Goal: Transaction & Acquisition: Purchase product/service

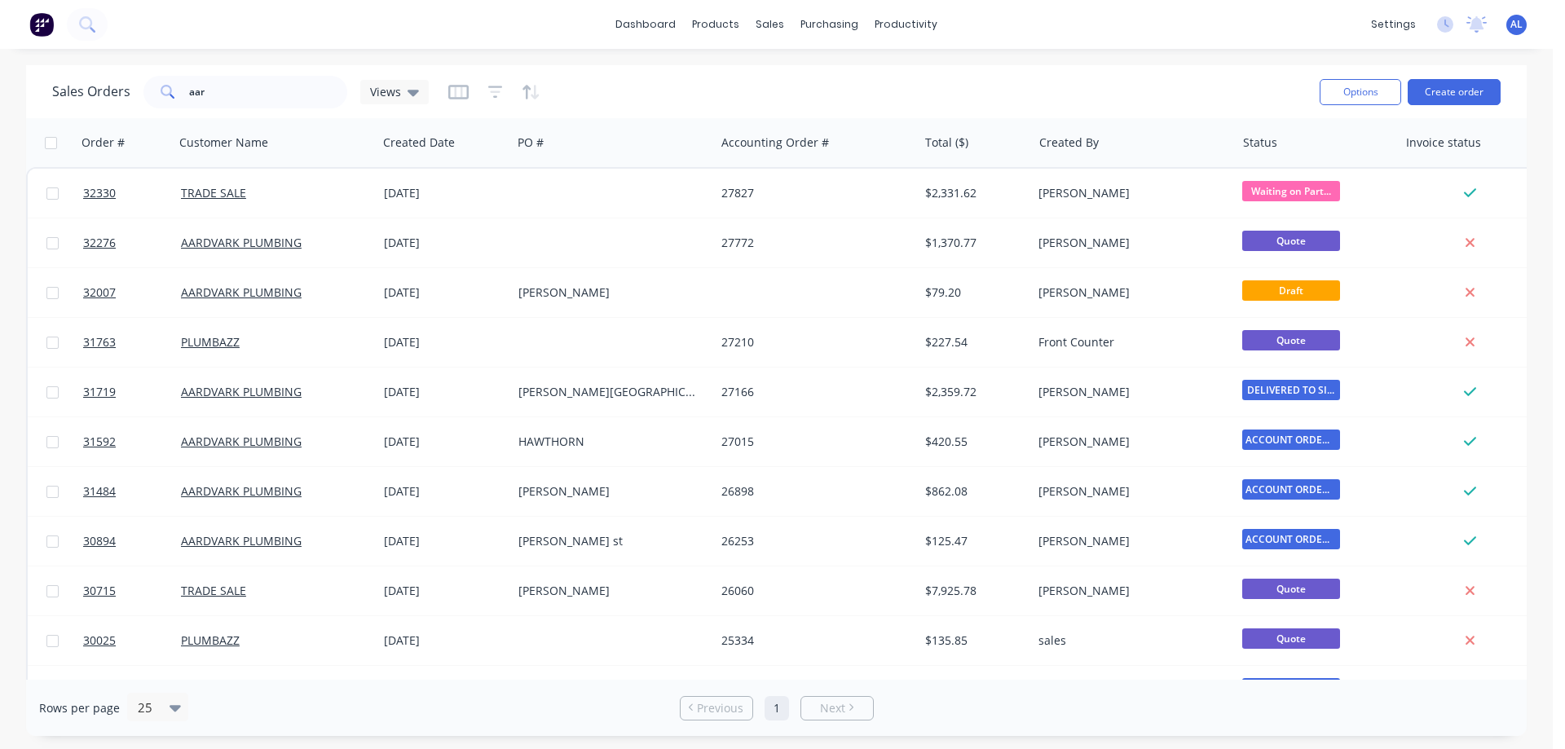
click at [43, 26] on img at bounding box center [41, 24] width 24 height 24
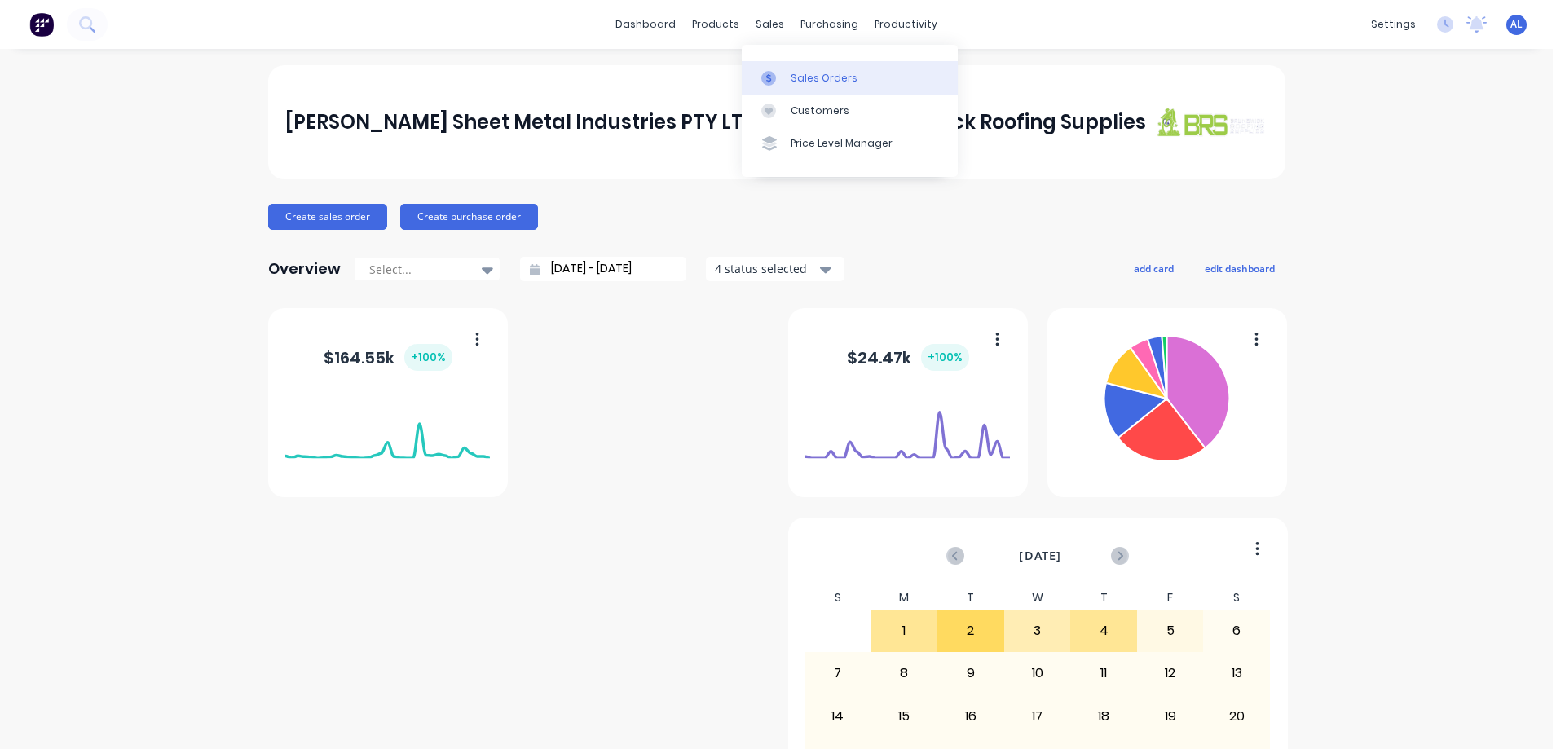
click at [839, 79] on div "Sales Orders" at bounding box center [824, 78] width 67 height 15
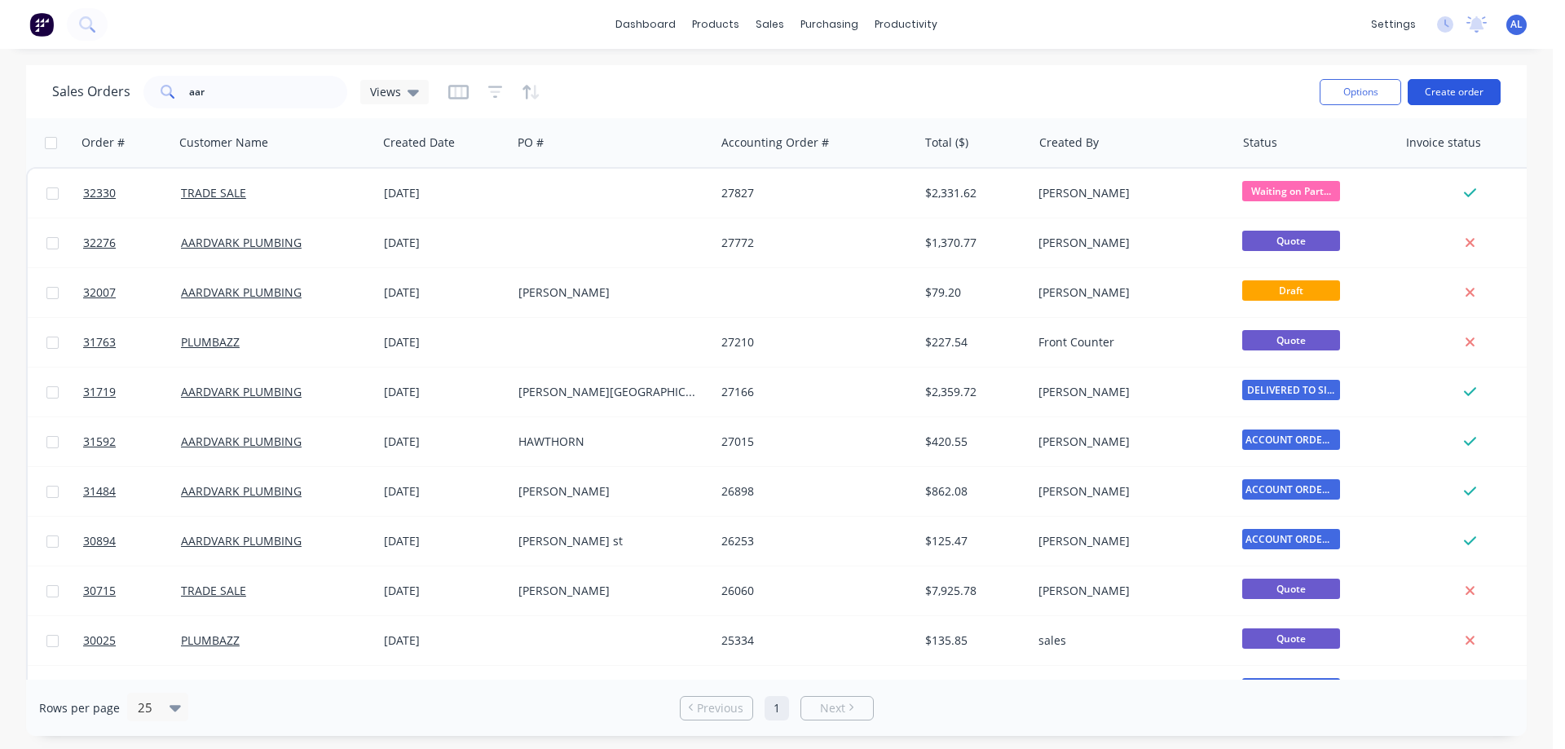
click at [1429, 90] on button "Create order" at bounding box center [1453, 92] width 93 height 26
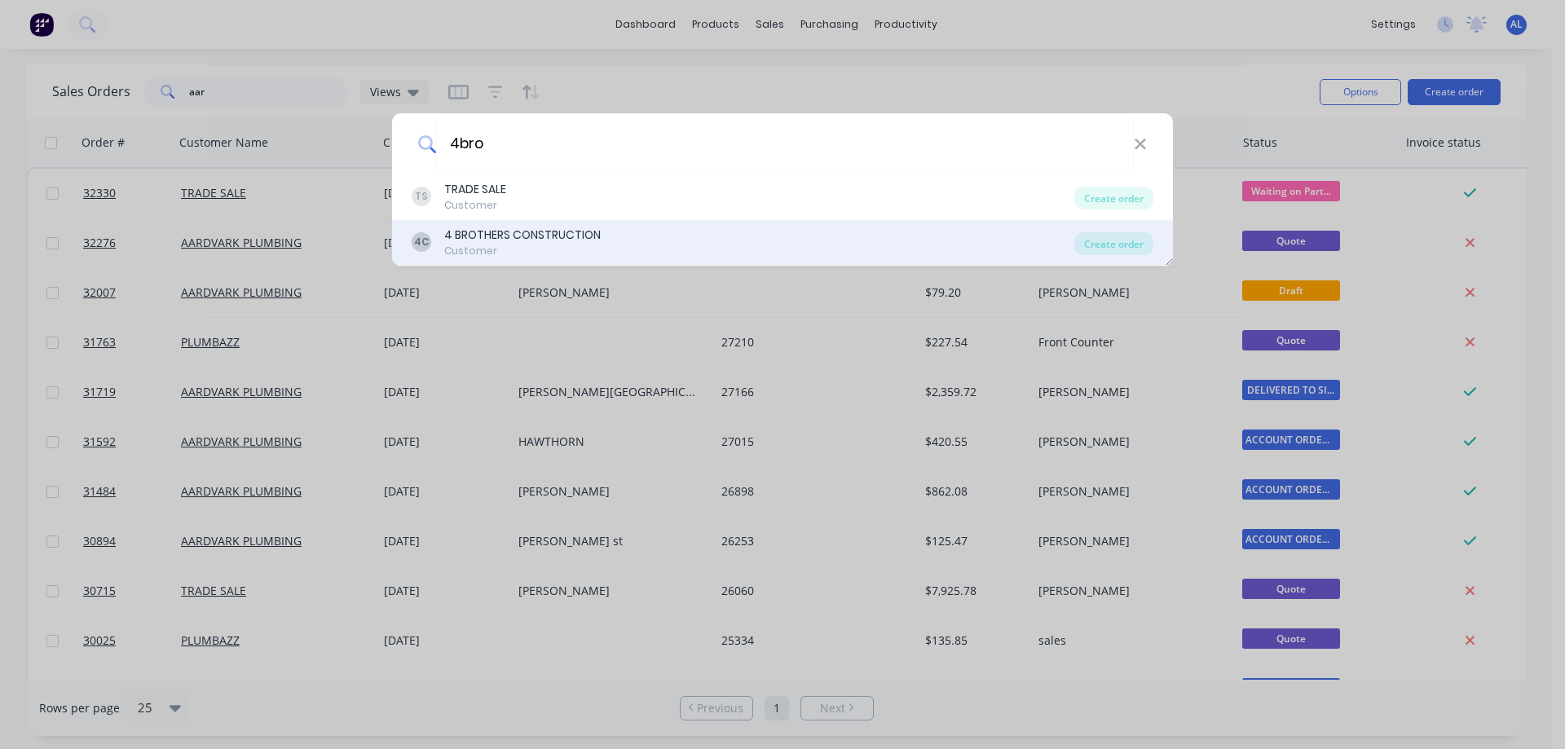
type input "4bro"
click at [672, 235] on div "4C 4 BROTHERS CONSTRUCTION Customer" at bounding box center [743, 243] width 663 height 32
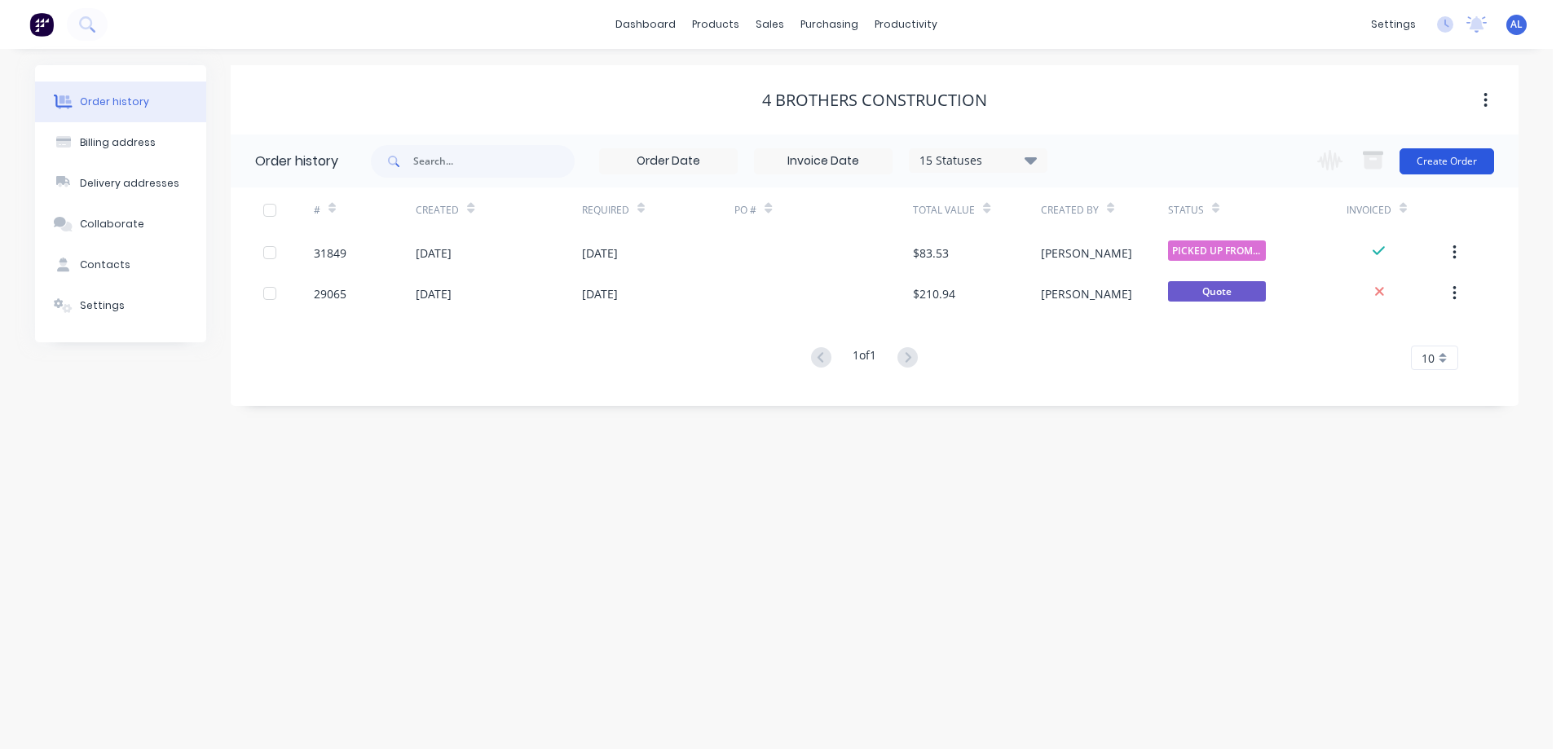
click at [1457, 164] on button "Create Order" at bounding box center [1446, 161] width 95 height 26
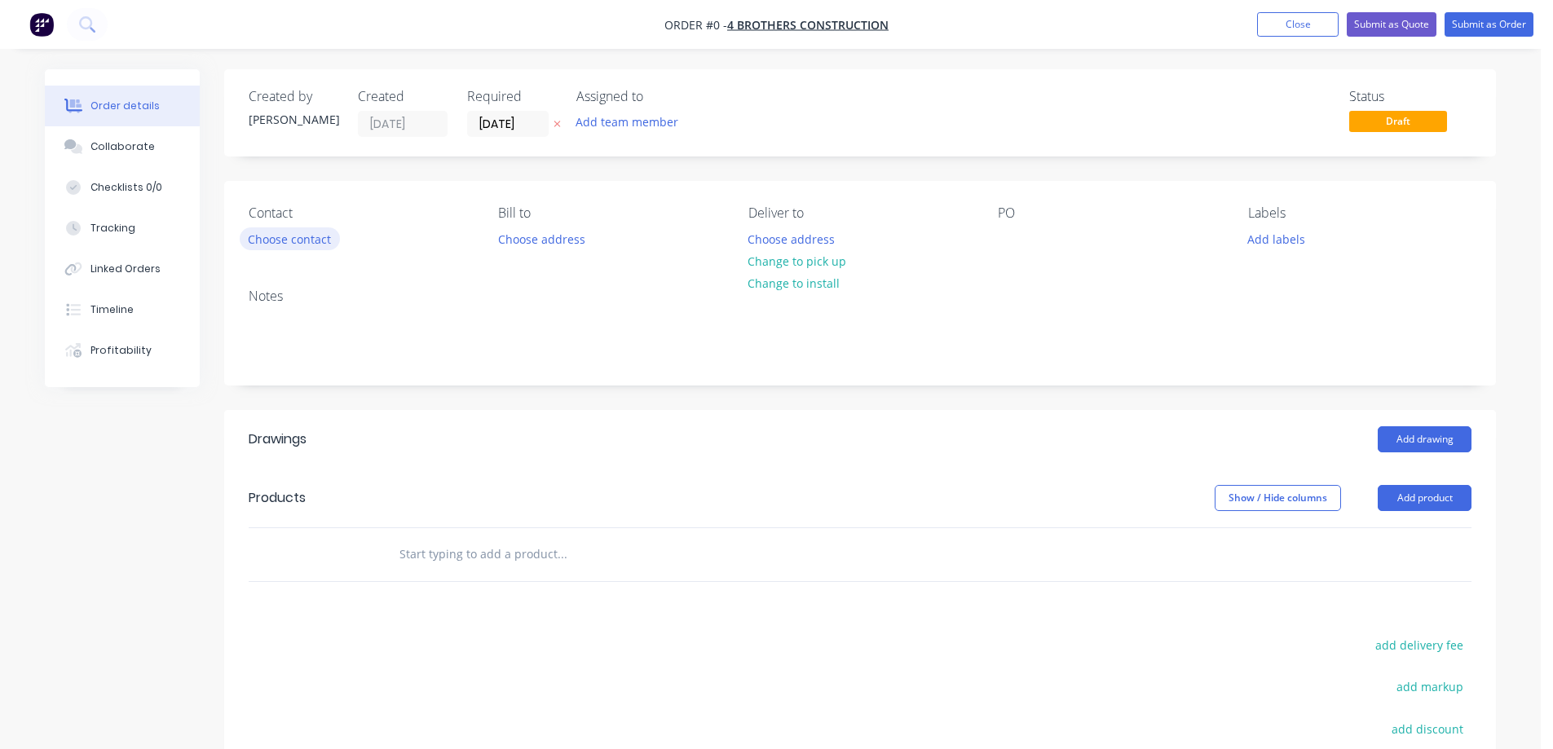
click at [313, 237] on button "Choose contact" at bounding box center [290, 238] width 100 height 22
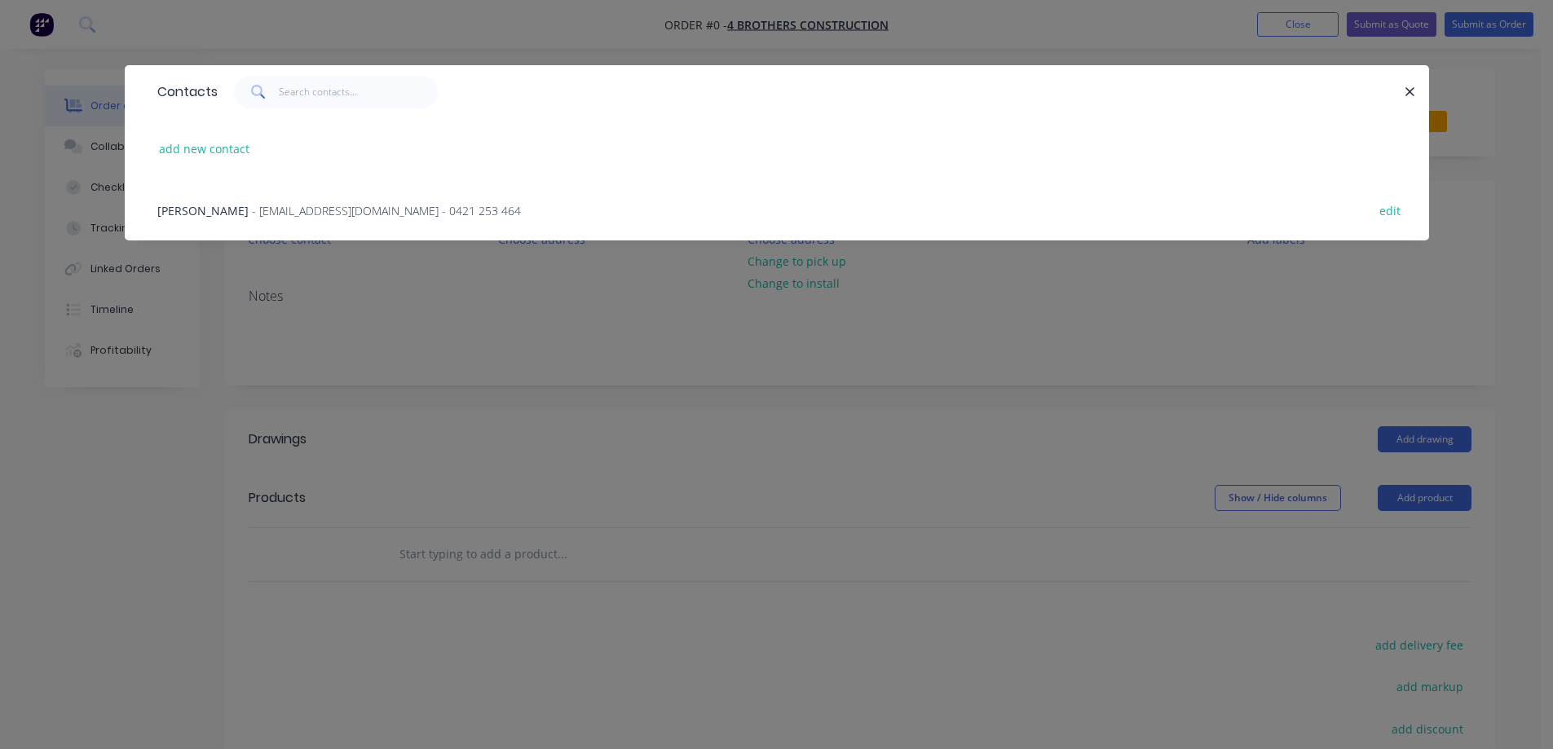
click at [292, 219] on div "Oria Cohen - [EMAIL_ADDRESS][DOMAIN_NAME] - 0421 253 464 edit" at bounding box center [776, 209] width 1255 height 61
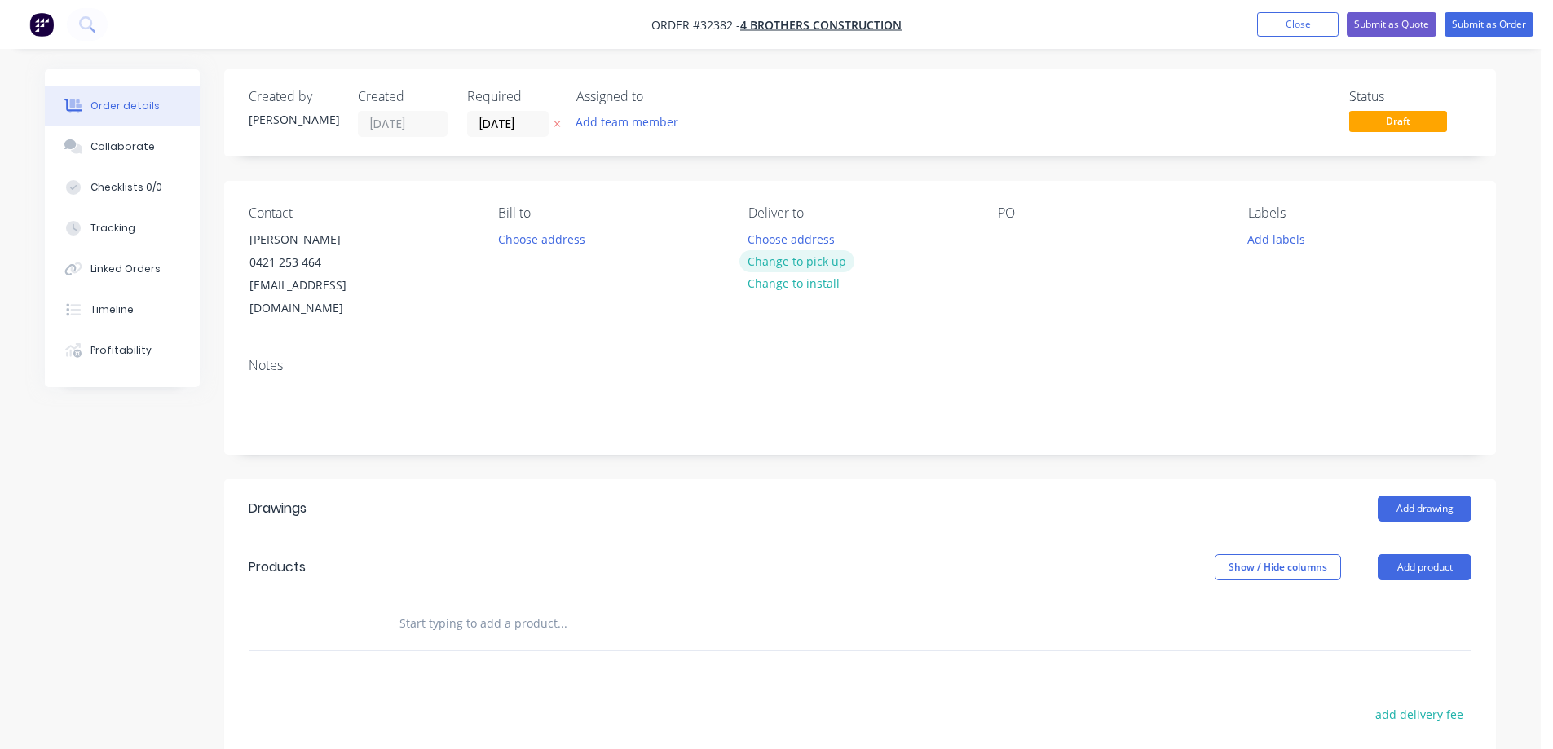
click at [778, 263] on button "Change to pick up" at bounding box center [797, 261] width 116 height 22
drag, startPoint x: 1007, startPoint y: 238, endPoint x: 1002, endPoint y: 298, distance: 60.5
click at [1007, 239] on div at bounding box center [1011, 239] width 26 height 24
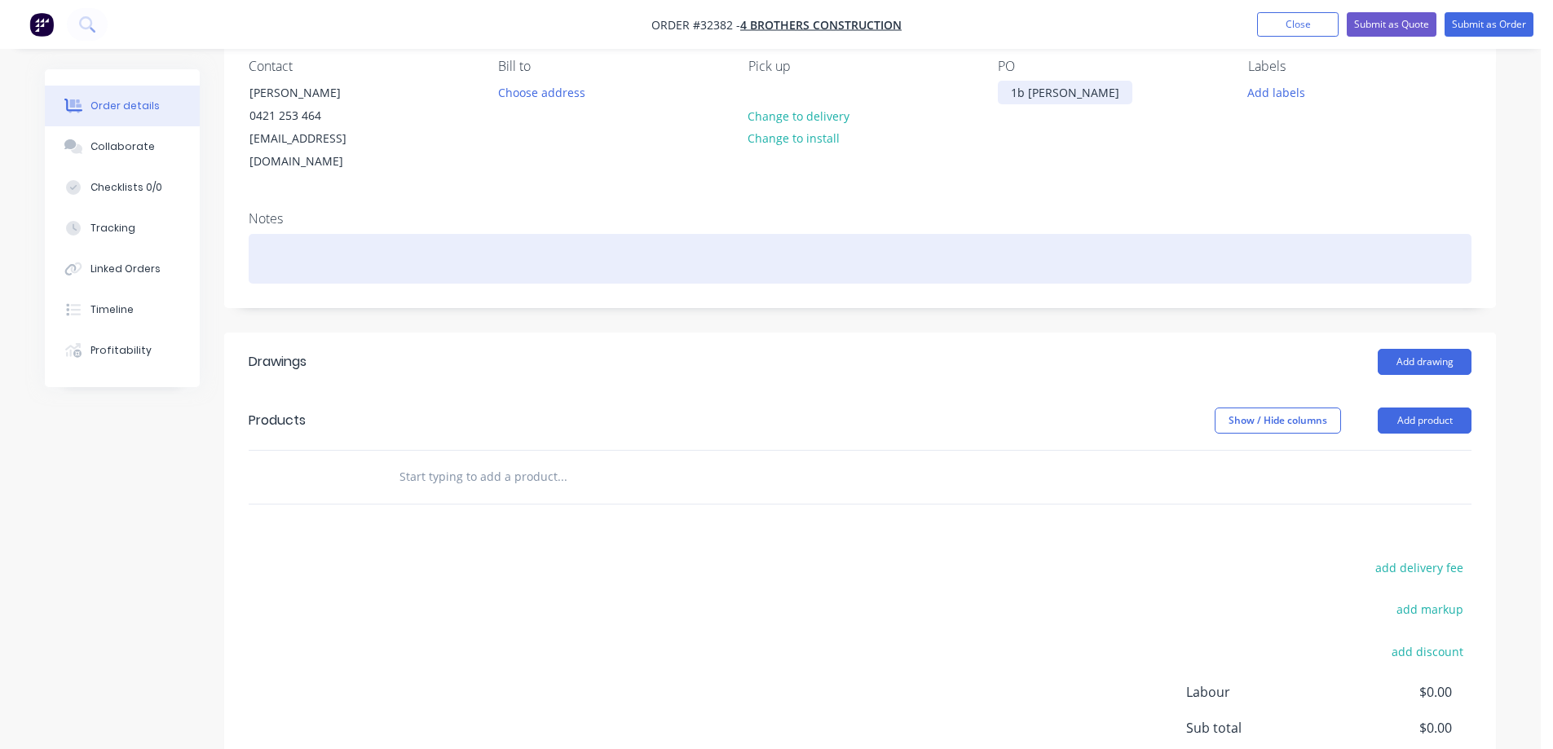
scroll to position [163, 0]
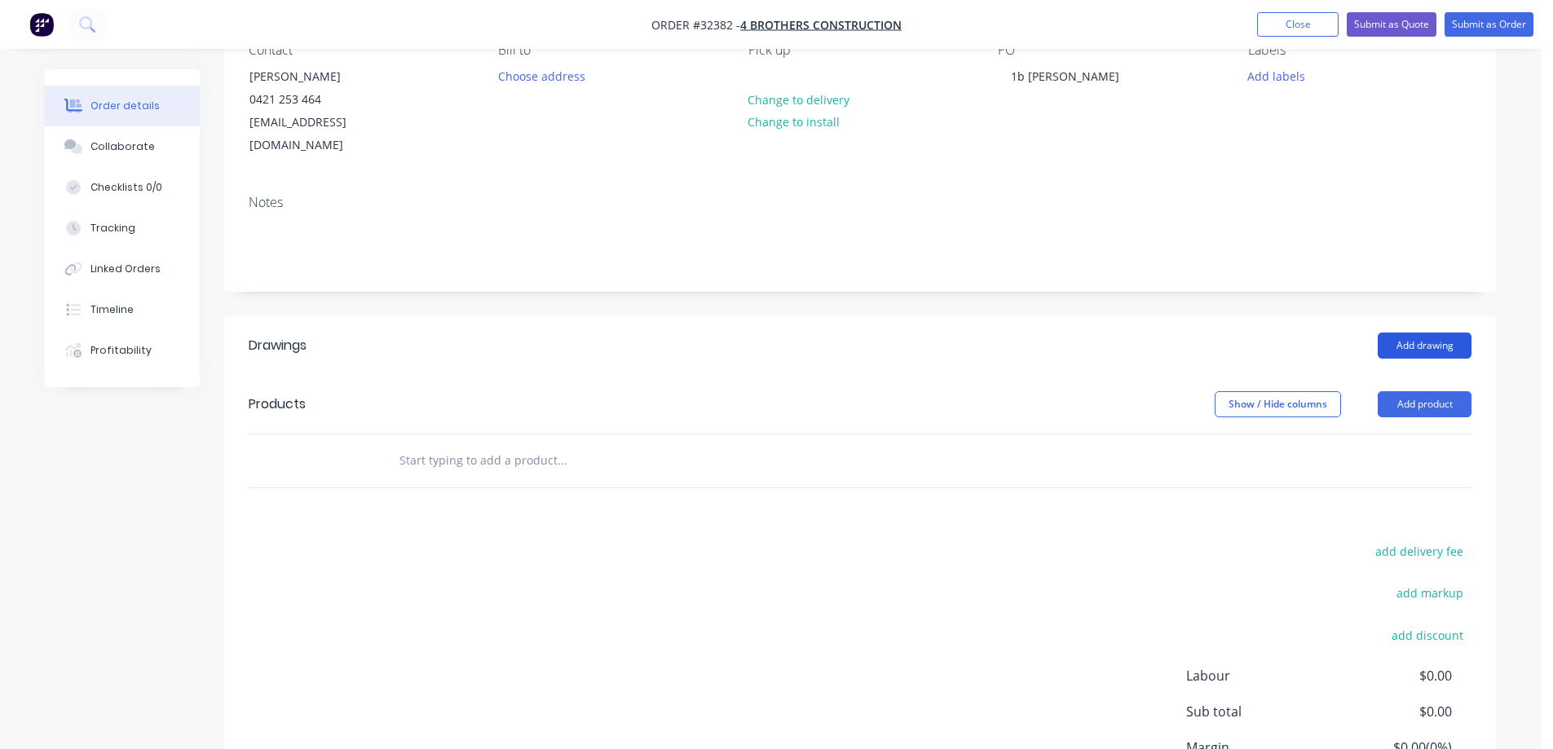
click at [1403, 333] on button "Add drawing" at bounding box center [1424, 346] width 94 height 26
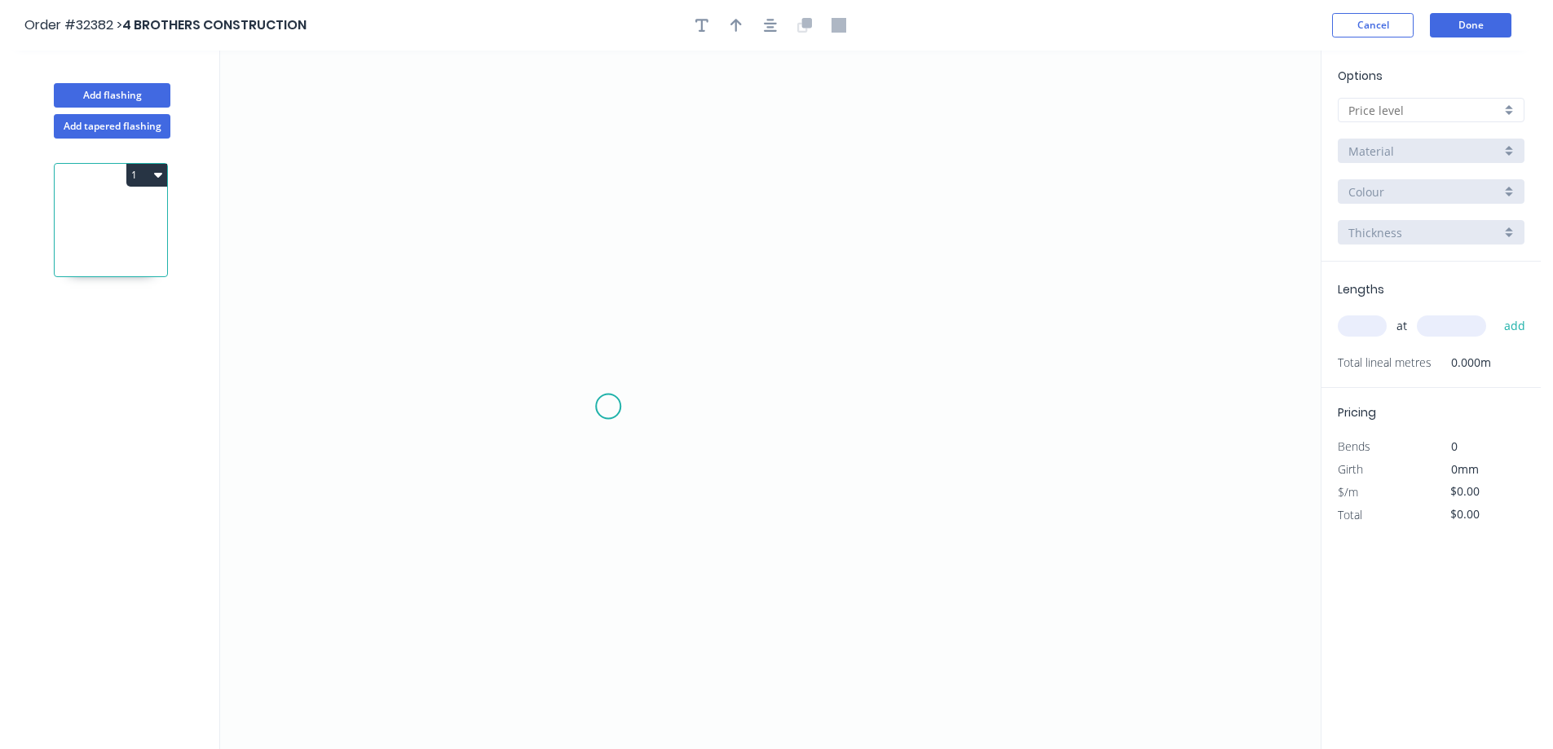
click at [608, 407] on icon "0" at bounding box center [770, 400] width 1100 height 698
click at [616, 201] on icon "0" at bounding box center [770, 400] width 1100 height 698
drag, startPoint x: 964, startPoint y: 200, endPoint x: 943, endPoint y: 306, distance: 108.0
click at [963, 200] on icon "0 ?" at bounding box center [770, 400] width 1100 height 698
click at [976, 413] on icon "0 ? ?" at bounding box center [770, 400] width 1100 height 698
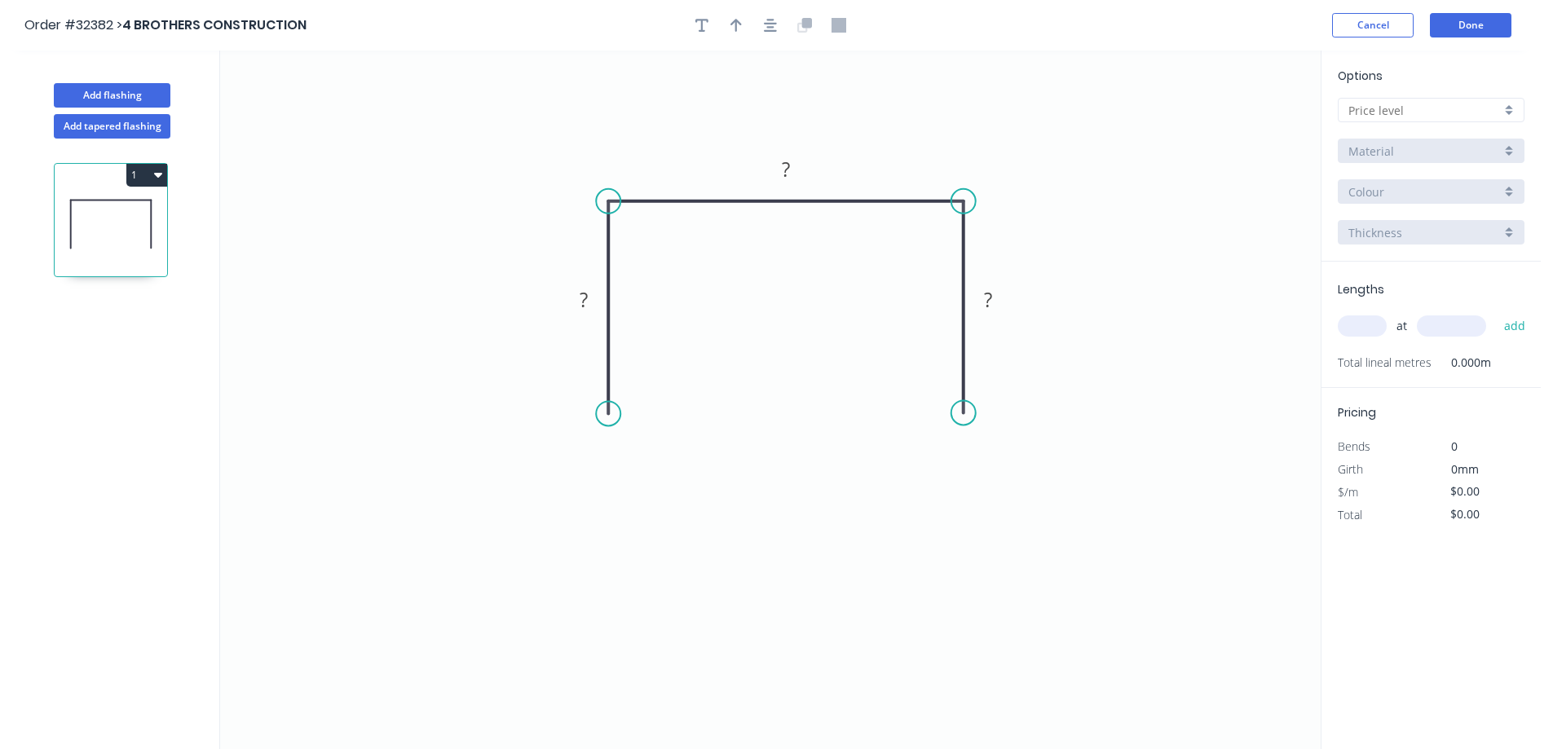
click at [608, 415] on circle at bounding box center [608, 413] width 24 height 24
click at [694, 472] on div "Crush & Fold" at bounding box center [690, 469] width 164 height 33
click at [1034, 469] on div "Crush & Fold" at bounding box center [1047, 470] width 164 height 33
click at [1010, 462] on div "Flip bend" at bounding box center [1044, 468] width 164 height 33
click at [588, 297] on rect at bounding box center [583, 301] width 33 height 23
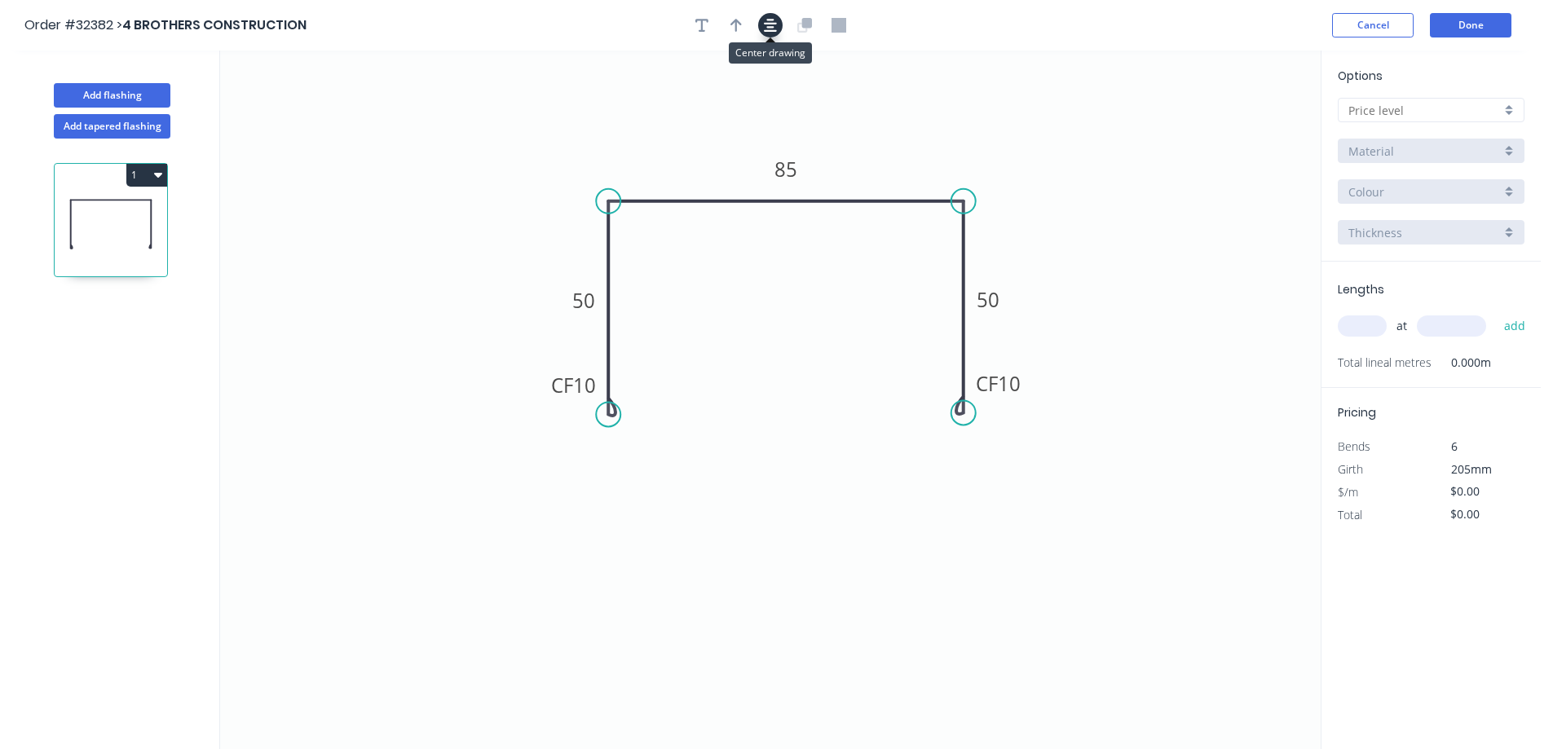
click at [770, 24] on icon "button" at bounding box center [770, 25] width 13 height 13
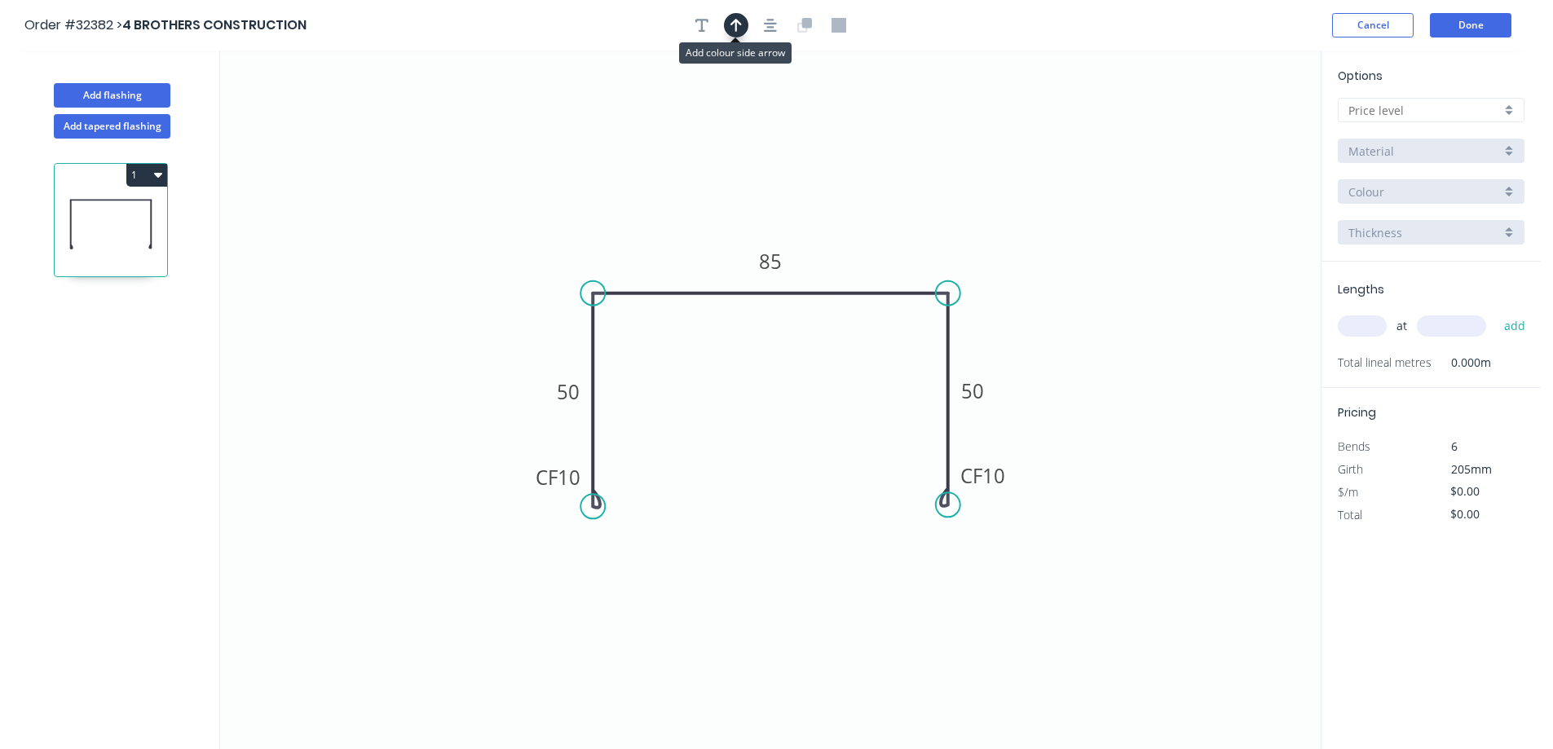
click at [735, 29] on icon "button" at bounding box center [735, 25] width 11 height 13
drag, startPoint x: 1195, startPoint y: 137, endPoint x: 1227, endPoint y: 145, distance: 33.6
click at [883, 216] on icon at bounding box center [879, 198] width 15 height 52
click at [1514, 101] on div at bounding box center [1430, 110] width 187 height 24
click at [1445, 142] on div "A" at bounding box center [1430, 141] width 185 height 29
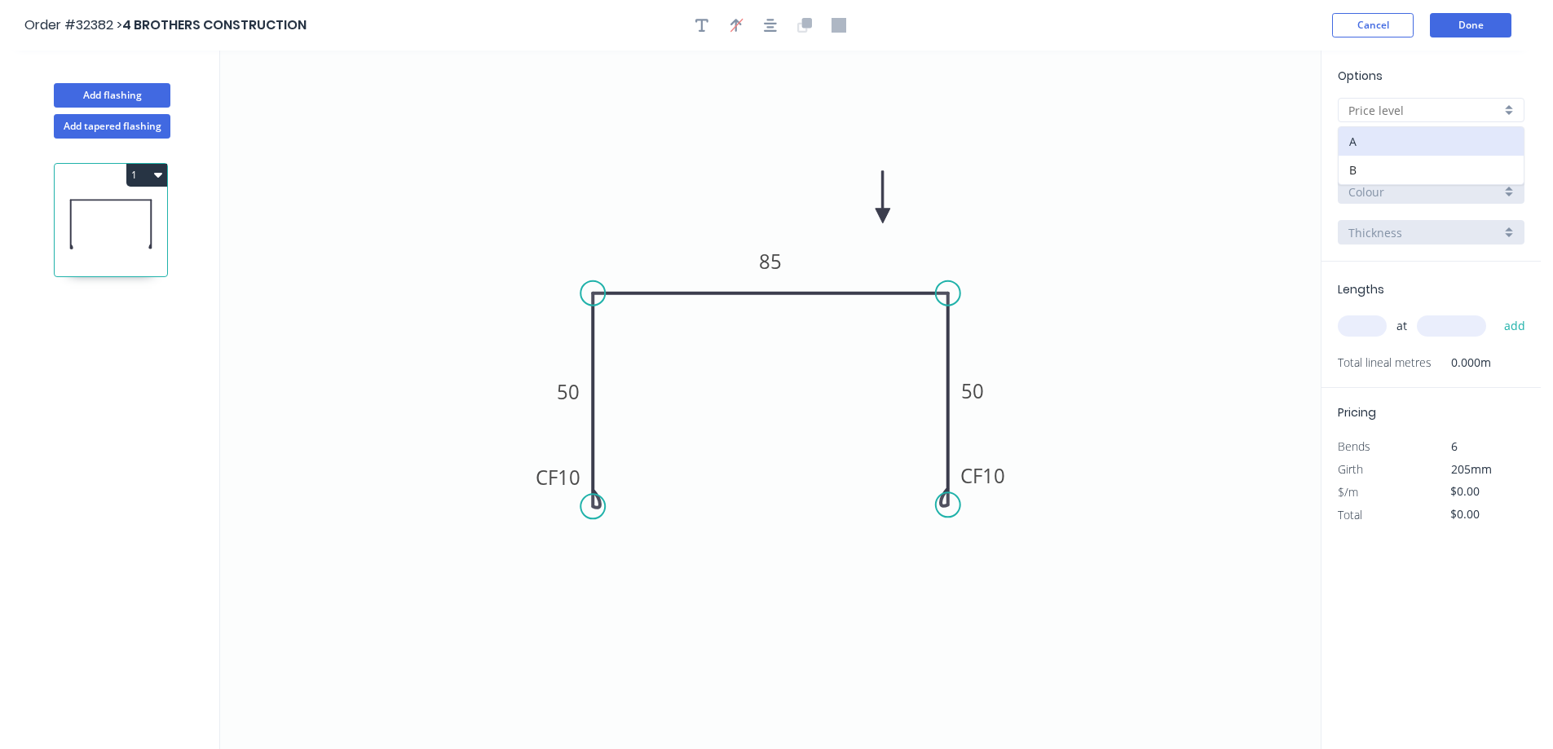
type input "A"
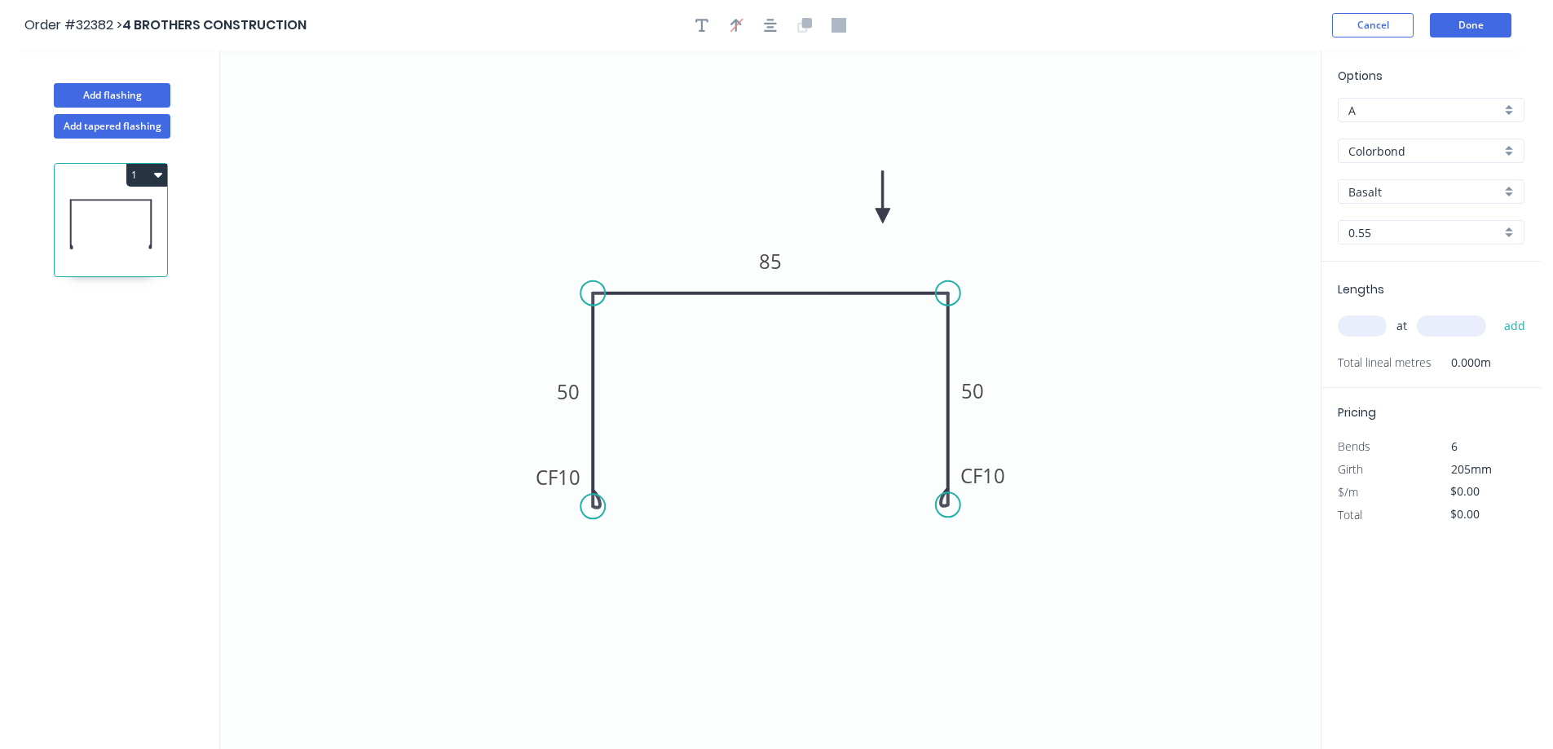
type input "$17.04"
click at [1511, 192] on div "Basalt" at bounding box center [1430, 191] width 187 height 24
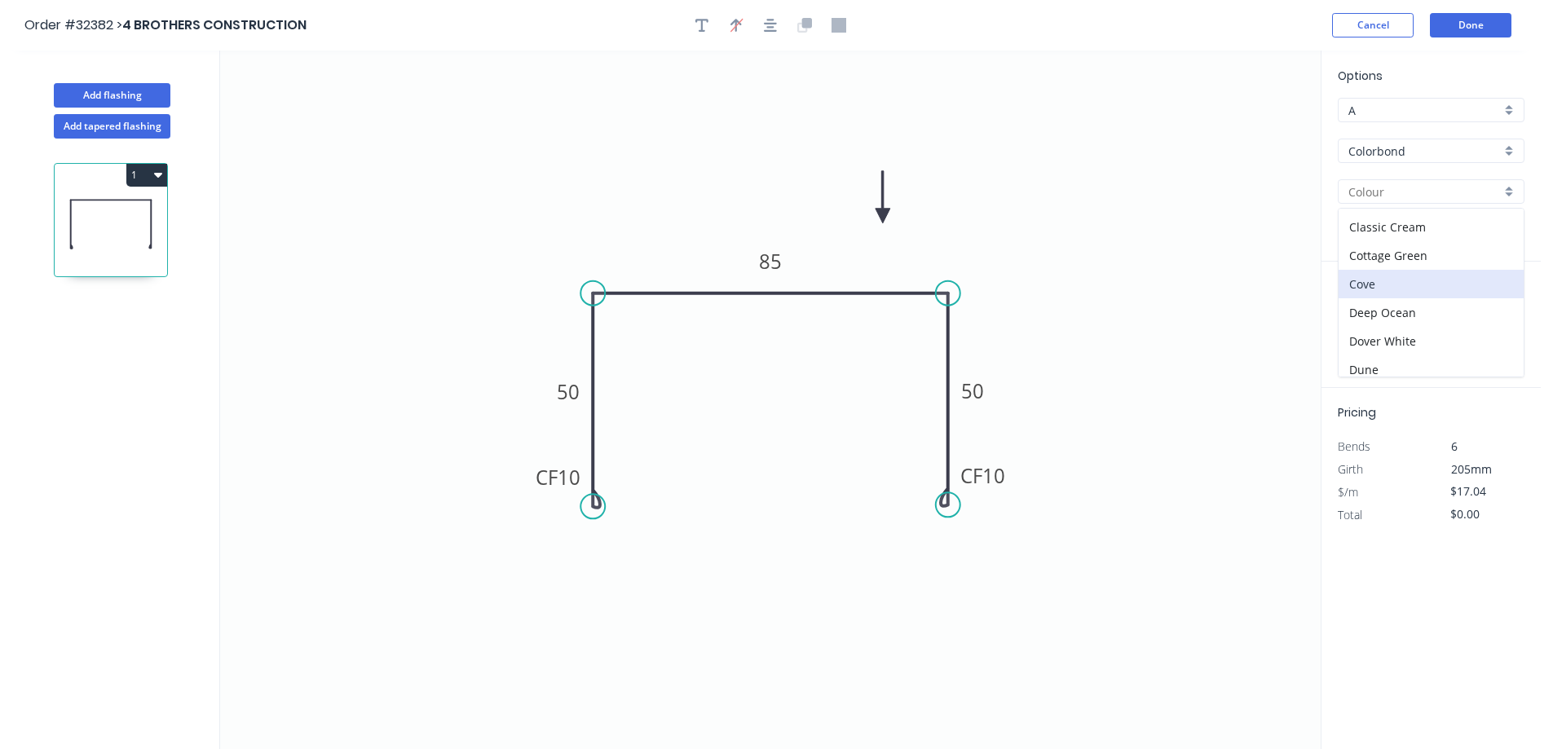
scroll to position [81, 0]
click at [1428, 310] on div "Dover White" at bounding box center [1430, 312] width 185 height 29
type input "Dover White"
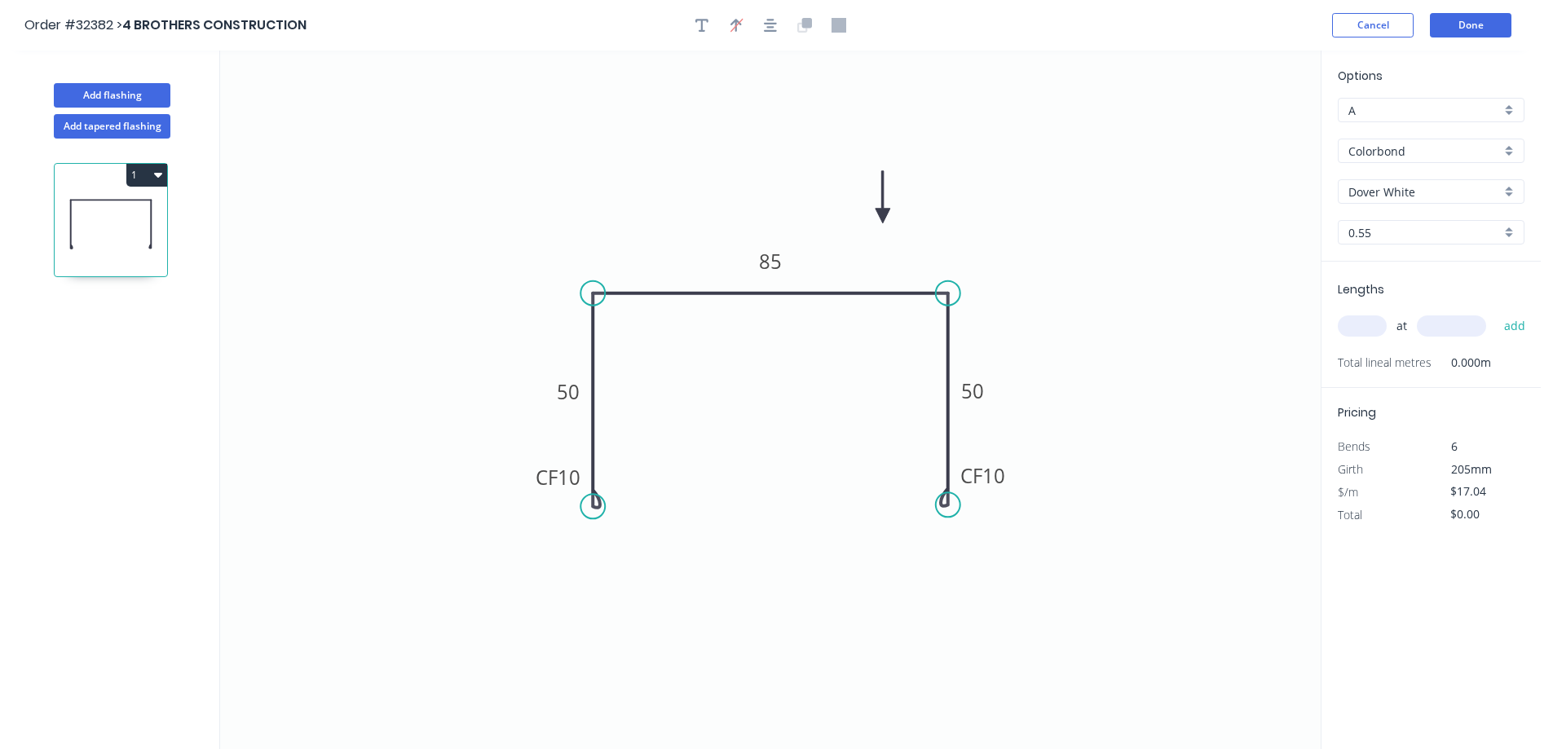
drag, startPoint x: 1357, startPoint y: 328, endPoint x: 1245, endPoint y: 353, distance: 114.5
click at [1356, 328] on input "text" at bounding box center [1361, 325] width 49 height 21
type input "1"
type input "1115"
click at [1495, 312] on button "add" at bounding box center [1514, 326] width 38 height 28
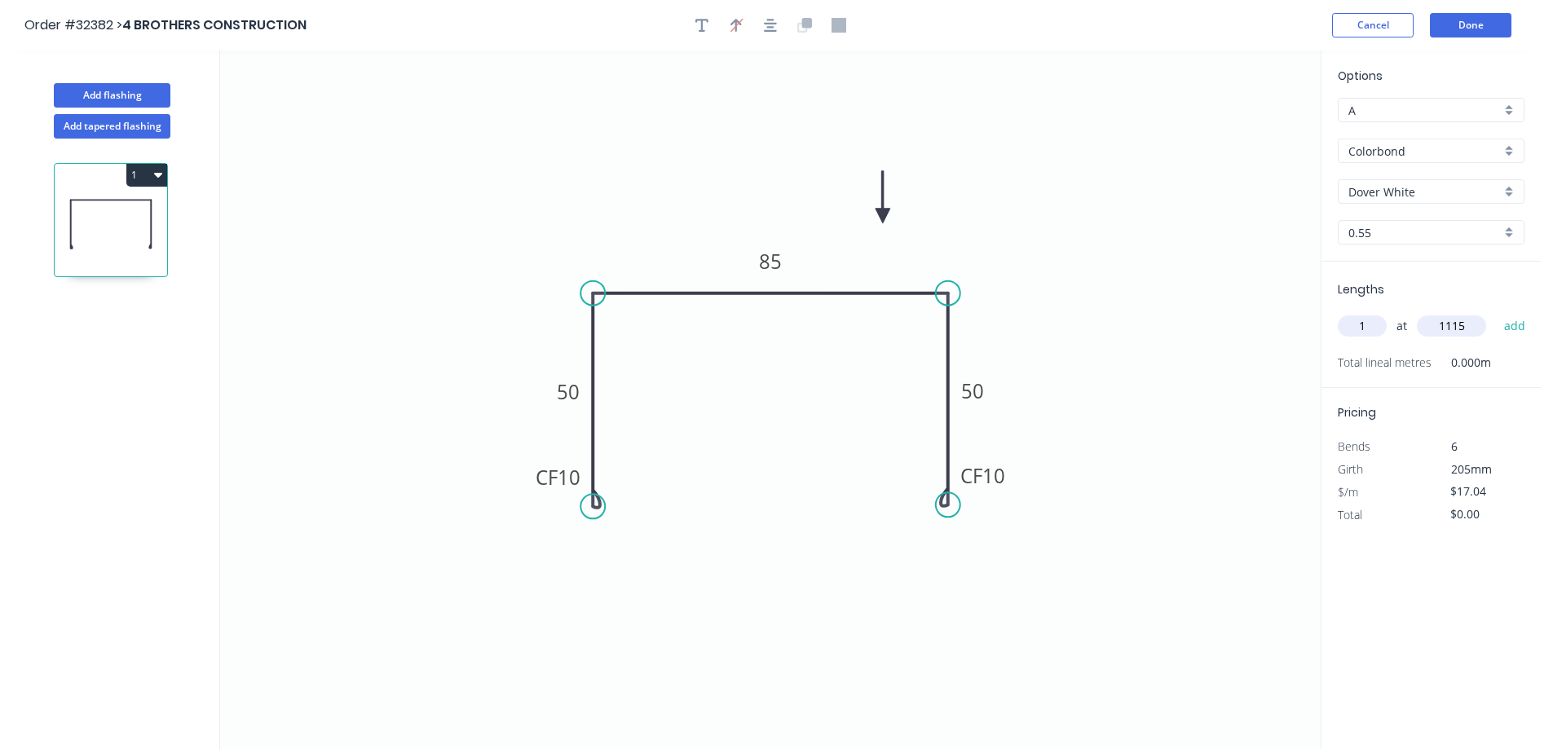
type input "$19.00"
click at [1480, 29] on button "Done" at bounding box center [1469, 25] width 81 height 24
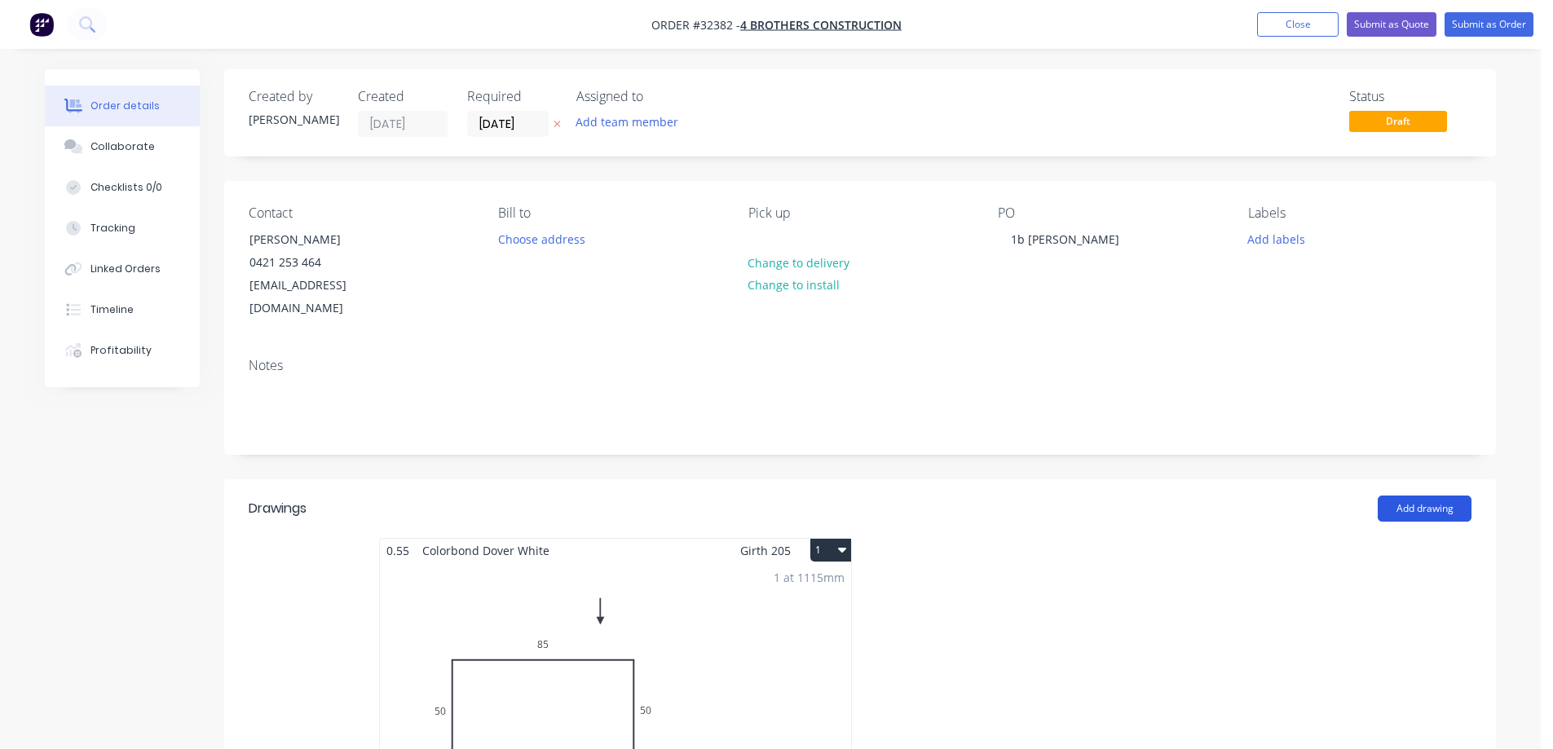
click at [1429, 496] on button "Add drawing" at bounding box center [1424, 509] width 94 height 26
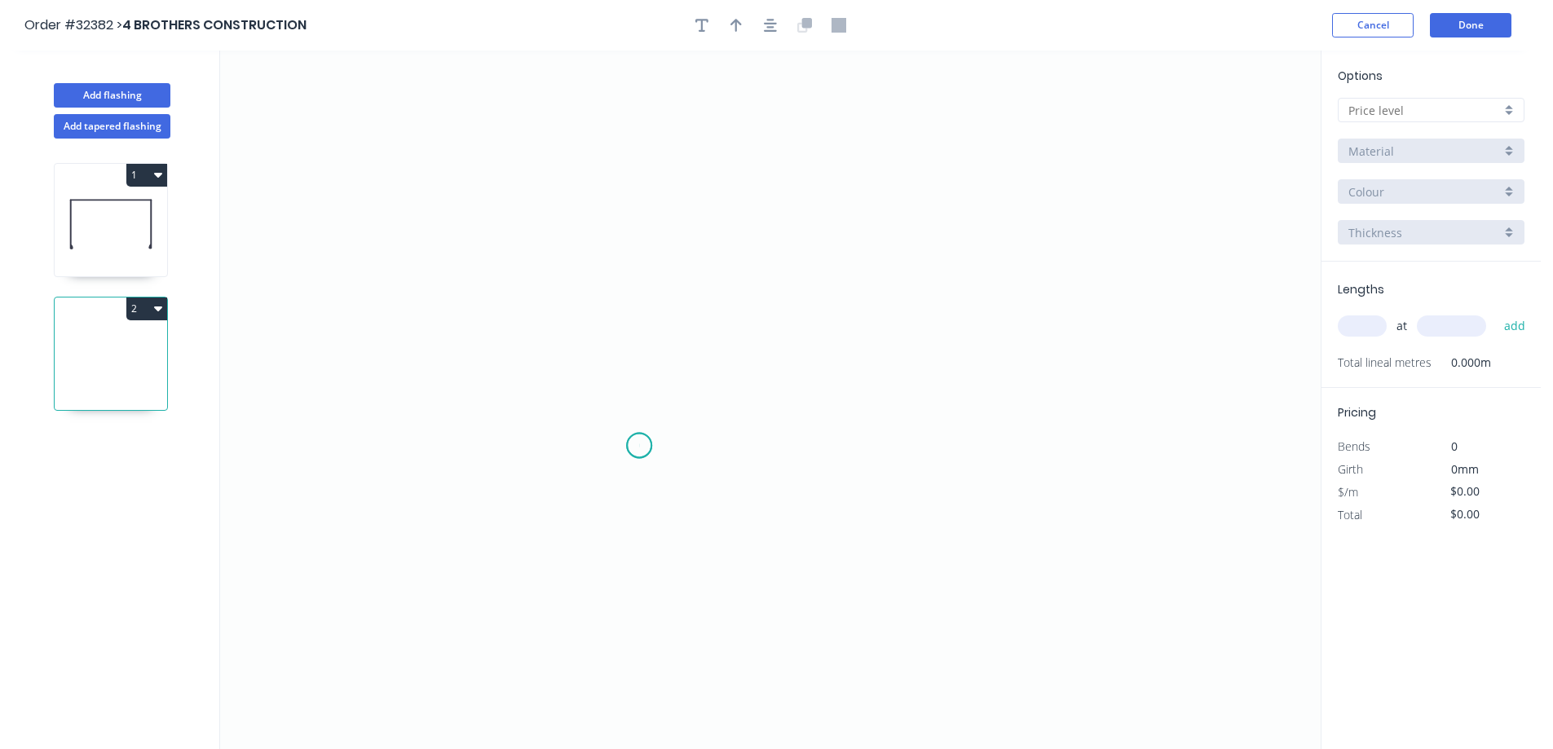
click at [641, 444] on icon "0" at bounding box center [770, 400] width 1100 height 698
click at [638, 223] on icon "0" at bounding box center [770, 400] width 1100 height 698
click at [957, 222] on icon "0 ?" at bounding box center [770, 400] width 1100 height 698
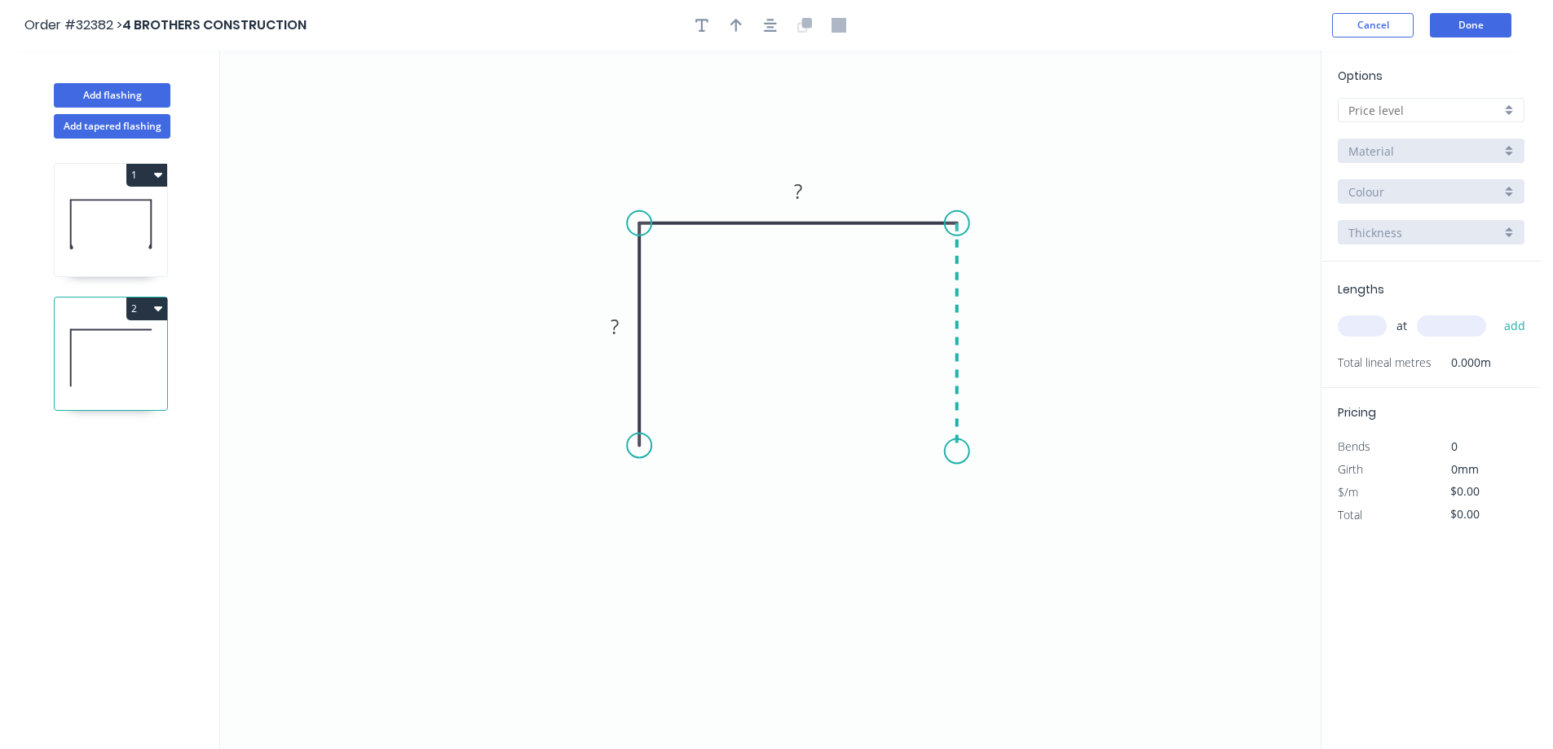
click at [962, 451] on icon "0 ? ?" at bounding box center [770, 400] width 1100 height 698
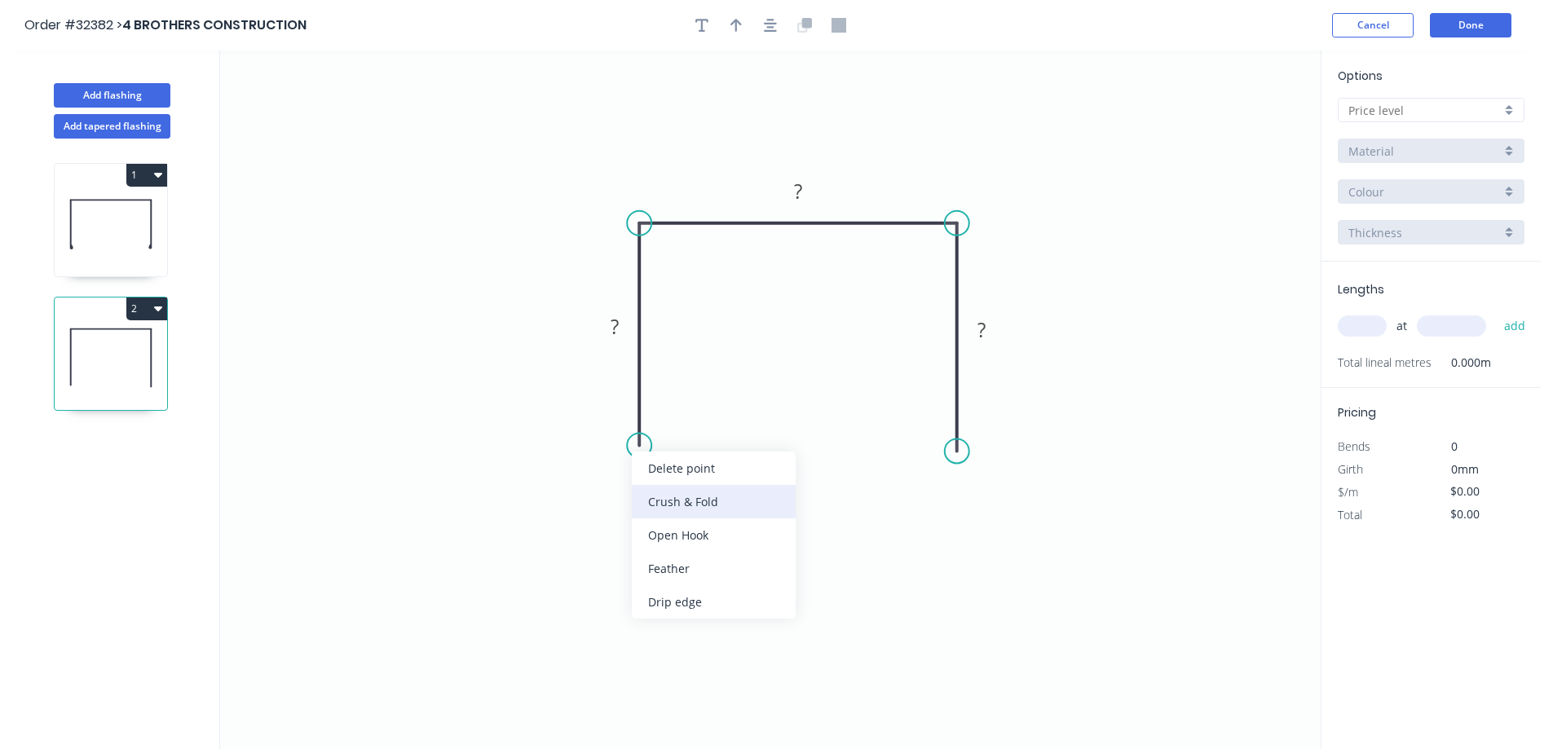
click at [722, 496] on div "Crush & Fold" at bounding box center [714, 501] width 164 height 33
drag, startPoint x: 958, startPoint y: 446, endPoint x: 962, endPoint y: 432, distance: 14.4
click at [962, 432] on circle at bounding box center [957, 432] width 24 height 24
click at [958, 439] on circle at bounding box center [957, 437] width 24 height 24
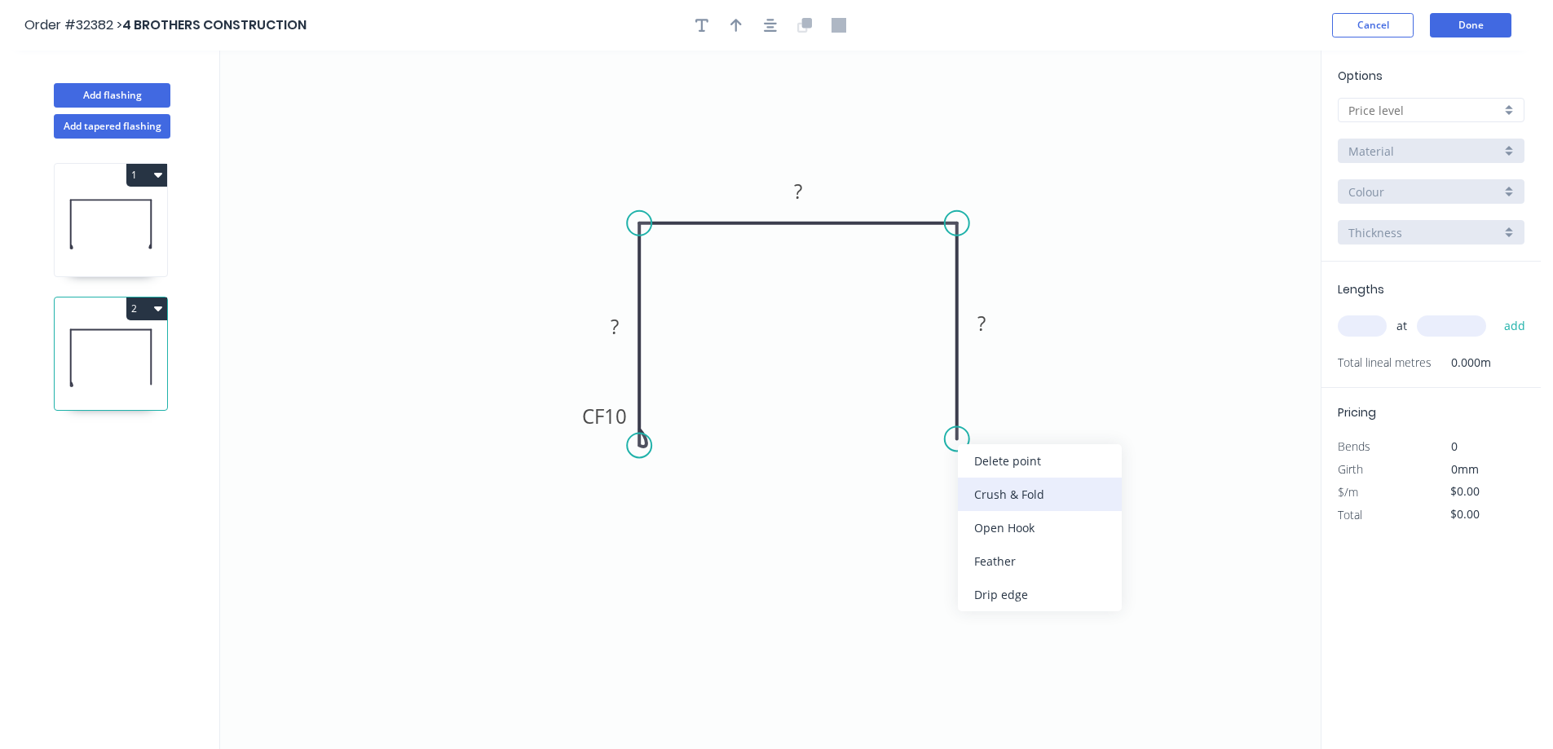
click at [1007, 493] on div "Crush & Fold" at bounding box center [1040, 494] width 164 height 33
click at [1013, 486] on div "Flip bend" at bounding box center [1036, 490] width 164 height 33
click at [627, 328] on rect at bounding box center [614, 327] width 33 height 23
type input "$14.85"
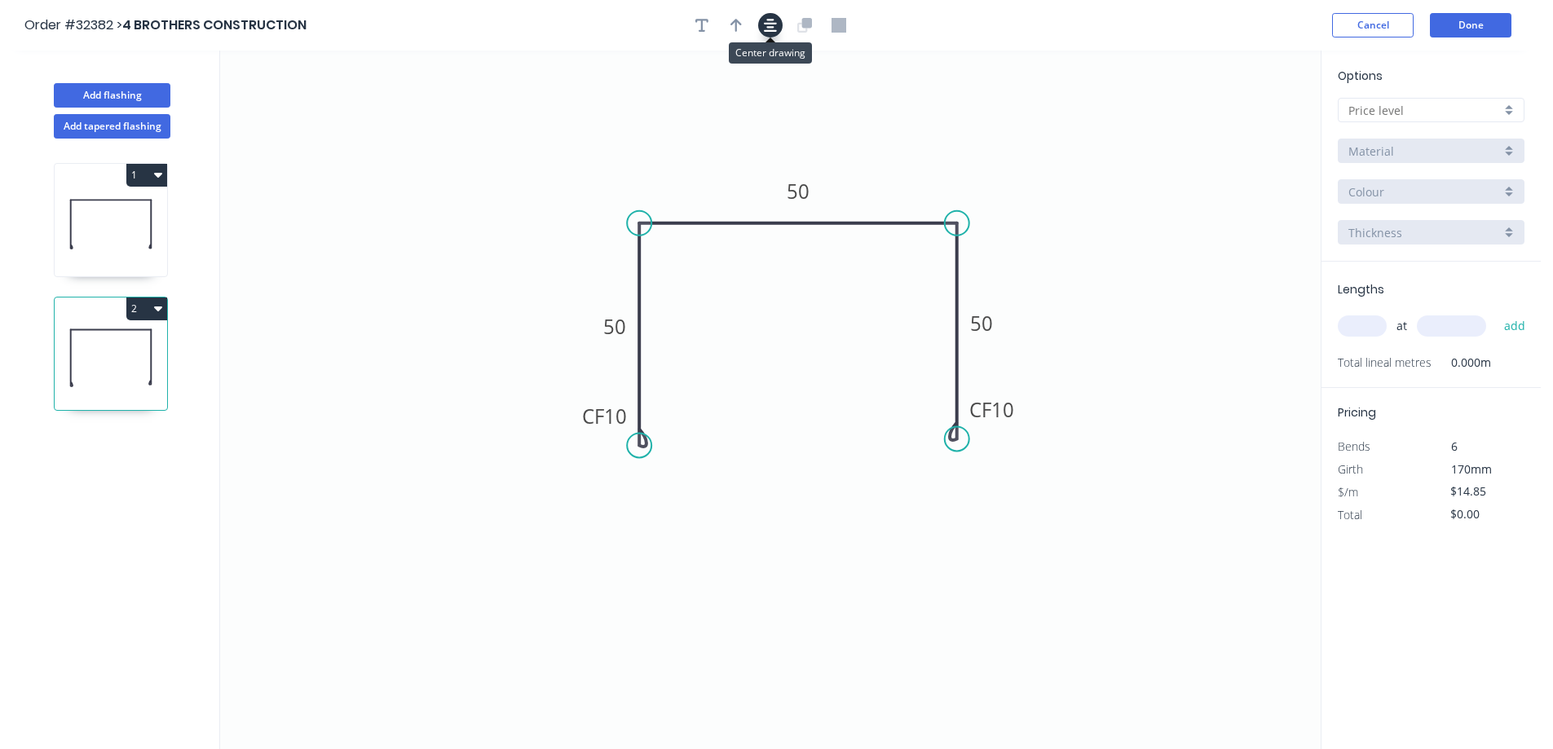
click at [764, 26] on icon "button" at bounding box center [770, 25] width 13 height 15
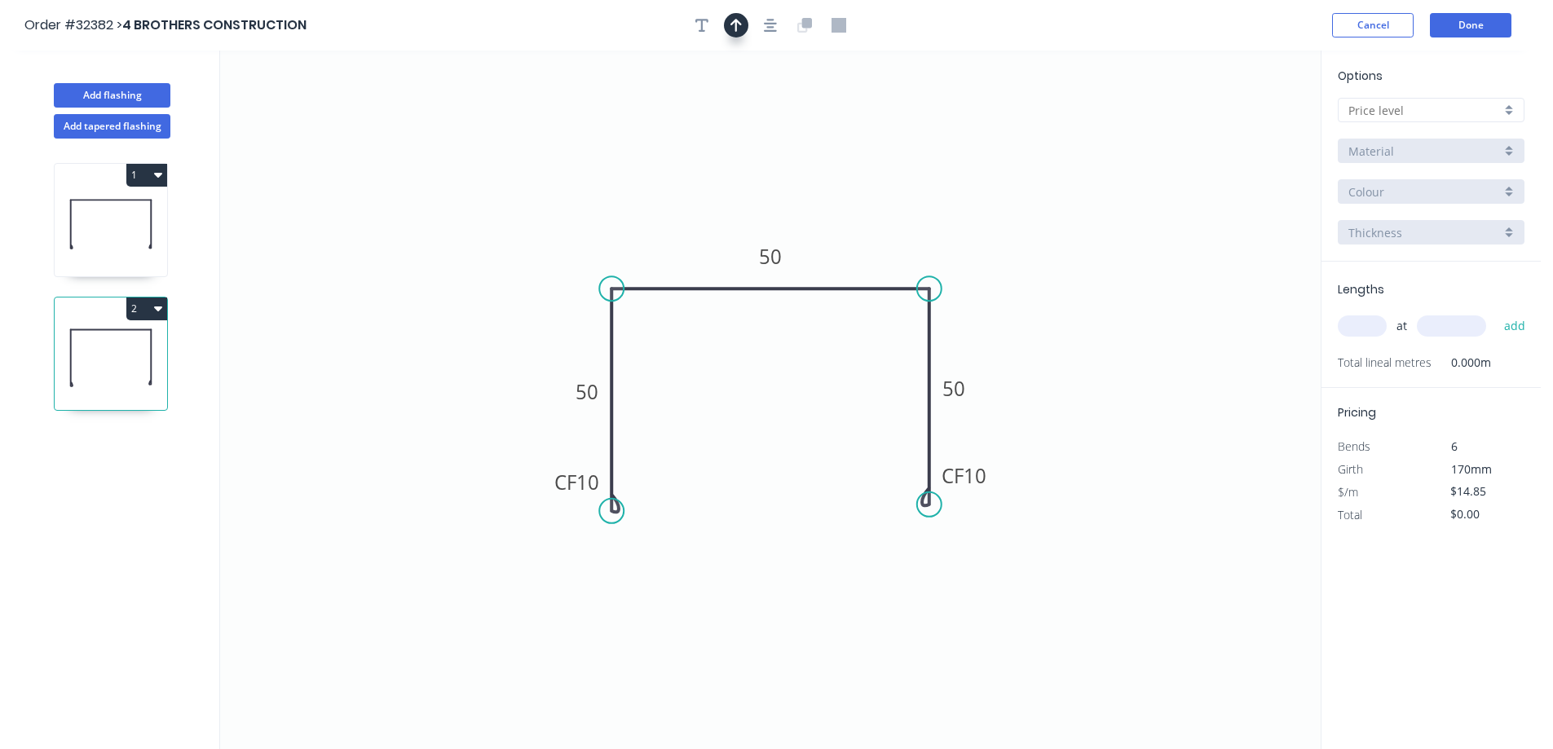
click at [735, 29] on icon "button" at bounding box center [735, 25] width 11 height 13
drag, startPoint x: 1239, startPoint y: 128, endPoint x: 951, endPoint y: 205, distance: 297.9
click at [870, 227] on icon at bounding box center [869, 208] width 15 height 52
click at [1502, 108] on div at bounding box center [1430, 110] width 187 height 24
click at [1441, 143] on div "A" at bounding box center [1430, 141] width 185 height 29
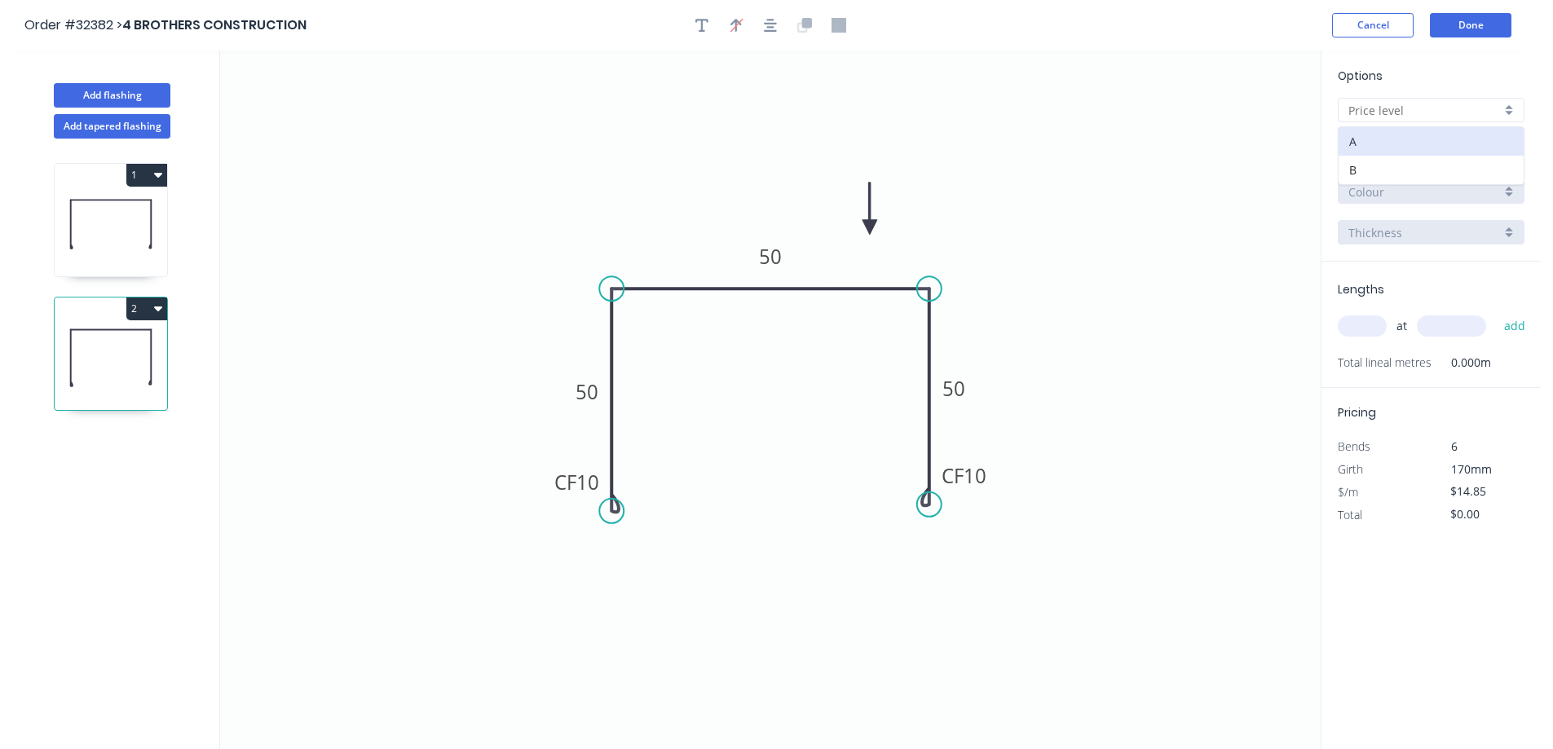
type input "A"
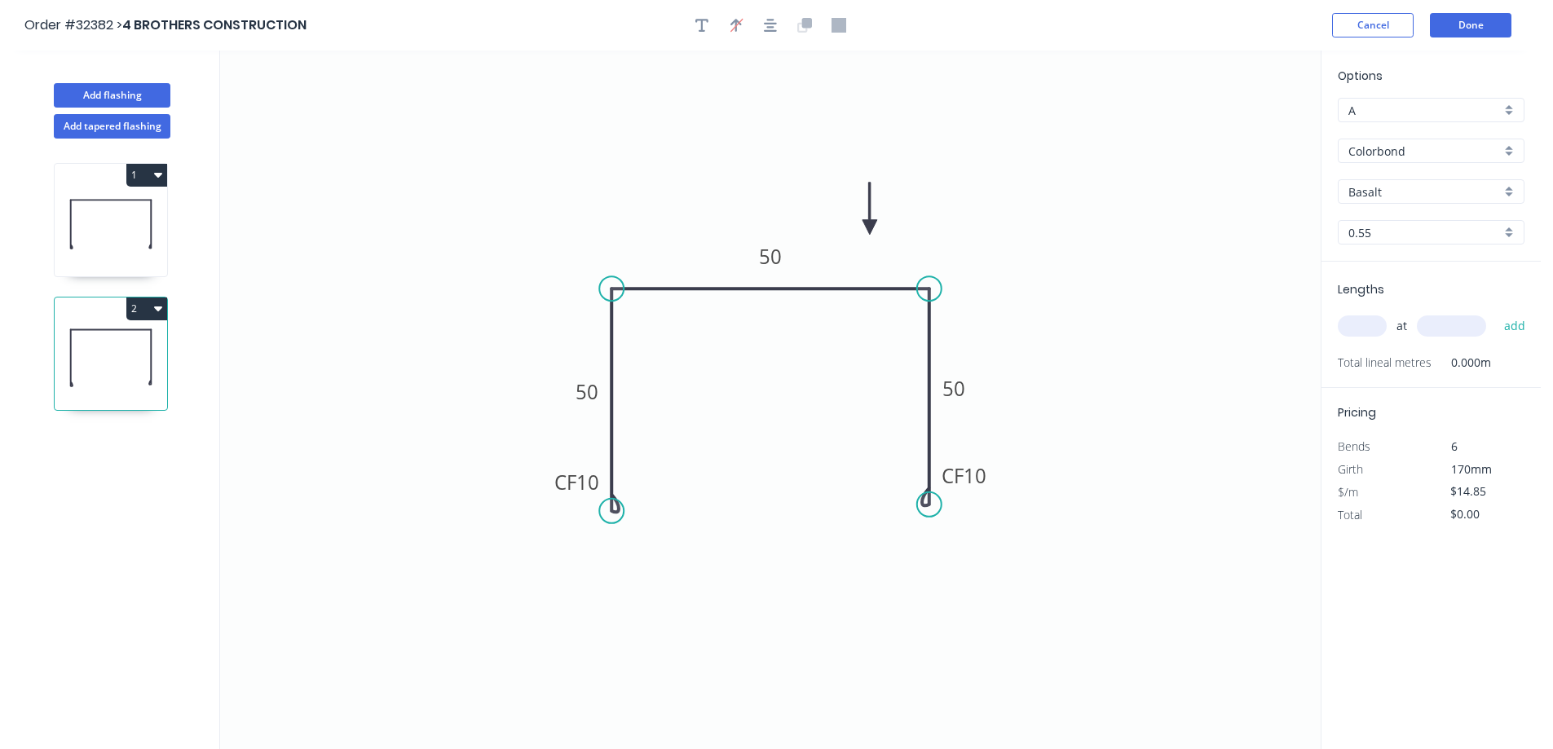
click at [1514, 192] on div "Basalt" at bounding box center [1430, 191] width 187 height 24
click at [1442, 231] on div "Dover White" at bounding box center [1430, 231] width 185 height 29
type input "Dover White"
click at [1363, 327] on input "text" at bounding box center [1361, 325] width 49 height 21
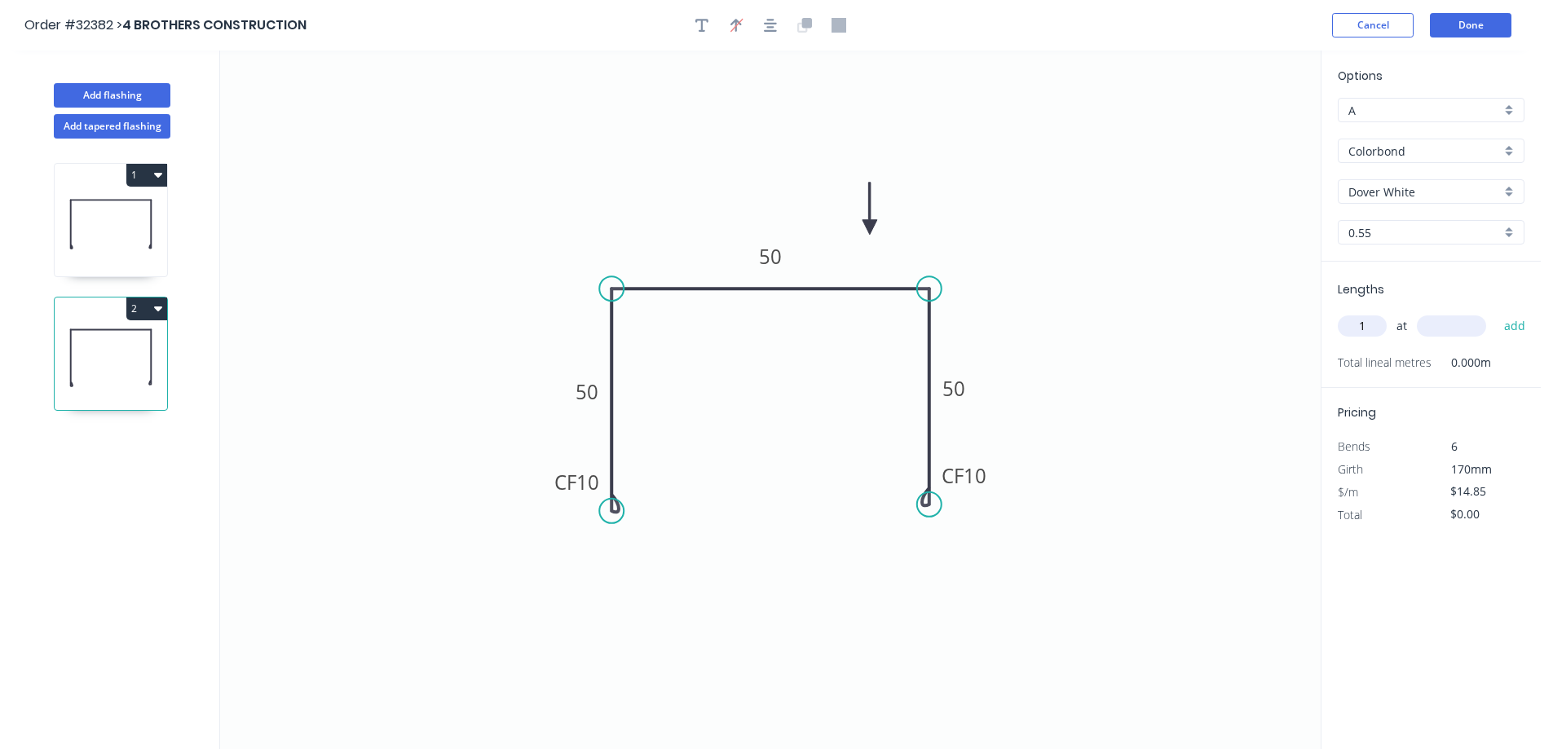
type input "1"
type input "1745"
click at [1495, 312] on button "add" at bounding box center [1514, 326] width 38 height 28
type input "$25.91"
click at [1466, 22] on button "Done" at bounding box center [1469, 25] width 81 height 24
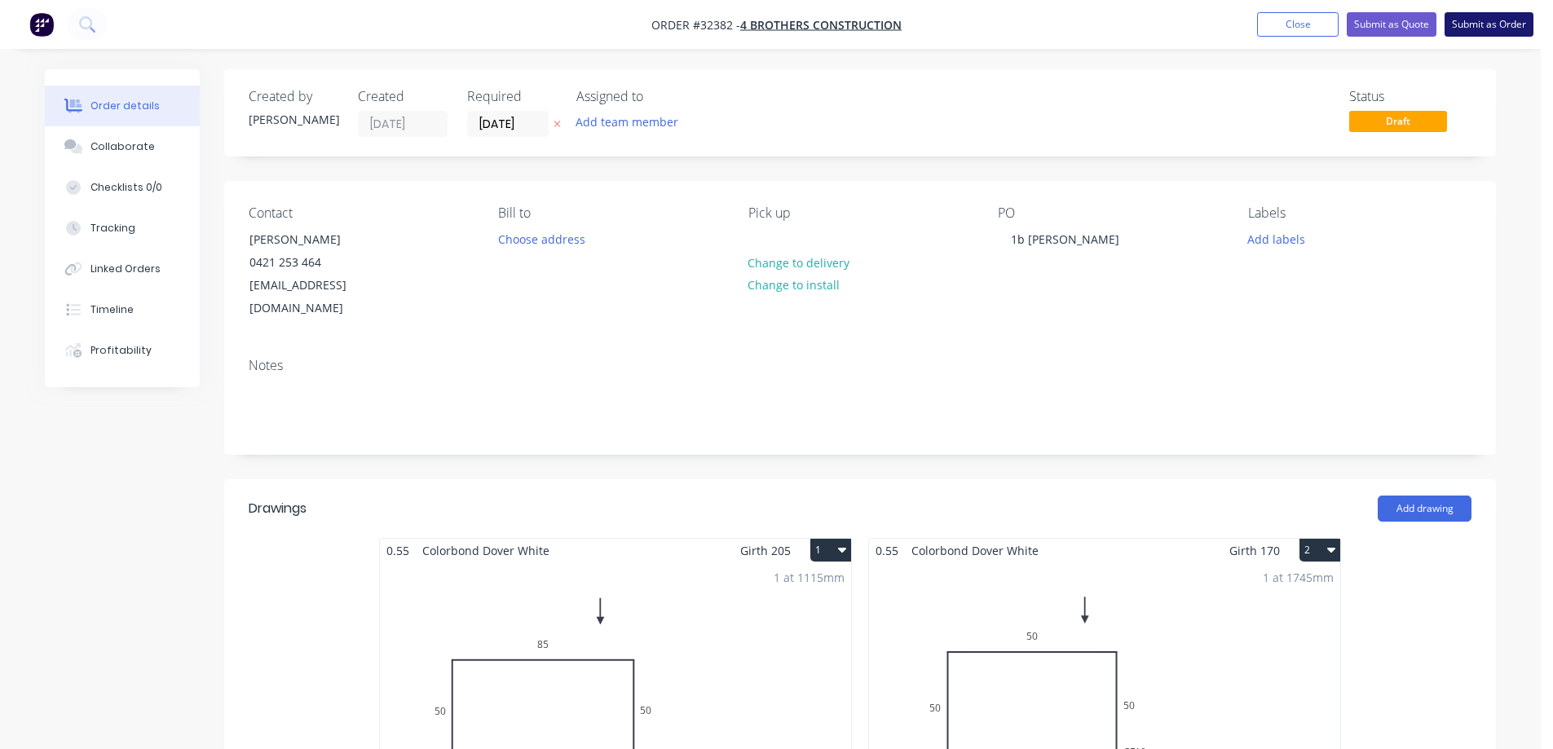
drag, startPoint x: 1506, startPoint y: 21, endPoint x: 1492, endPoint y: 33, distance: 18.5
click at [1506, 22] on button "Submit as Order" at bounding box center [1488, 24] width 89 height 24
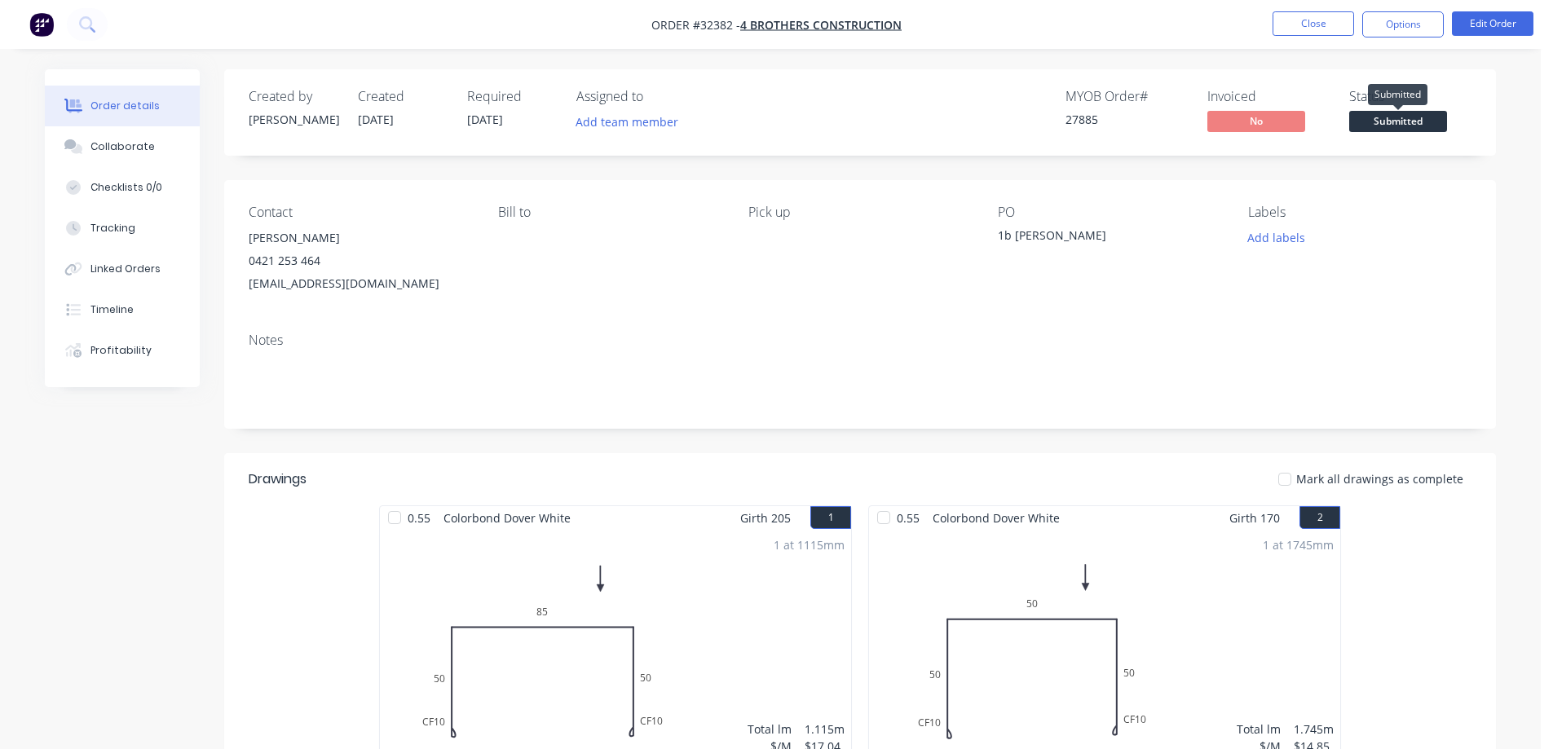
click at [1383, 123] on span "Submitted" at bounding box center [1398, 121] width 98 height 20
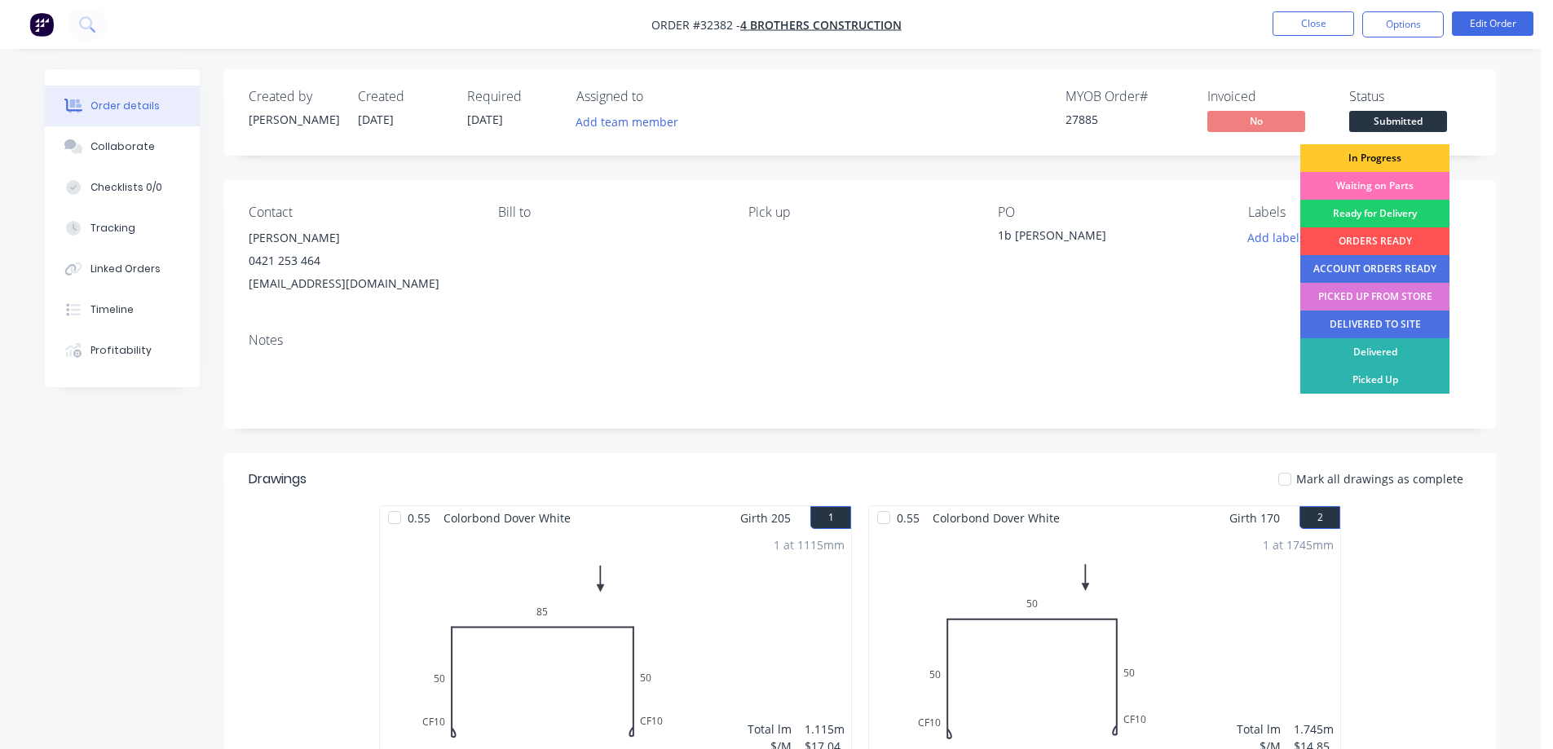
click at [1372, 152] on div "In Progress" at bounding box center [1374, 158] width 149 height 28
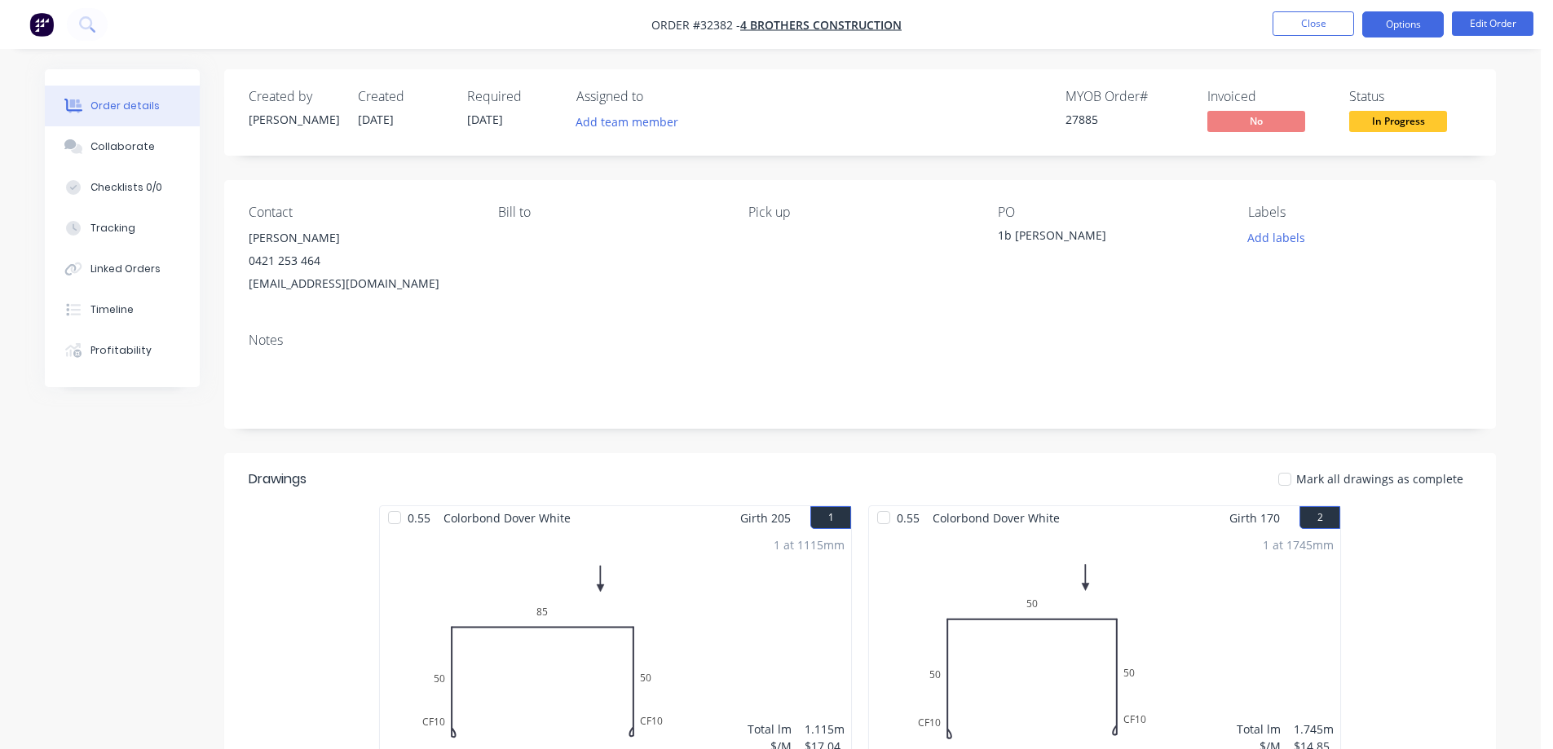
click at [1395, 20] on button "Options" at bounding box center [1402, 24] width 81 height 26
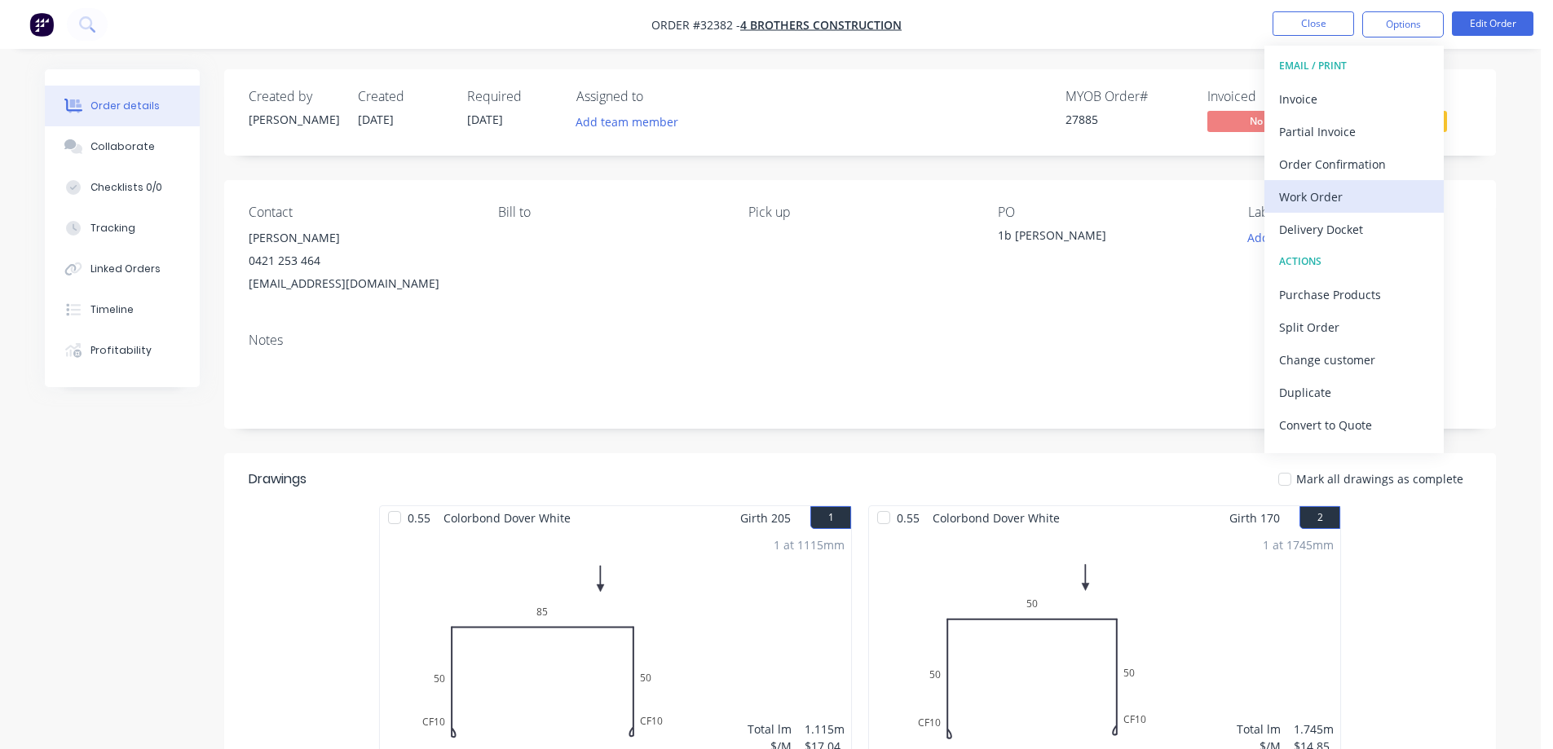
click at [1350, 197] on div "Work Order" at bounding box center [1354, 197] width 150 height 24
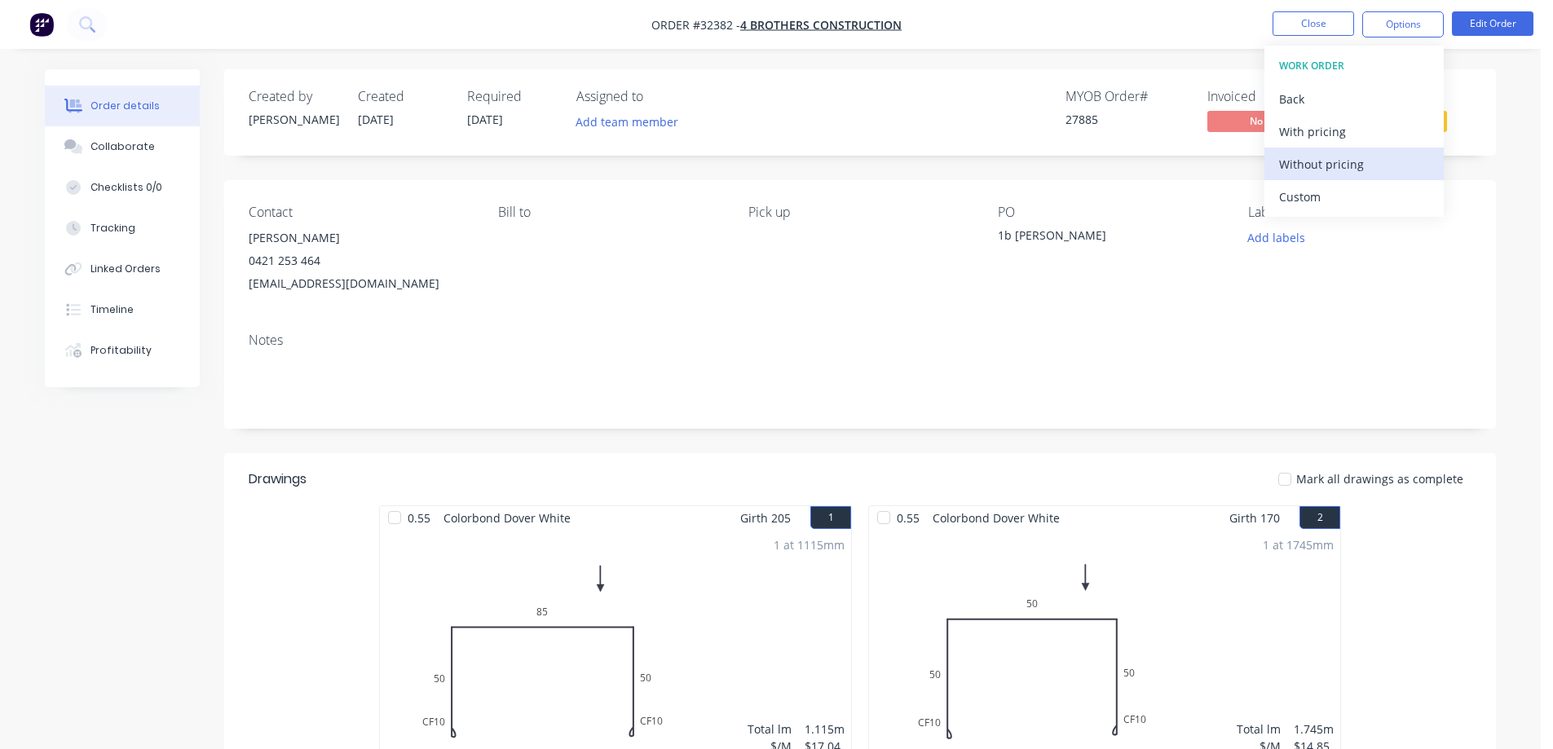
click at [1379, 168] on div "Without pricing" at bounding box center [1354, 164] width 150 height 24
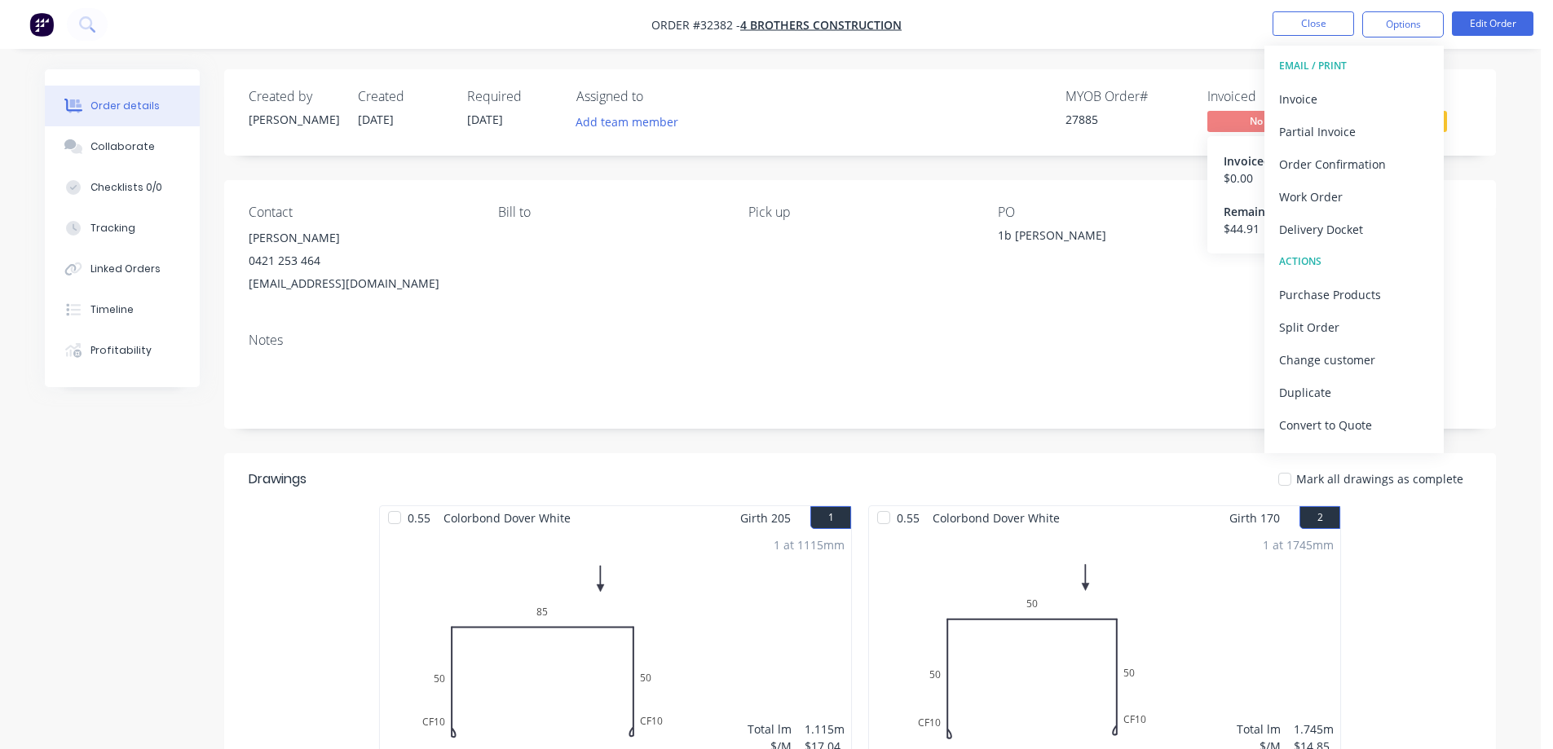
click at [1241, 121] on span "No" at bounding box center [1256, 121] width 98 height 20
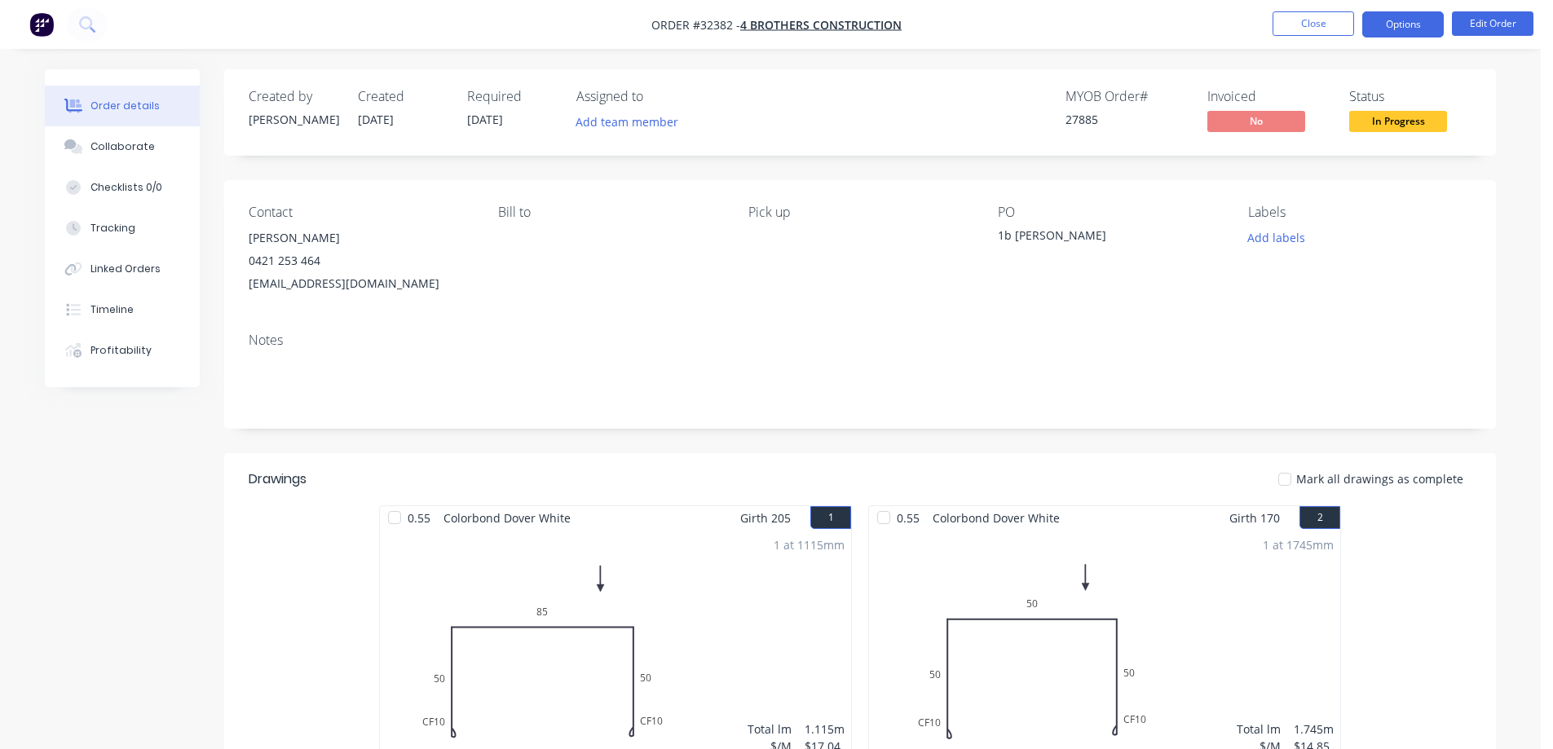
click at [1388, 26] on button "Options" at bounding box center [1402, 24] width 81 height 26
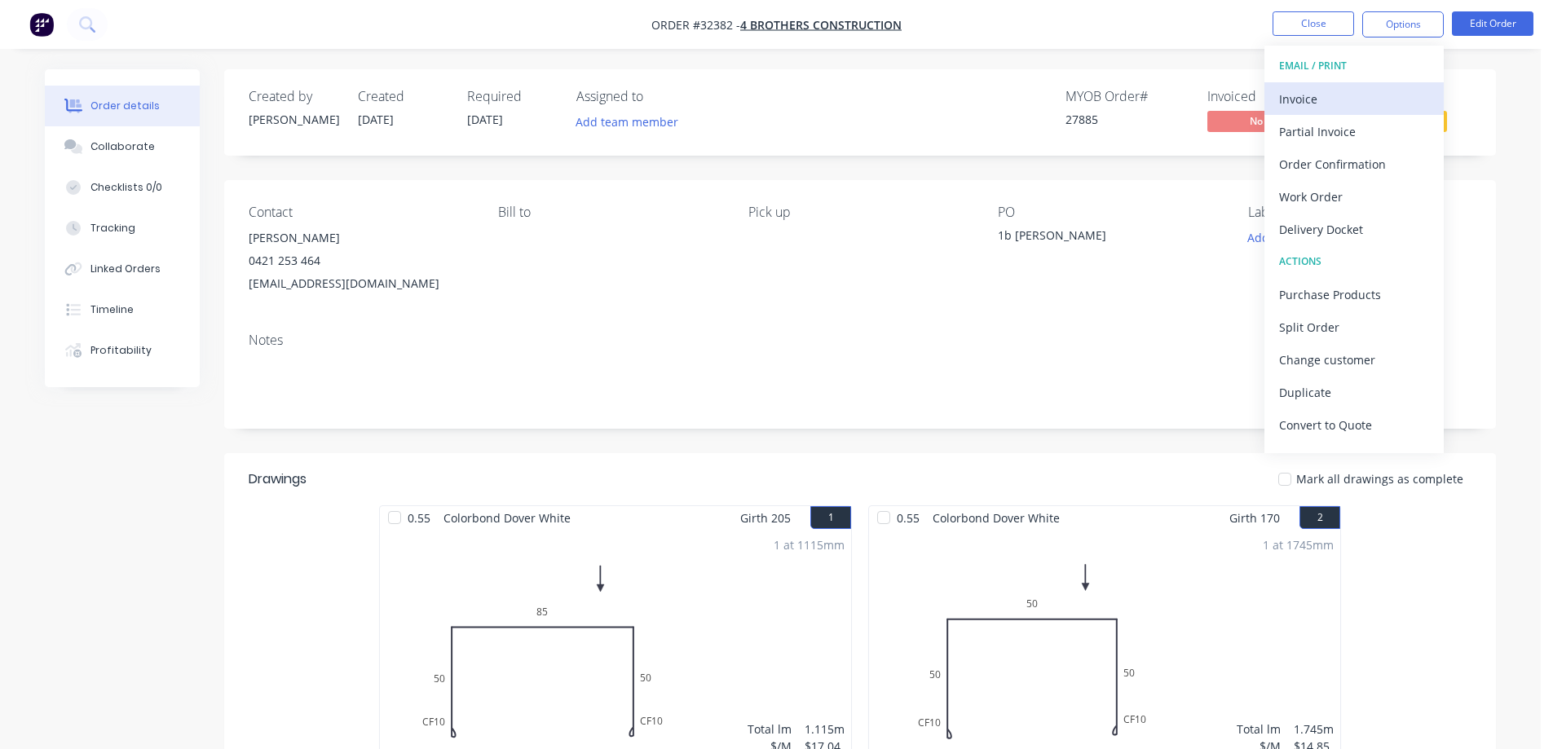
click at [1330, 104] on div "Invoice" at bounding box center [1354, 99] width 150 height 24
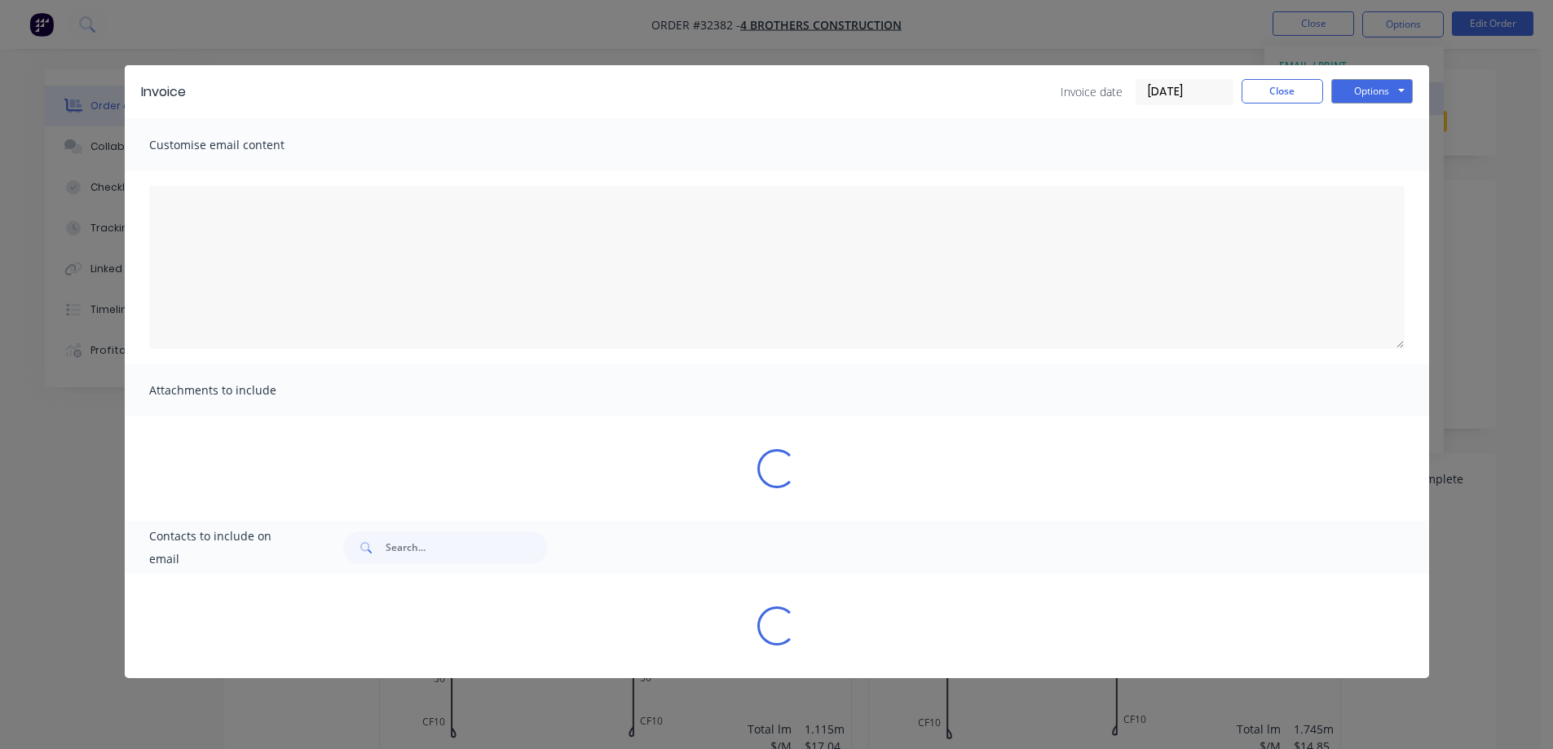
type textarea "A PDF copy of the order has been attached to this email. To view your order onl…"
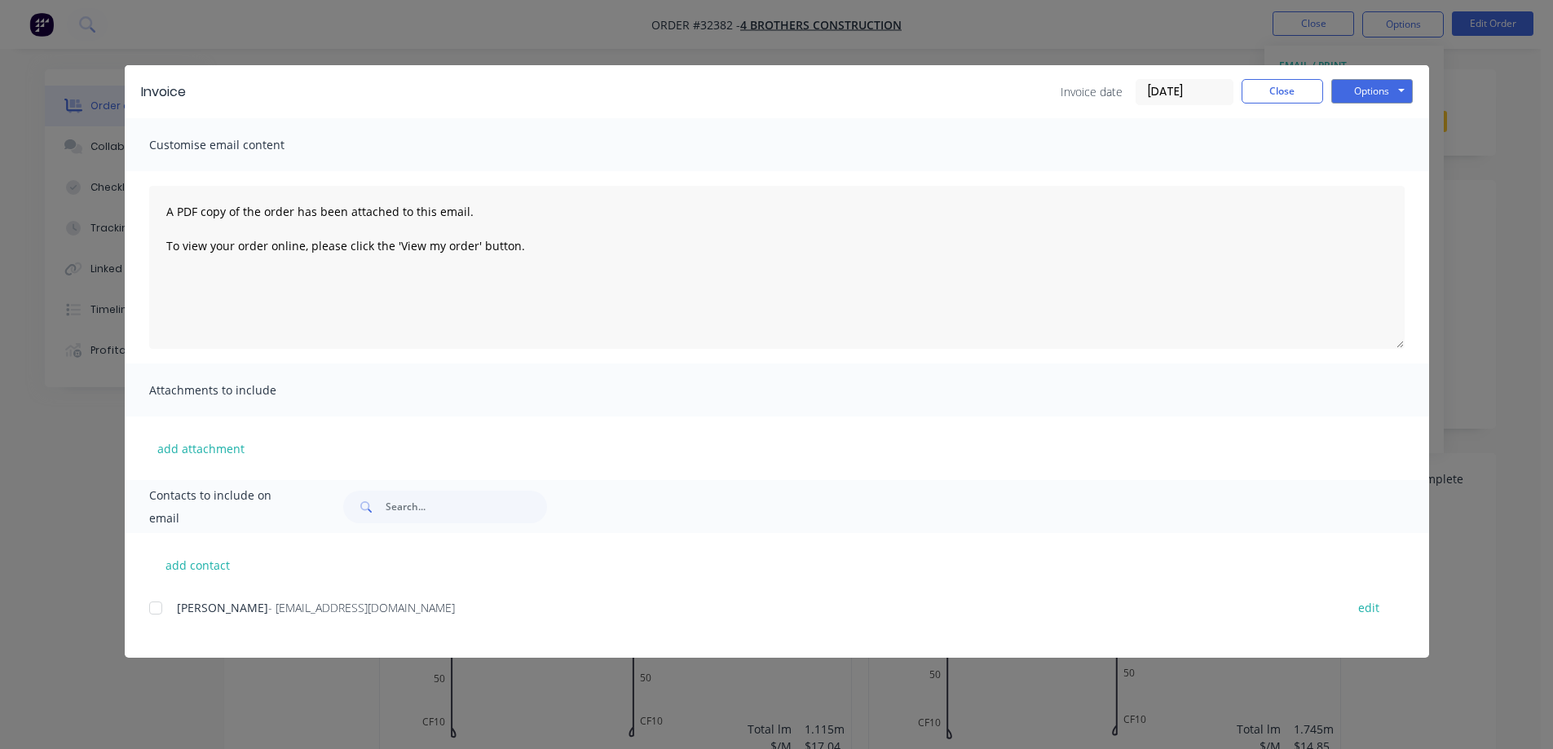
drag, startPoint x: 163, startPoint y: 609, endPoint x: 332, endPoint y: 543, distance: 181.2
click at [165, 607] on div at bounding box center [155, 608] width 33 height 33
click at [1374, 89] on button "Options" at bounding box center [1371, 91] width 81 height 24
click at [1390, 177] on button "Email" at bounding box center [1383, 174] width 104 height 27
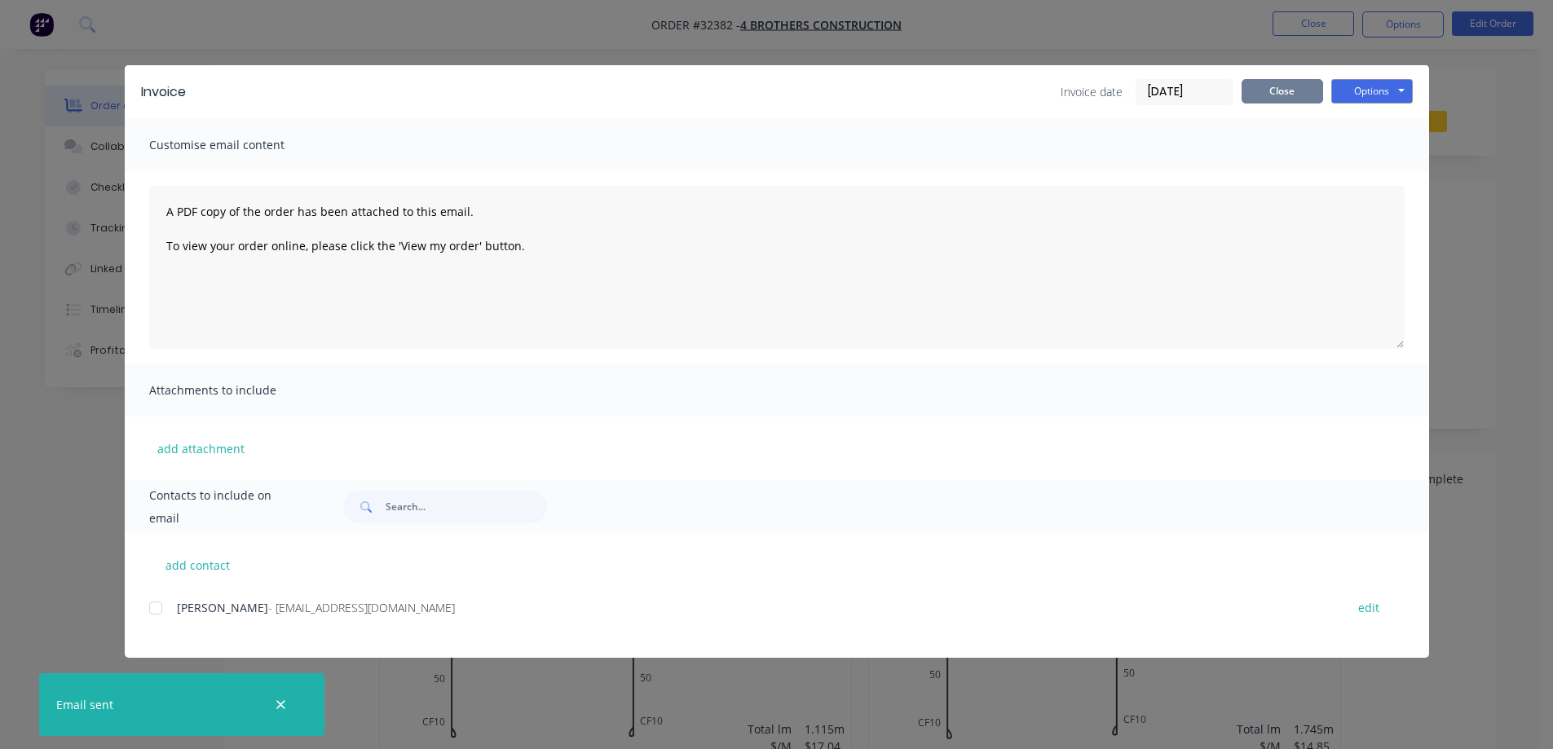
click at [1310, 95] on button "Close" at bounding box center [1281, 91] width 81 height 24
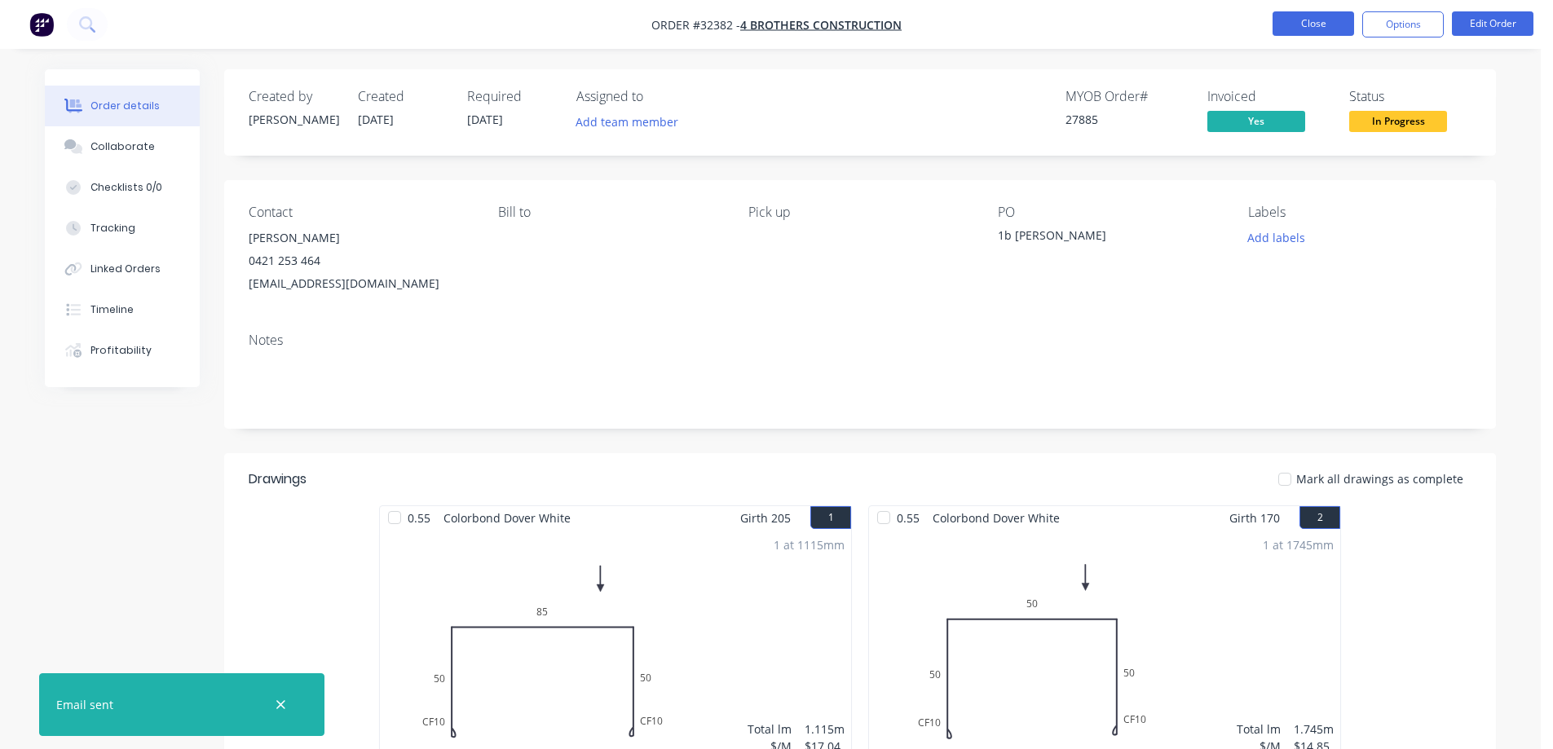
click at [1317, 27] on button "Close" at bounding box center [1312, 23] width 81 height 24
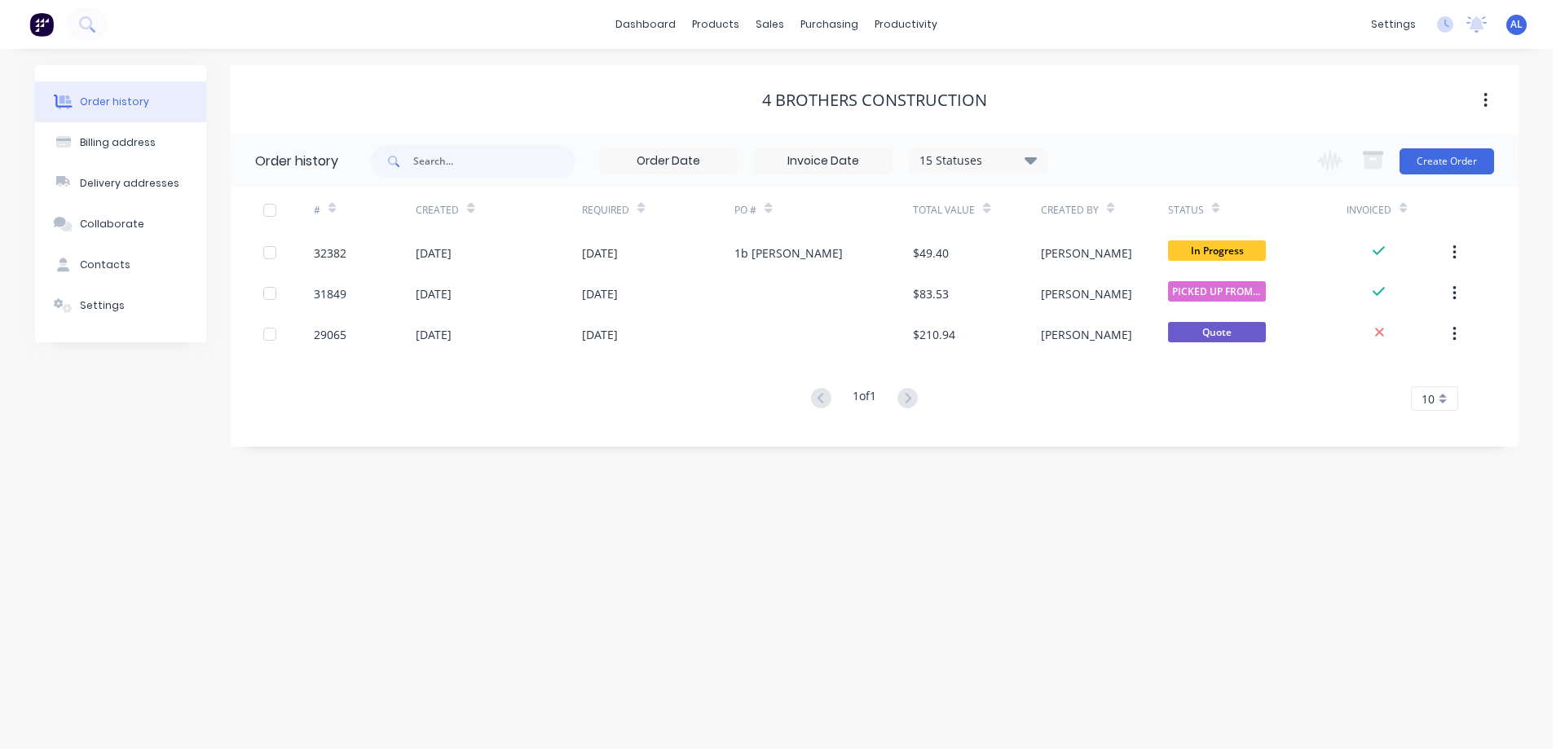
click at [37, 24] on img at bounding box center [41, 24] width 24 height 24
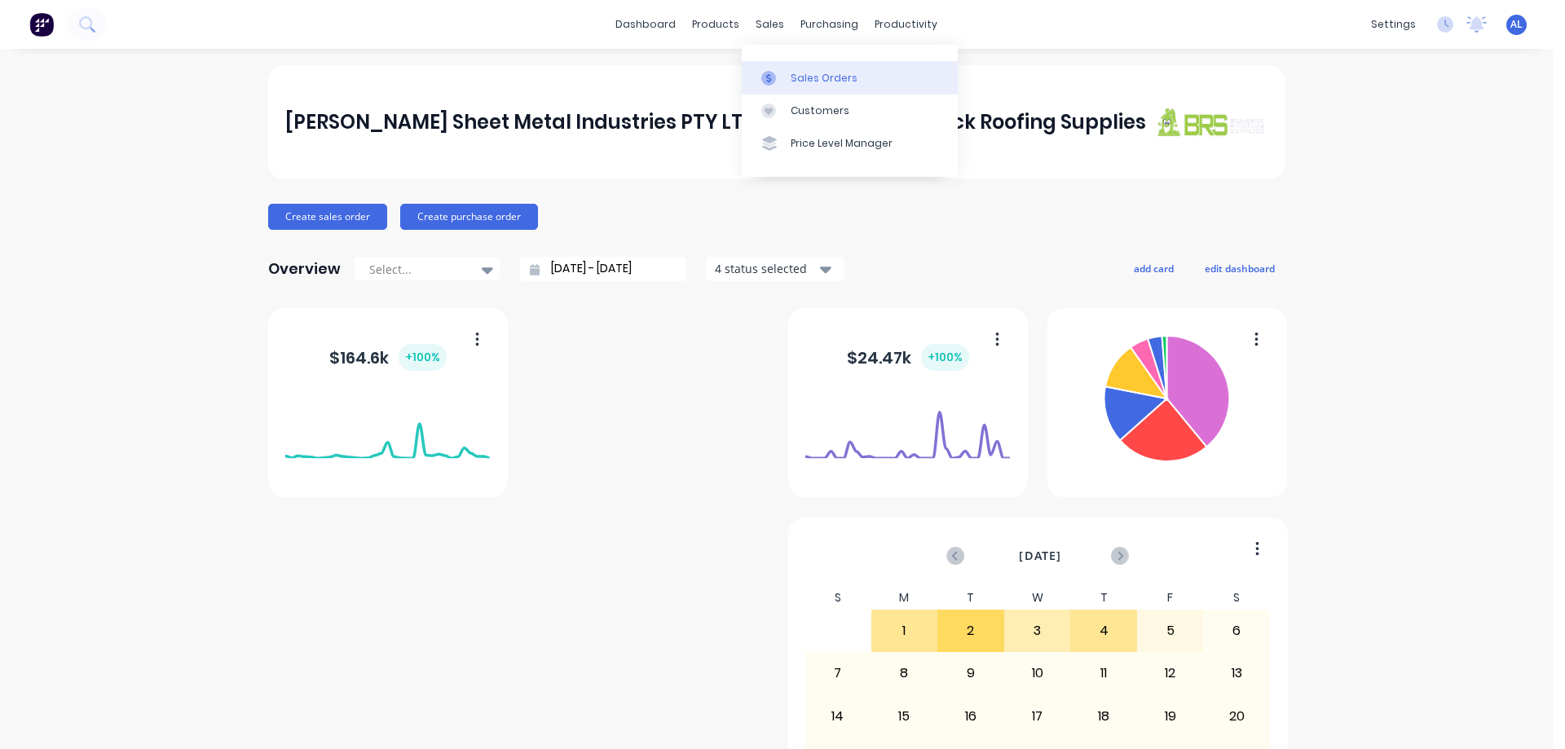
click at [828, 79] on div "Sales Orders" at bounding box center [824, 78] width 67 height 15
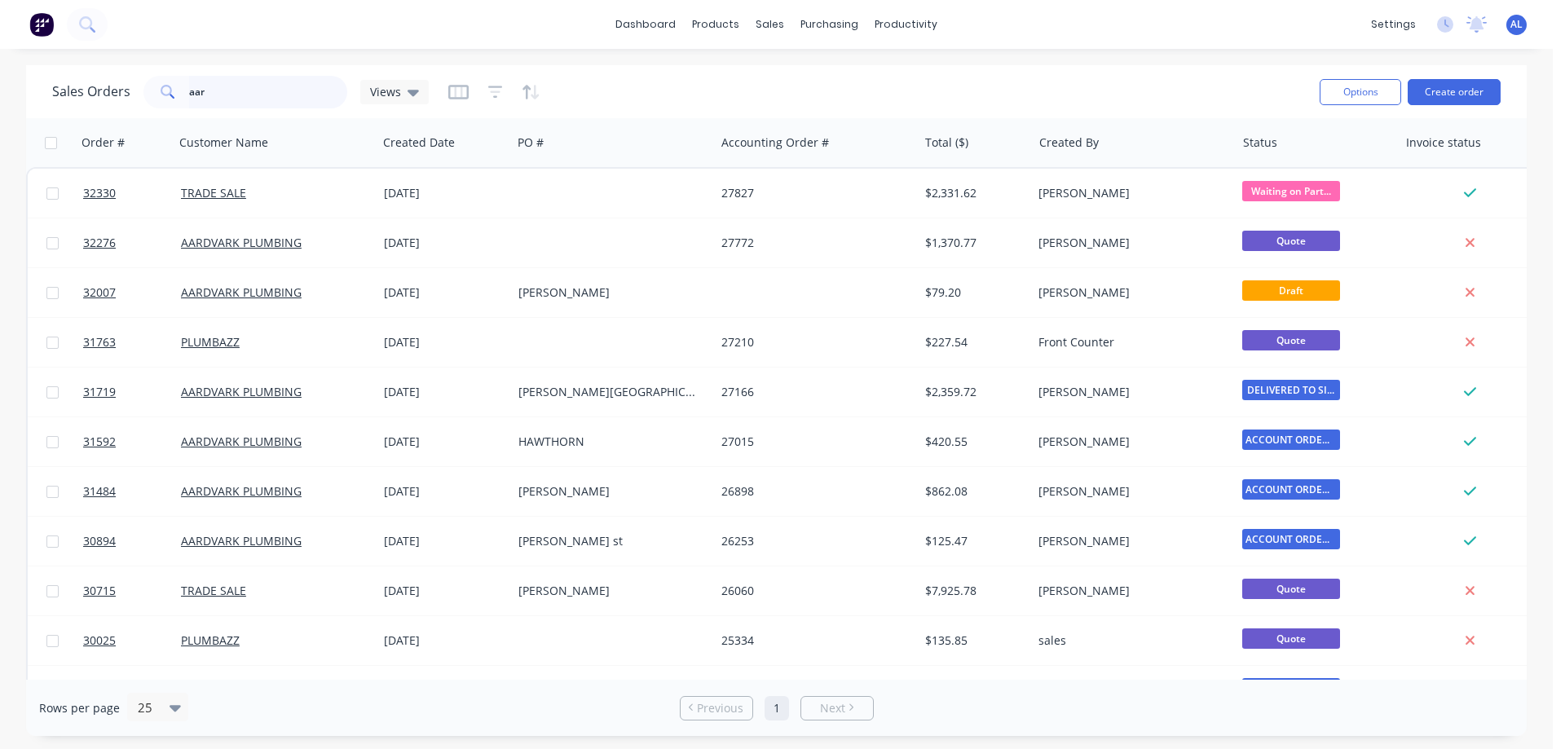
click at [226, 95] on input "aar" at bounding box center [268, 92] width 159 height 33
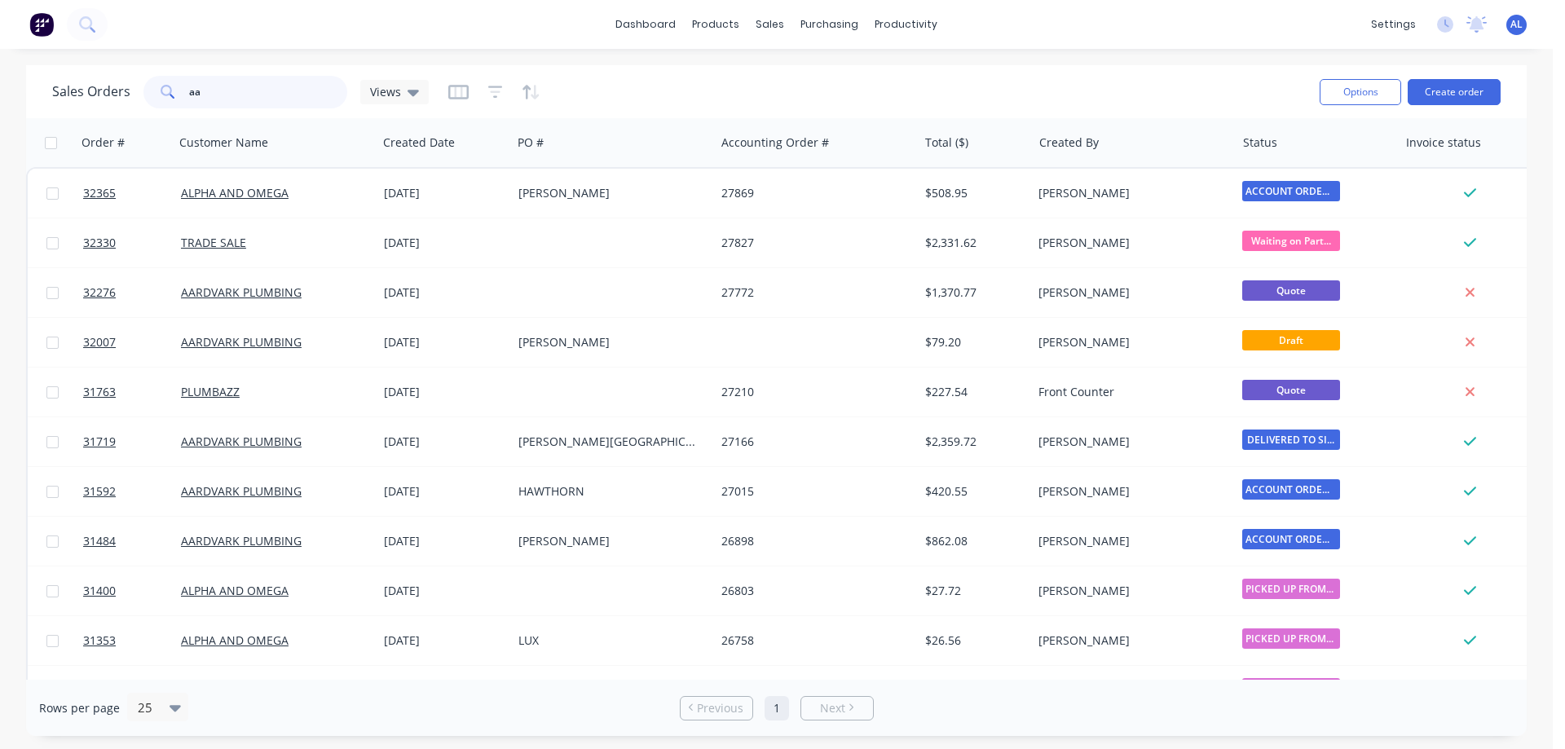
type input "a"
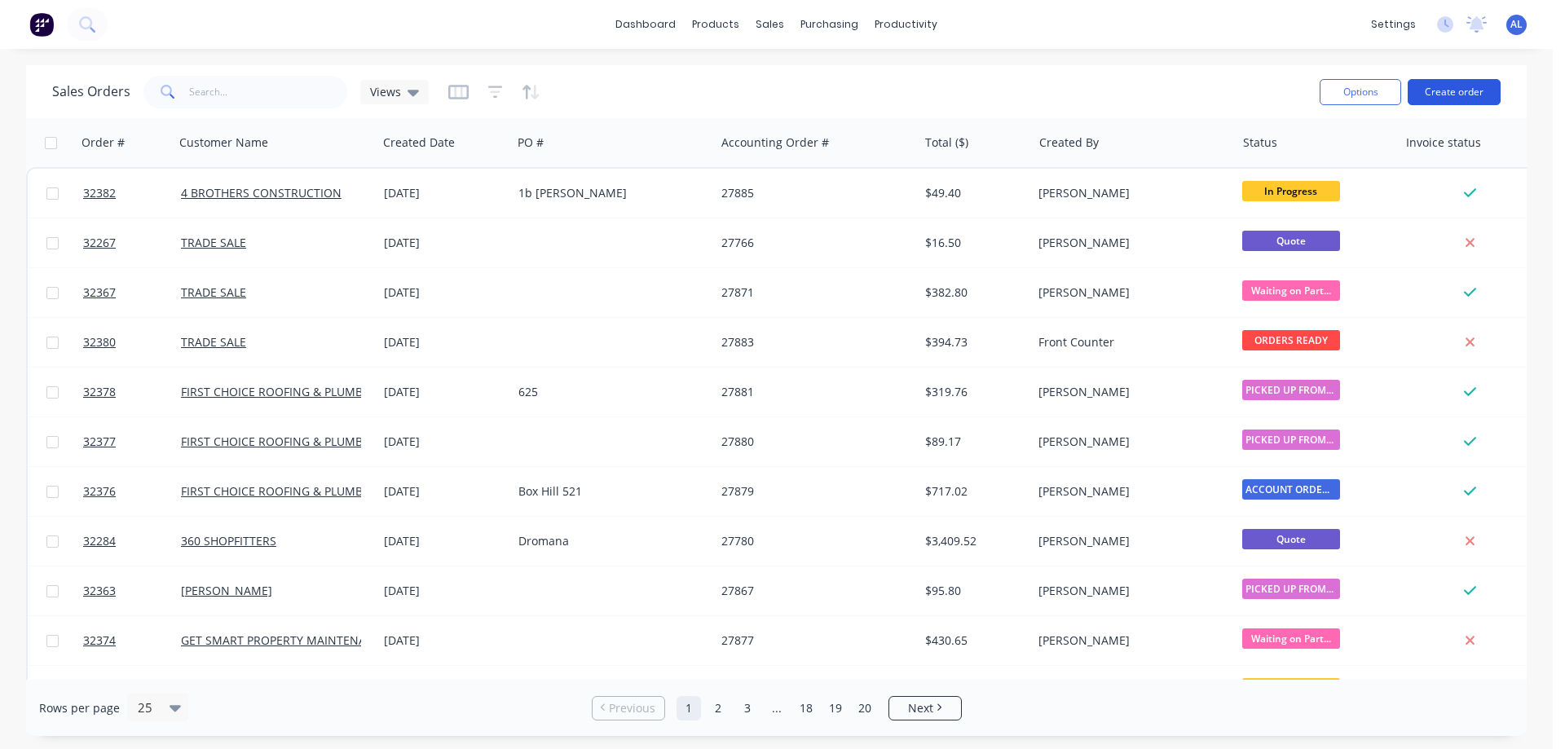
click at [1465, 81] on button "Create order" at bounding box center [1453, 92] width 93 height 26
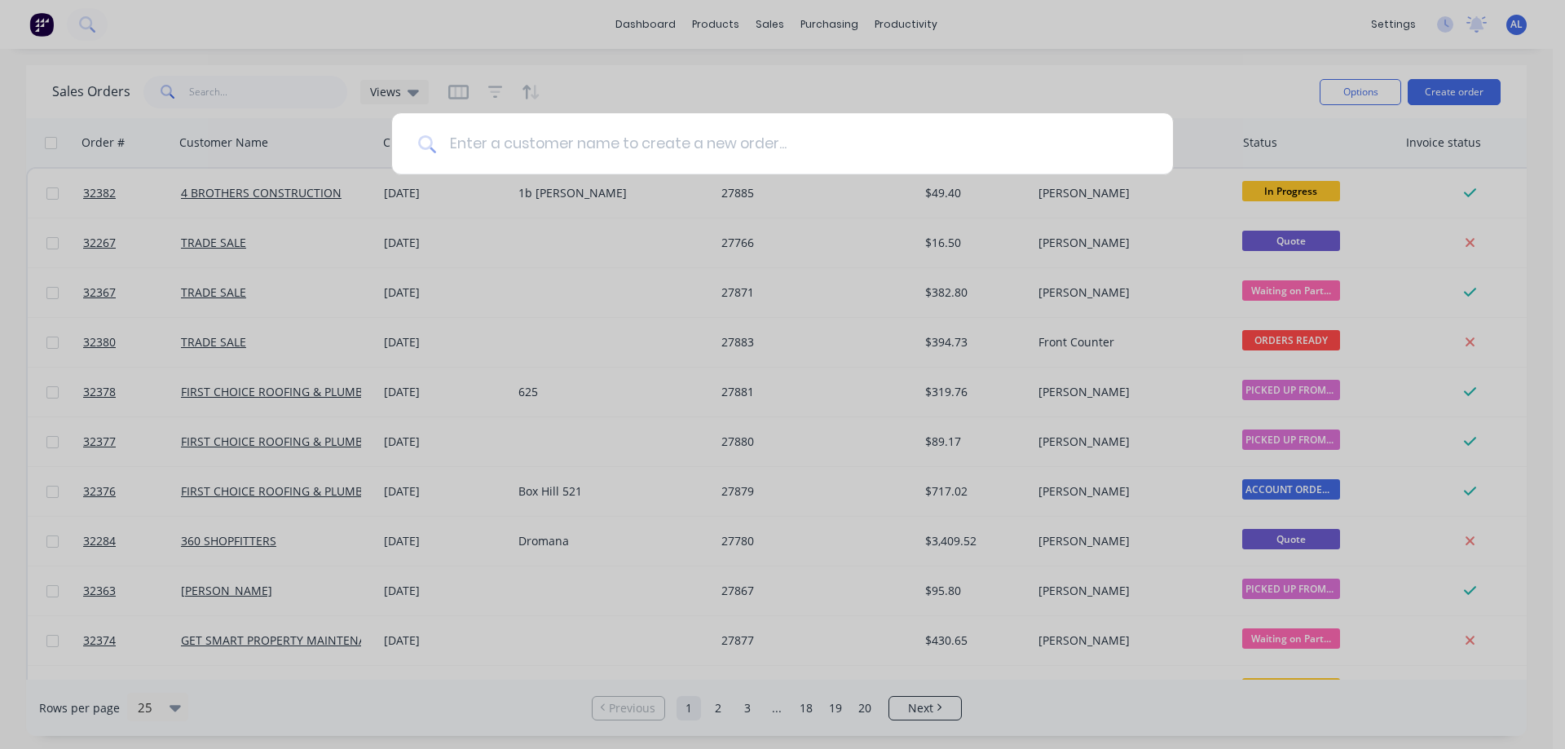
click at [734, 134] on input at bounding box center [791, 143] width 711 height 61
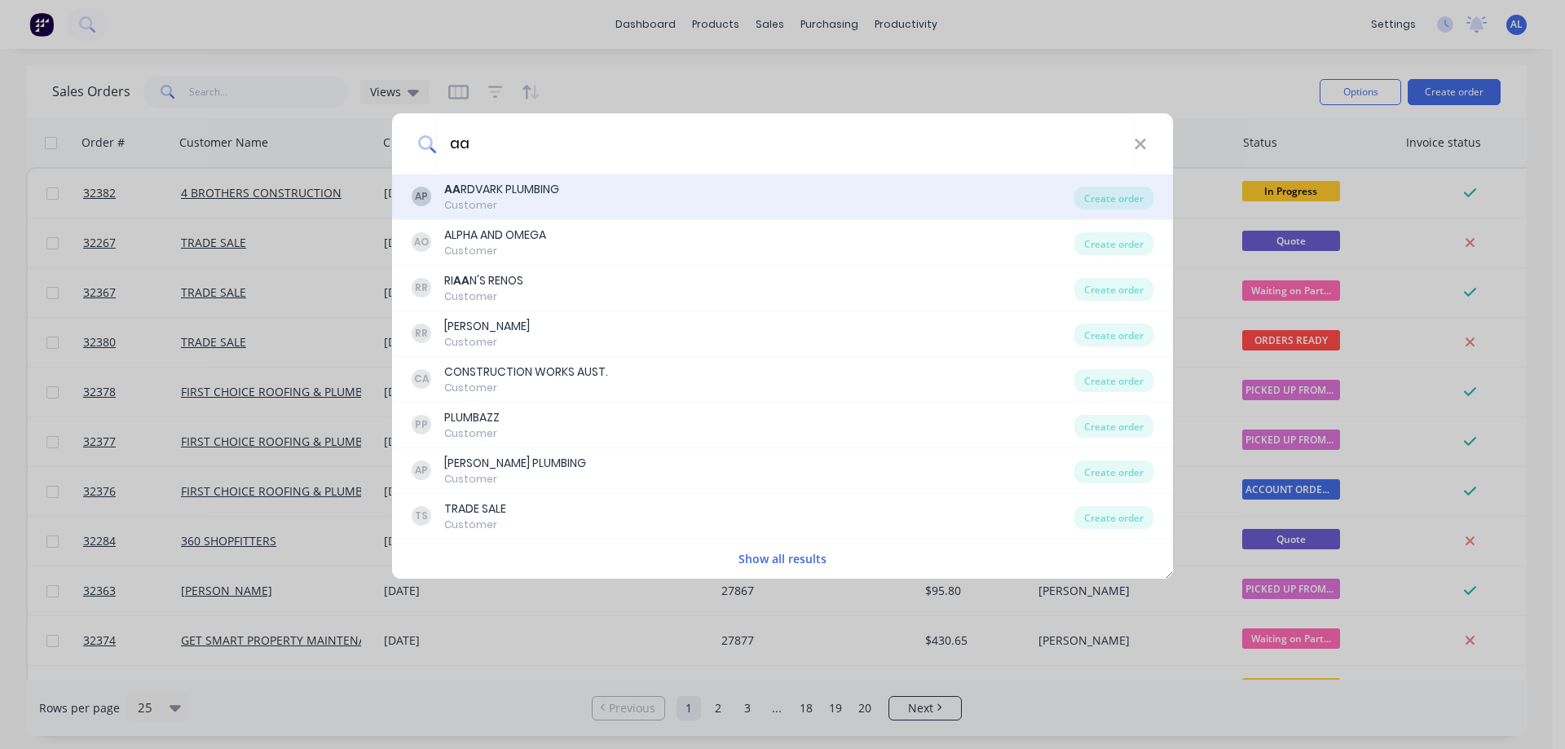
type input "aa"
click at [553, 196] on div "AA RDVARK PLUMBING" at bounding box center [501, 189] width 115 height 17
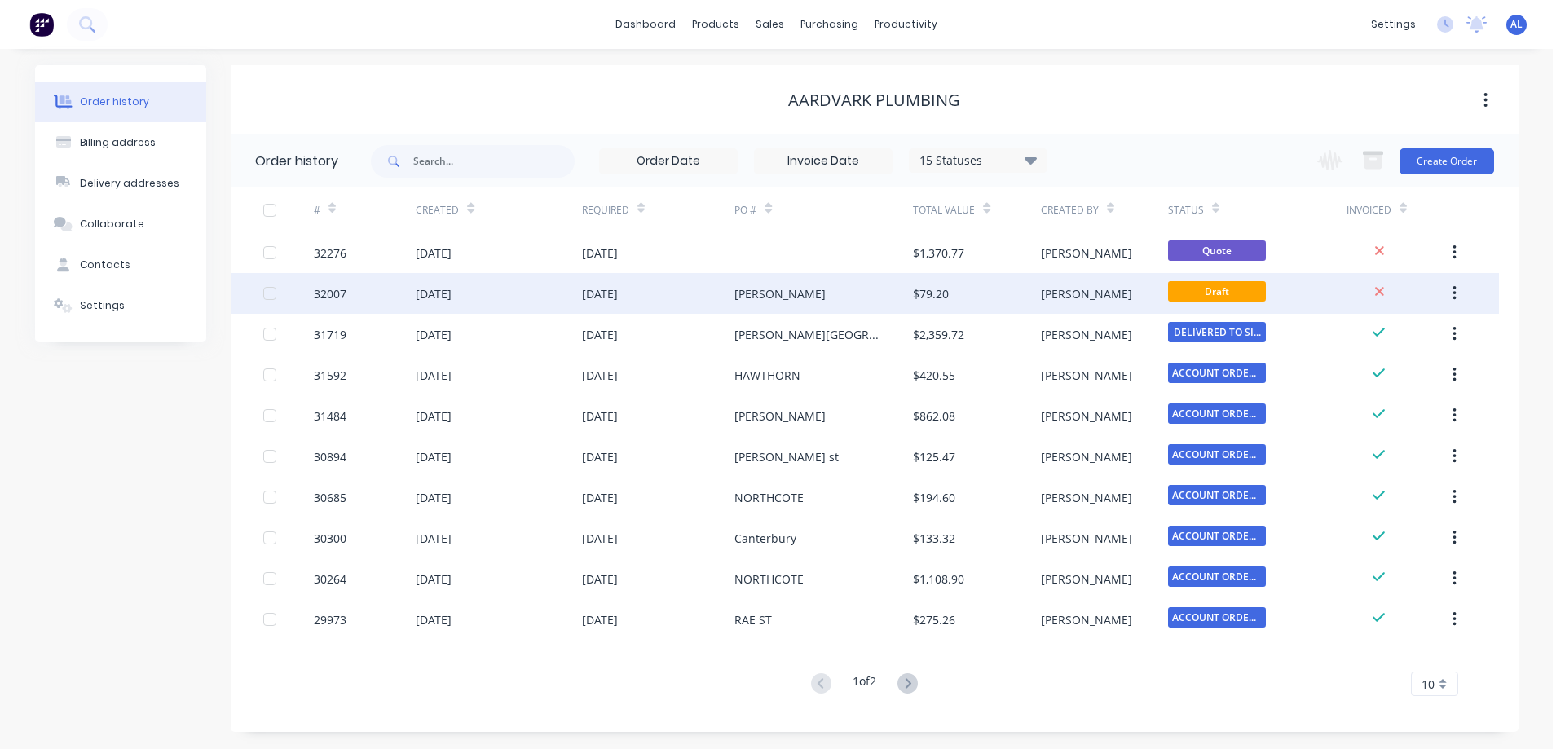
click at [813, 293] on div "[PERSON_NAME]" at bounding box center [823, 293] width 178 height 41
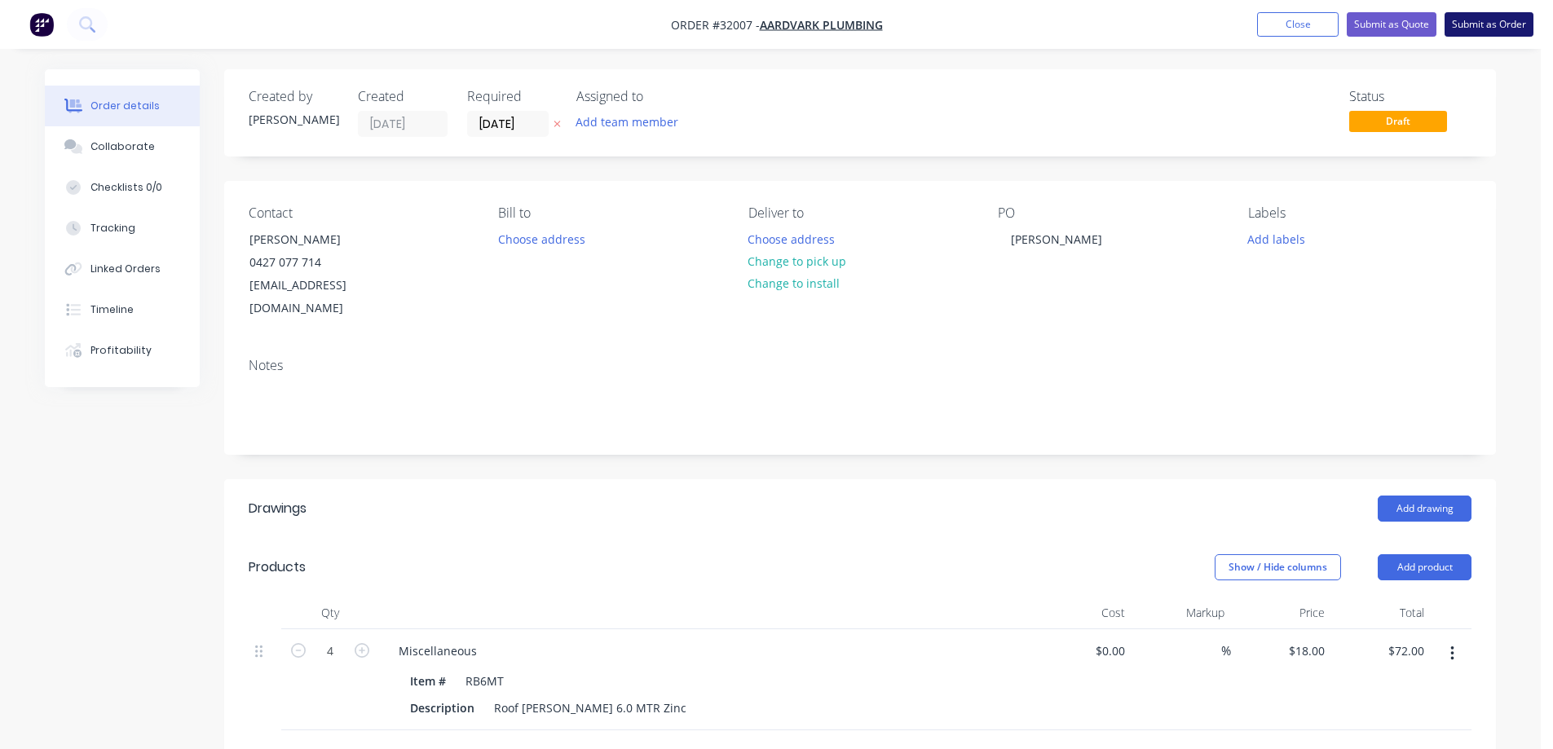
click at [1486, 26] on button "Submit as Order" at bounding box center [1488, 24] width 89 height 24
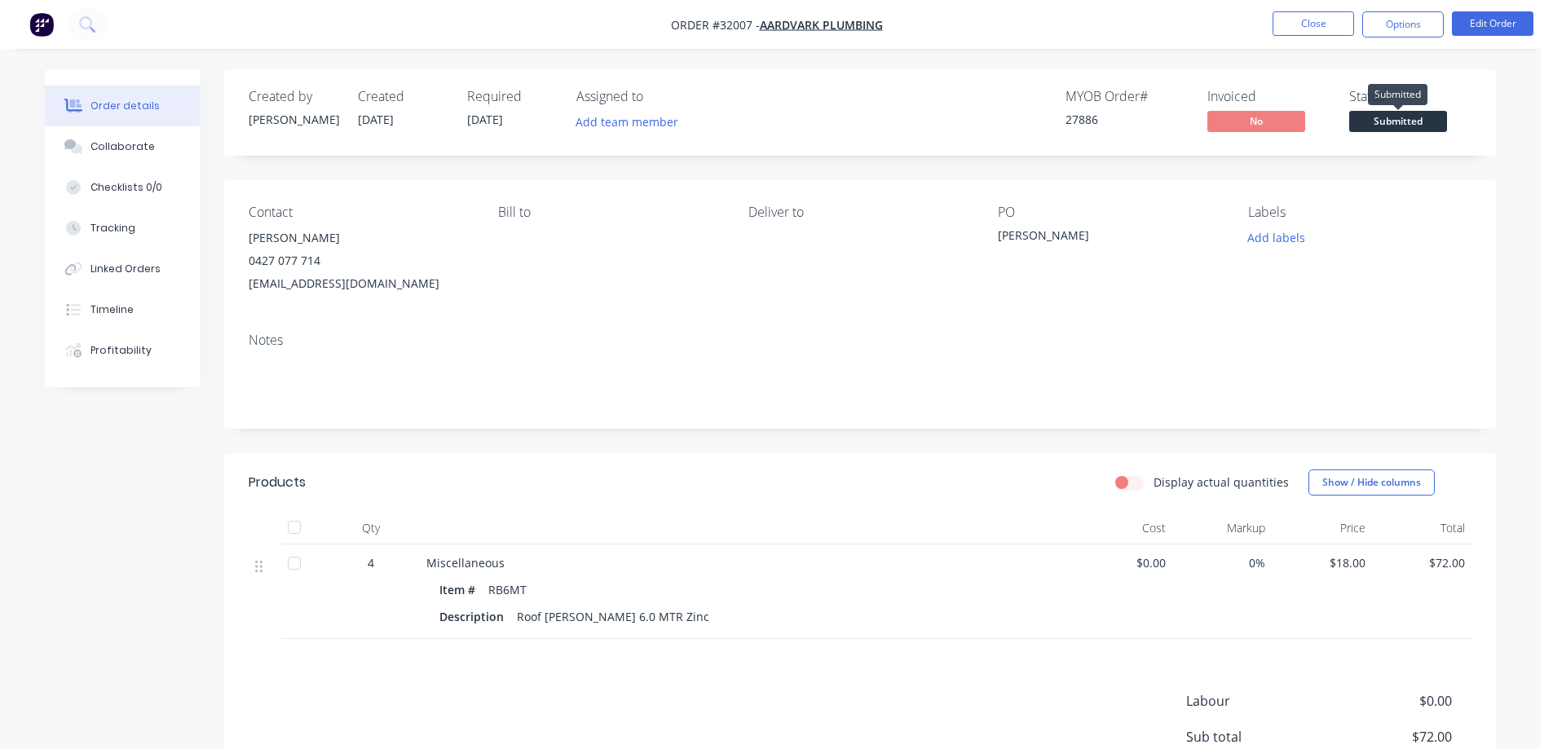
click at [1416, 125] on span "Submitted" at bounding box center [1398, 121] width 98 height 20
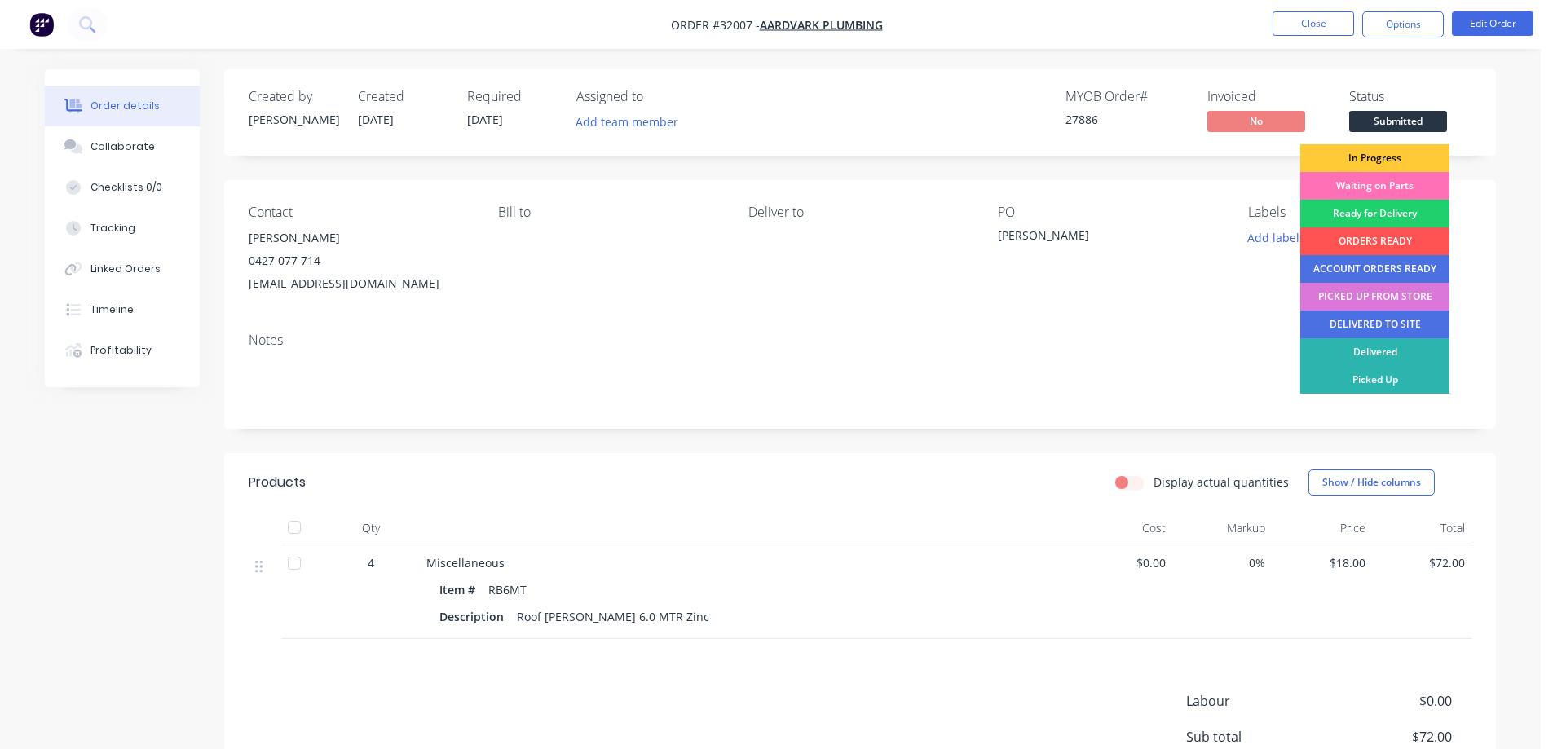
click at [1401, 298] on div "PICKED UP FROM STORE" at bounding box center [1374, 297] width 149 height 28
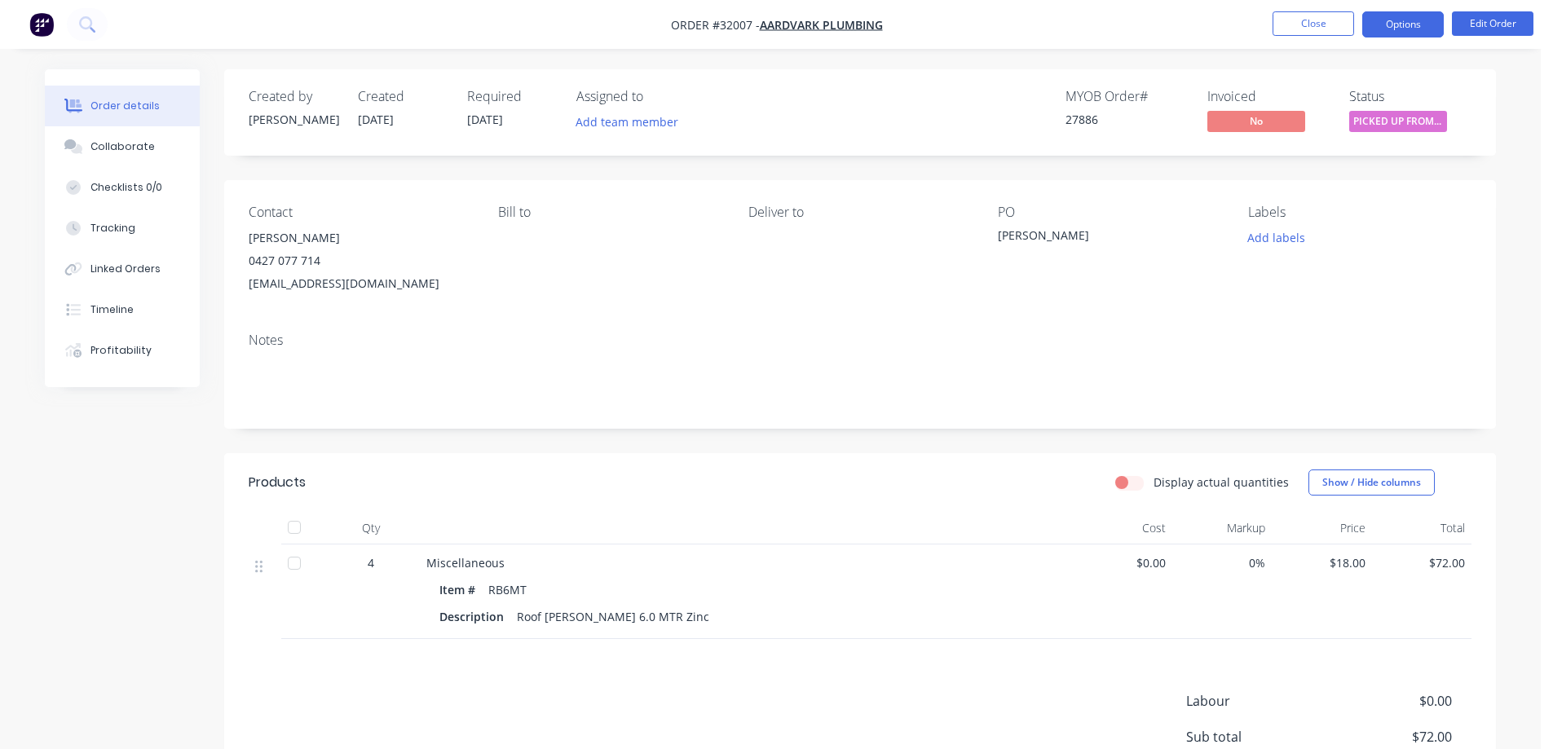
click at [1394, 26] on button "Options" at bounding box center [1402, 24] width 81 height 26
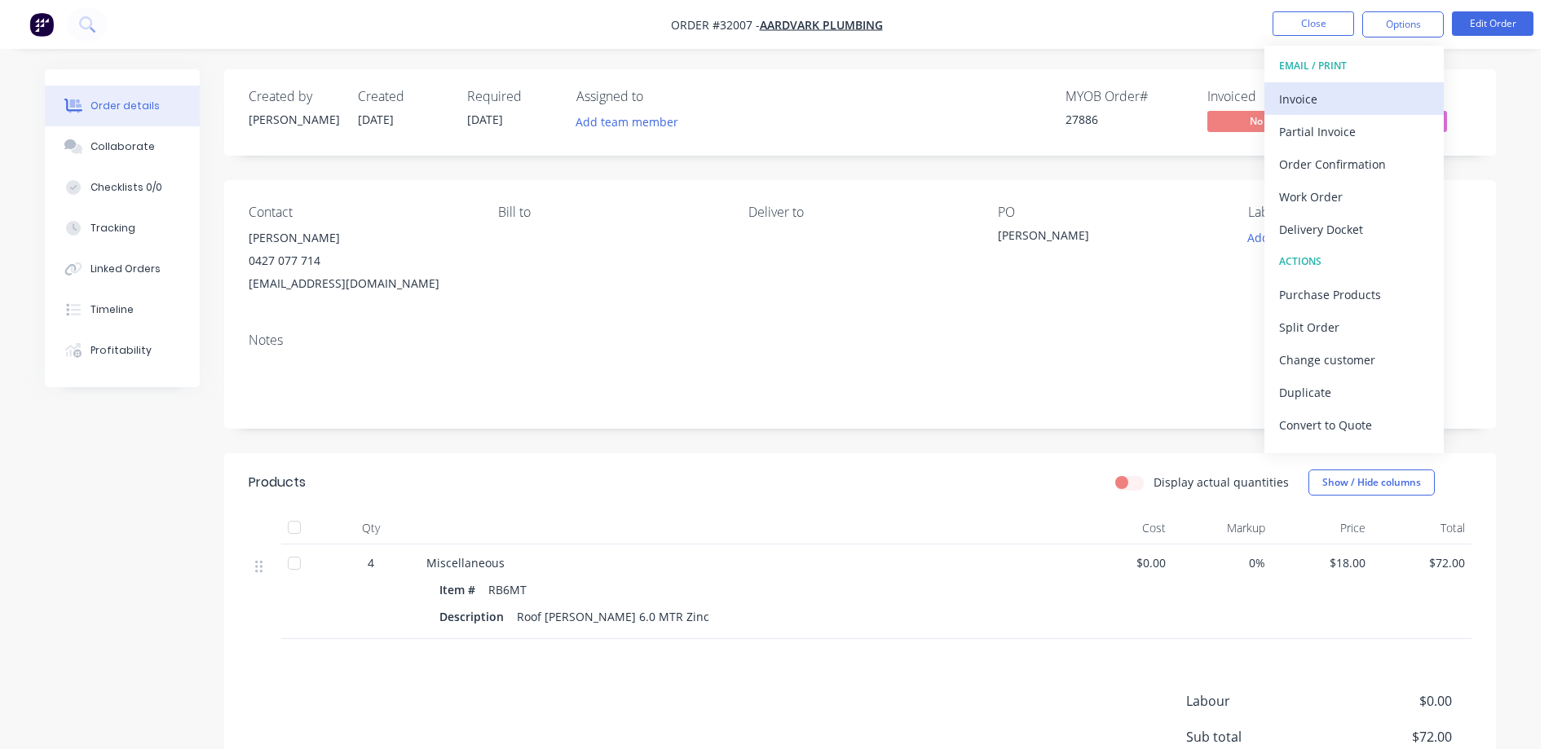
click at [1354, 100] on div "Invoice" at bounding box center [1354, 99] width 150 height 24
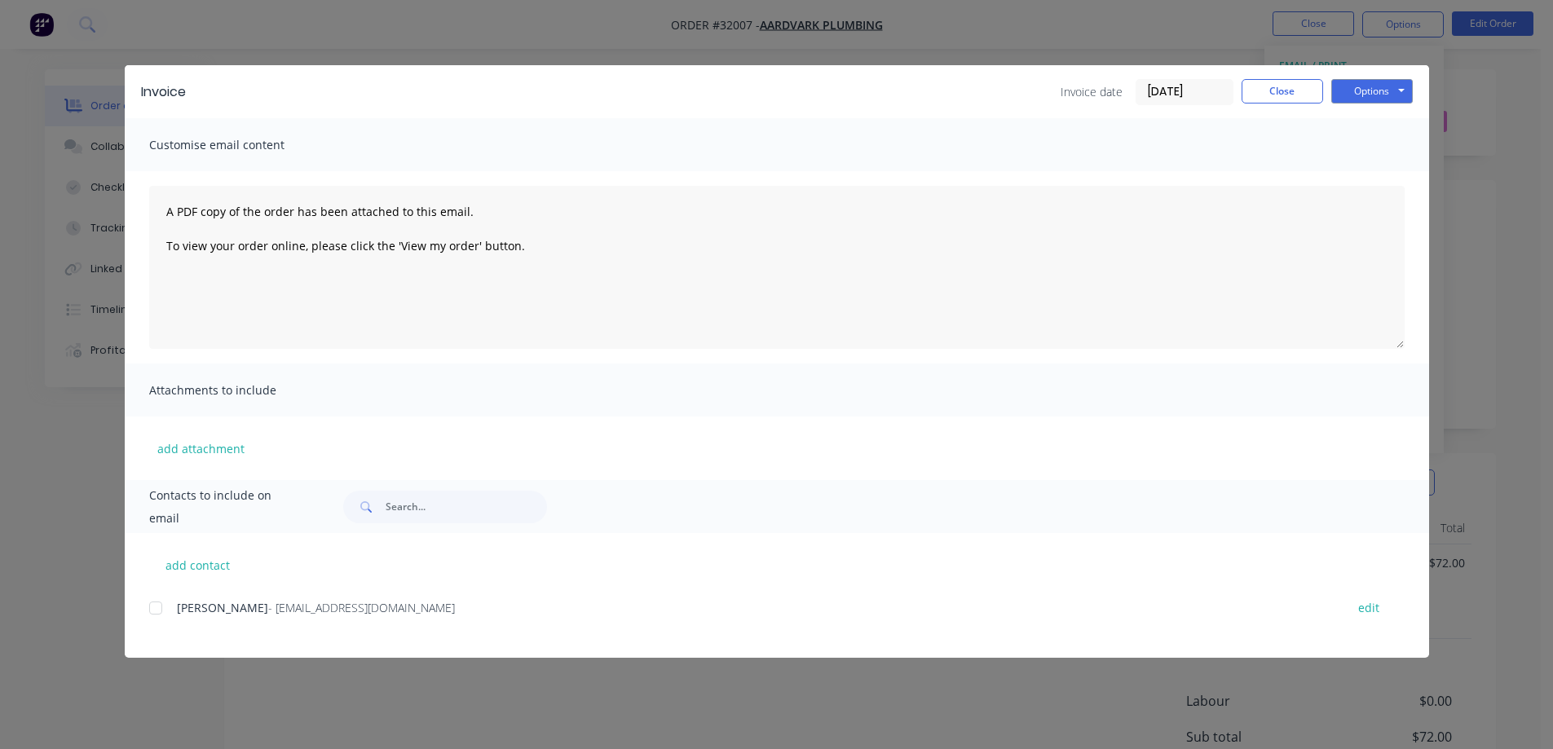
drag, startPoint x: 156, startPoint y: 608, endPoint x: 167, endPoint y: 599, distance: 14.5
click at [156, 607] on div at bounding box center [155, 608] width 33 height 33
click at [1390, 93] on button "Options" at bounding box center [1371, 91] width 81 height 24
click at [1387, 170] on button "Email" at bounding box center [1383, 174] width 104 height 27
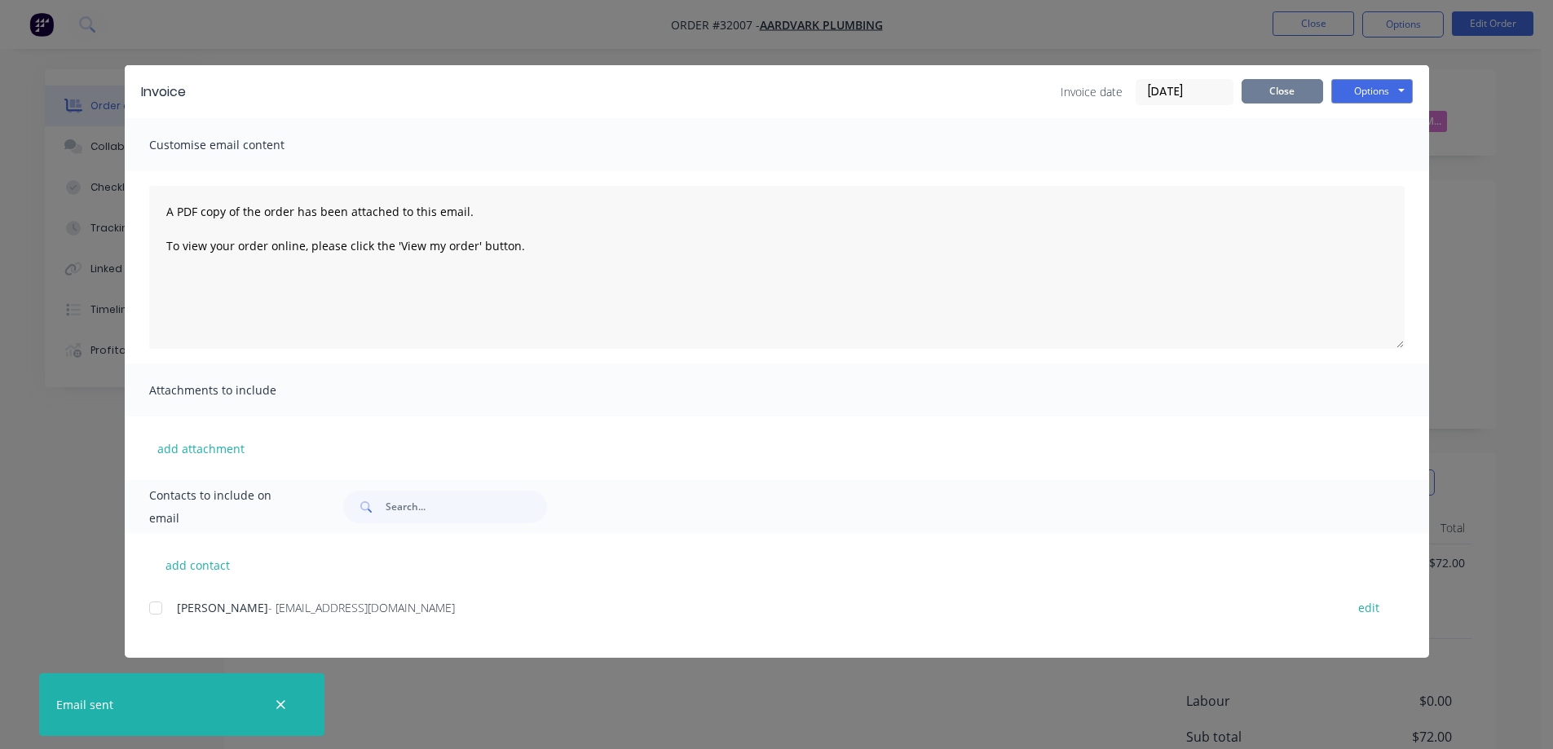
click at [1301, 95] on button "Close" at bounding box center [1281, 91] width 81 height 24
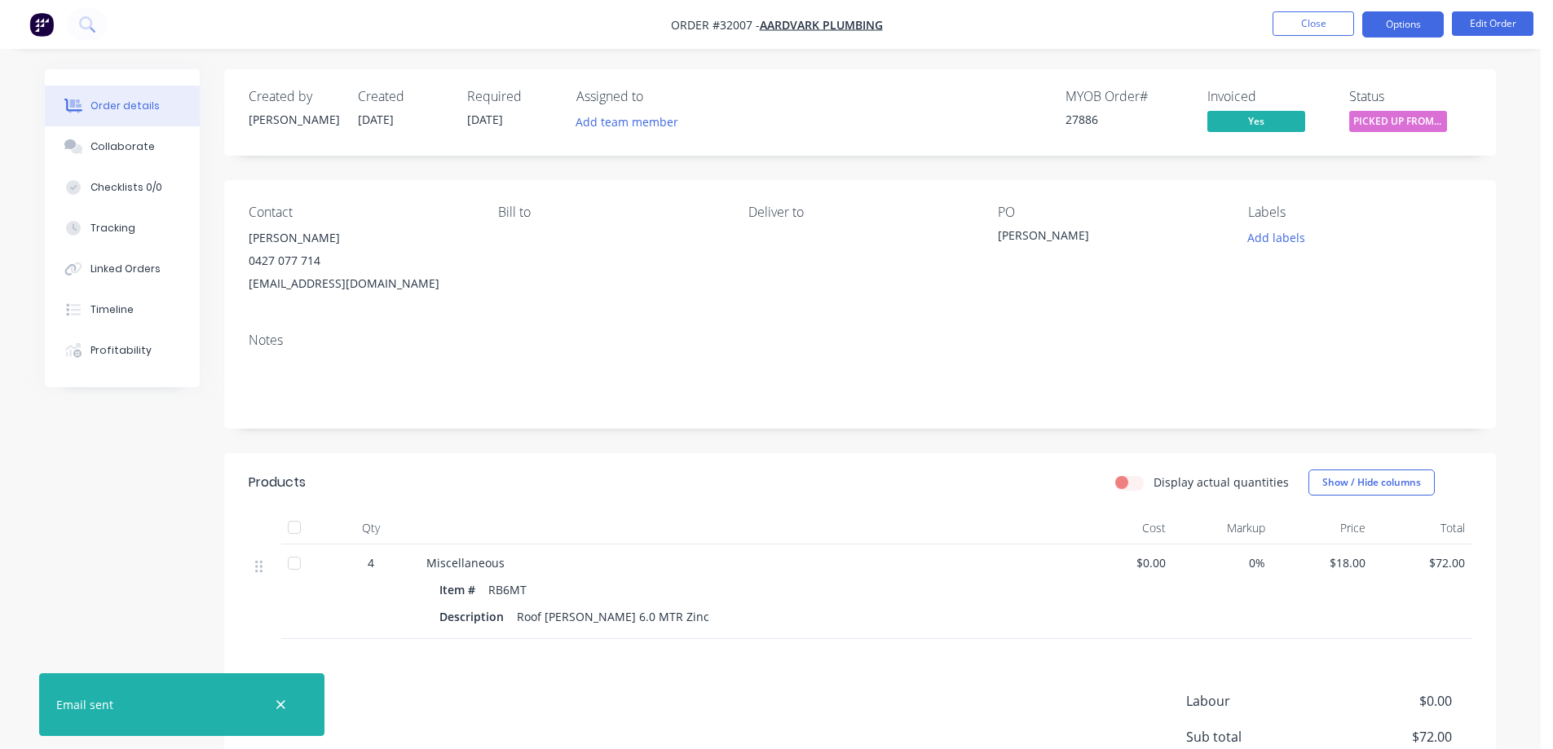
click at [1405, 28] on button "Options" at bounding box center [1402, 24] width 81 height 26
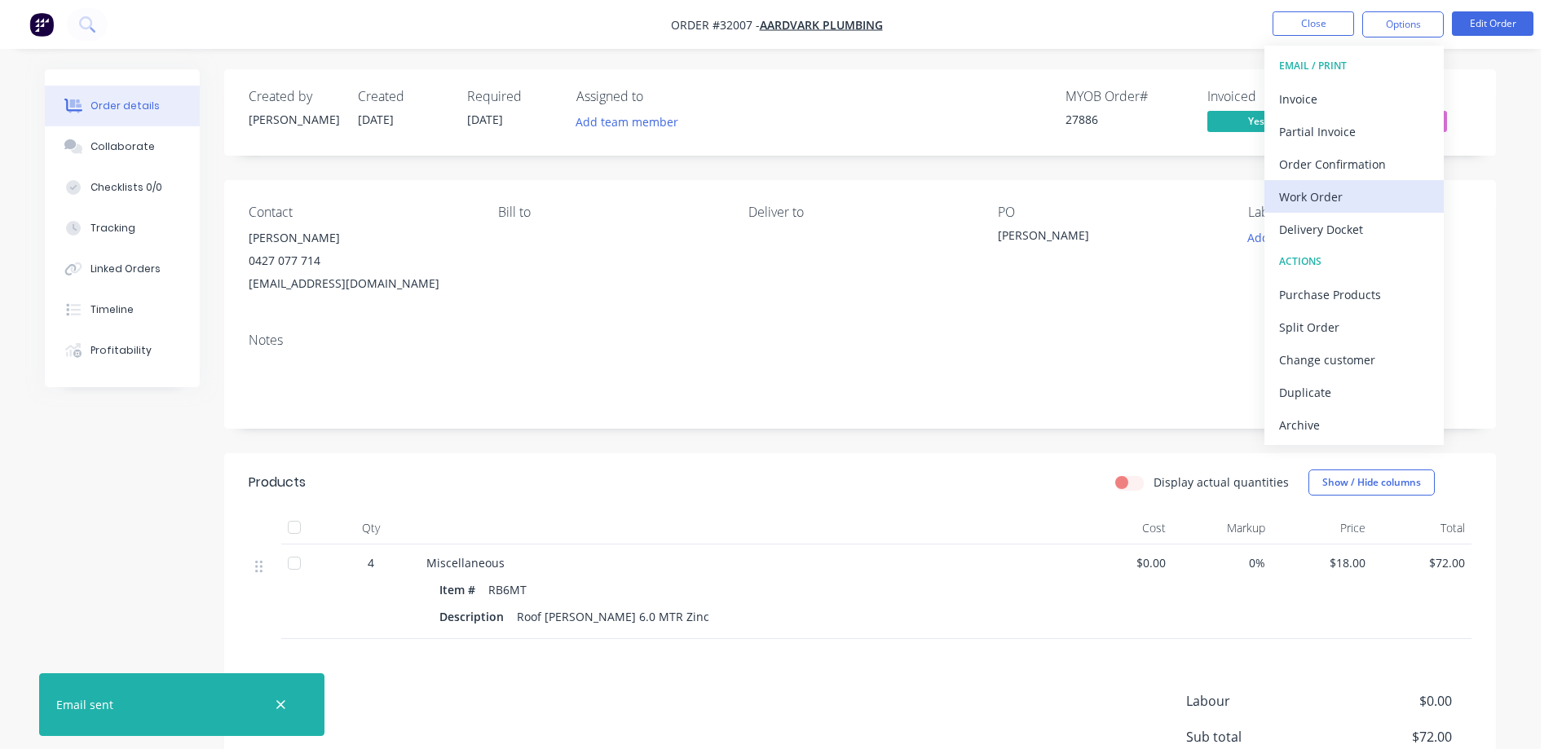
click at [1363, 192] on div "Work Order" at bounding box center [1354, 197] width 150 height 24
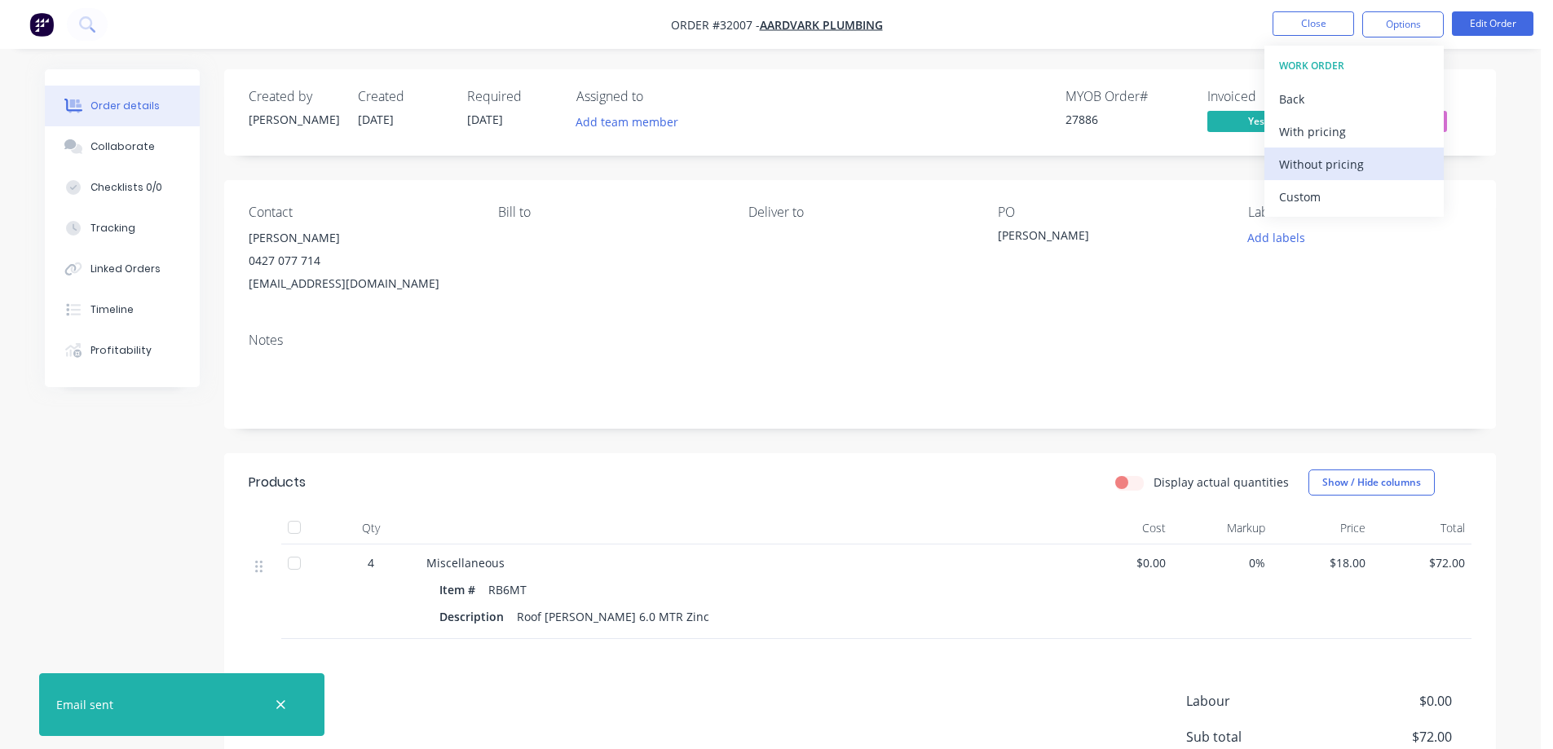
click at [1383, 161] on div "Without pricing" at bounding box center [1354, 164] width 150 height 24
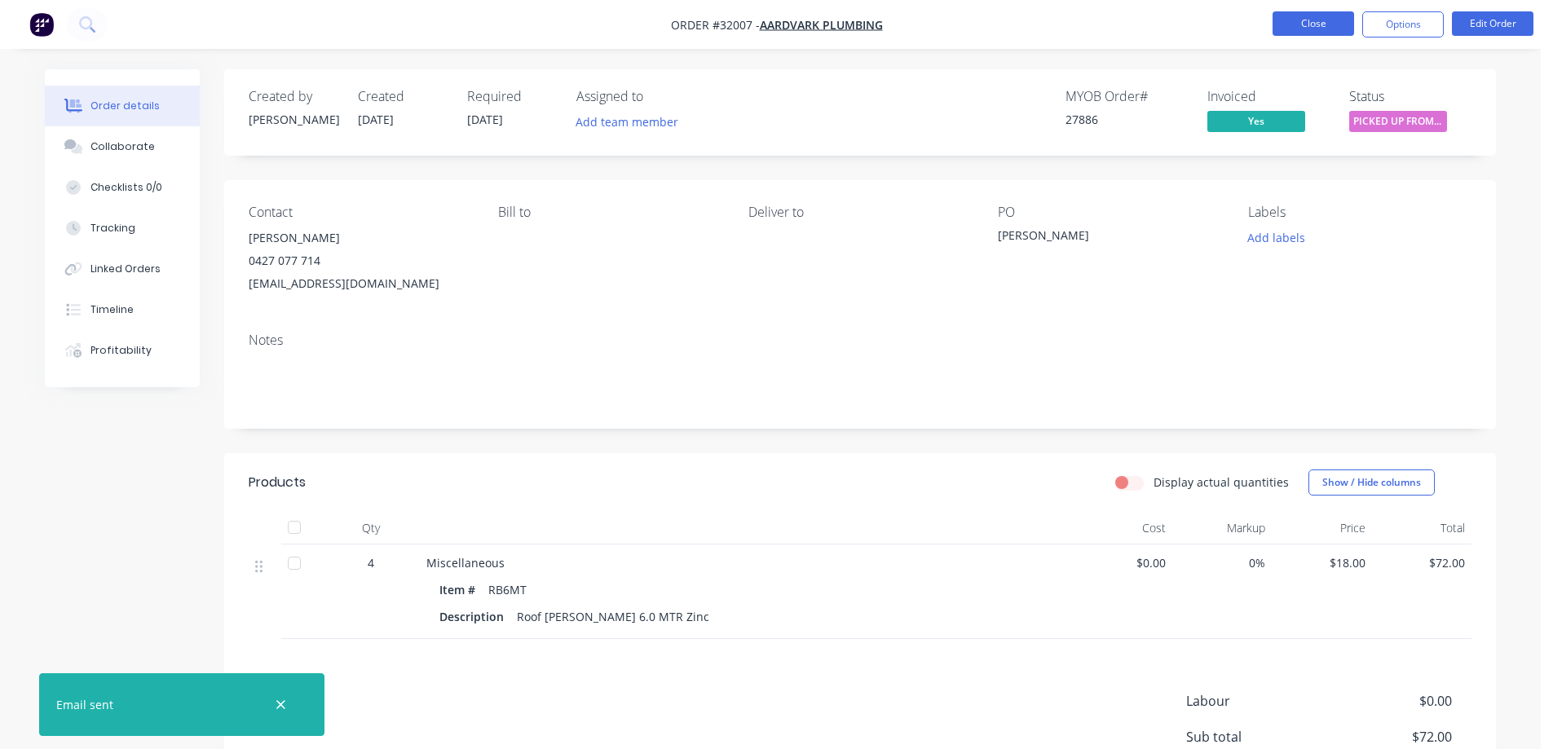
click at [1337, 29] on button "Close" at bounding box center [1312, 23] width 81 height 24
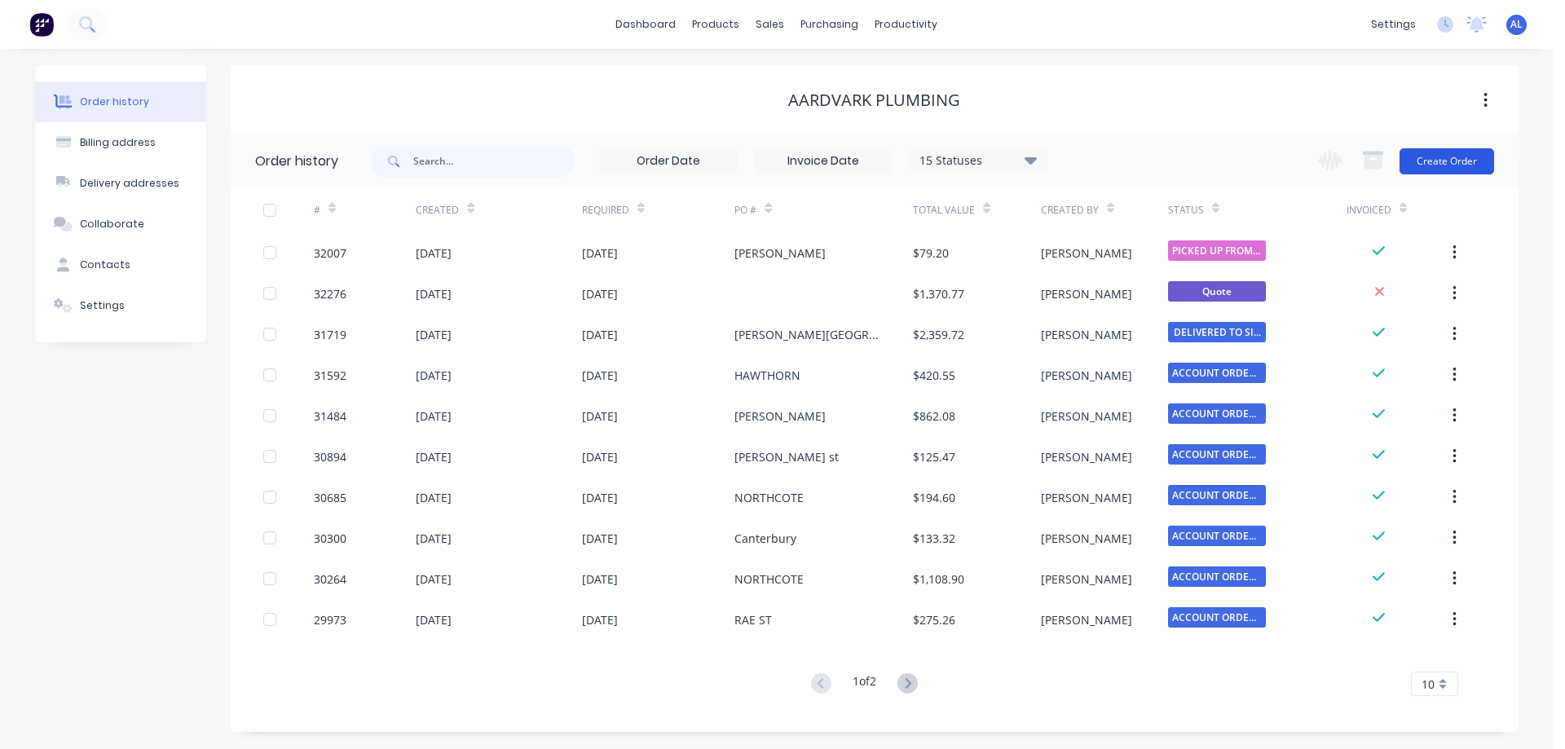
click at [1480, 161] on button "Create Order" at bounding box center [1446, 161] width 95 height 26
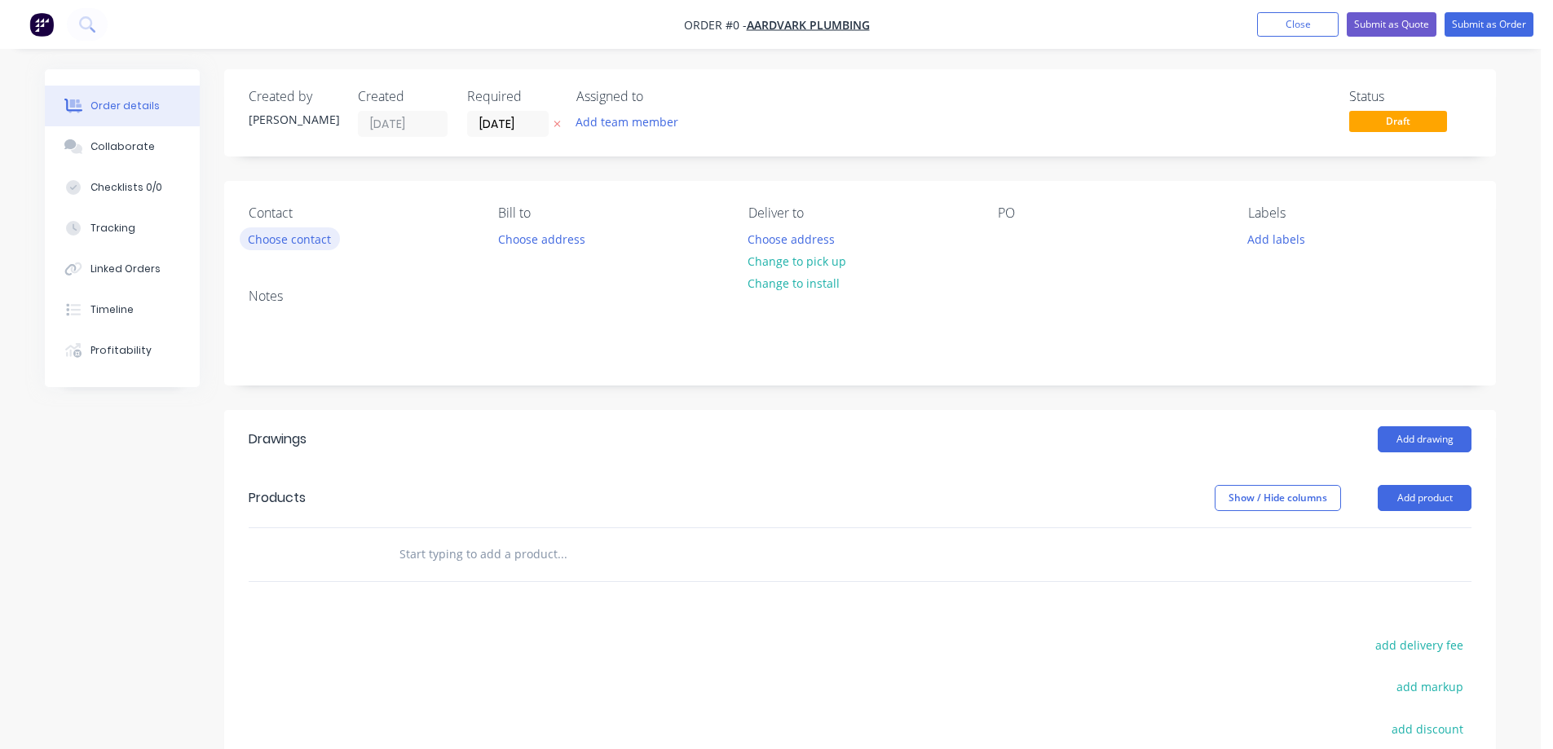
click at [303, 237] on button "Choose contact" at bounding box center [290, 238] width 100 height 22
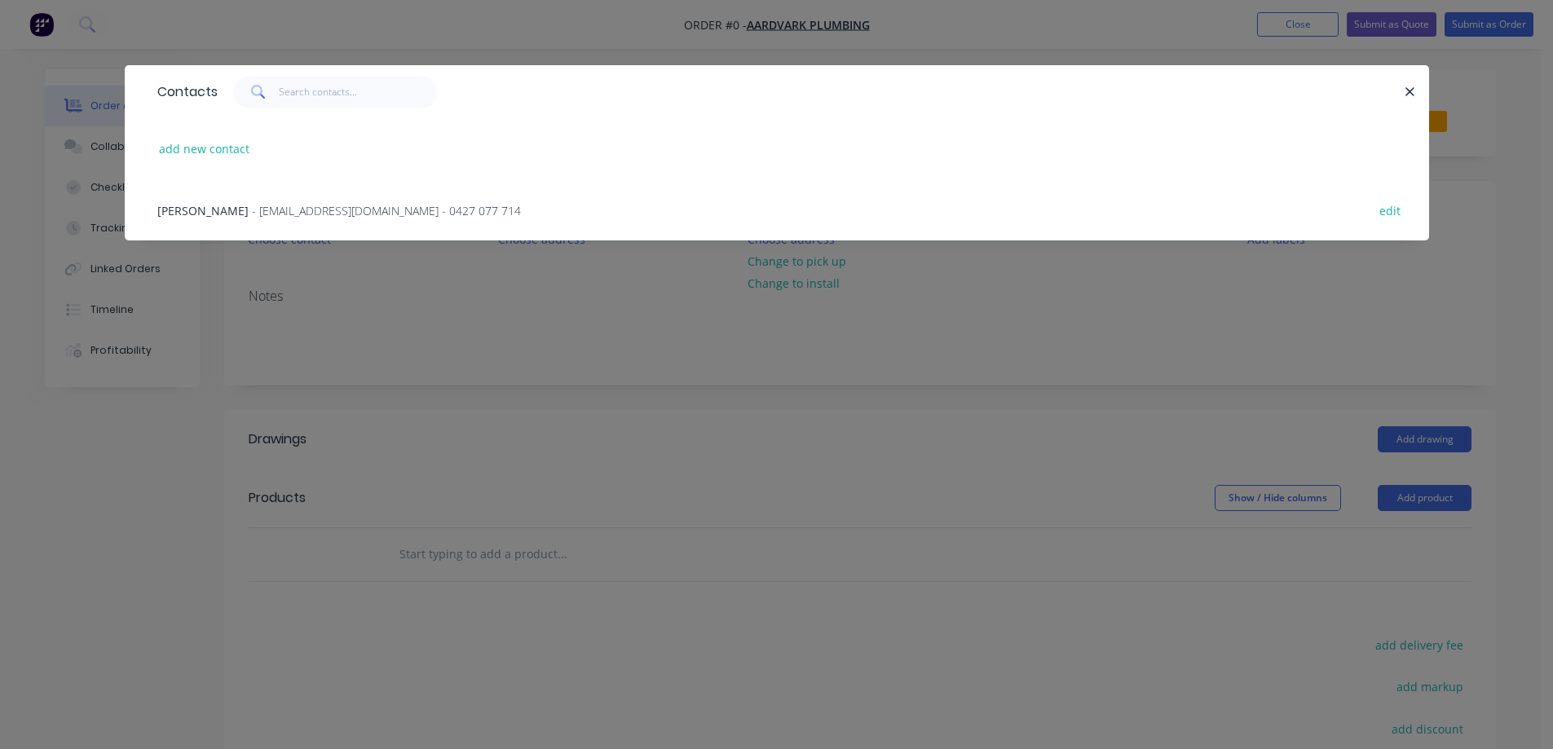
click at [252, 211] on span "- [EMAIL_ADDRESS][DOMAIN_NAME] - 0427 077 714" at bounding box center [386, 210] width 269 height 15
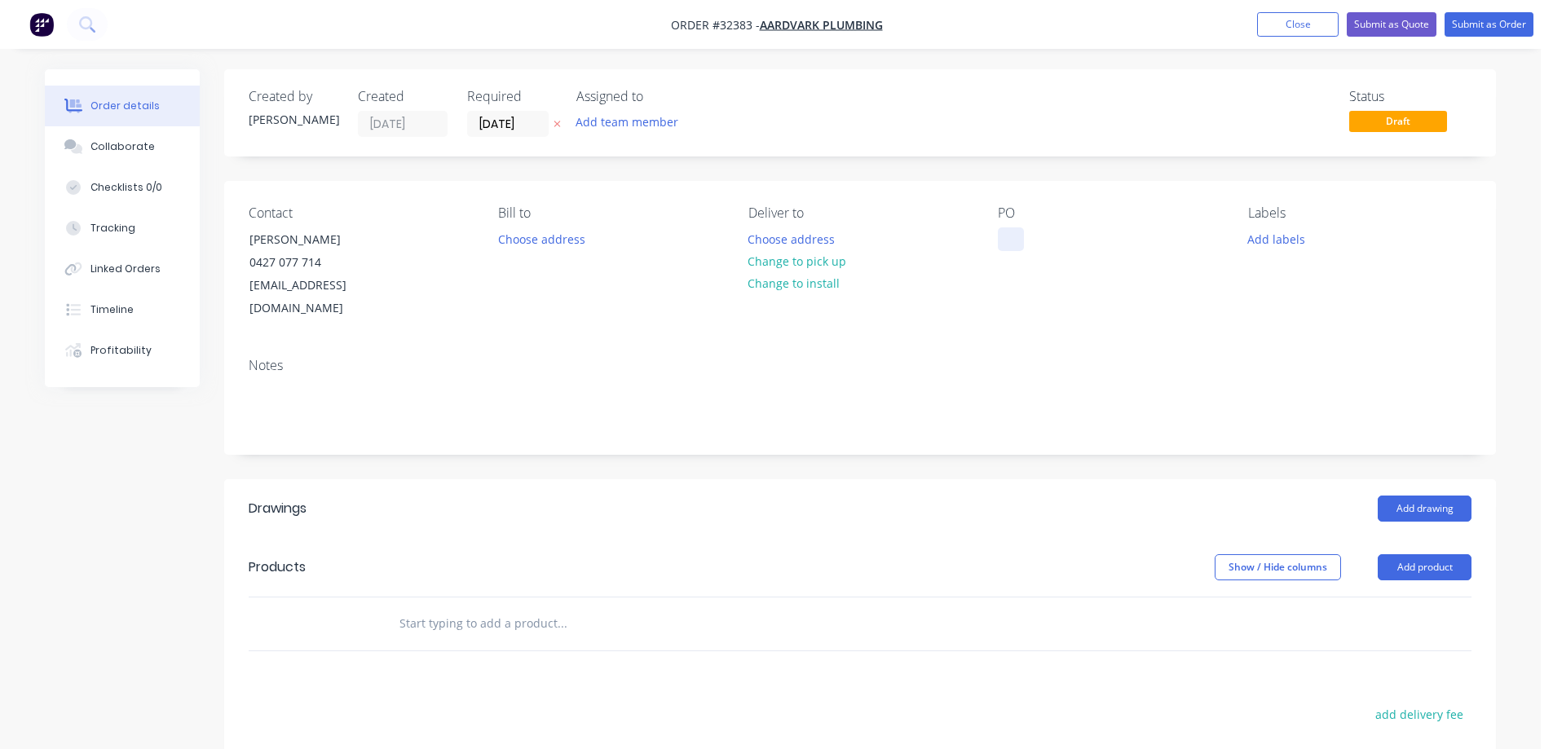
click at [1011, 233] on div at bounding box center [1011, 239] width 26 height 24
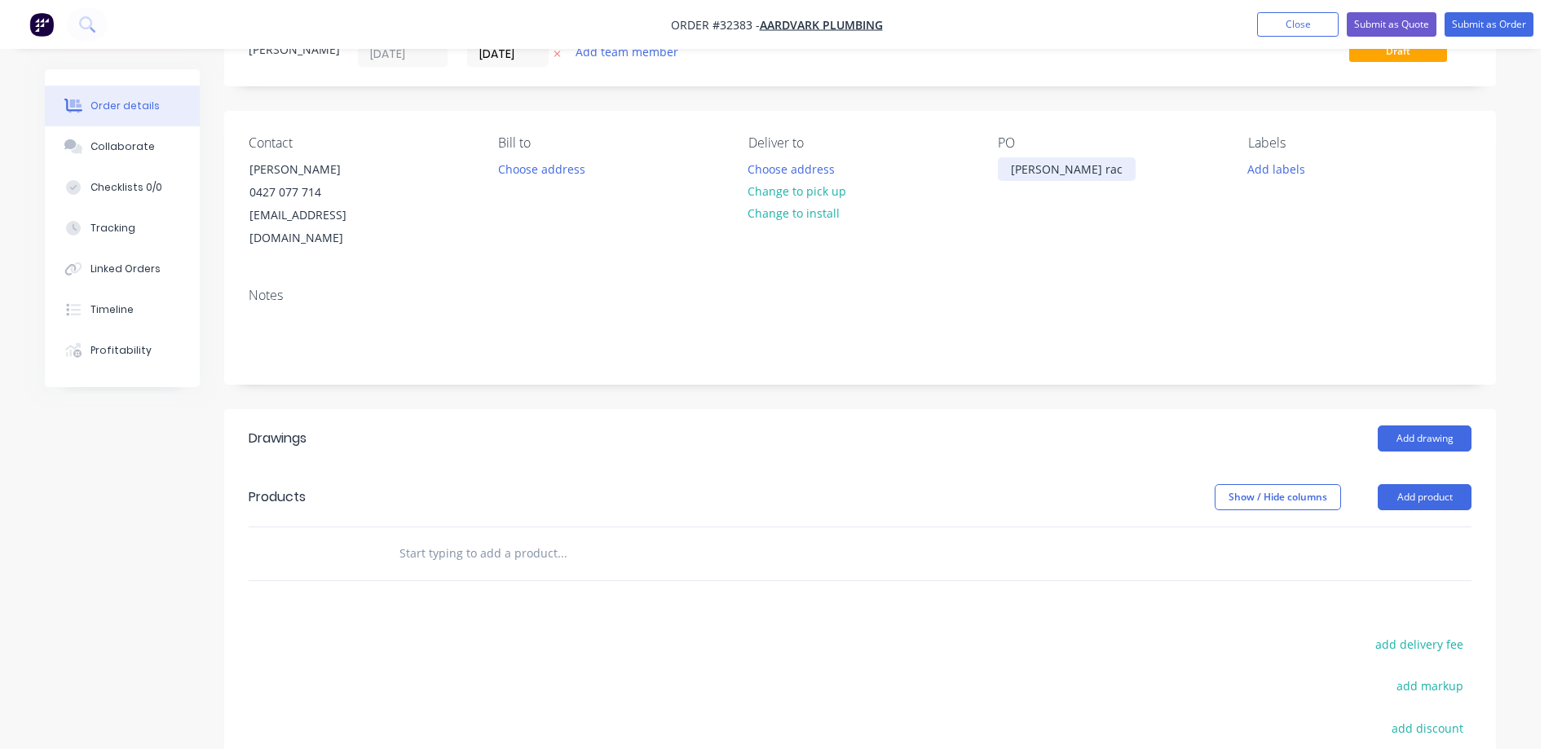
scroll to position [163, 0]
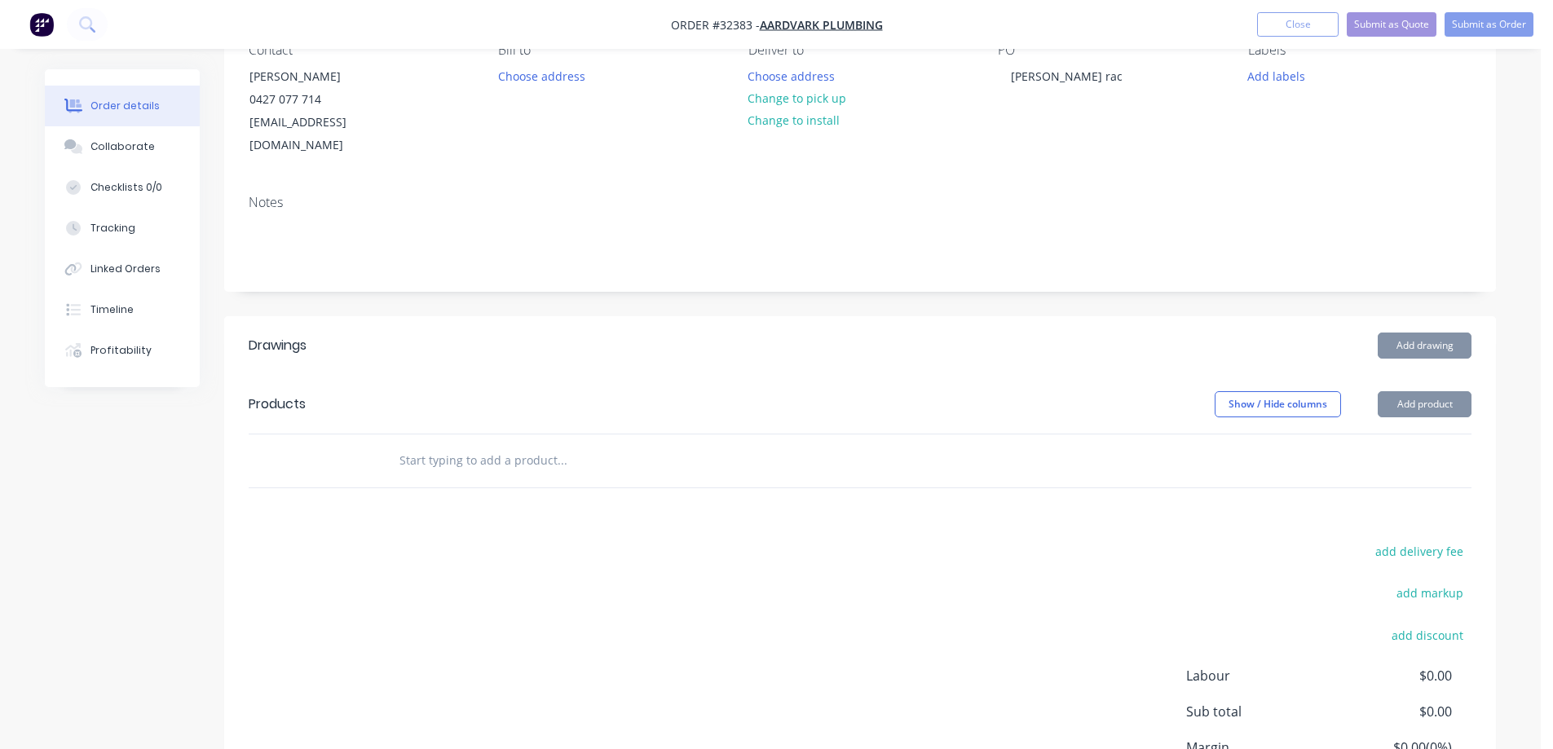
click at [510, 444] on input "text" at bounding box center [562, 460] width 326 height 33
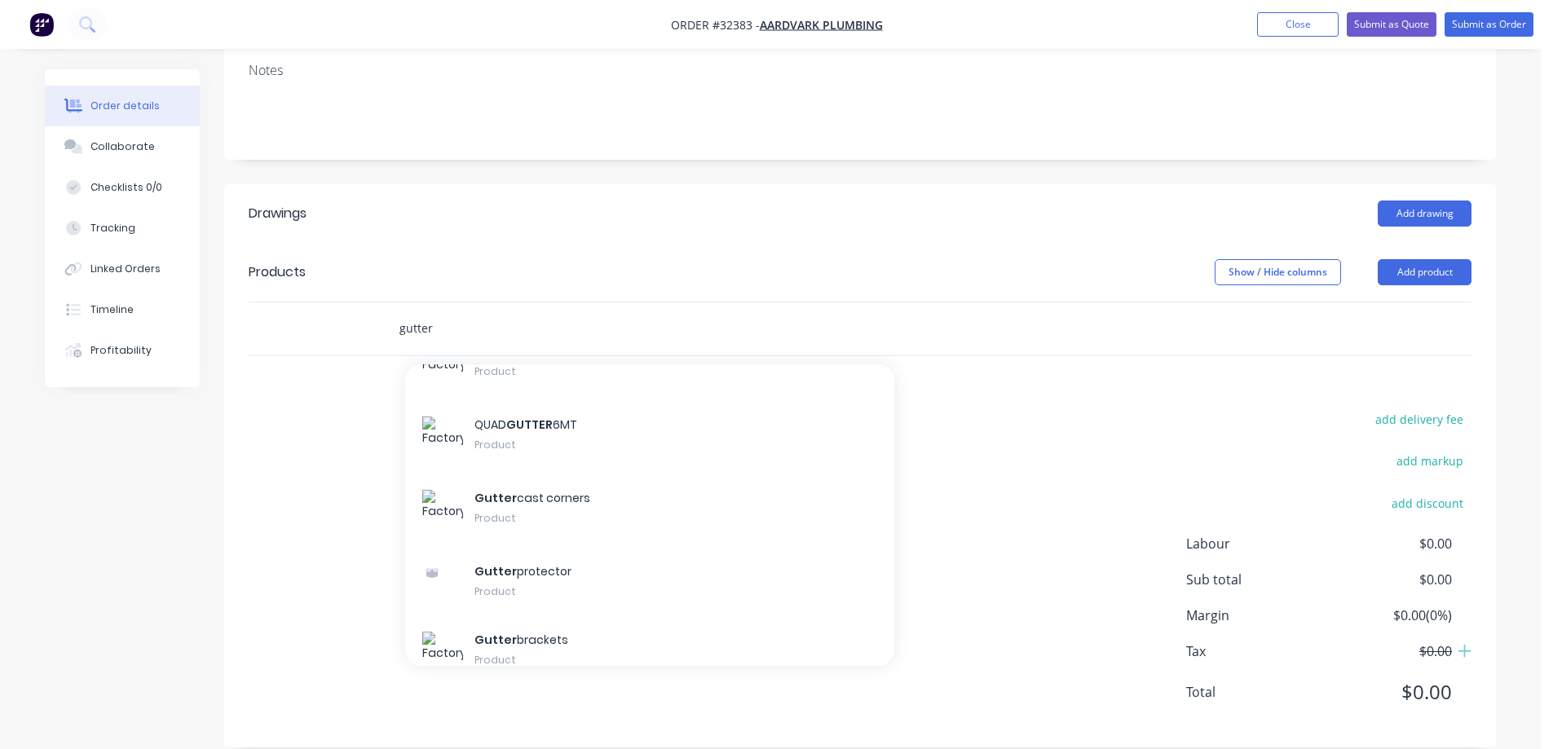
scroll to position [3586, 0]
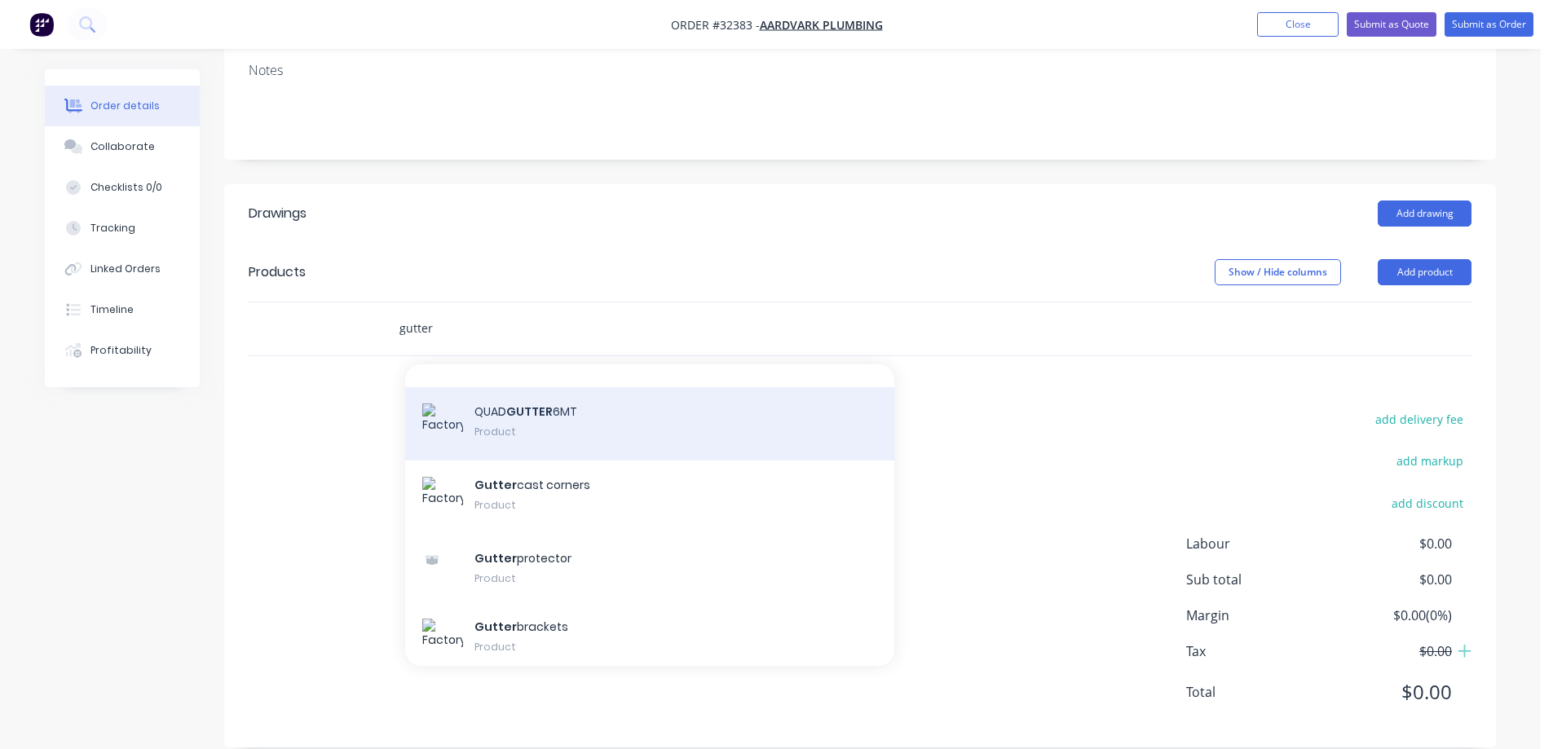
type input "gutter"
click at [562, 397] on div "QUAD GUTTER 6MT Product" at bounding box center [649, 423] width 489 height 73
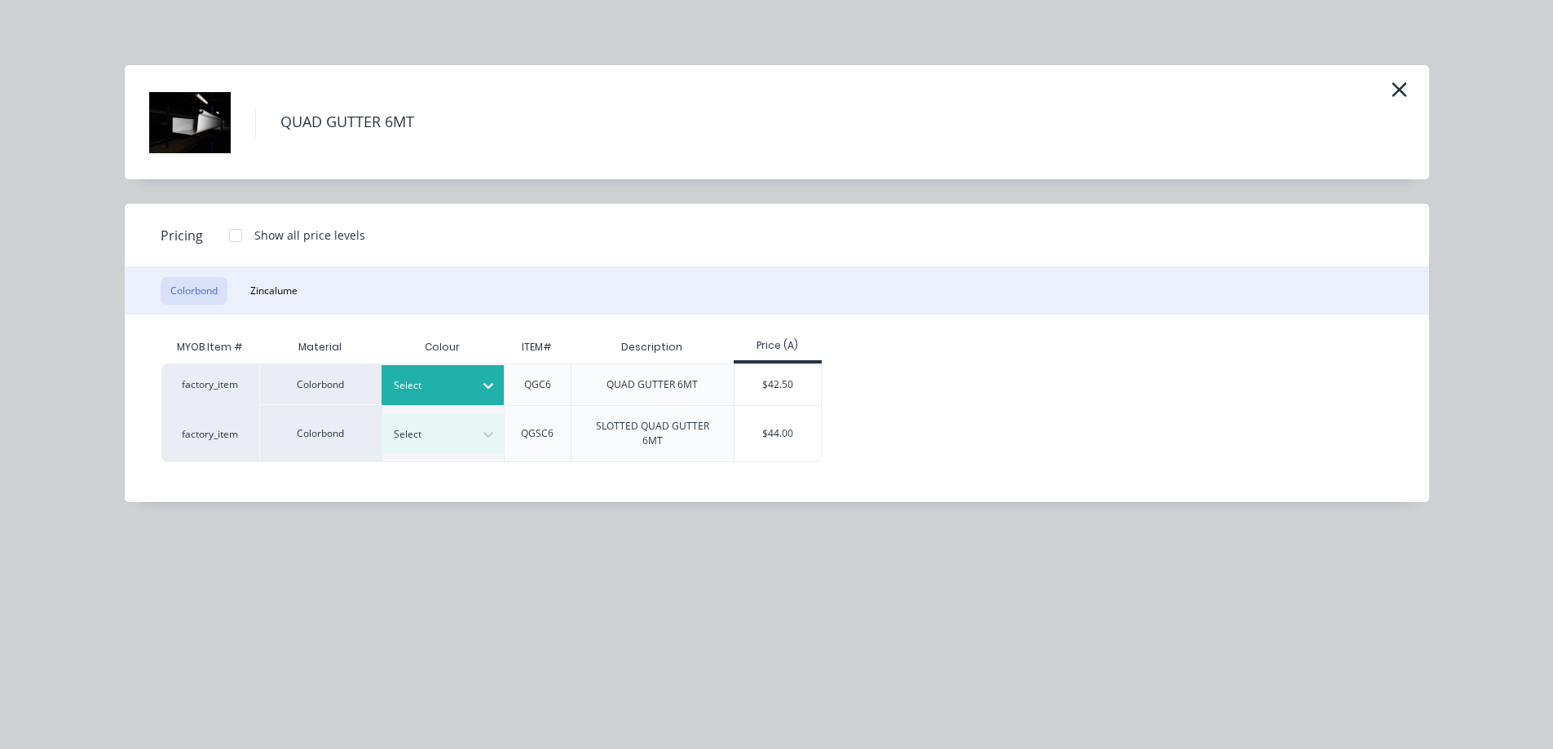
click at [475, 385] on div at bounding box center [487, 385] width 29 height 26
click at [204, 620] on div "Pale Eucalypt" at bounding box center [102, 635] width 204 height 30
click at [778, 384] on div "$42.50" at bounding box center [777, 384] width 87 height 41
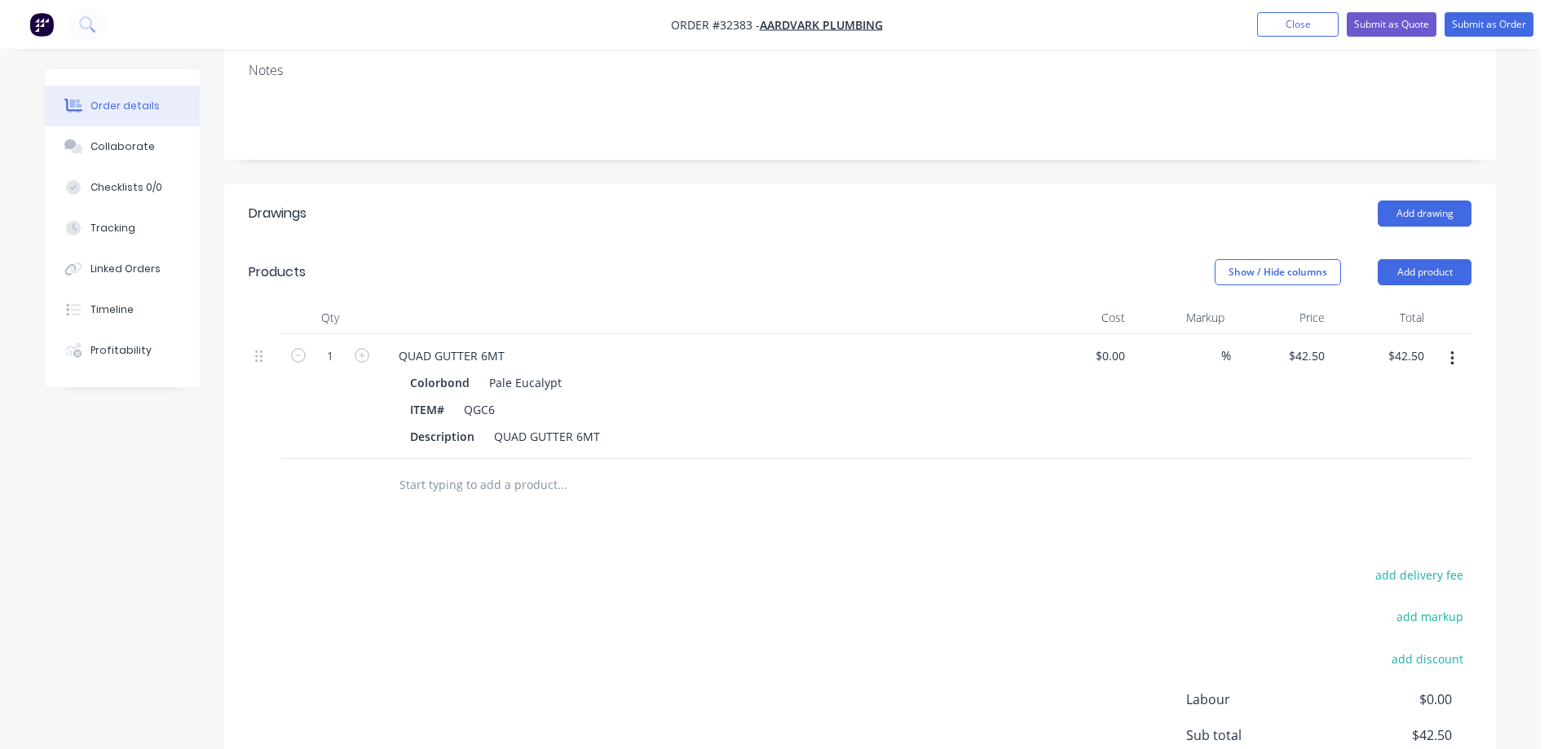
click at [456, 469] on input "text" at bounding box center [562, 485] width 326 height 33
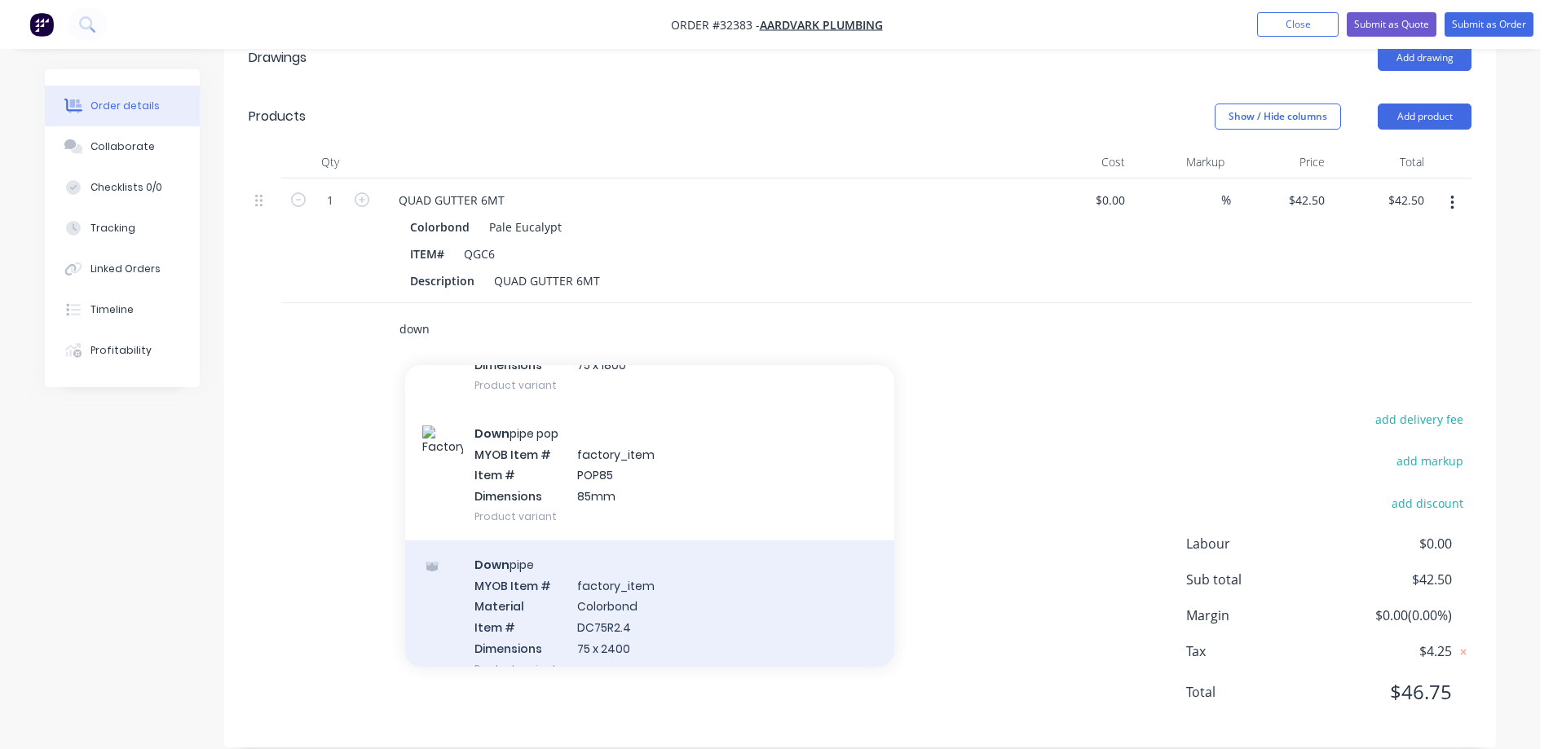
scroll to position [2771, 0]
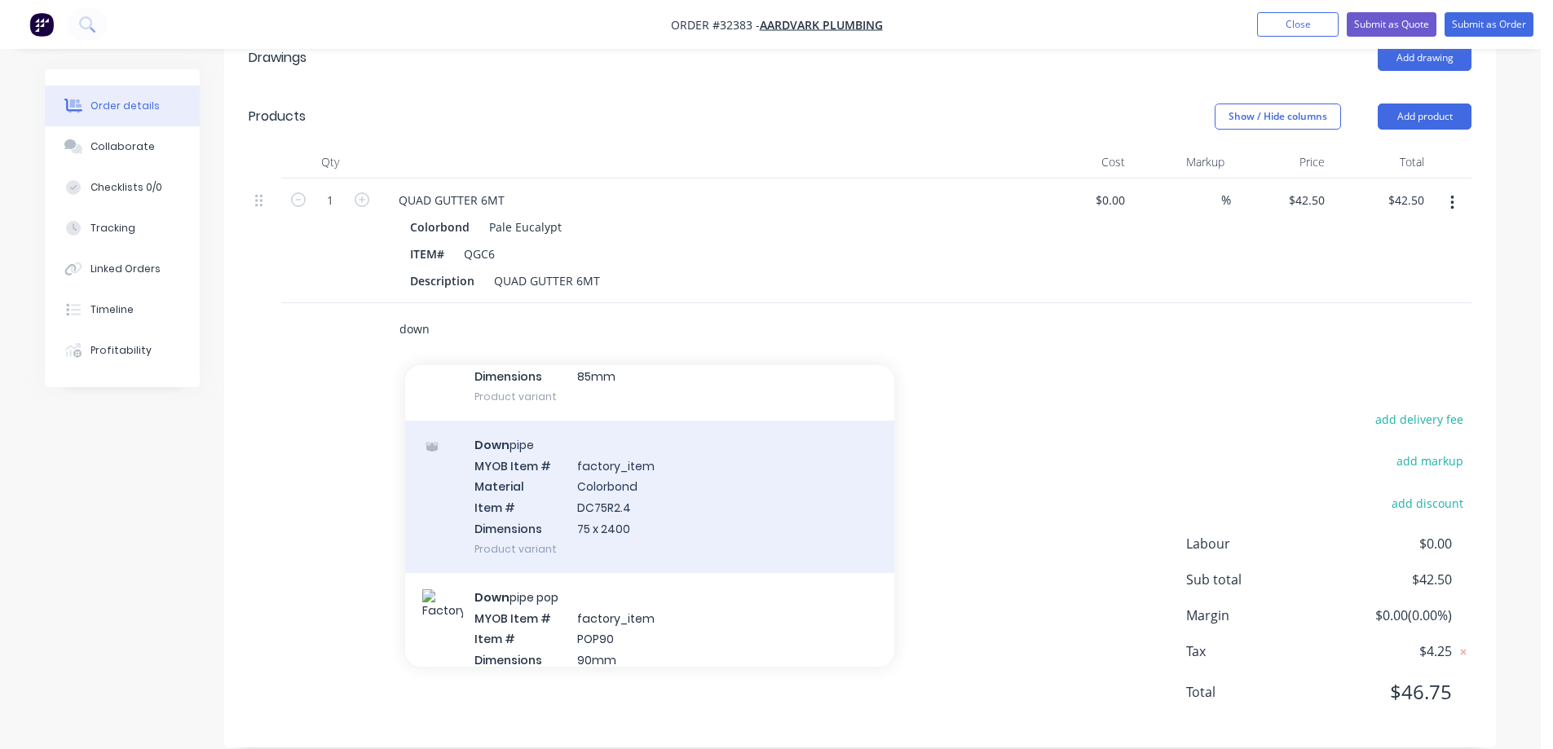
type input "down"
click at [683, 495] on div "Down pipe MYOB Item # factory_item Material Colorbond Item # DC75R2.4 Dimension…" at bounding box center [649, 497] width 489 height 152
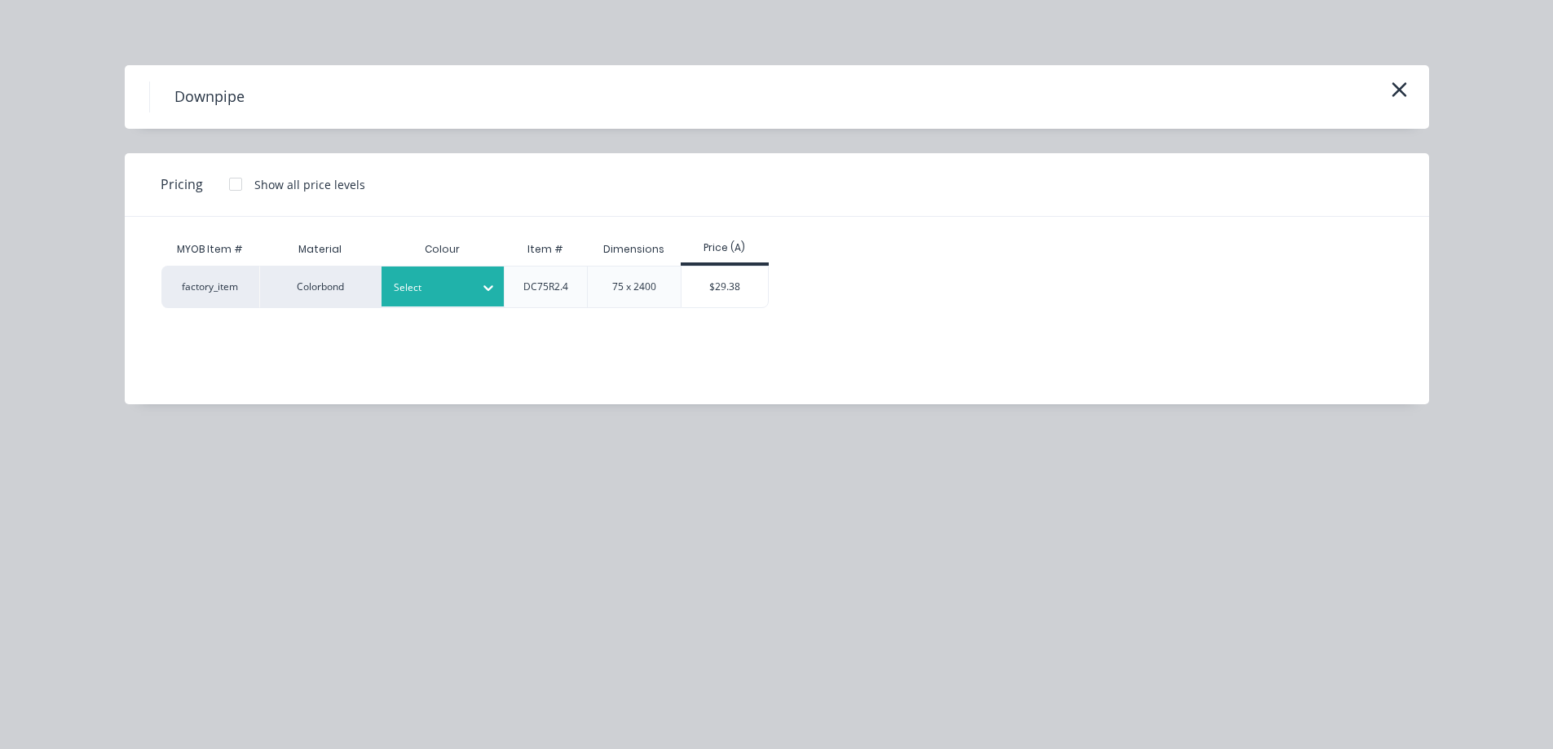
click at [487, 288] on icon at bounding box center [488, 288] width 10 height 6
click at [204, 401] on div "Pale Eucalypt" at bounding box center [102, 398] width 204 height 30
click at [731, 287] on div "$29.38" at bounding box center [724, 286] width 87 height 41
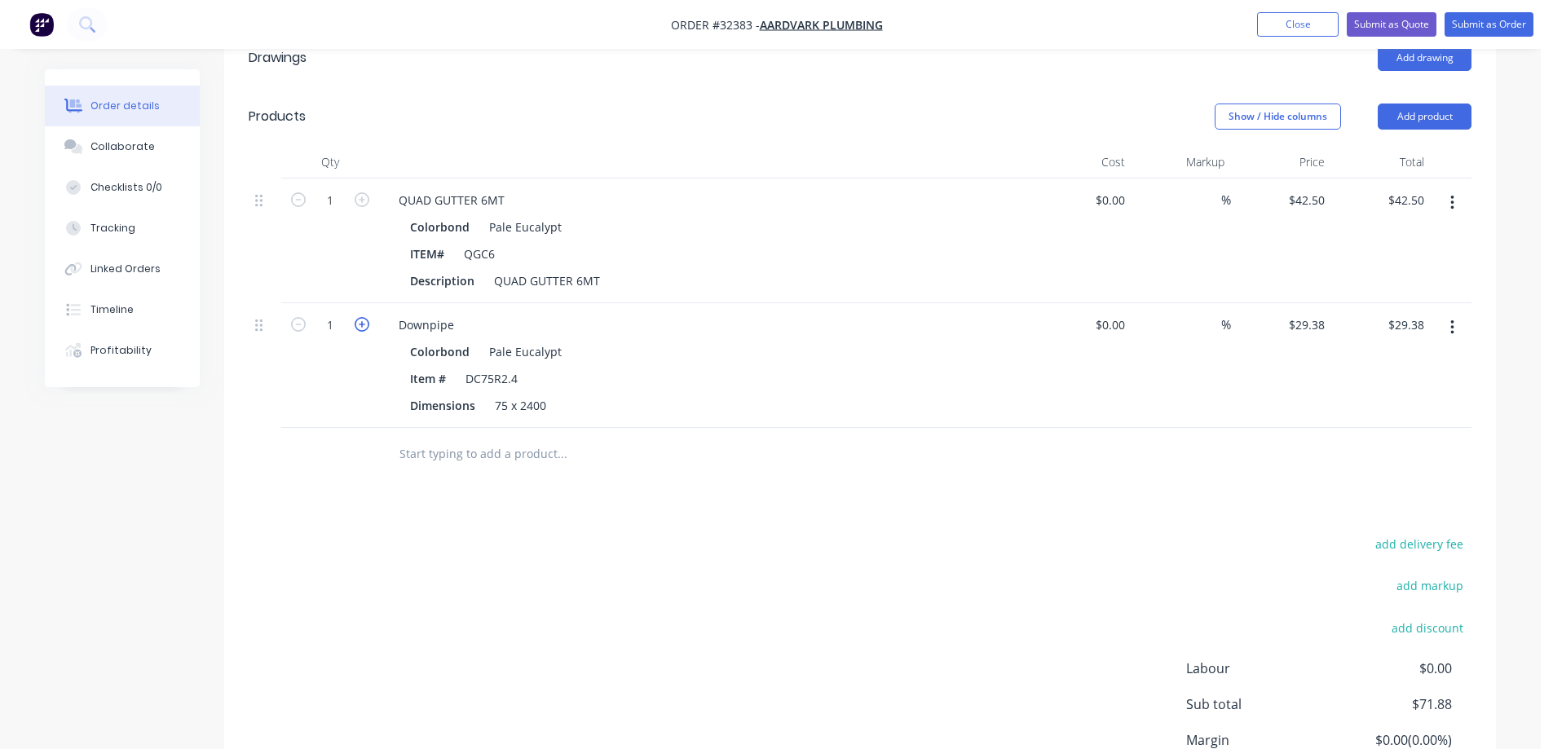
click at [363, 317] on icon "button" at bounding box center [362, 324] width 15 height 15
type input "2"
type input "$58.76"
click at [363, 317] on icon "button" at bounding box center [362, 324] width 15 height 15
type input "3"
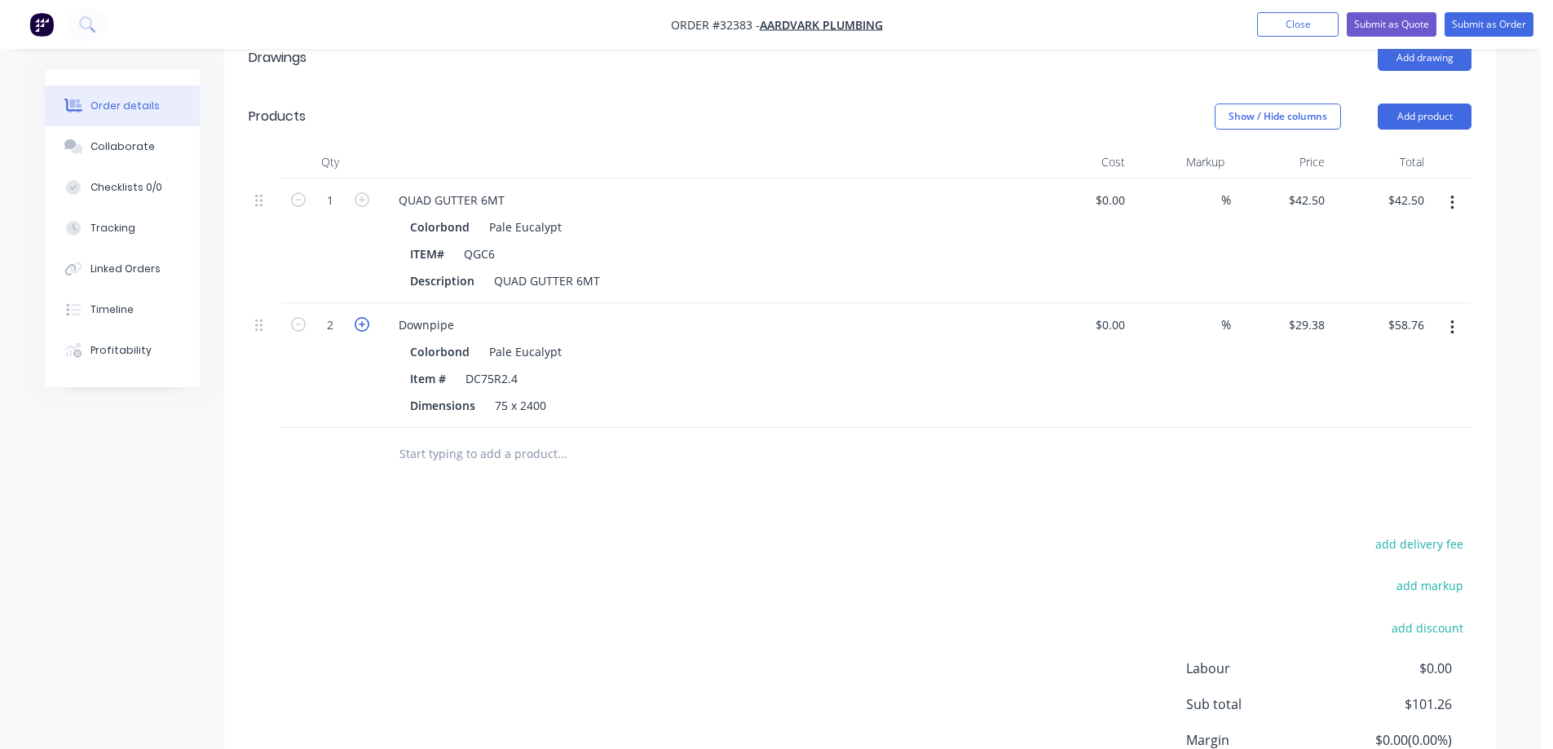
type input "$88.14"
click at [434, 438] on input "text" at bounding box center [562, 454] width 326 height 33
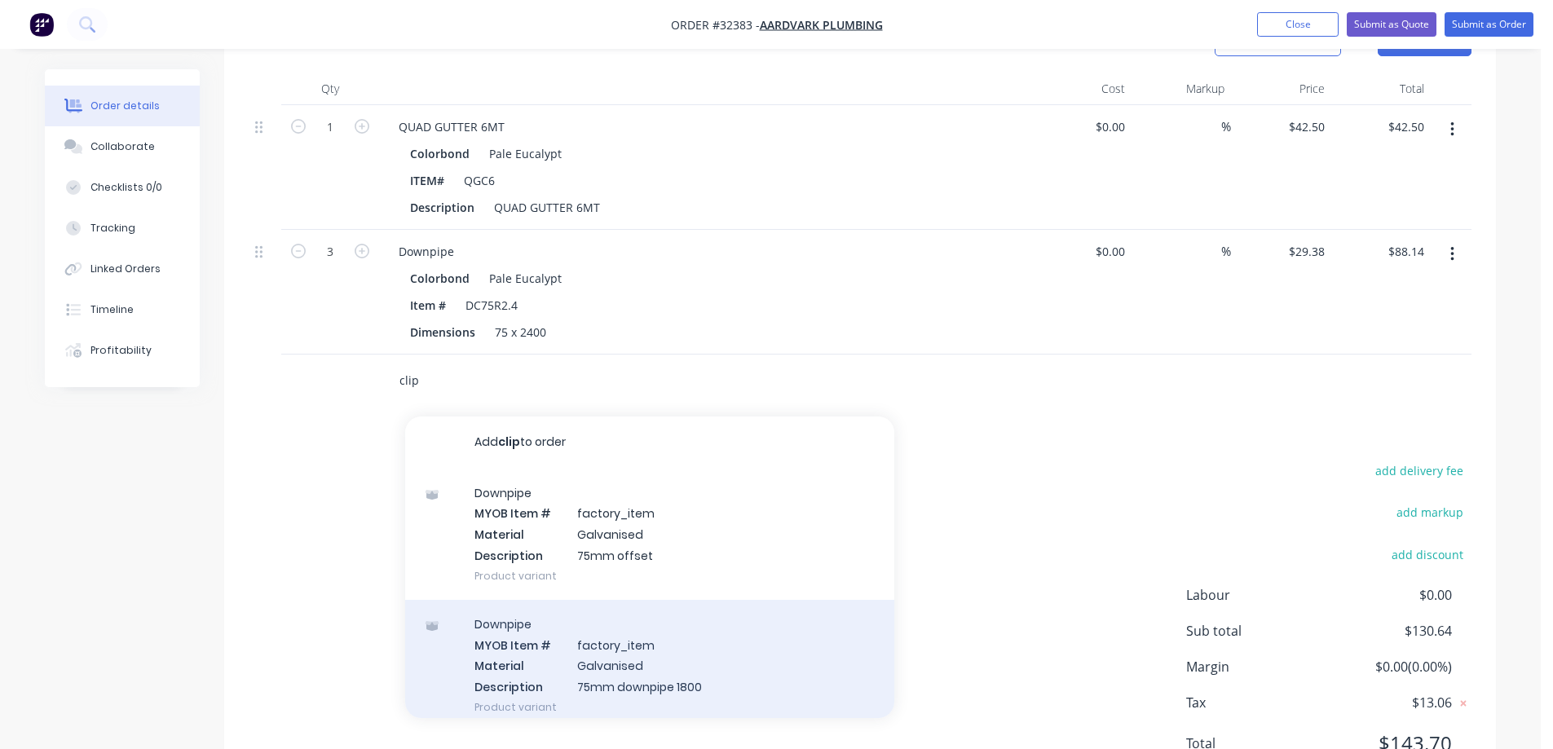
scroll to position [249, 0]
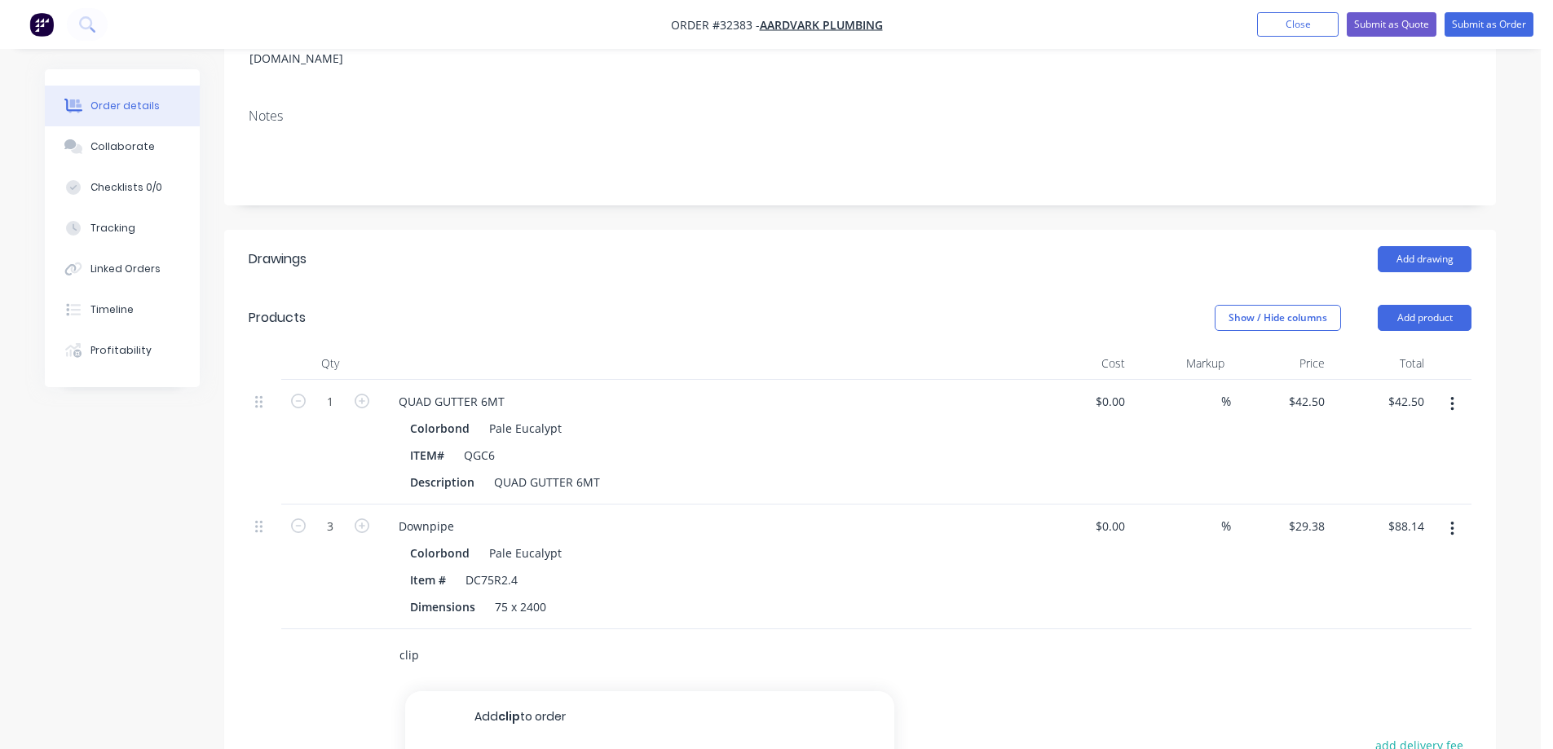
click at [465, 639] on input "clip" at bounding box center [562, 655] width 326 height 33
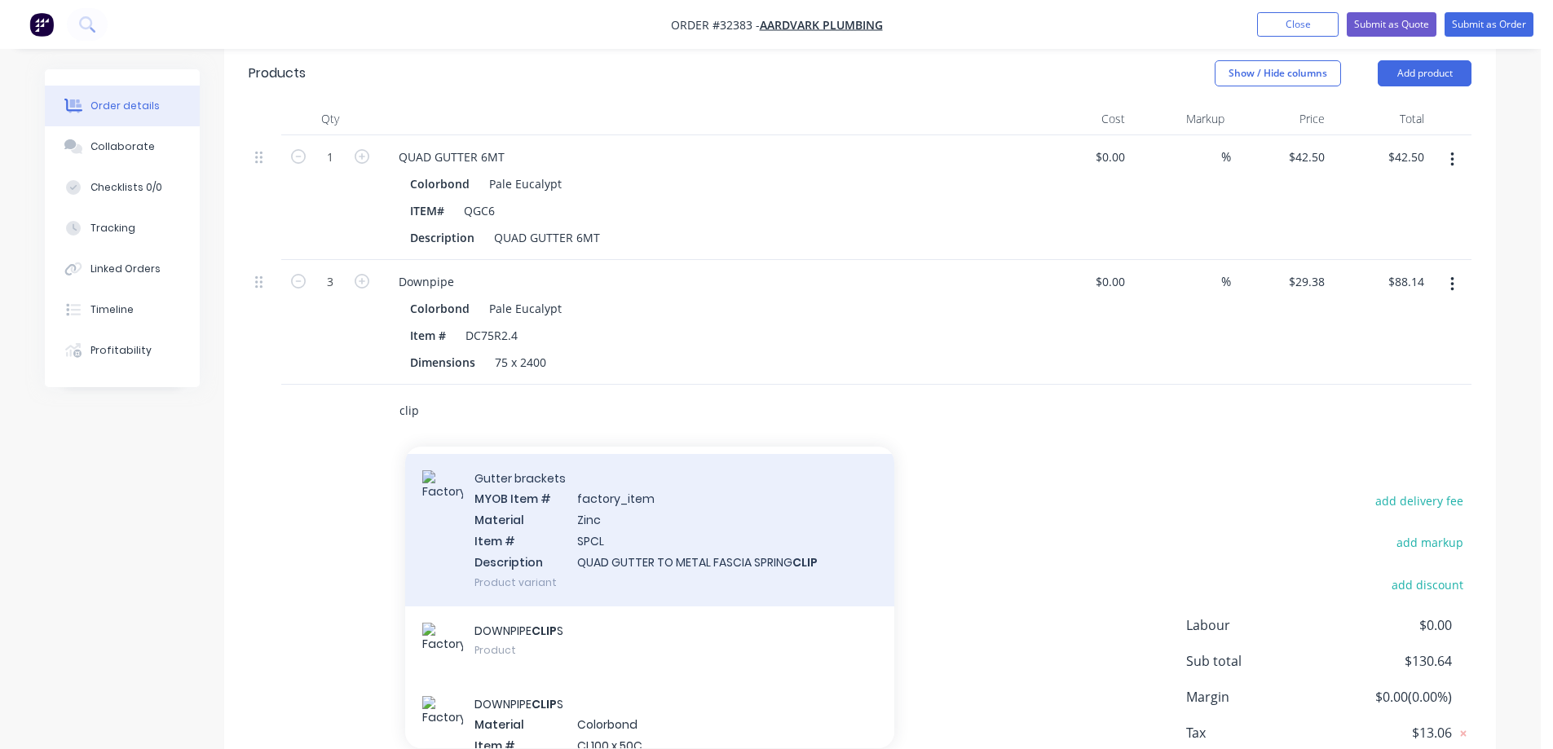
scroll to position [163, 0]
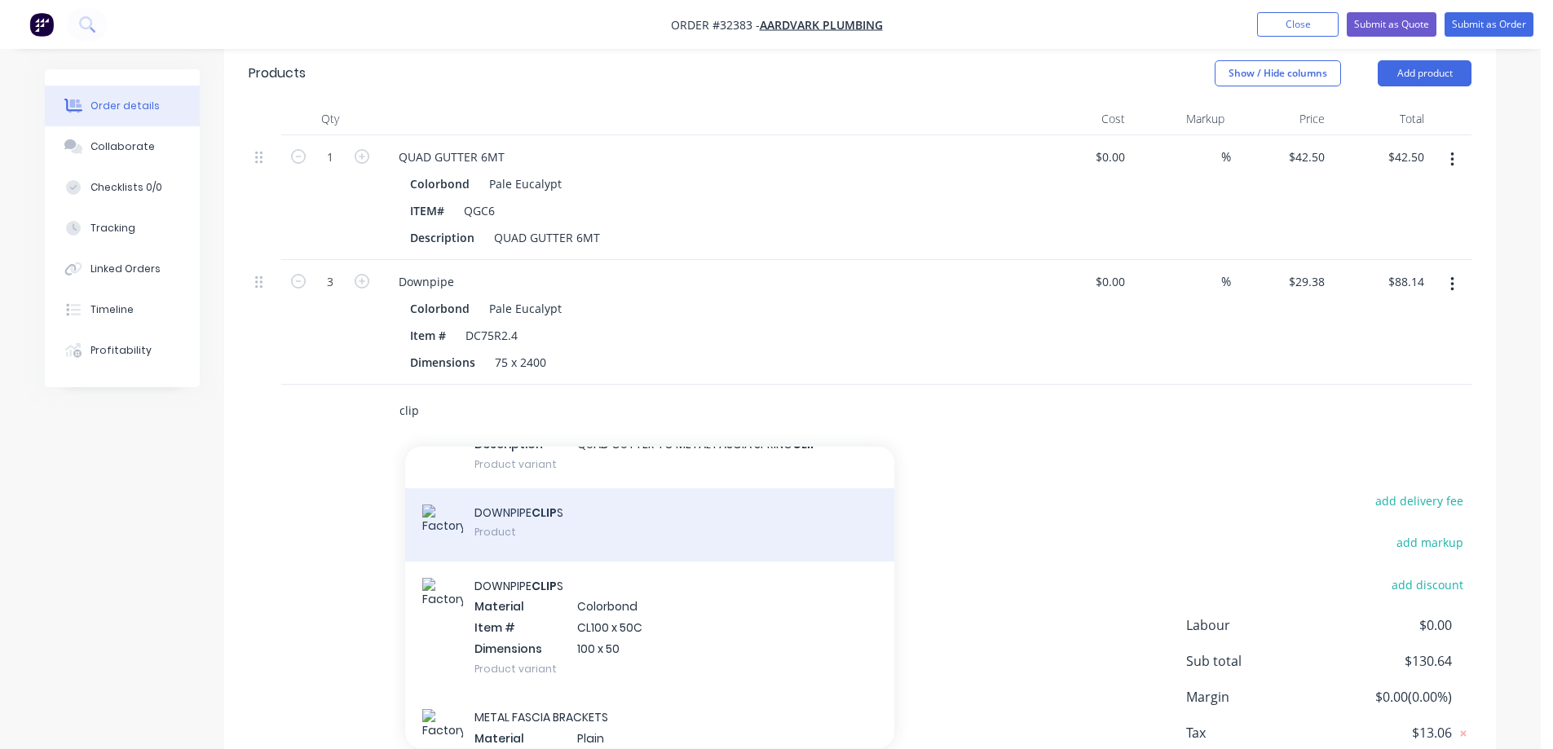
type input "clip"
click at [619, 522] on div "DOWNPIPE CLIP S Product" at bounding box center [649, 524] width 489 height 73
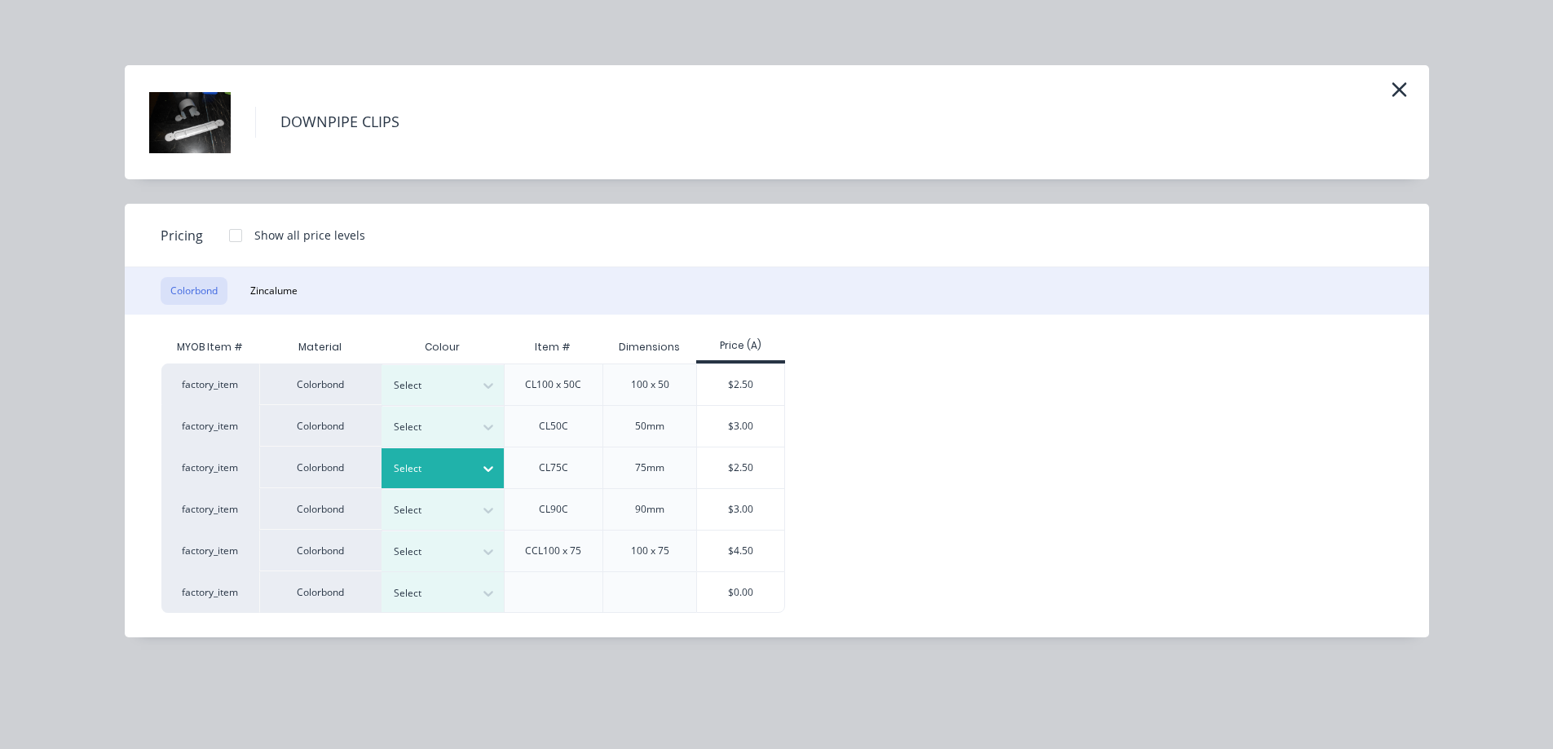
click at [486, 473] on icon at bounding box center [488, 468] width 16 height 16
click at [204, 451] on div "Pale Eucalypt" at bounding box center [102, 436] width 204 height 30
click at [761, 471] on div "$2.50" at bounding box center [740, 467] width 87 height 41
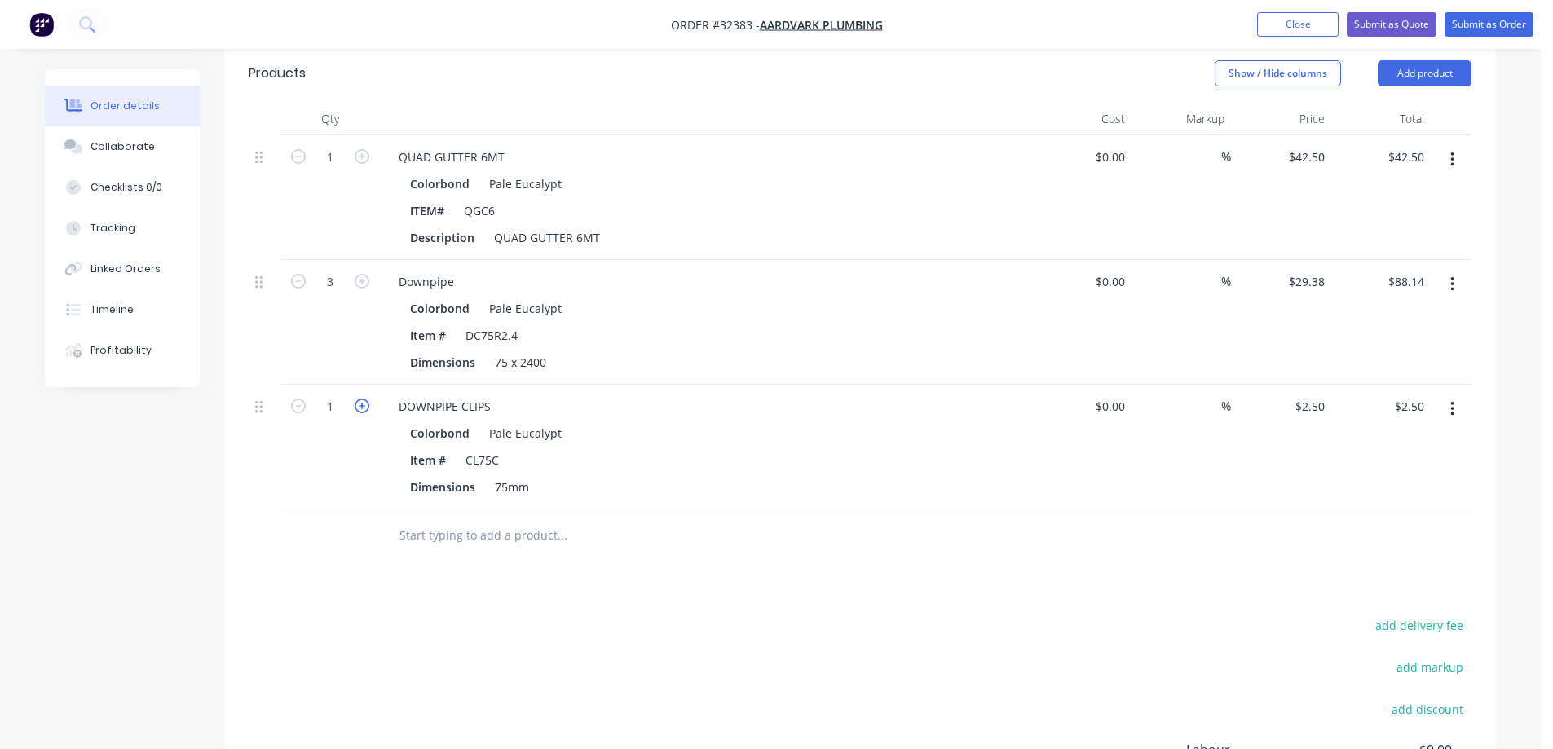
click at [359, 399] on icon "button" at bounding box center [362, 406] width 15 height 15
type input "2"
type input "$5.00"
click at [359, 399] on icon "button" at bounding box center [362, 406] width 15 height 15
type input "3"
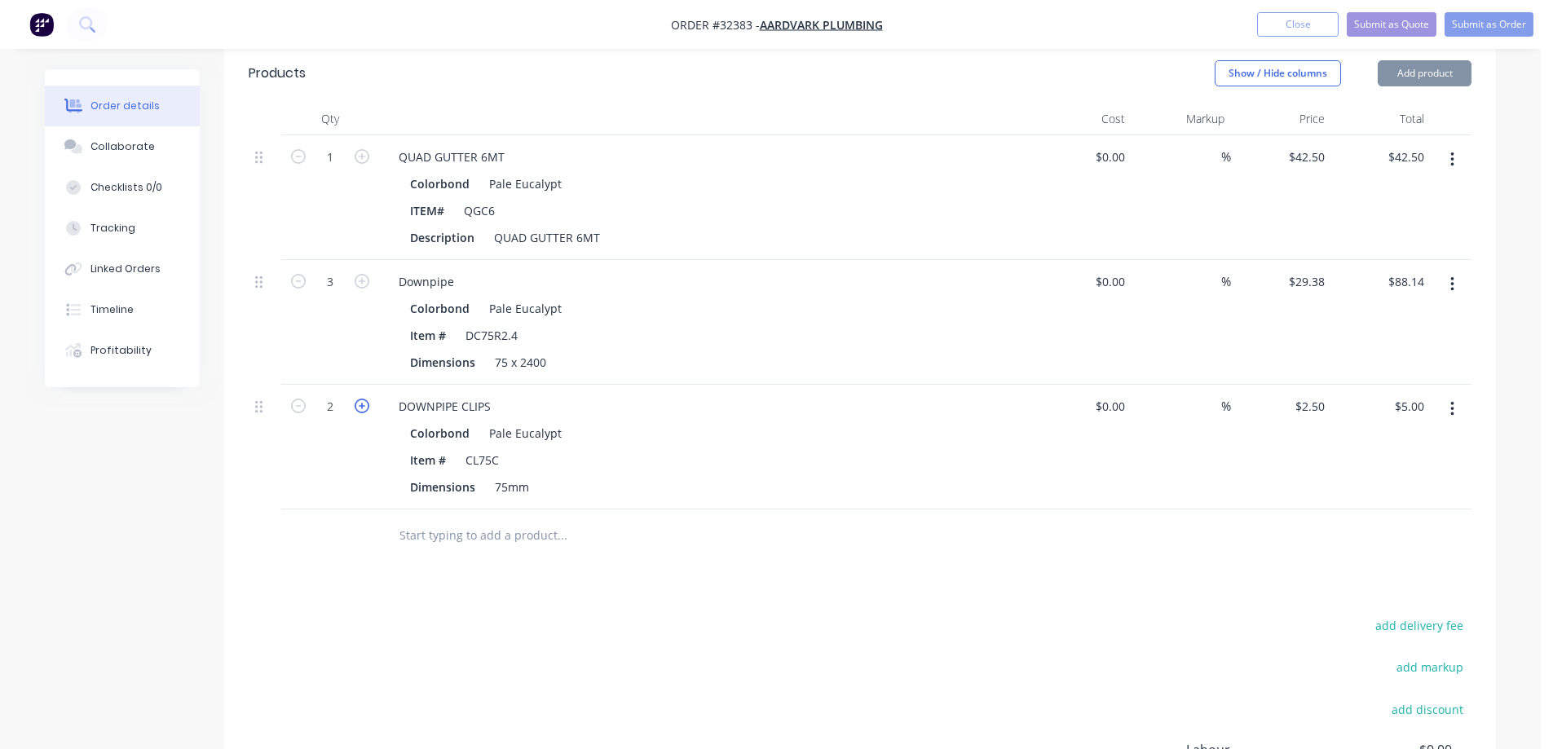
type input "$7.50"
click at [359, 399] on icon "button" at bounding box center [362, 406] width 15 height 15
type input "4"
type input "$10.00"
click at [359, 399] on icon "button" at bounding box center [362, 406] width 15 height 15
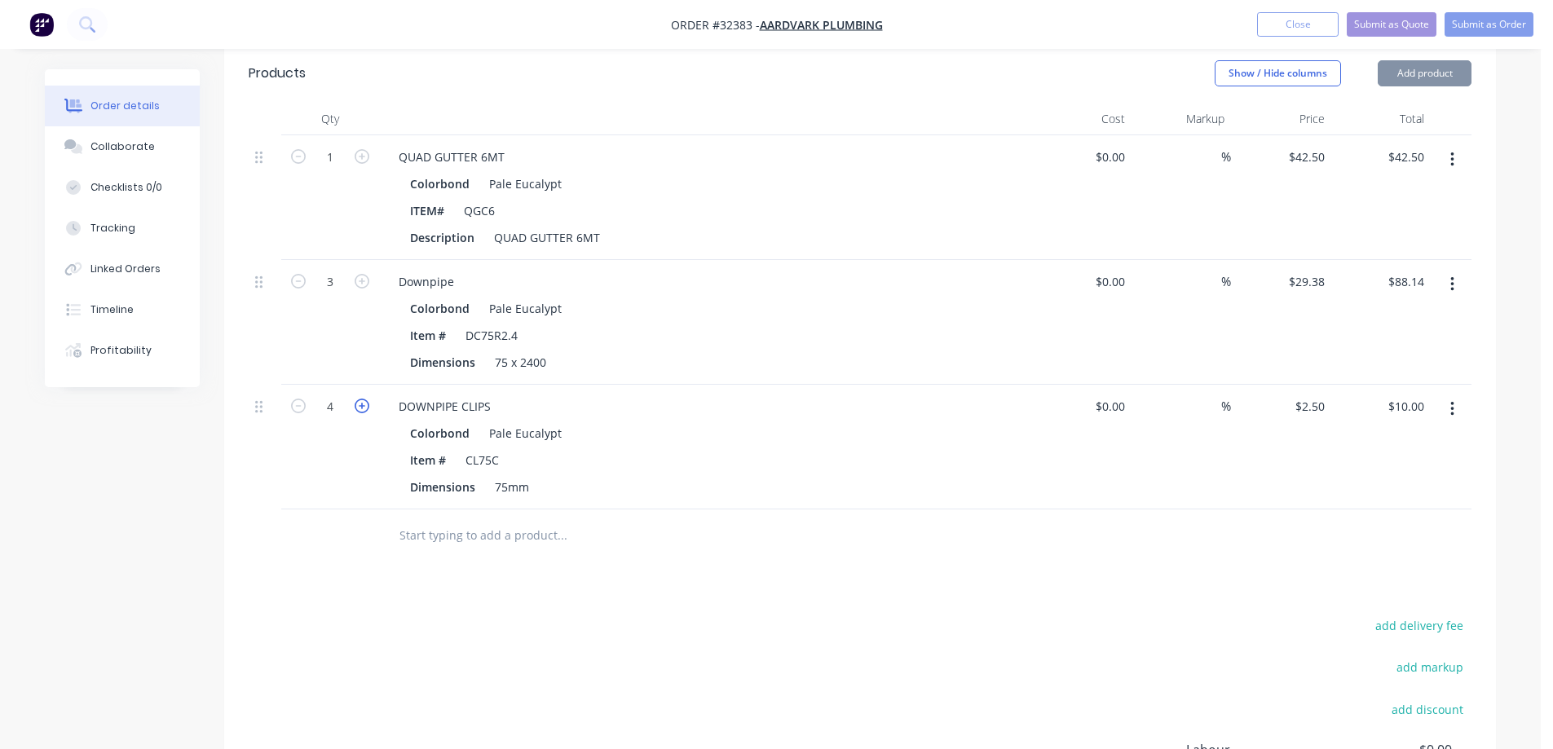
type input "5"
type input "$12.50"
click at [359, 399] on icon "button" at bounding box center [362, 406] width 15 height 15
type input "6"
type input "$15.00"
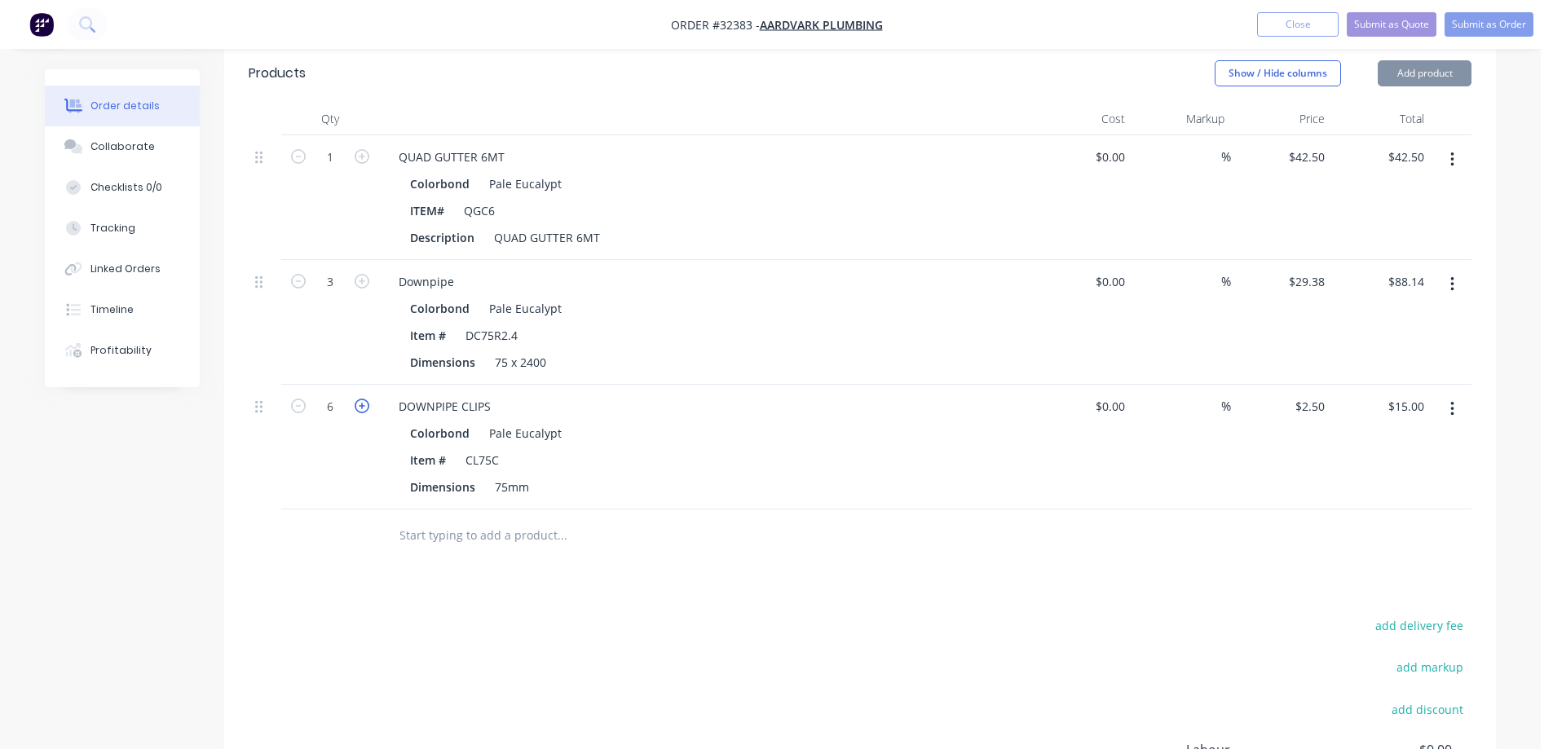
click at [359, 399] on icon "button" at bounding box center [362, 406] width 15 height 15
type input "7"
type input "$17.50"
click at [359, 399] on icon "button" at bounding box center [362, 406] width 15 height 15
type input "8"
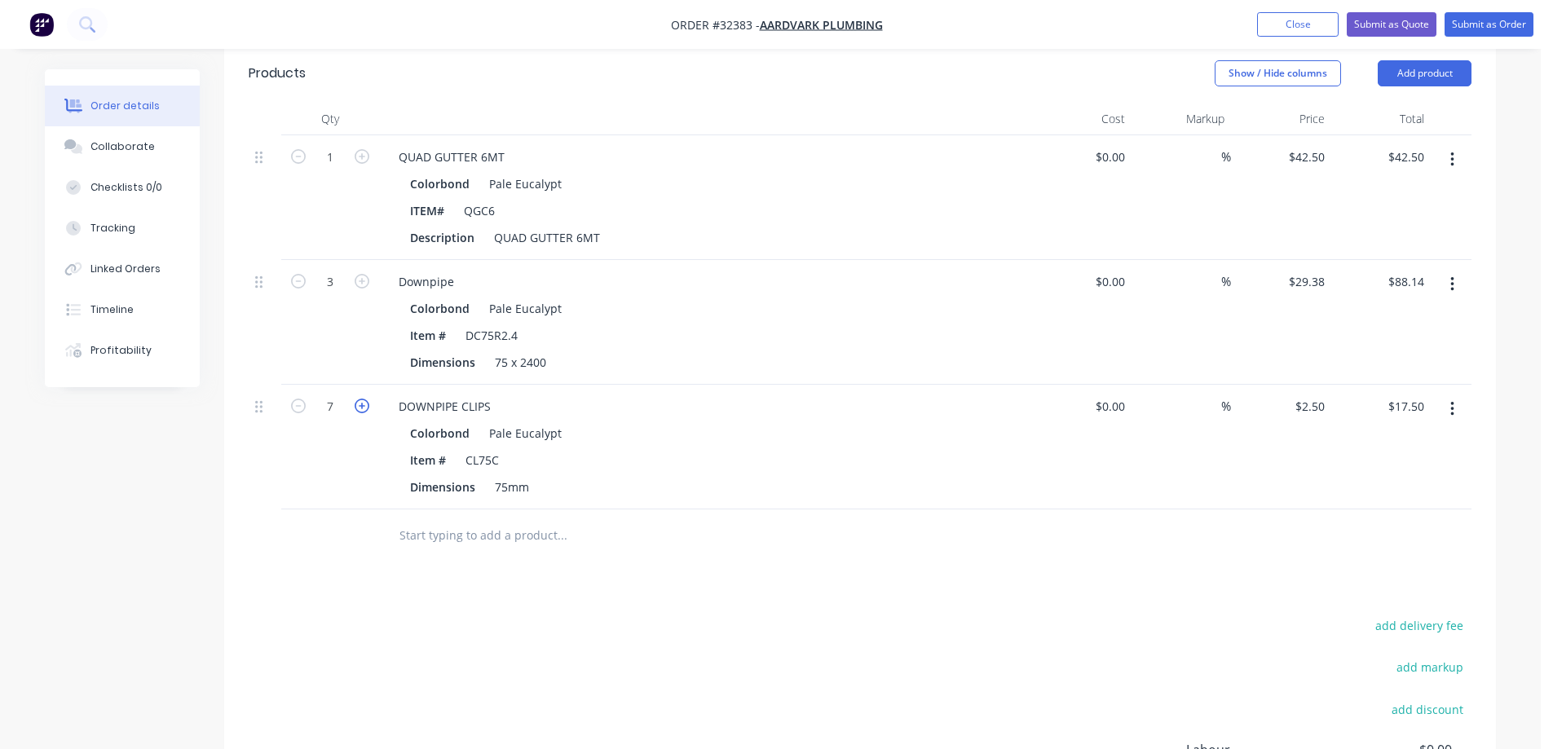
type input "$20.00"
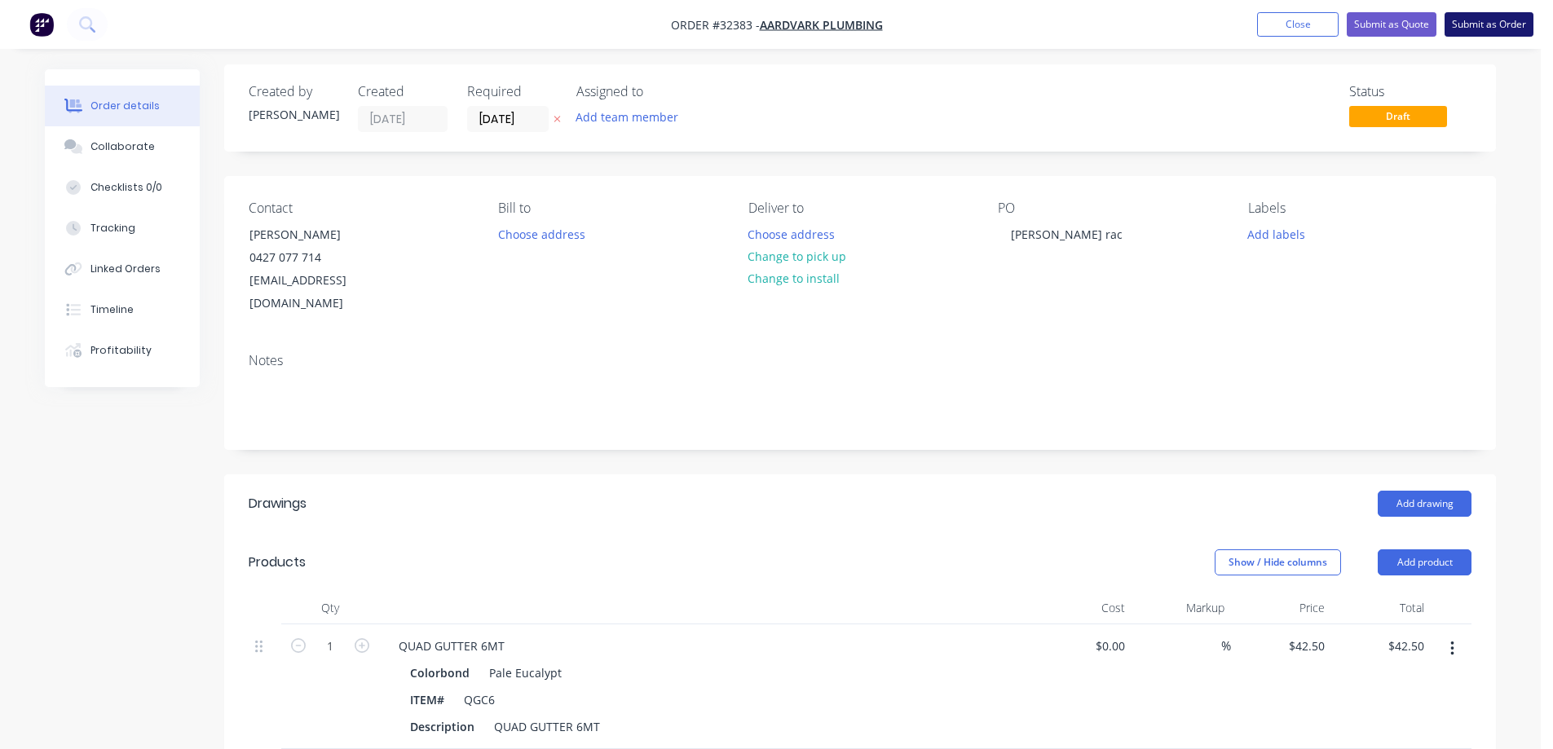
click at [1496, 24] on button "Submit as Order" at bounding box center [1488, 24] width 89 height 24
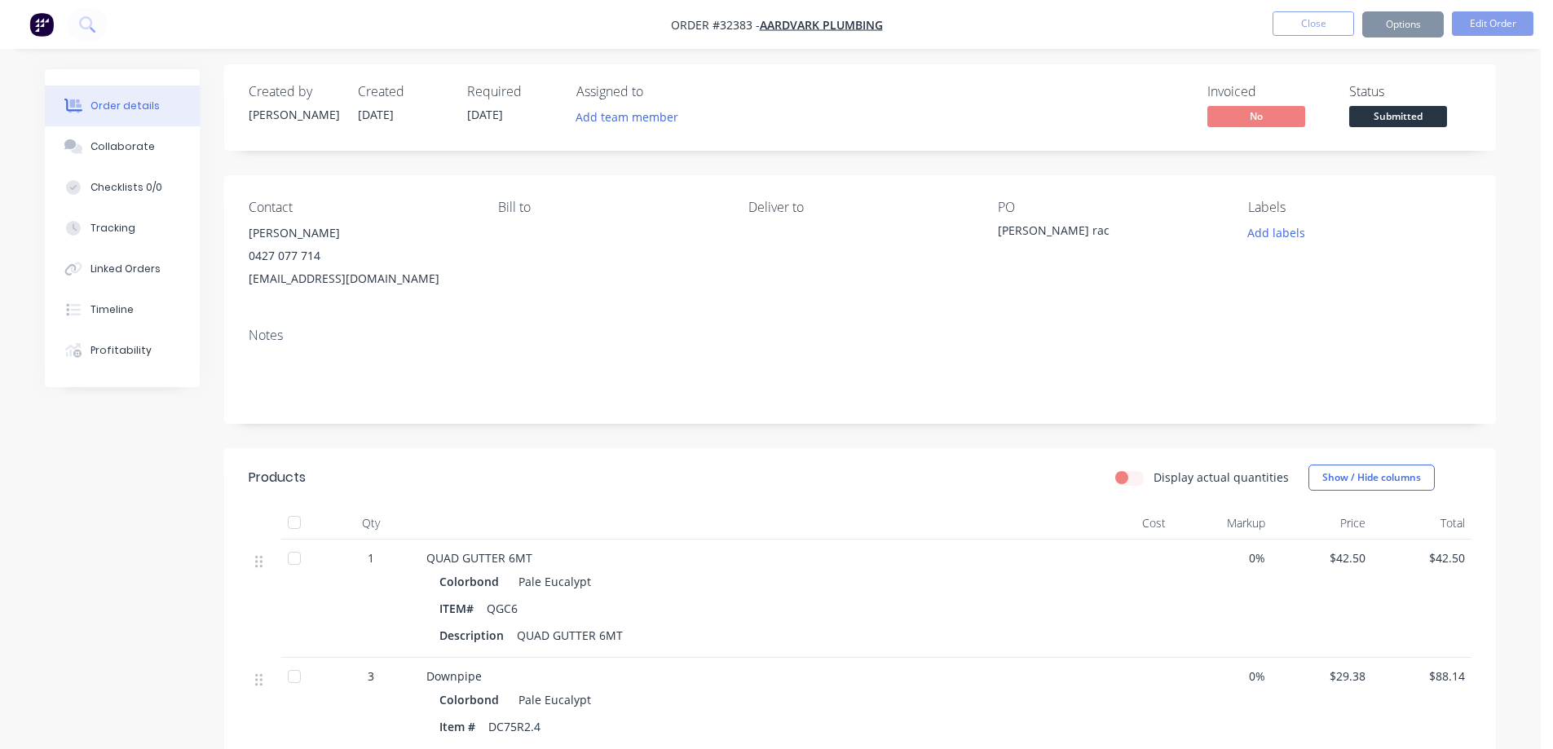
scroll to position [0, 0]
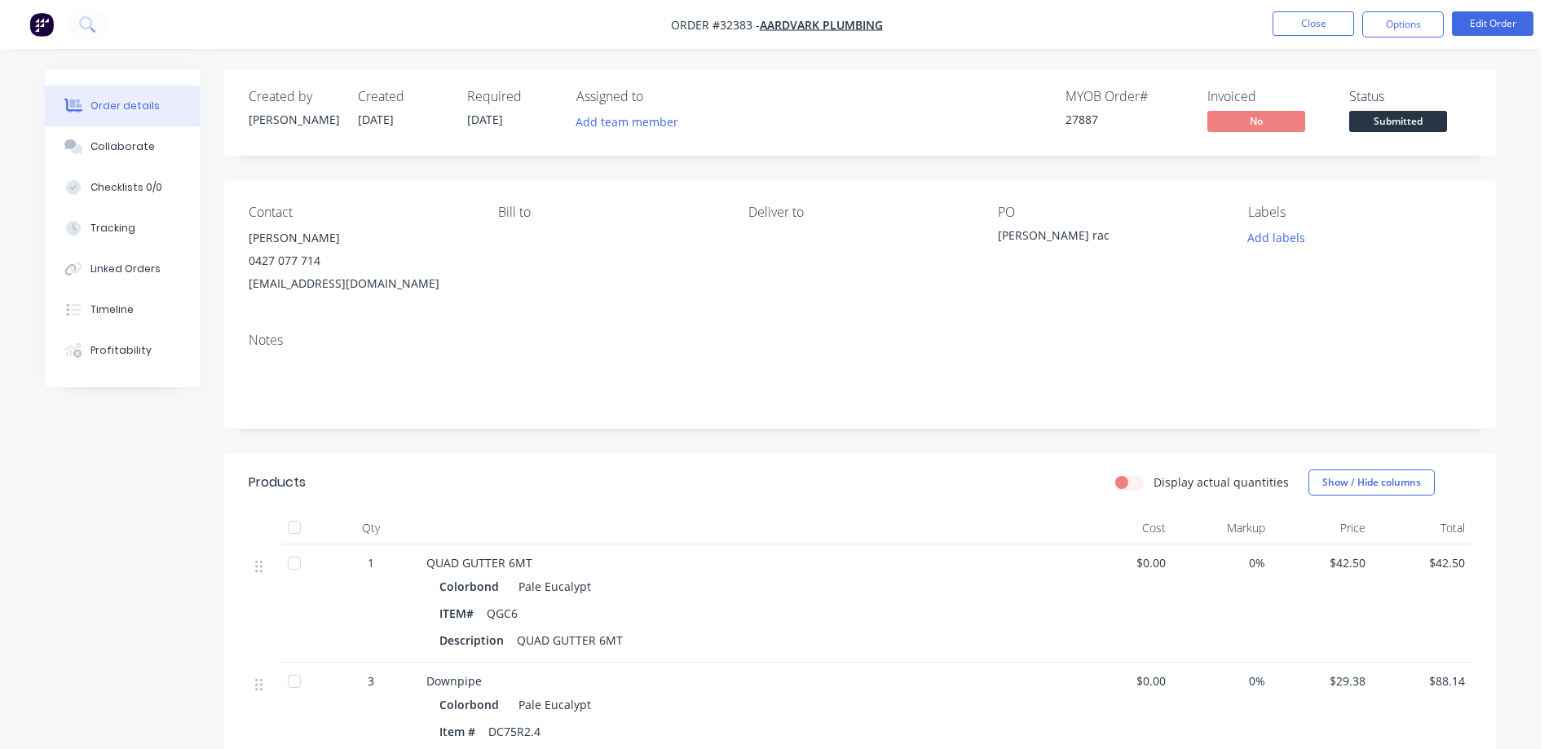
click at [1415, 120] on span "Submitted" at bounding box center [1398, 121] width 98 height 20
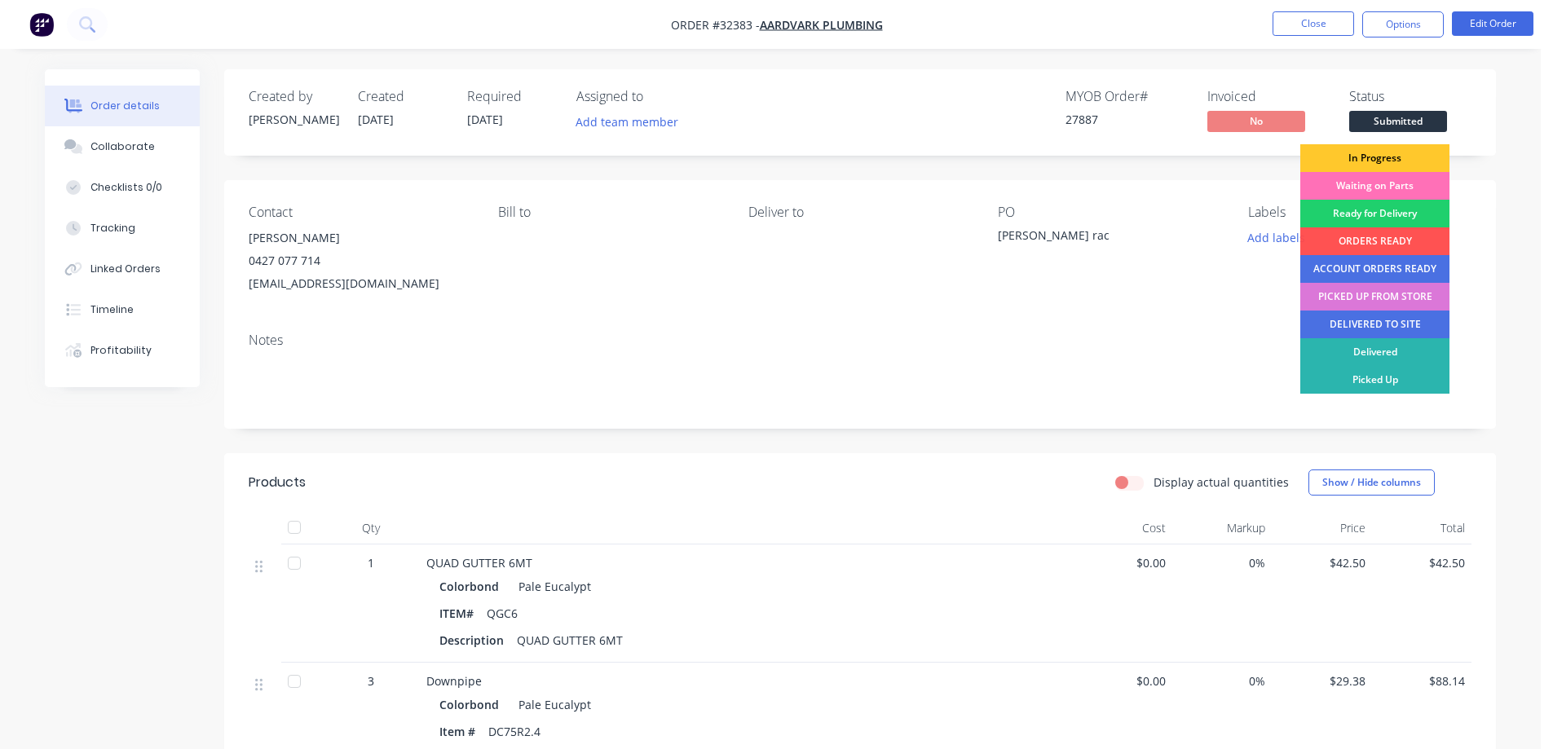
click at [1399, 159] on div "In Progress" at bounding box center [1374, 158] width 149 height 28
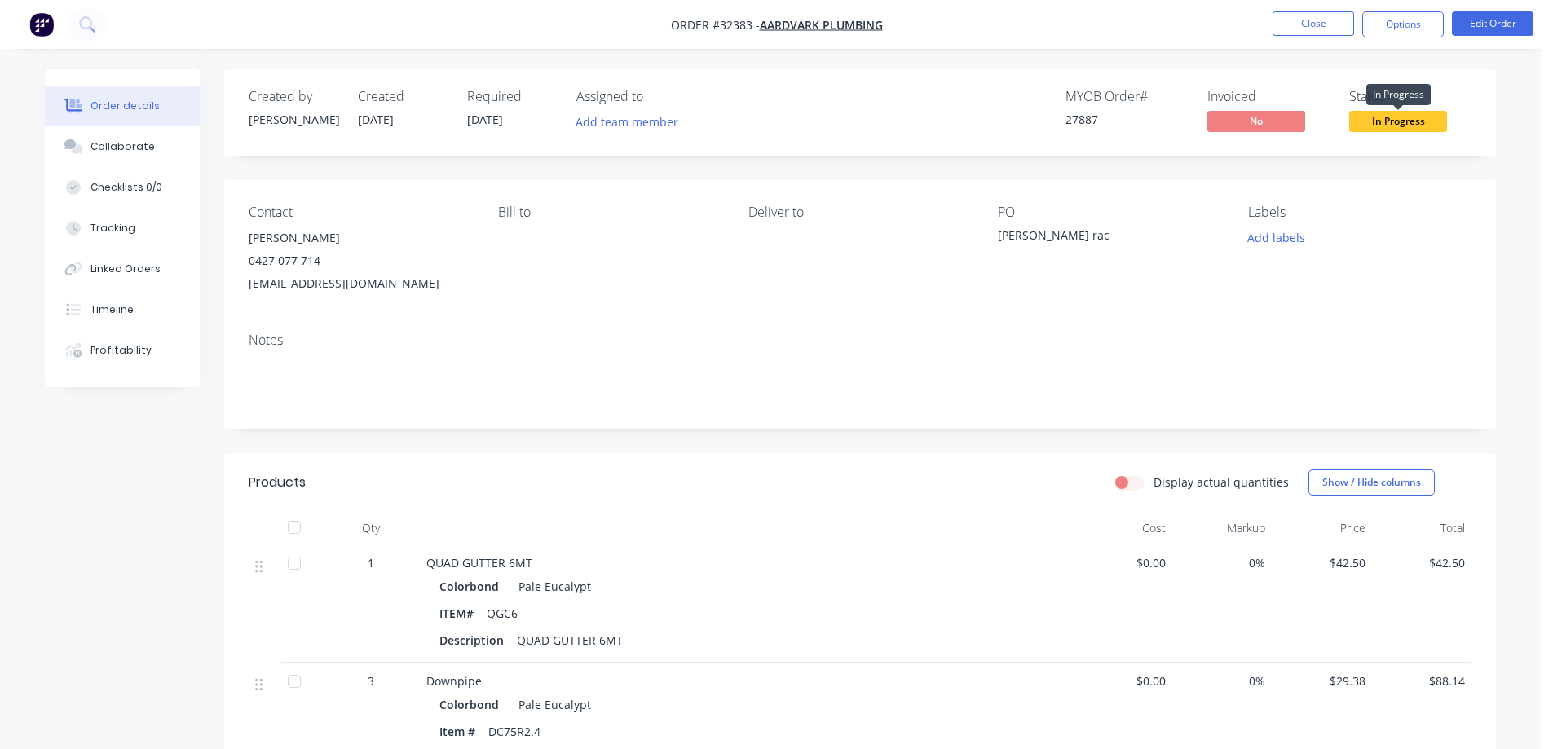
click at [1408, 119] on span "In Progress" at bounding box center [1398, 121] width 98 height 20
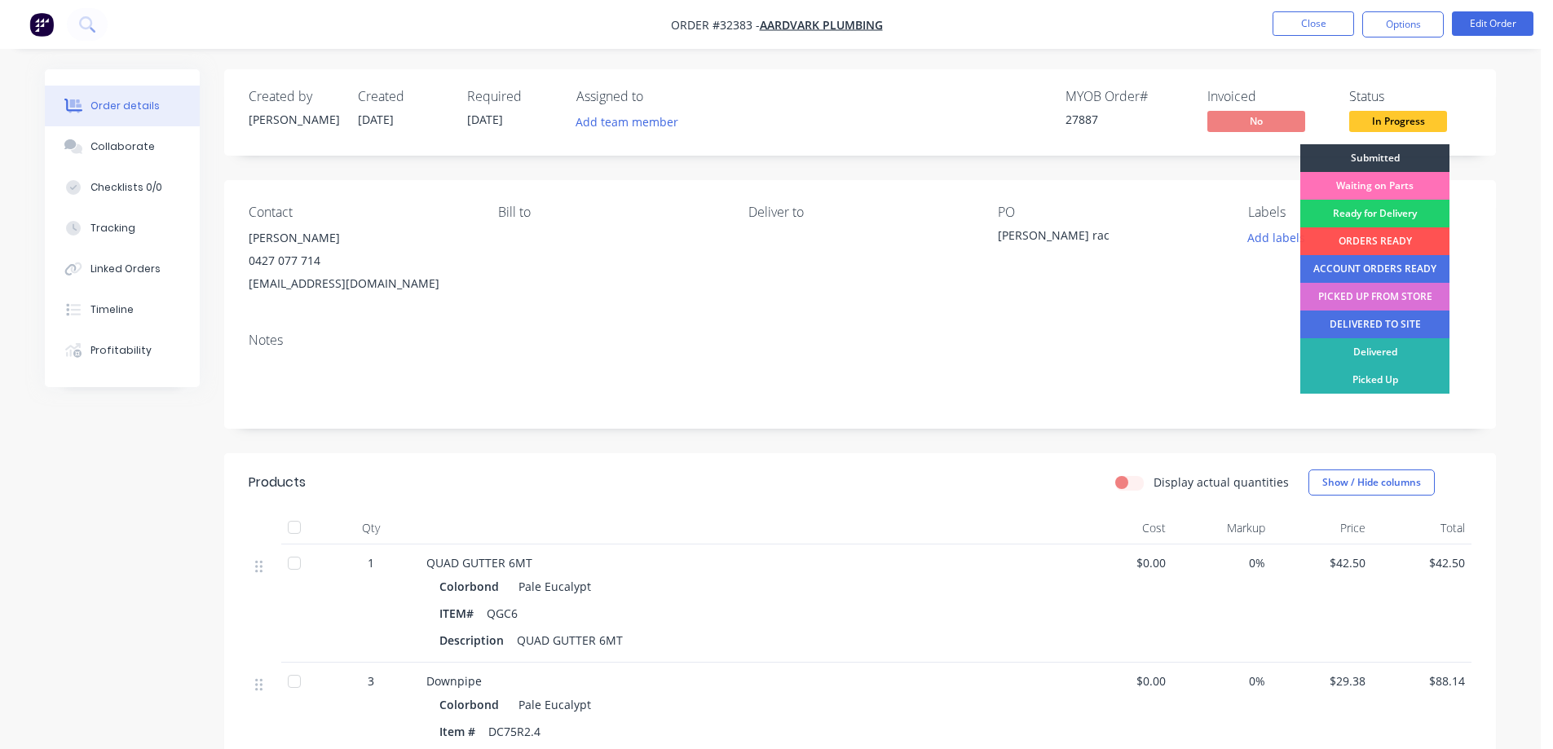
click at [1396, 298] on div "PICKED UP FROM STORE" at bounding box center [1374, 297] width 149 height 28
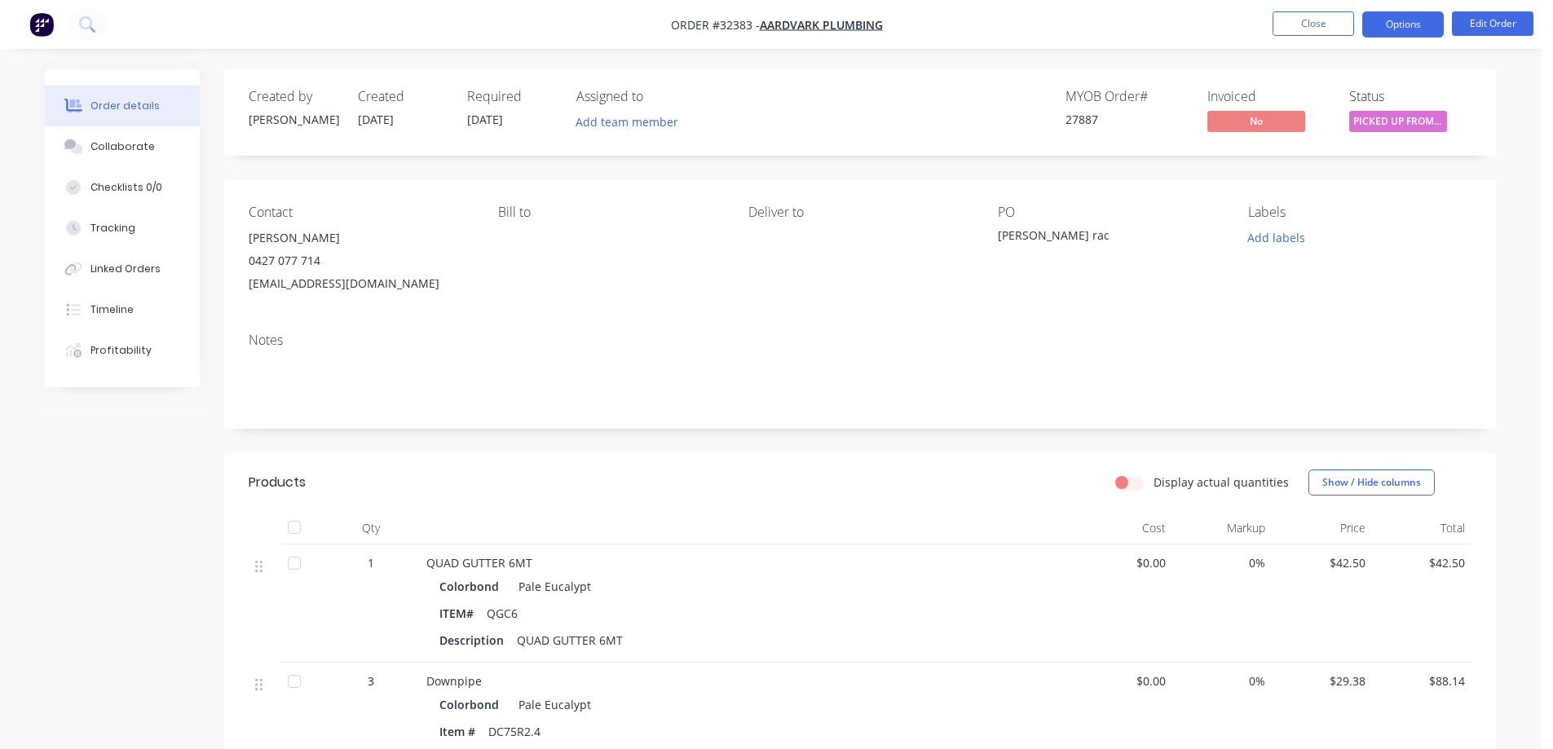
click at [1393, 25] on button "Options" at bounding box center [1402, 24] width 81 height 26
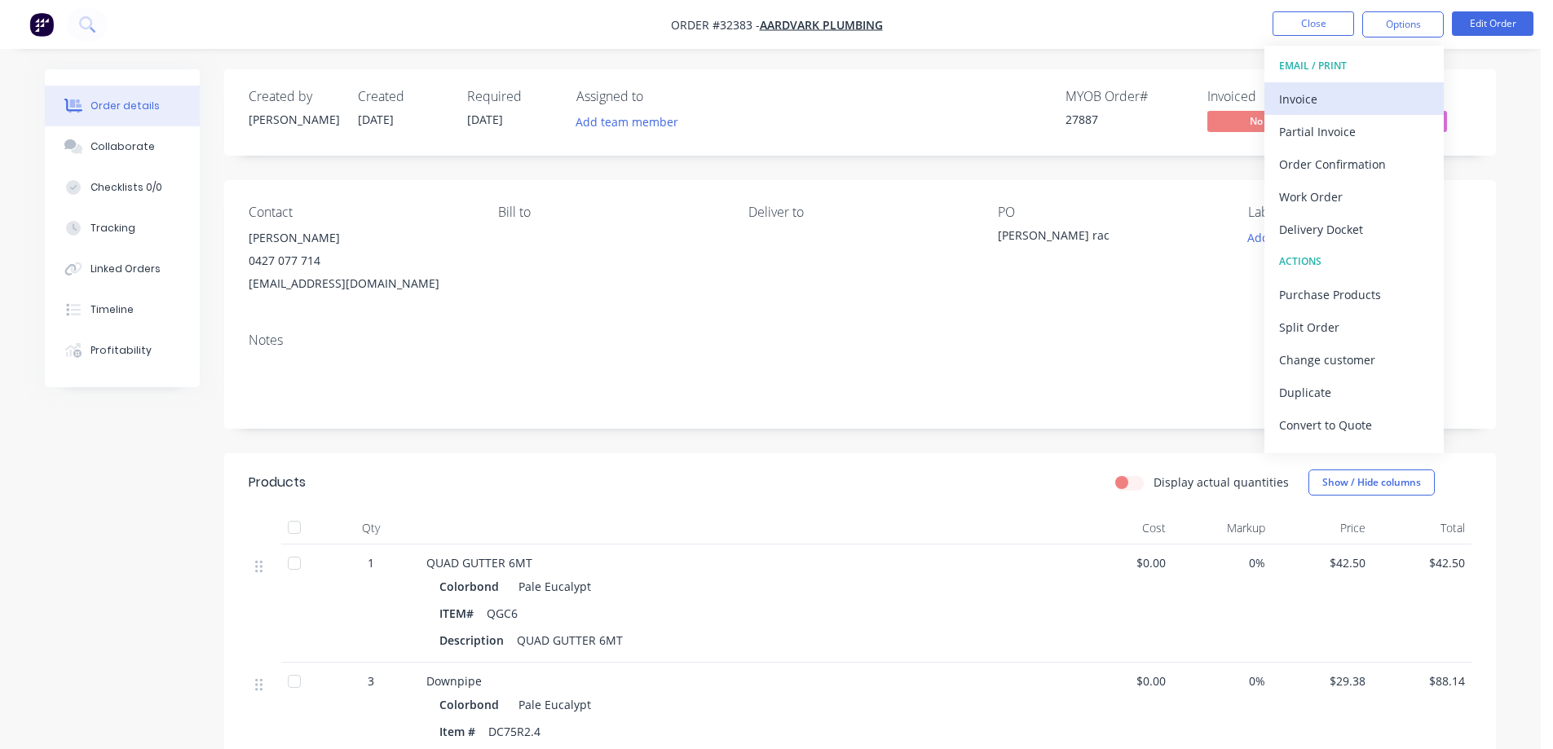
click at [1341, 98] on div "Invoice" at bounding box center [1354, 99] width 150 height 24
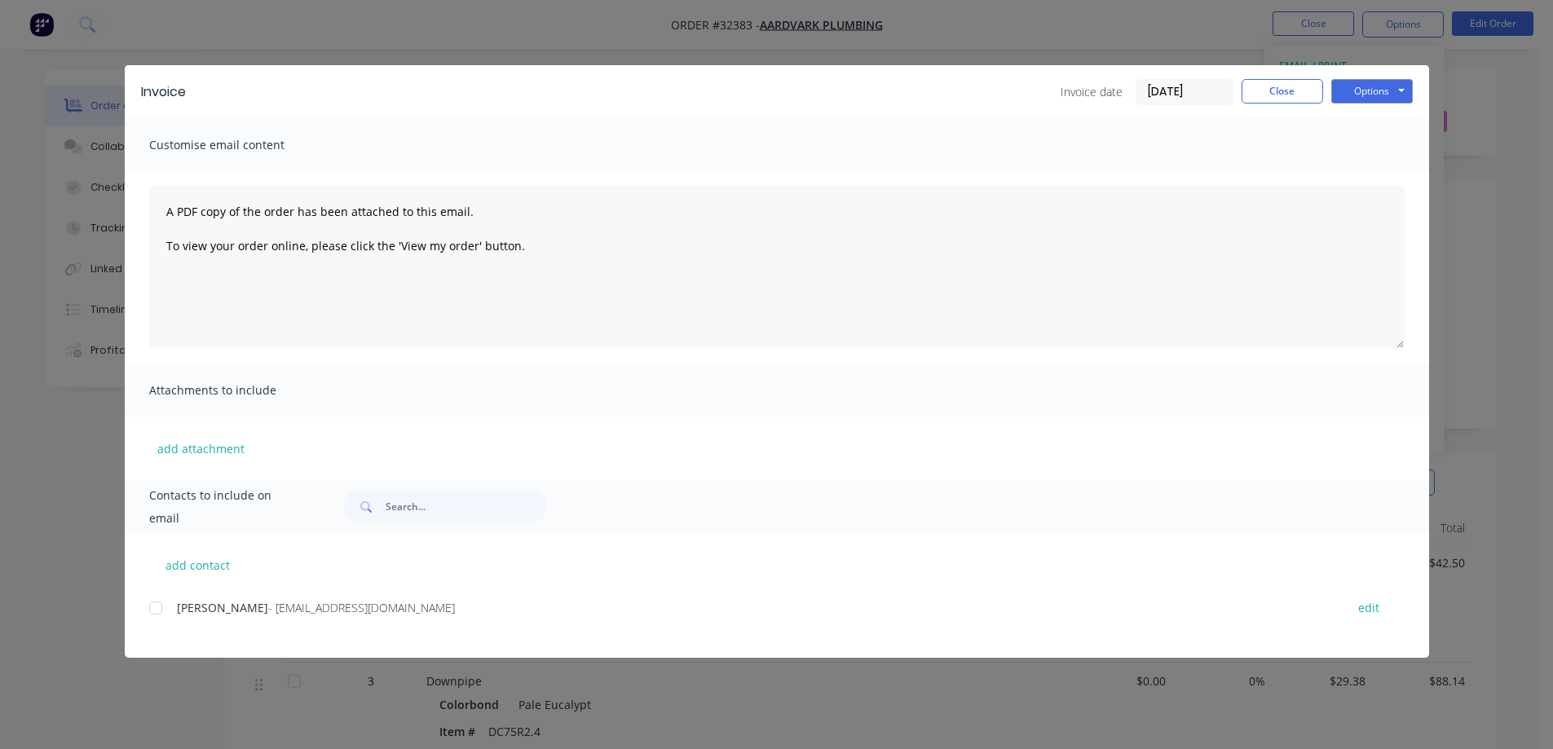
click at [155, 606] on div at bounding box center [155, 608] width 33 height 33
click at [1394, 97] on button "Options" at bounding box center [1371, 91] width 81 height 24
click at [1383, 172] on button "Email" at bounding box center [1383, 174] width 104 height 27
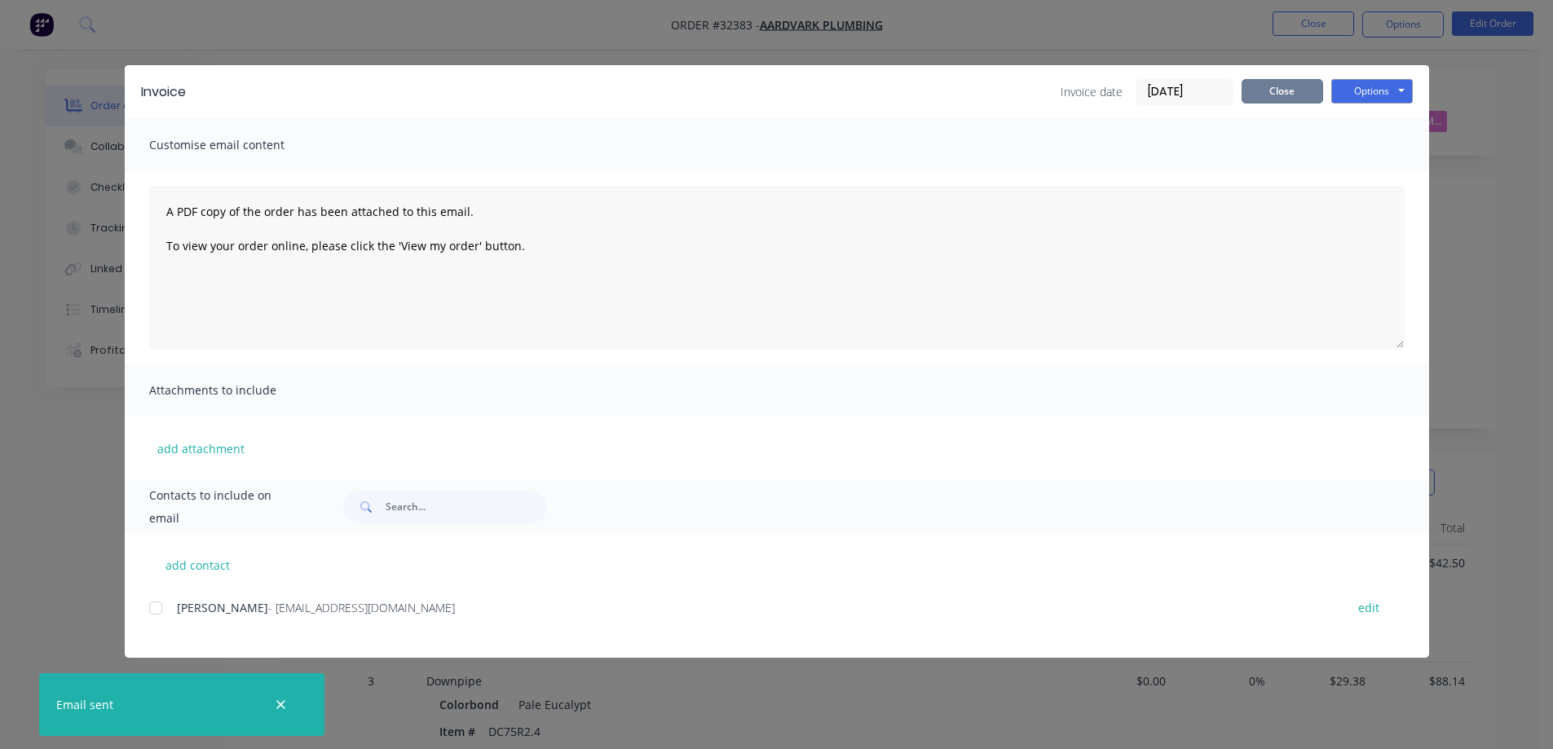
click at [1284, 99] on button "Close" at bounding box center [1281, 91] width 81 height 24
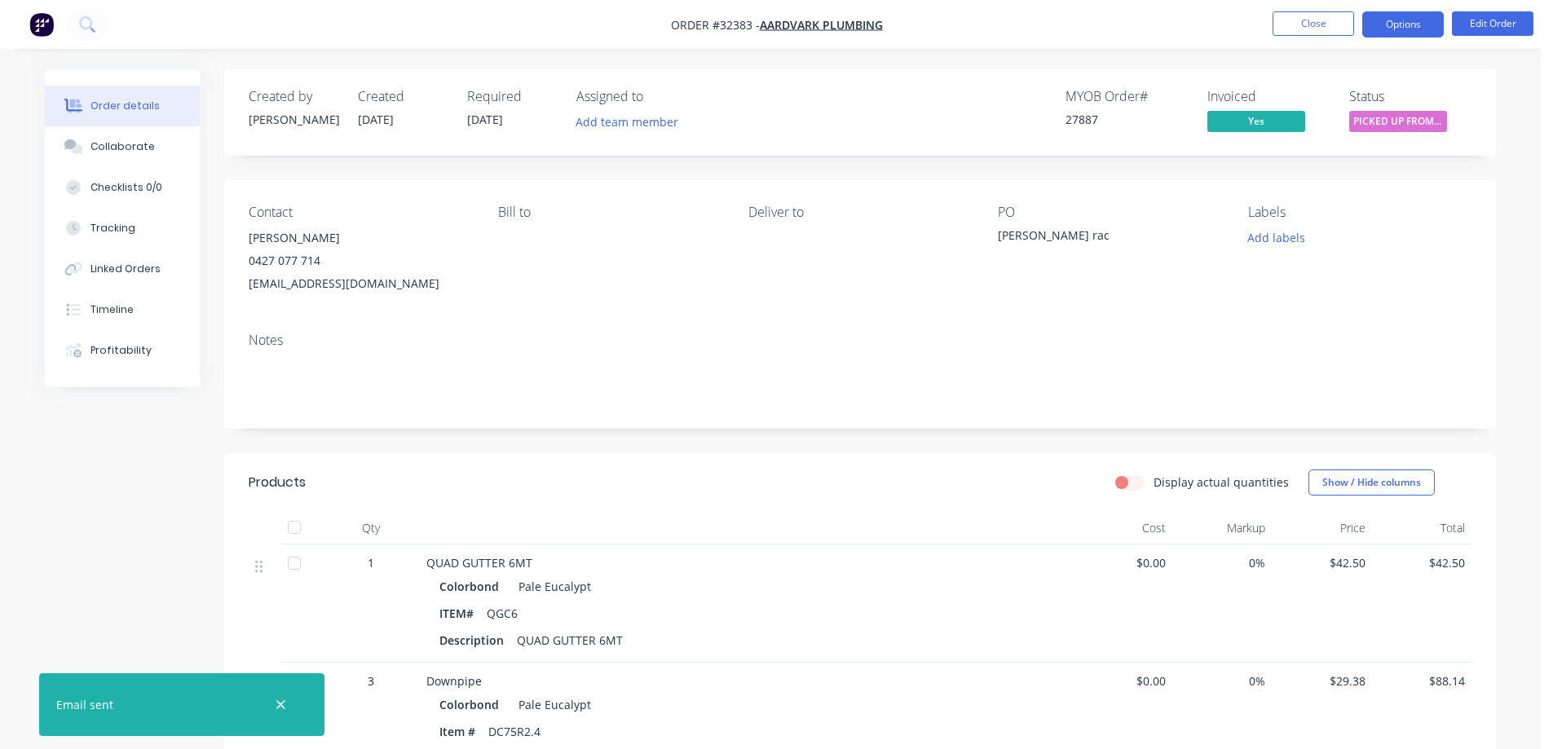
click at [1395, 29] on button "Options" at bounding box center [1402, 24] width 81 height 26
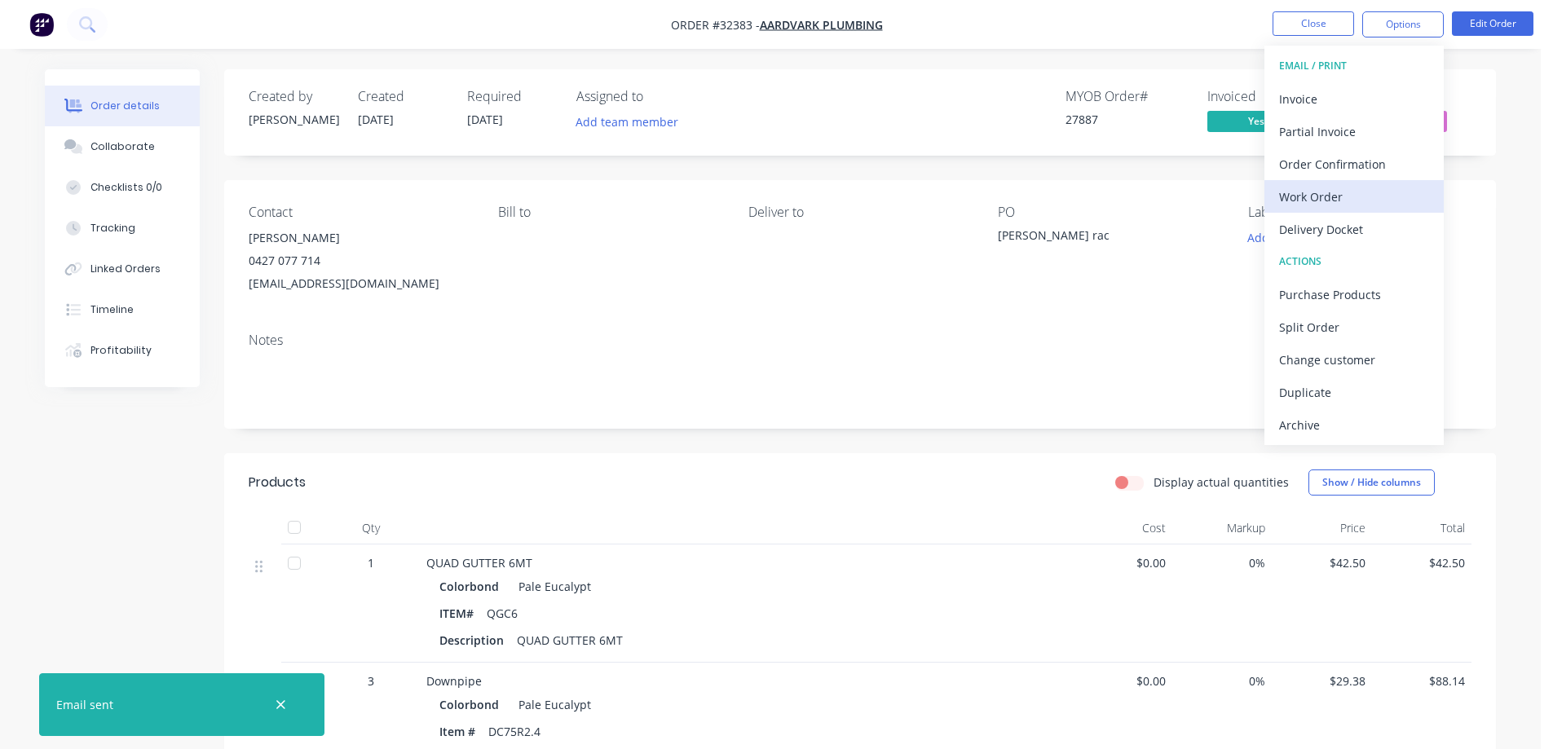
click at [1337, 189] on div "Work Order" at bounding box center [1354, 197] width 150 height 24
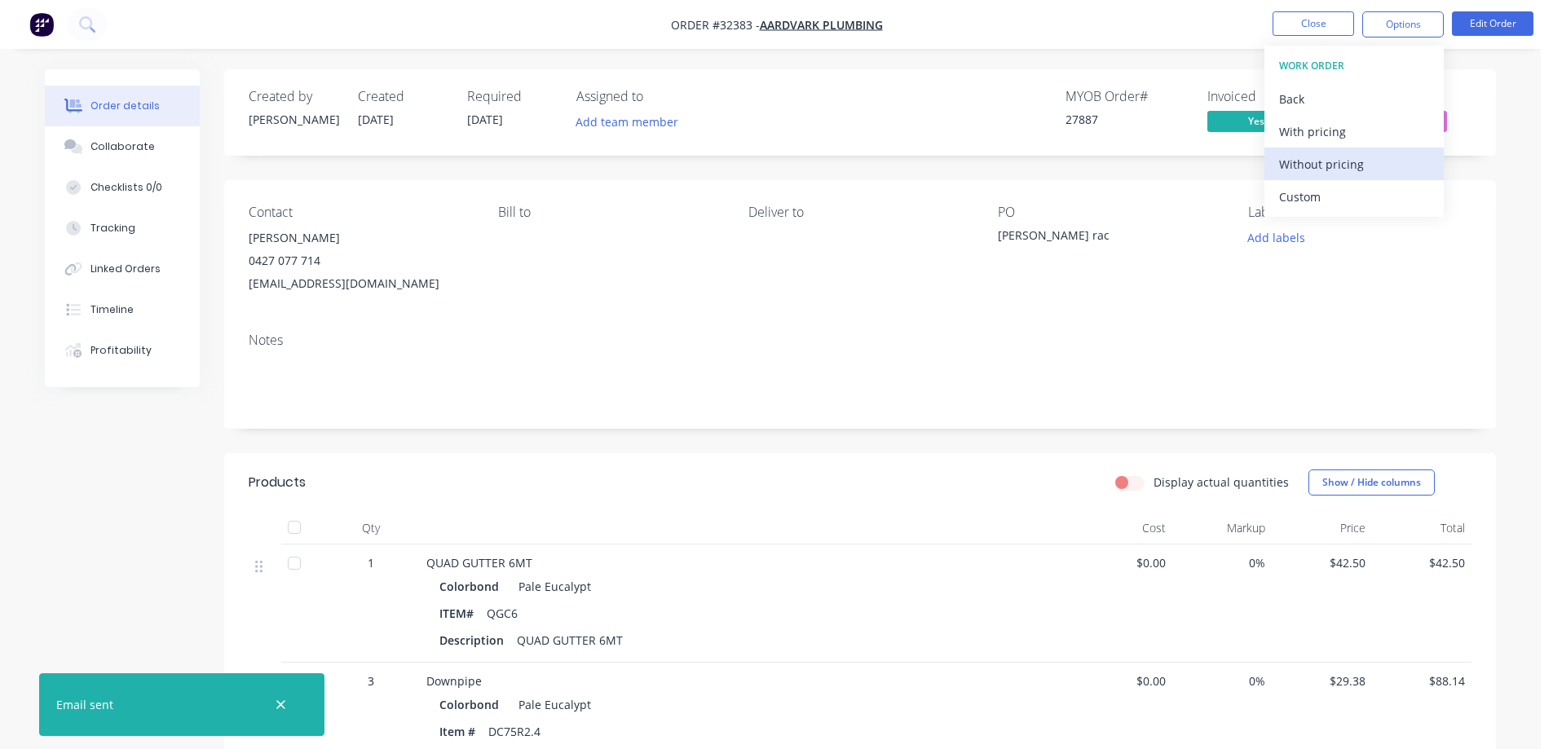
click at [1356, 165] on div "Without pricing" at bounding box center [1354, 164] width 150 height 24
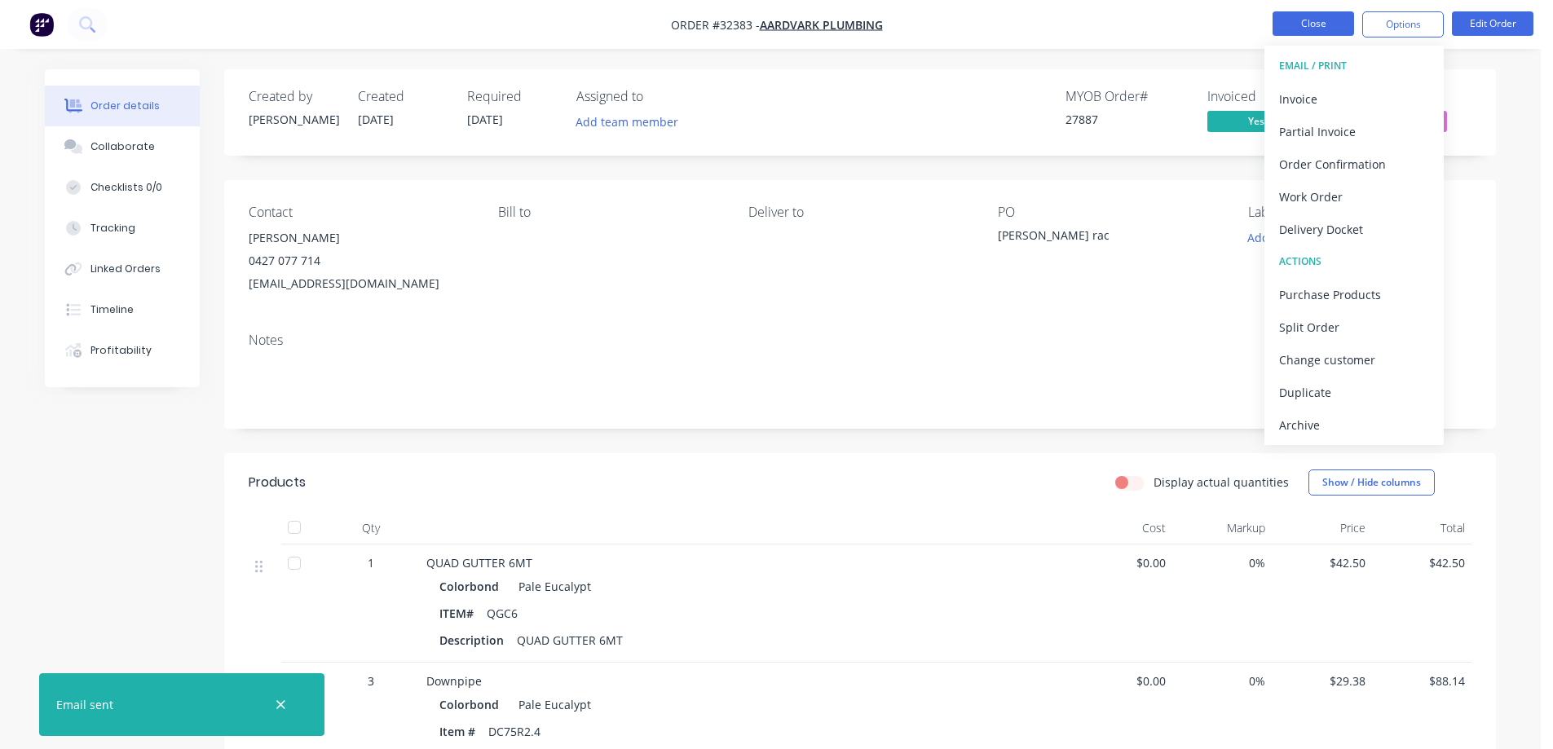
click at [1311, 21] on button "Close" at bounding box center [1312, 23] width 81 height 24
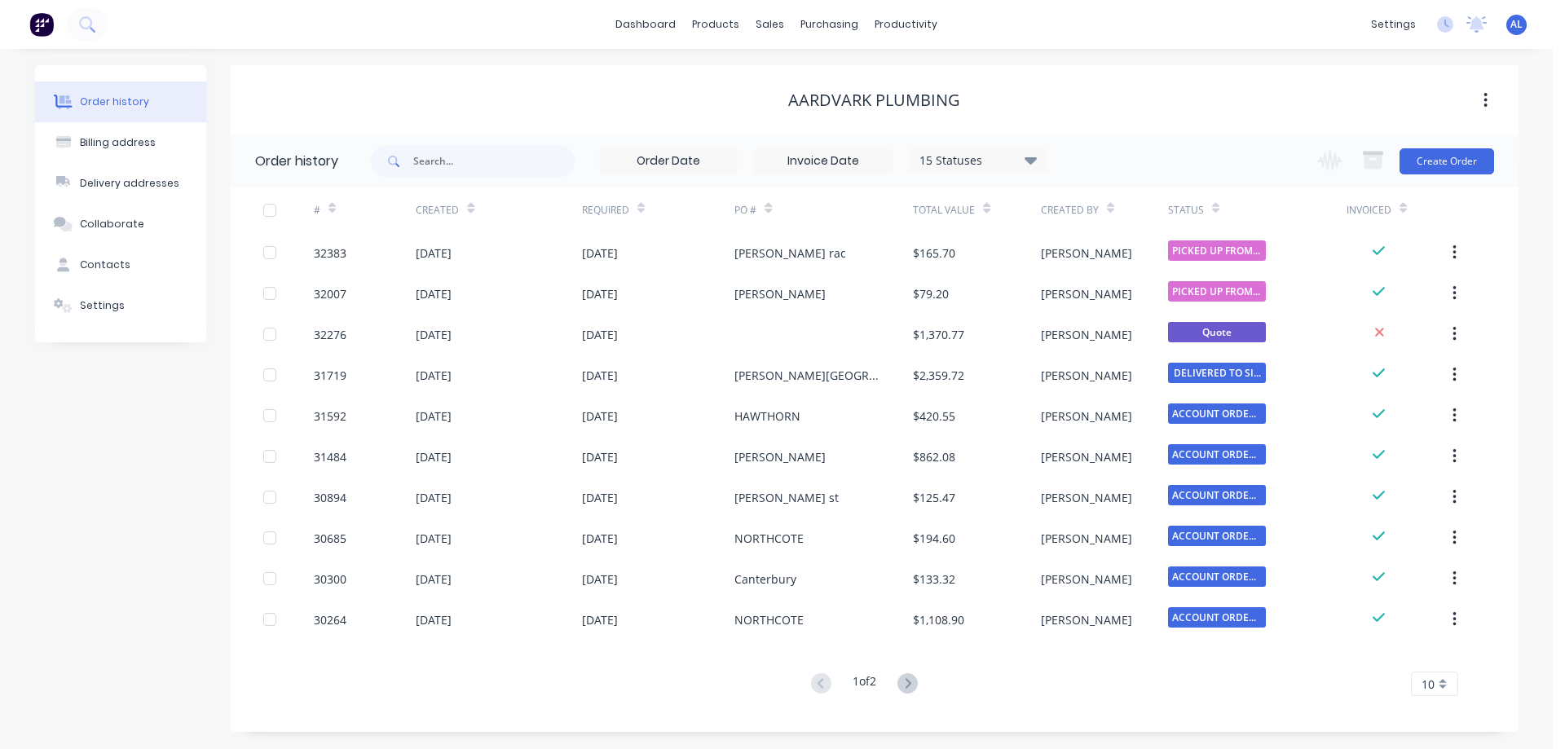
click at [42, 28] on img at bounding box center [41, 24] width 24 height 24
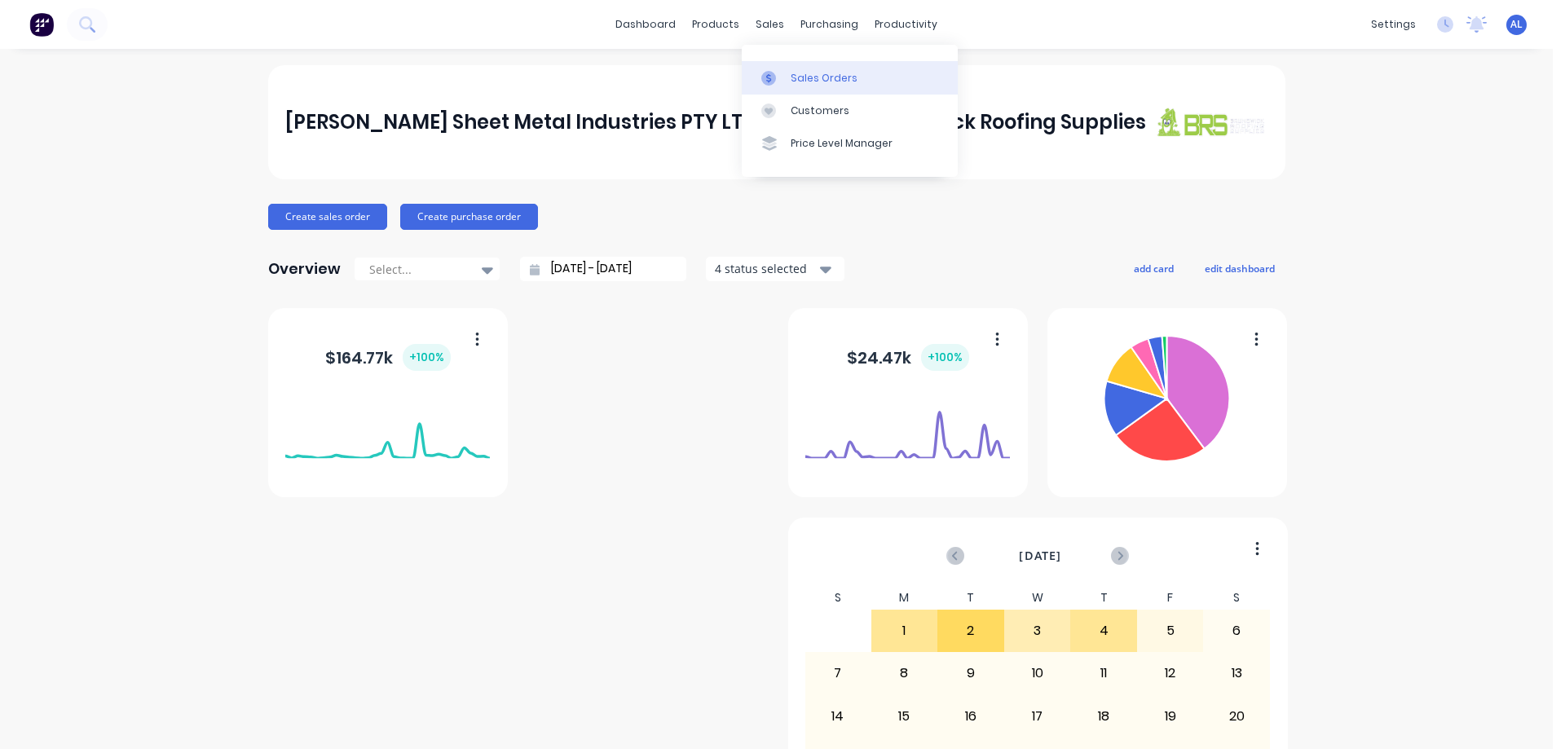
click at [805, 75] on div "Sales Orders" at bounding box center [824, 78] width 67 height 15
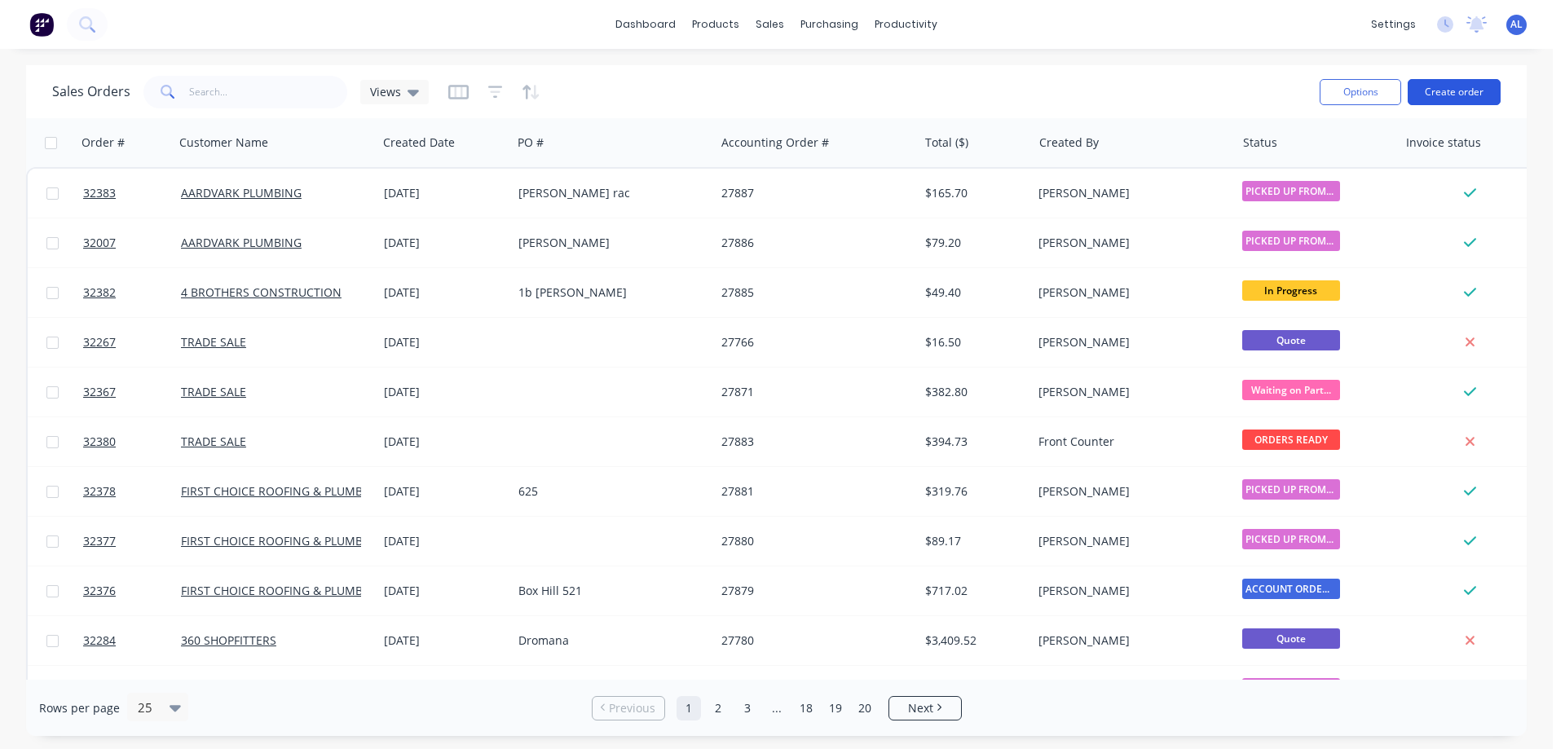
click at [1461, 81] on button "Create order" at bounding box center [1453, 92] width 93 height 26
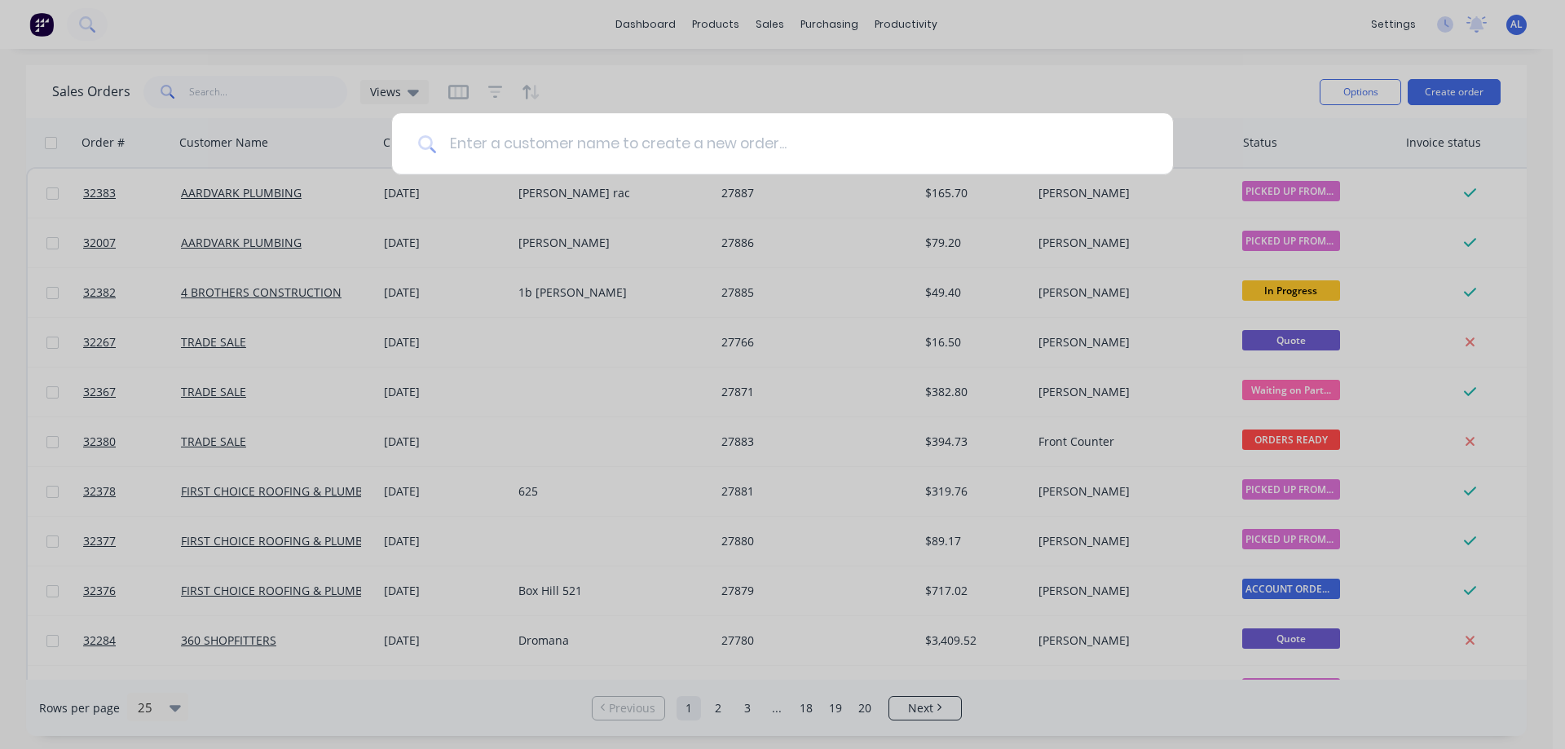
click at [728, 134] on input at bounding box center [791, 143] width 711 height 61
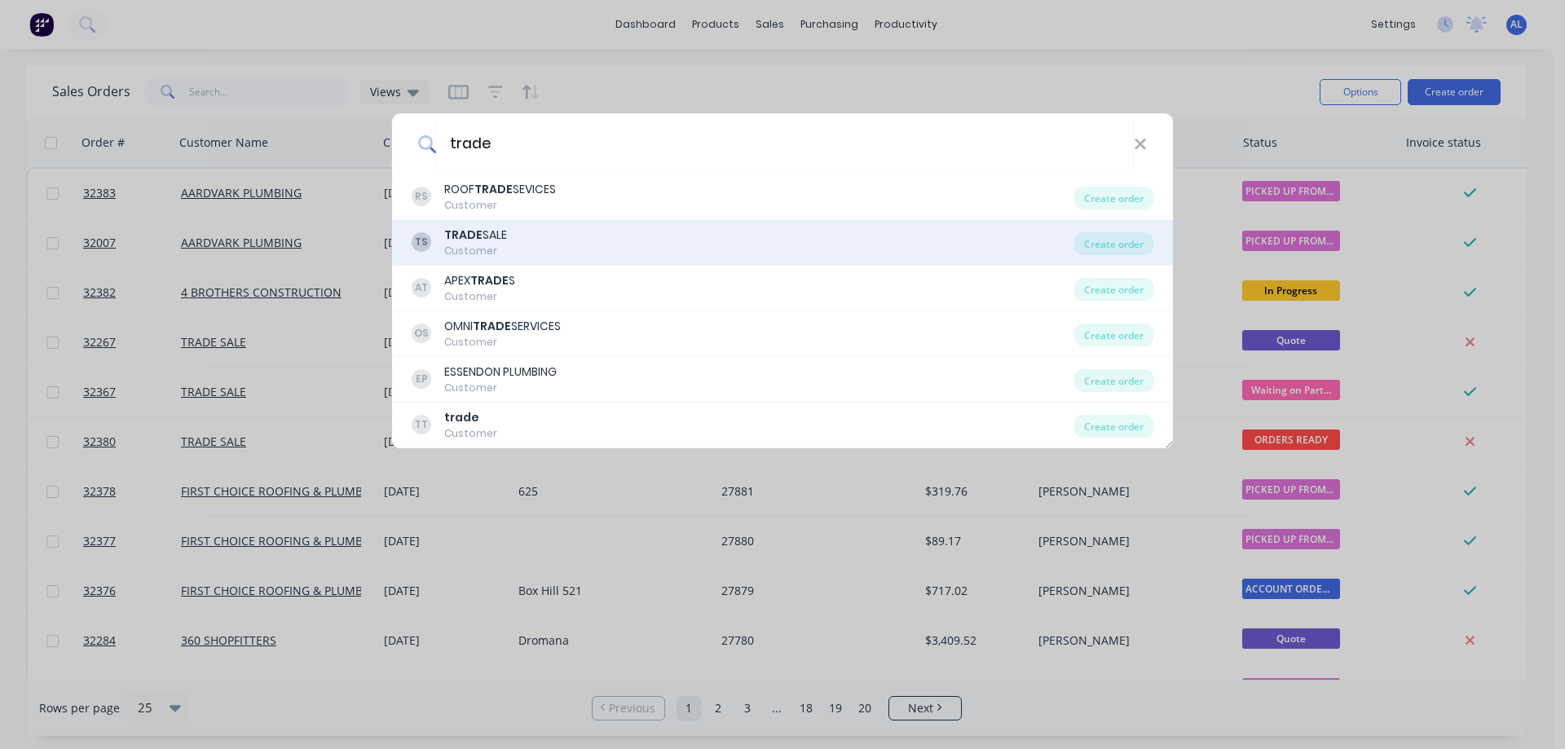
type input "trade"
click at [583, 247] on div "TS TRADE SALE Customer" at bounding box center [743, 243] width 663 height 32
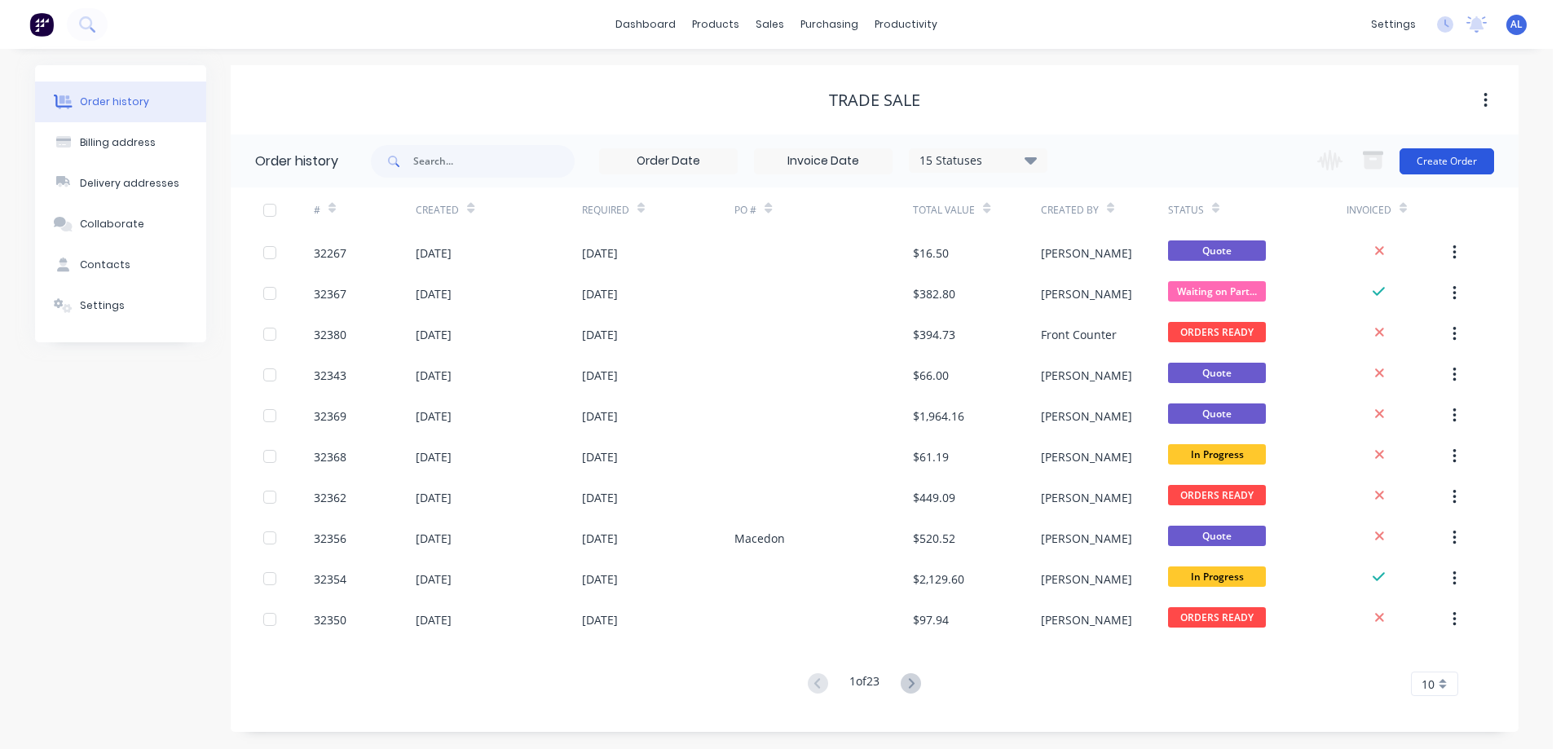
click at [1433, 165] on button "Create Order" at bounding box center [1446, 161] width 95 height 26
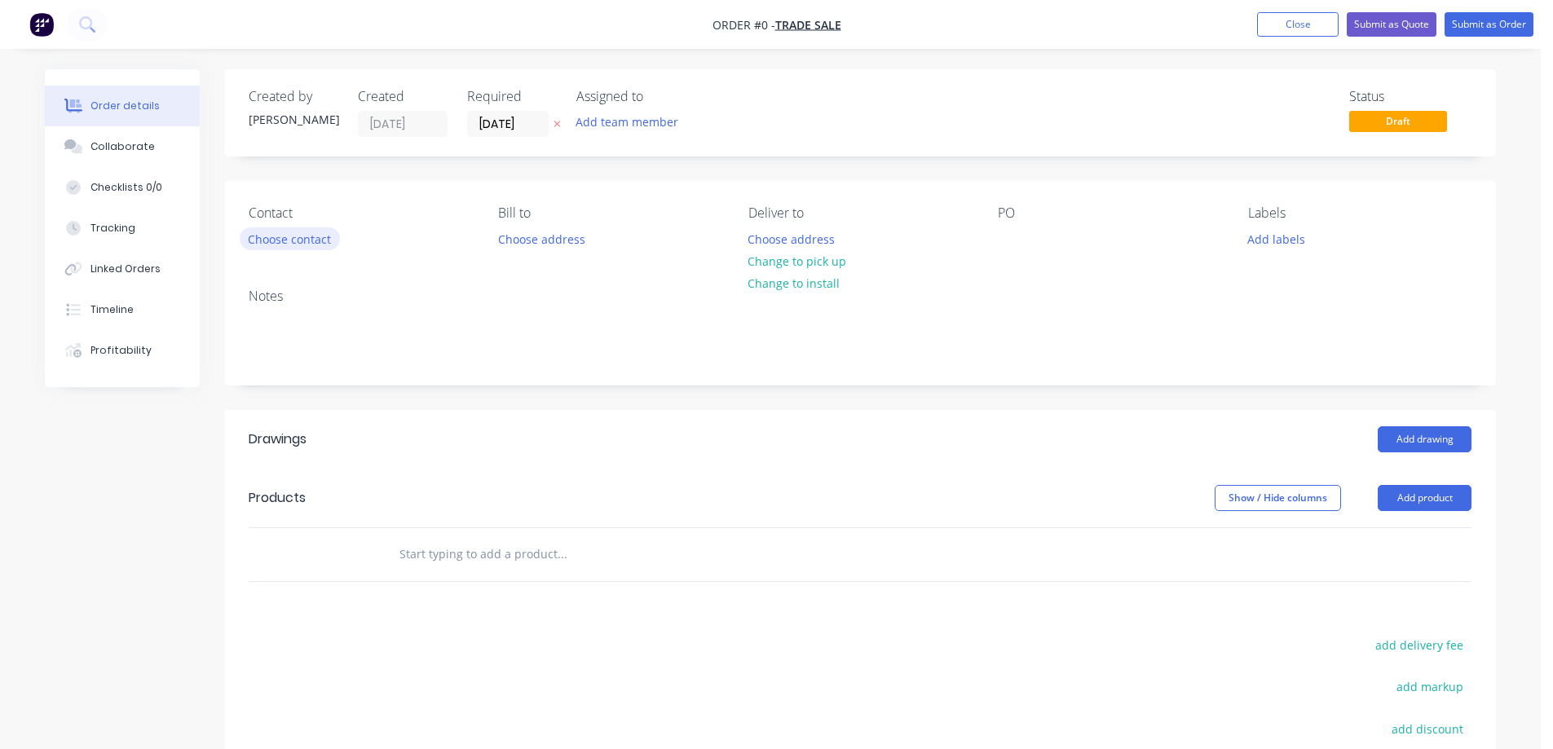
click at [280, 239] on button "Choose contact" at bounding box center [290, 238] width 100 height 22
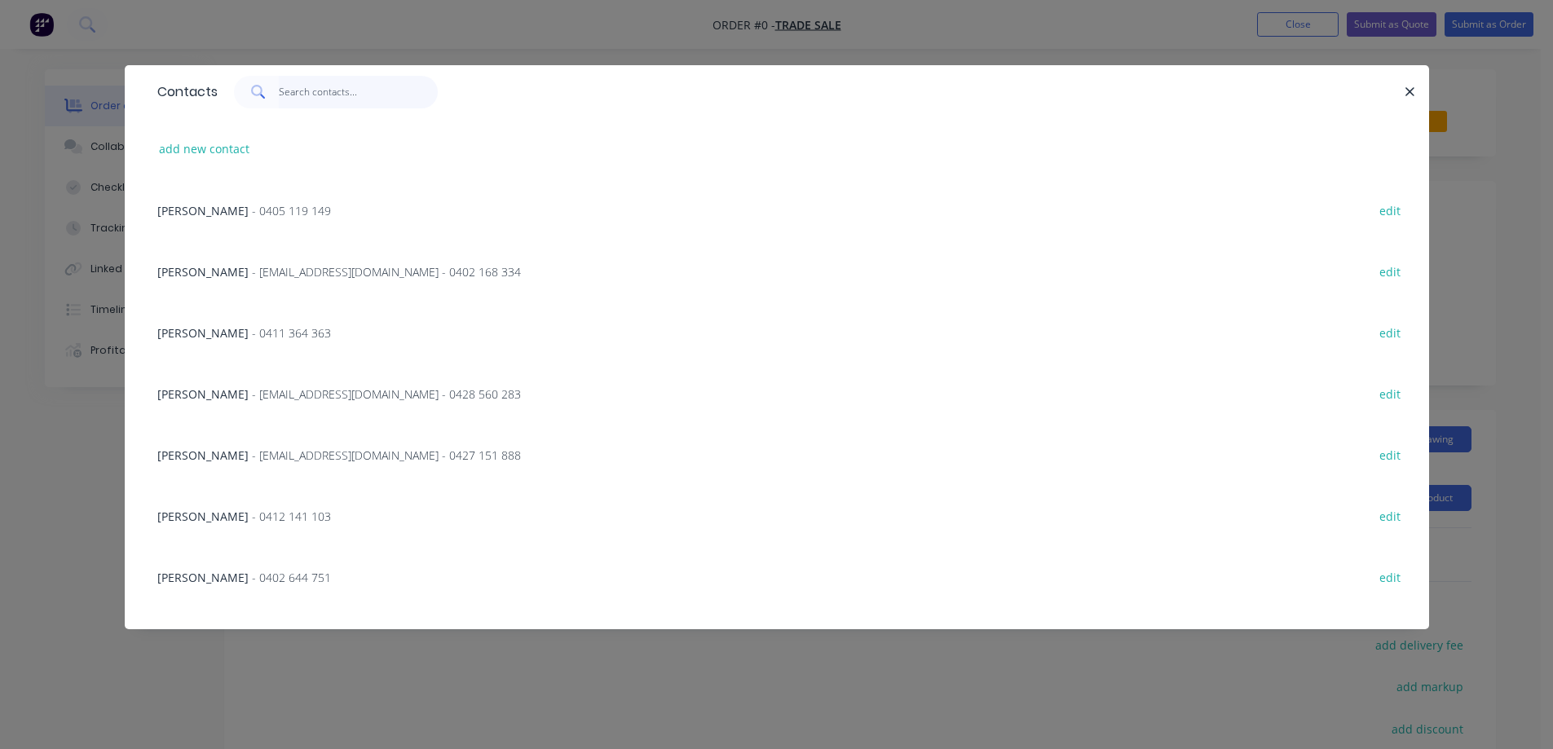
click at [315, 93] on input "text" at bounding box center [358, 92] width 159 height 33
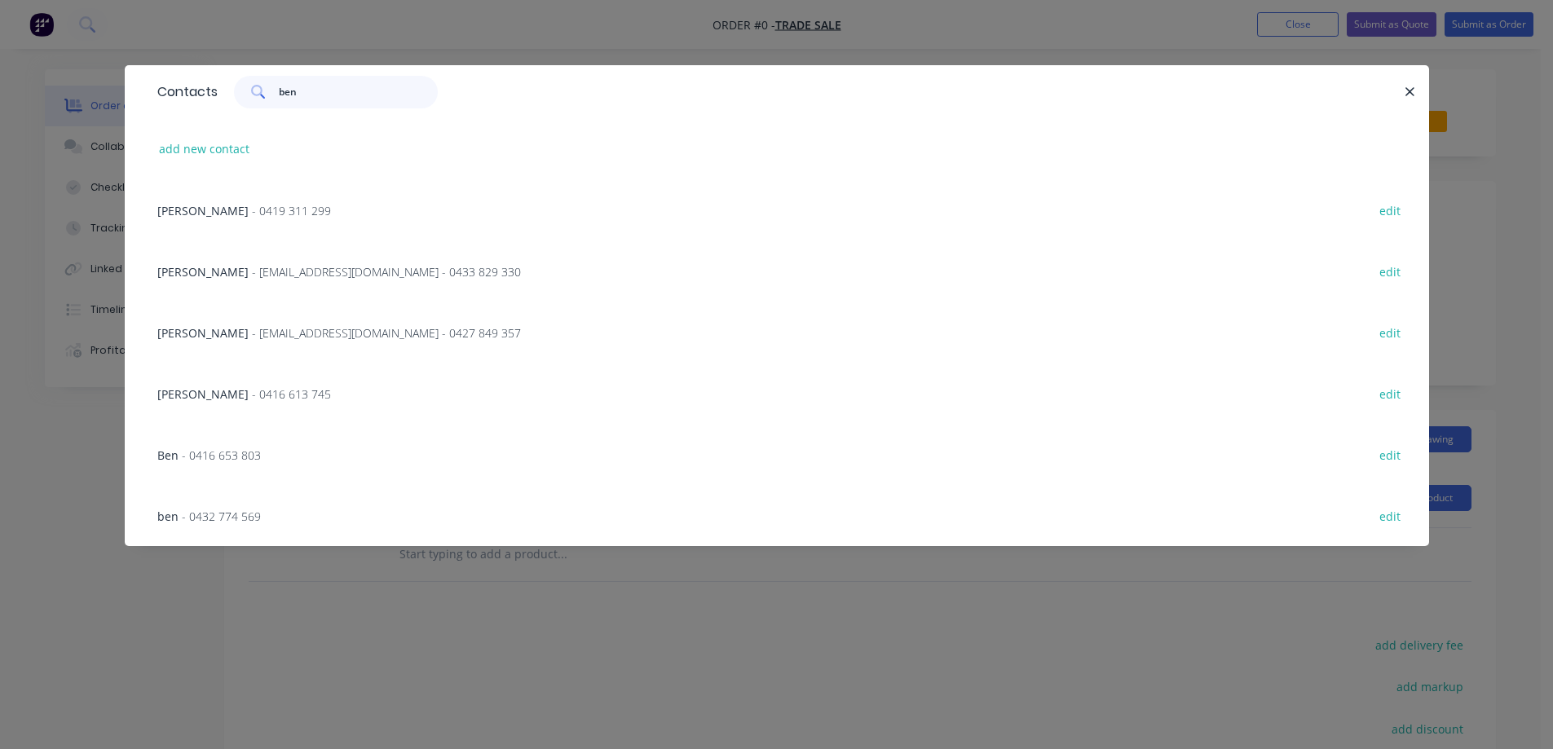
type input "ben"
click at [236, 520] on span "- 0432 774 569" at bounding box center [221, 516] width 79 height 15
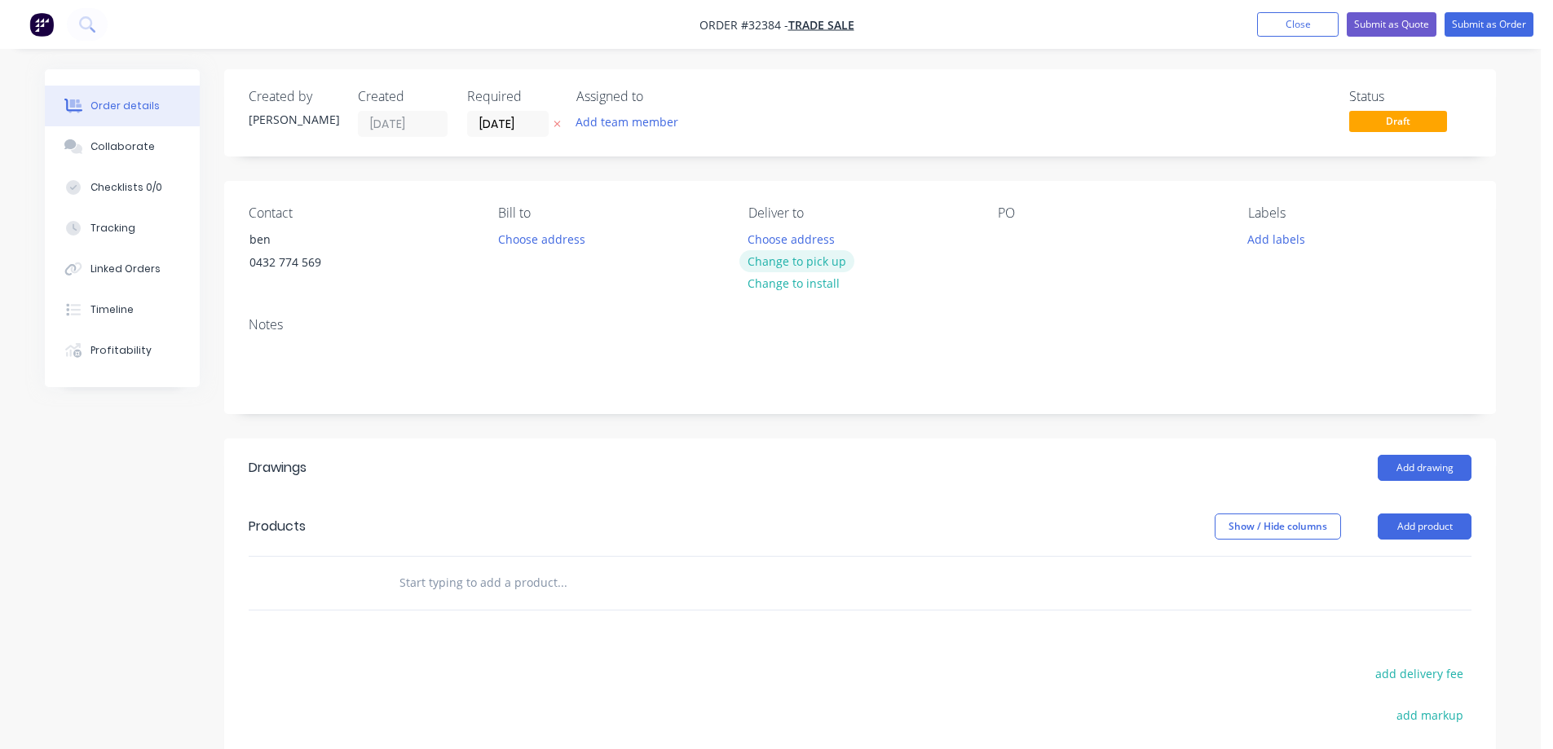
click at [816, 264] on button "Change to pick up" at bounding box center [797, 261] width 116 height 22
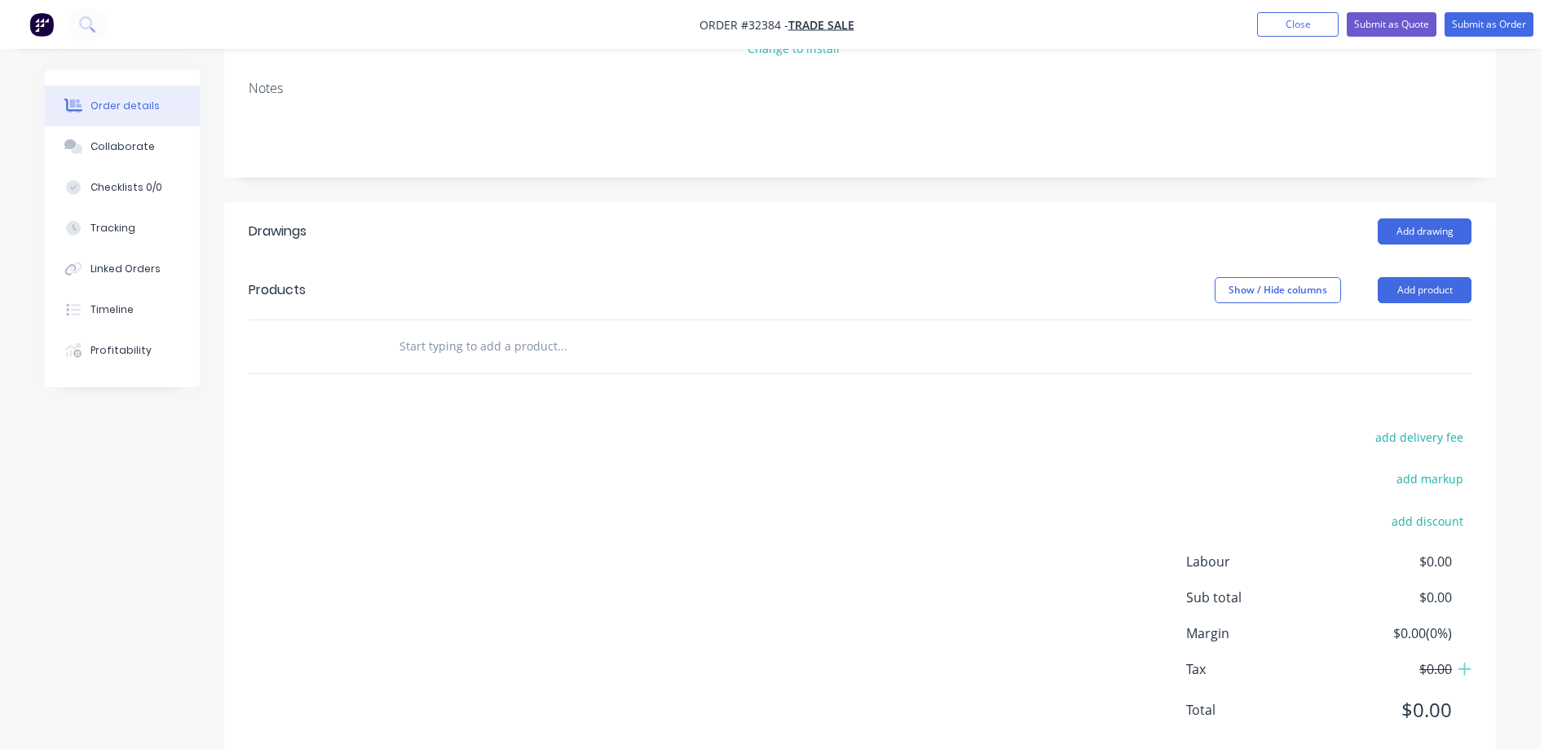
scroll to position [244, 0]
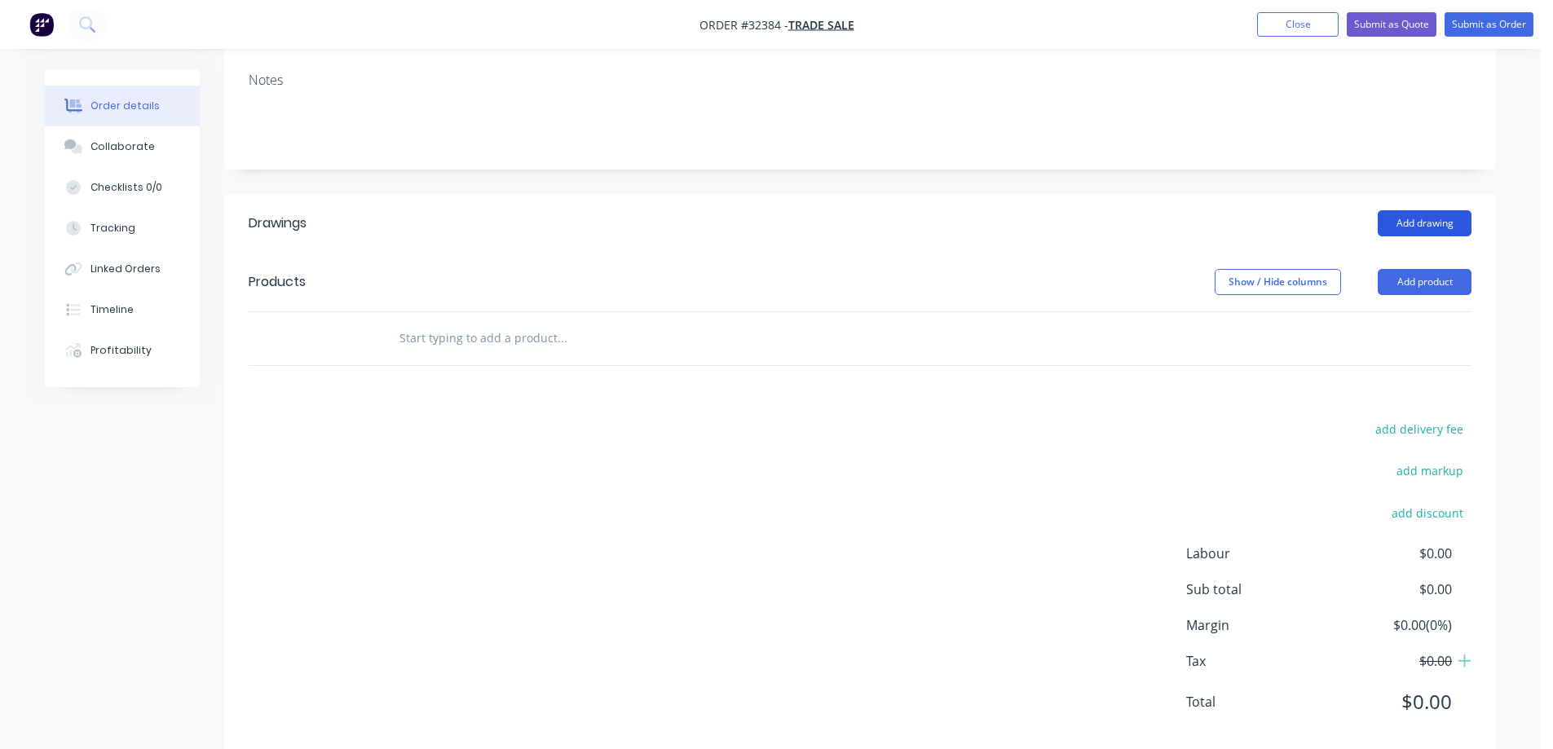
click at [1427, 224] on button "Add drawing" at bounding box center [1424, 223] width 94 height 26
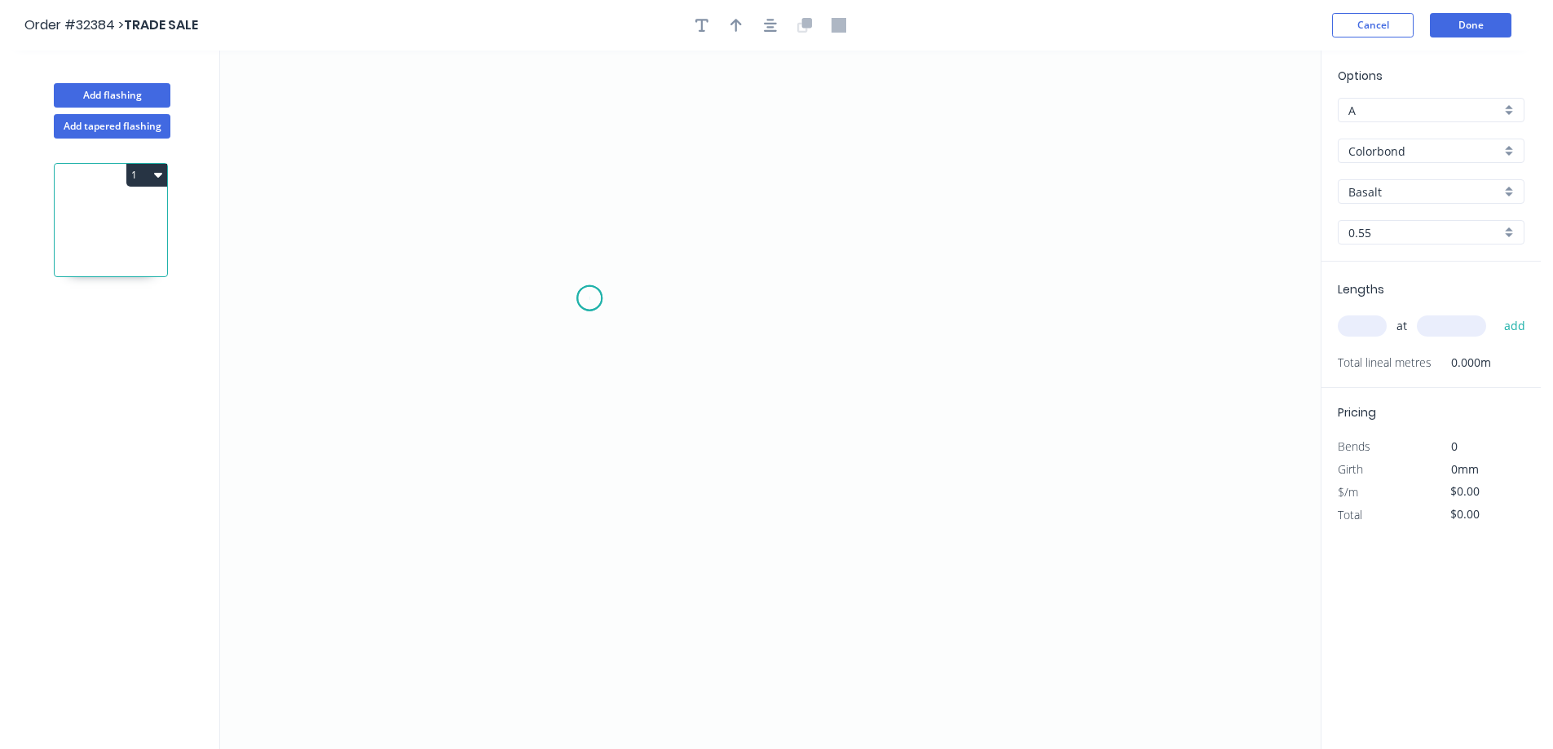
click at [589, 298] on icon "0" at bounding box center [770, 400] width 1100 height 698
click at [898, 299] on icon "0" at bounding box center [770, 400] width 1100 height 698
click at [752, 319] on rect at bounding box center [744, 316] width 33 height 23
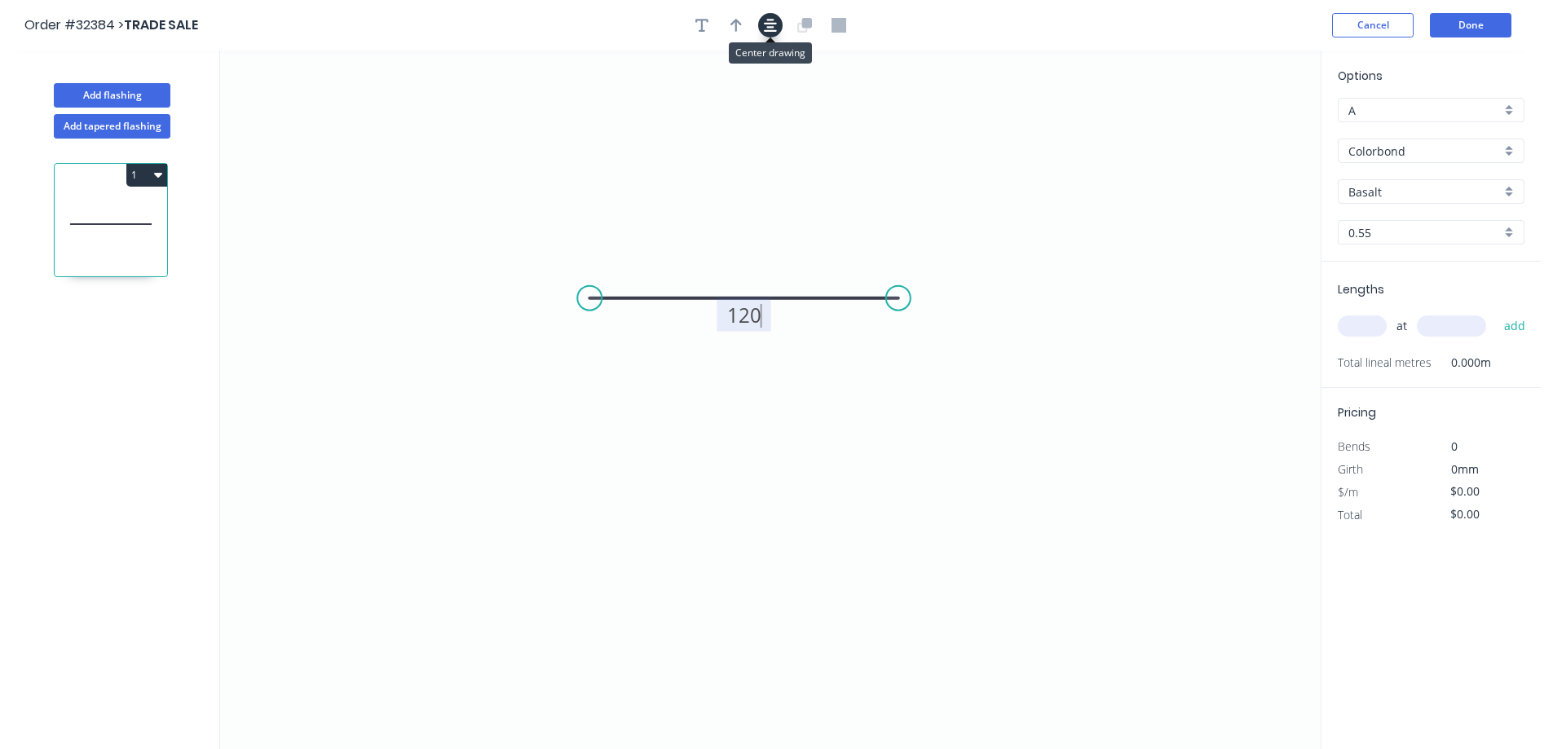
click at [772, 23] on icon "button" at bounding box center [770, 25] width 13 height 13
type input "$7.97"
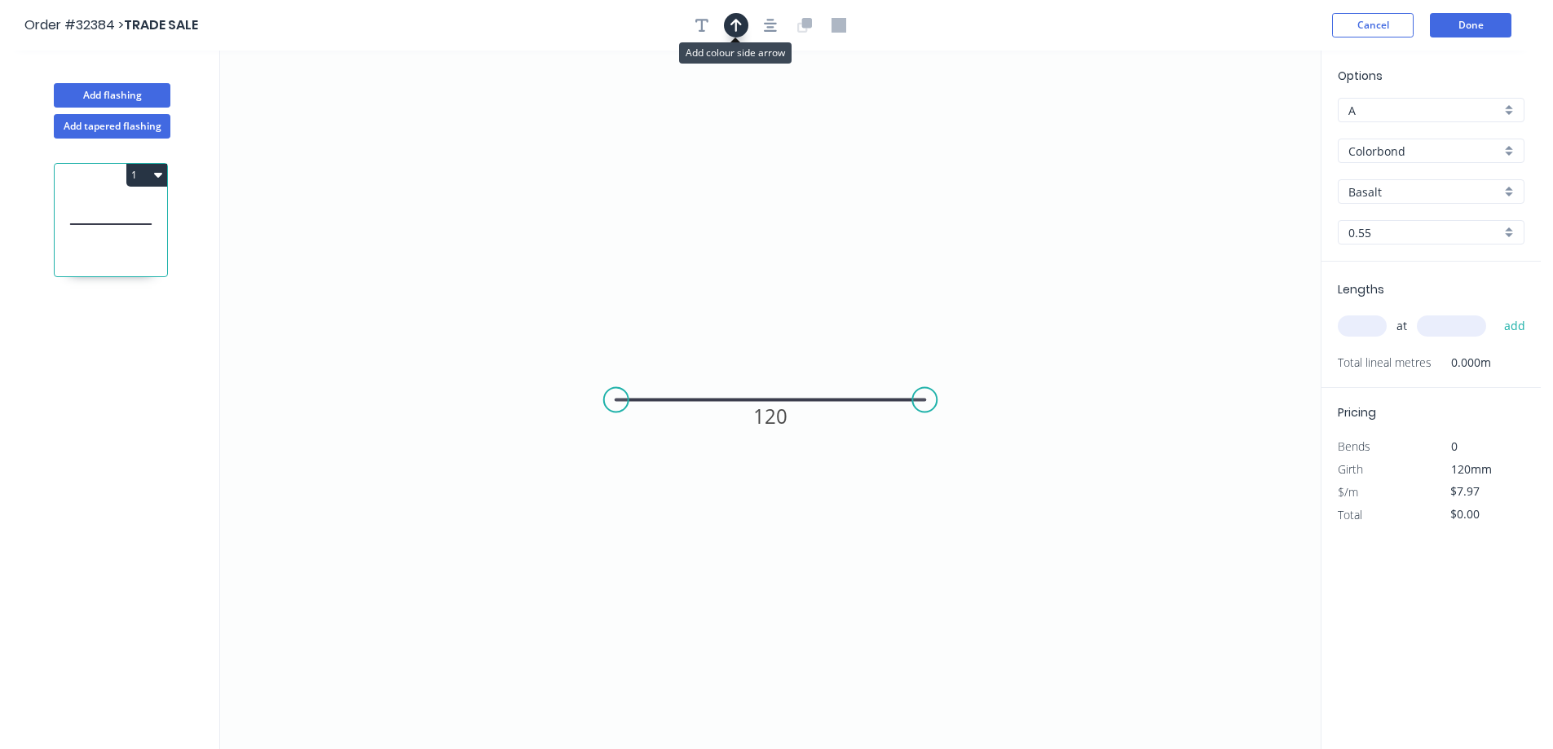
click at [734, 23] on icon "button" at bounding box center [735, 25] width 11 height 15
drag, startPoint x: 1237, startPoint y: 128, endPoint x: 760, endPoint y: 328, distance: 517.2
click at [760, 328] on icon at bounding box center [760, 310] width 15 height 52
click at [1503, 156] on div "Colorbond" at bounding box center [1430, 151] width 187 height 24
click at [1450, 189] on div "Colorbond" at bounding box center [1430, 182] width 185 height 29
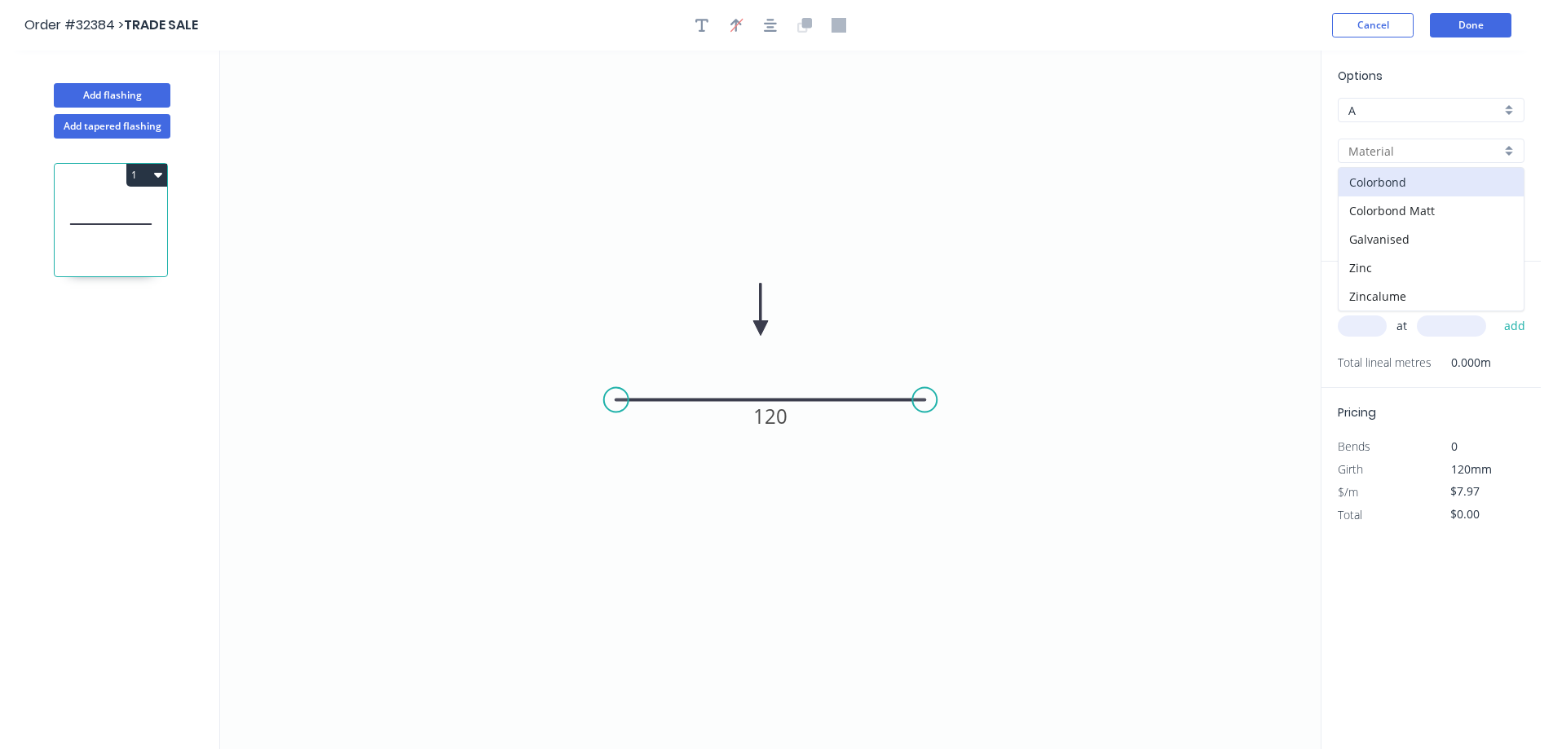
type input "Colorbond"
click at [1445, 192] on input "Basalt" at bounding box center [1424, 191] width 152 height 17
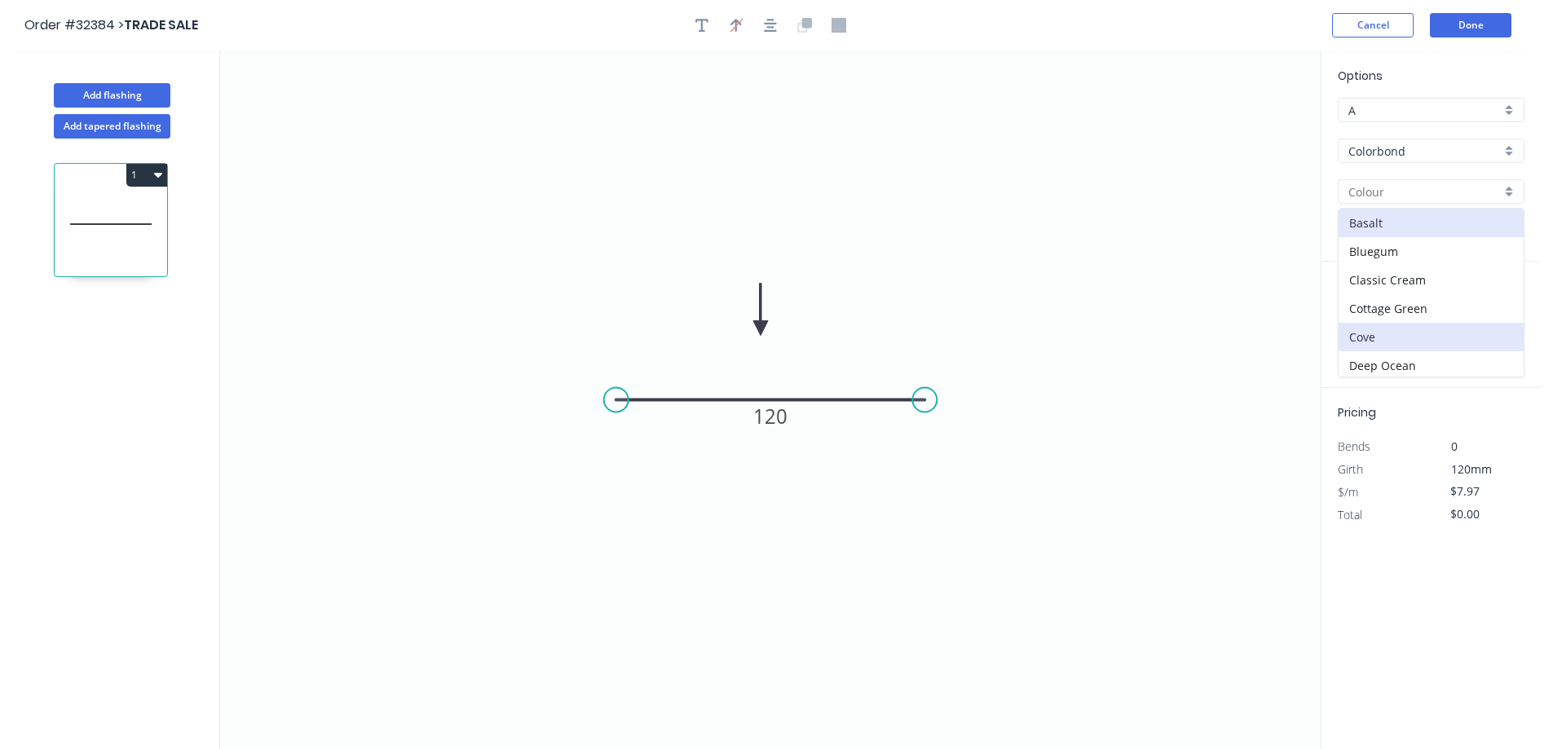
scroll to position [407, 0]
click at [1448, 221] on div "Monument" at bounding box center [1430, 214] width 185 height 29
type input "Monument"
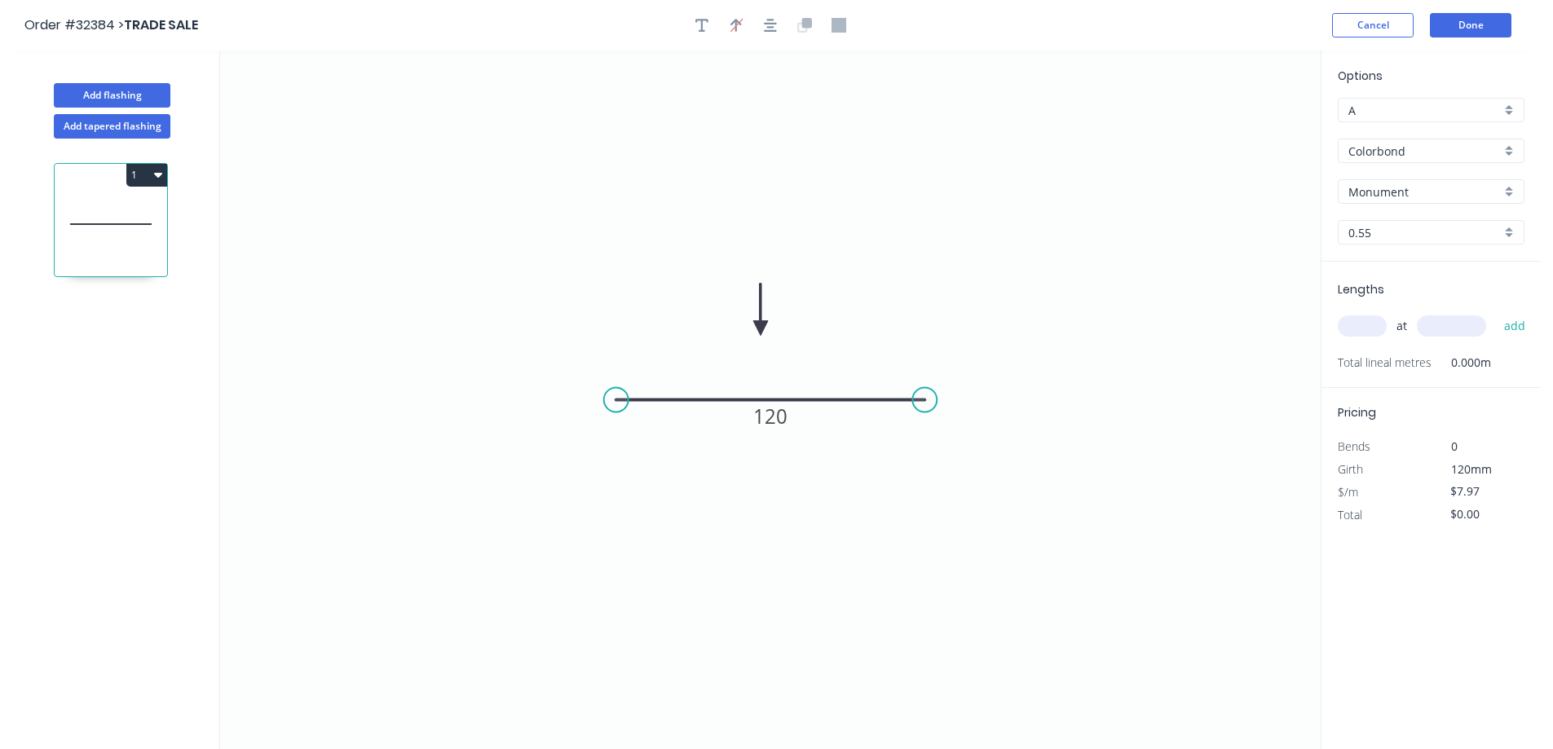
click at [1367, 329] on input "text" at bounding box center [1361, 325] width 49 height 21
type input "1"
type input "3500"
click at [1495, 312] on button "add" at bounding box center [1514, 326] width 38 height 28
type input "$27.90"
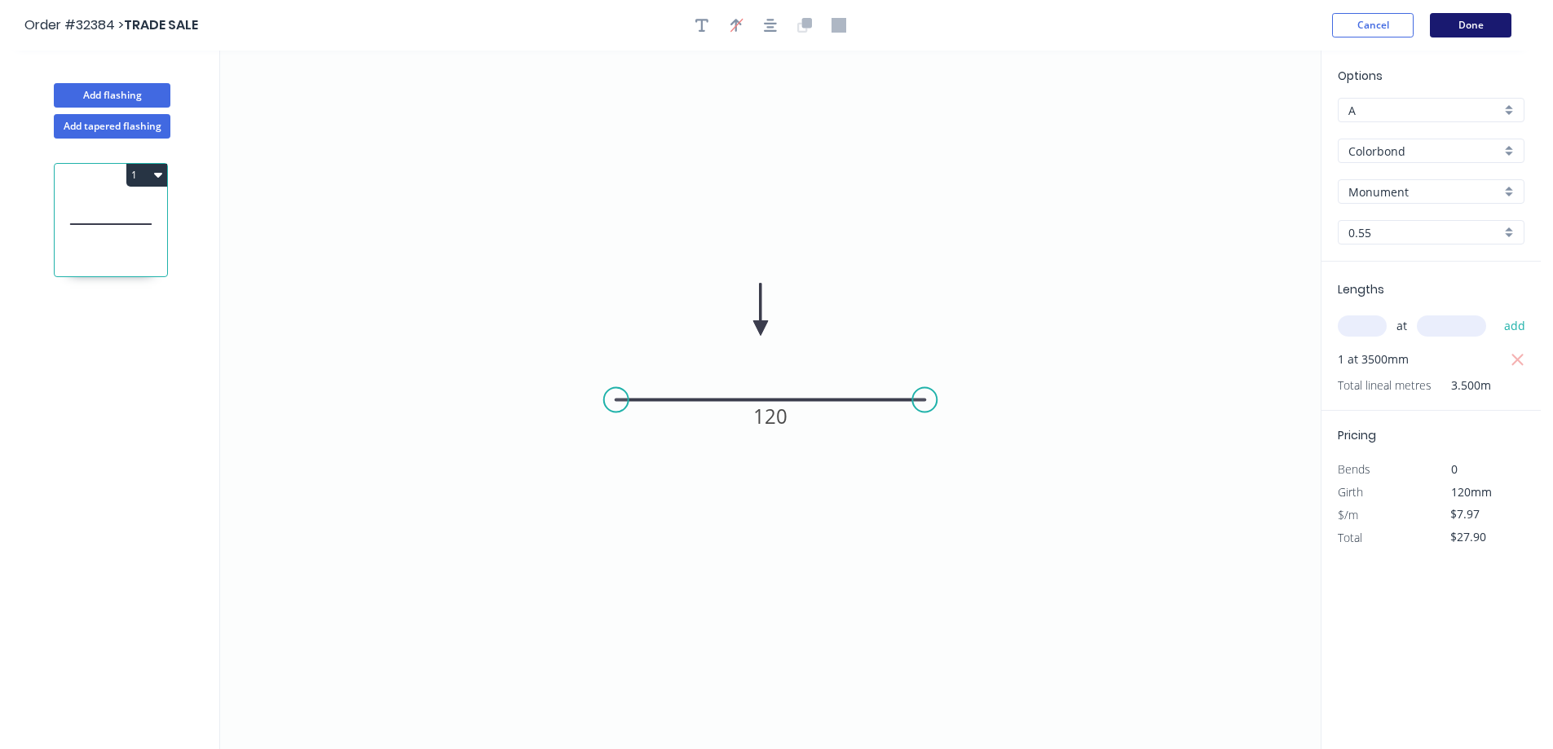
click at [1478, 22] on button "Done" at bounding box center [1469, 25] width 81 height 24
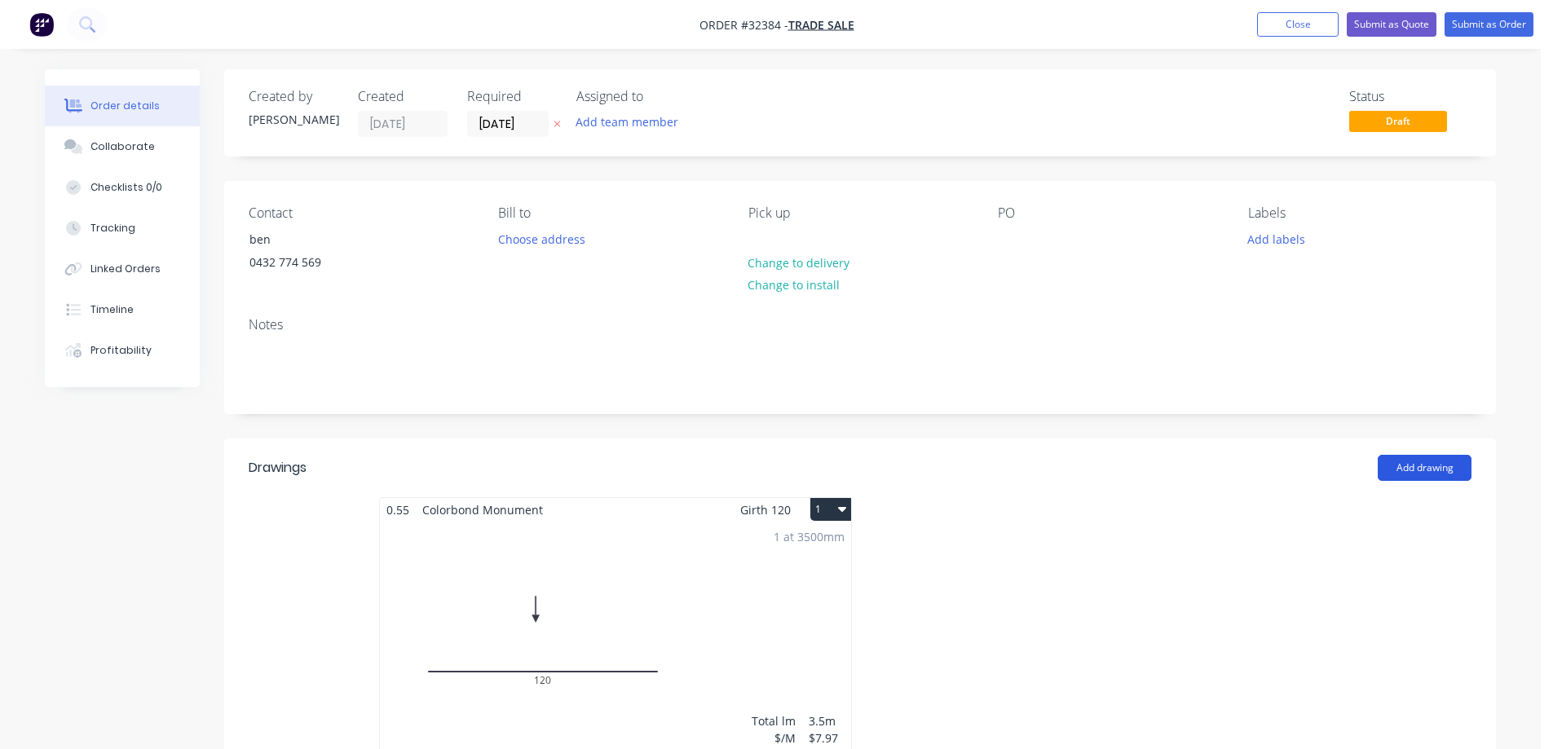
click at [1403, 468] on button "Add drawing" at bounding box center [1424, 468] width 94 height 26
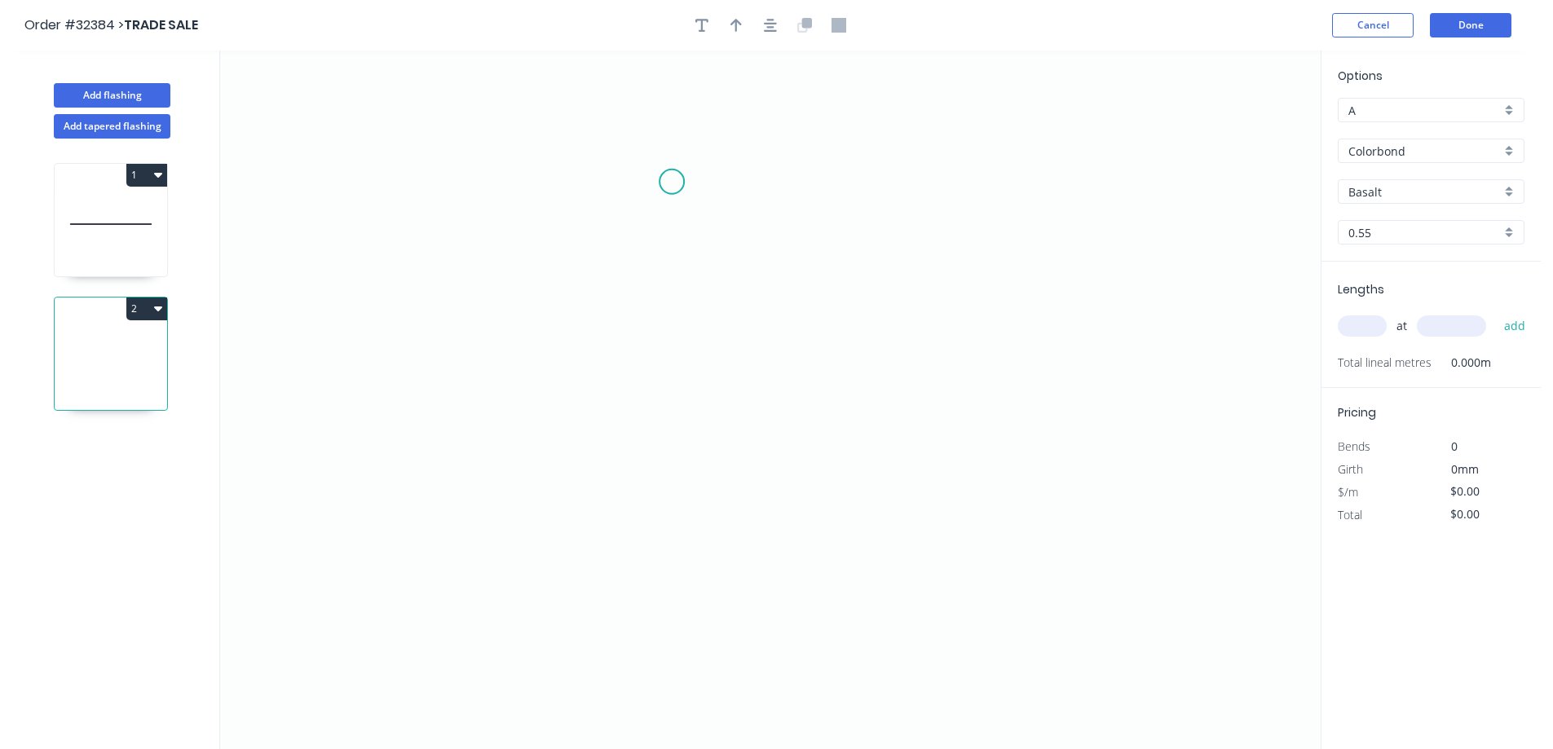
click at [672, 181] on icon "0" at bounding box center [770, 400] width 1100 height 698
click at [668, 424] on icon "0" at bounding box center [770, 400] width 1100 height 698
click at [918, 443] on icon "0 ?" at bounding box center [770, 400] width 1100 height 698
drag, startPoint x: 913, startPoint y: 425, endPoint x: 815, endPoint y: 425, distance: 97.8
click at [815, 425] on circle at bounding box center [815, 423] width 24 height 24
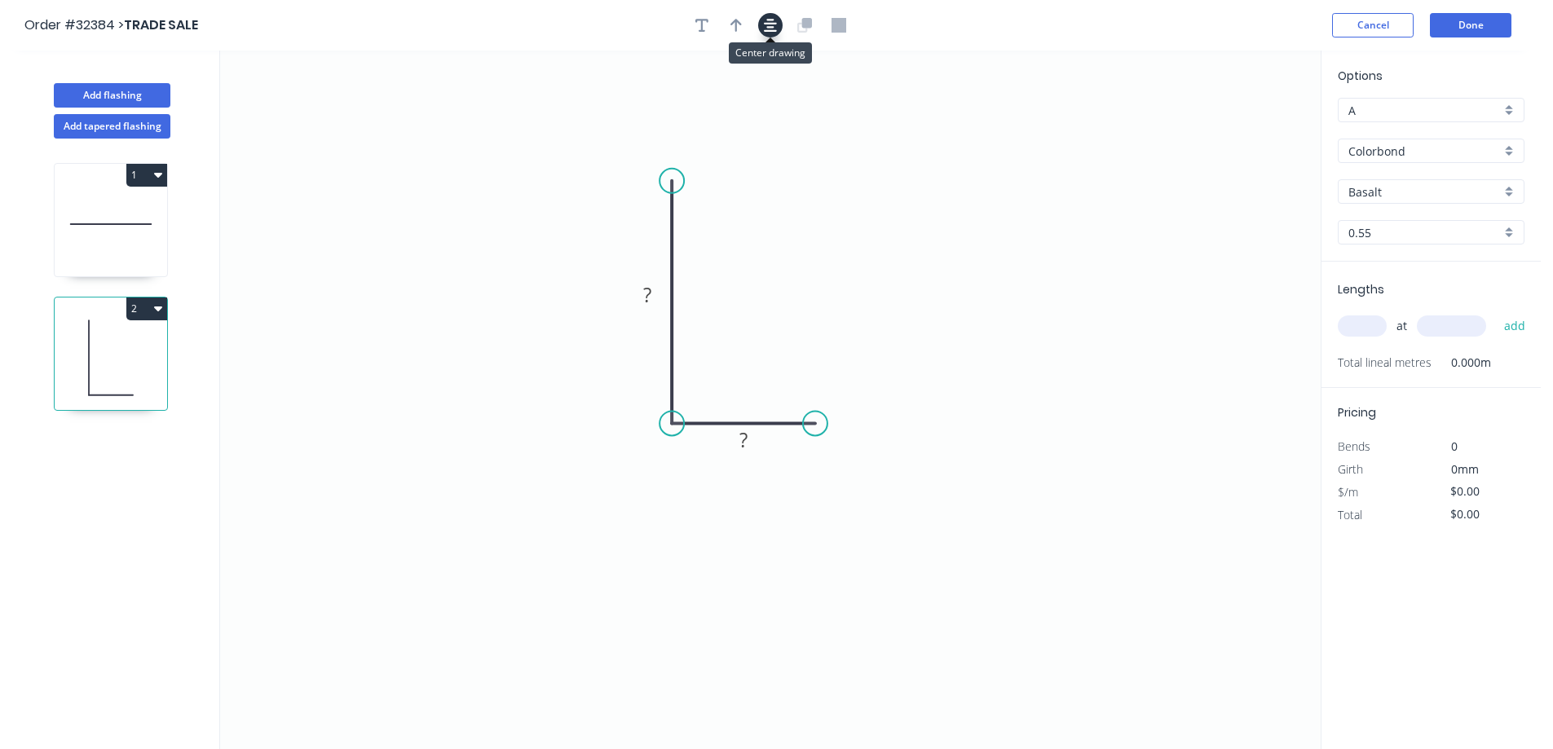
click at [768, 24] on icon "button" at bounding box center [770, 25] width 13 height 15
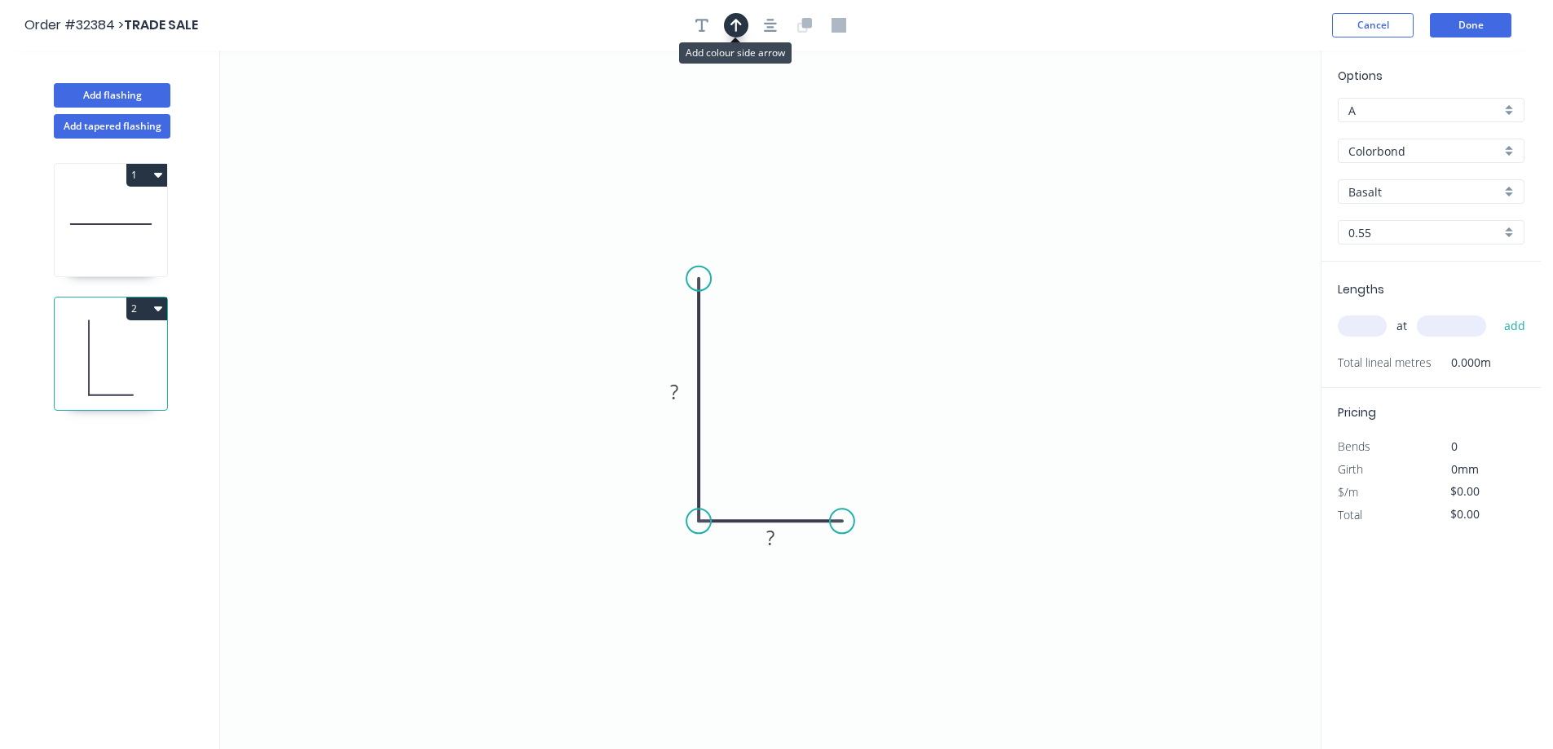
click at [734, 30] on icon "button" at bounding box center [735, 25] width 11 height 15
click at [1238, 127] on icon at bounding box center [1238, 113] width 15 height 52
click at [1238, 127] on icon at bounding box center [1251, 118] width 47 height 47
click at [1240, 128] on icon at bounding box center [1257, 132] width 52 height 15
click at [1237, 134] on icon at bounding box center [1251, 144] width 47 height 47
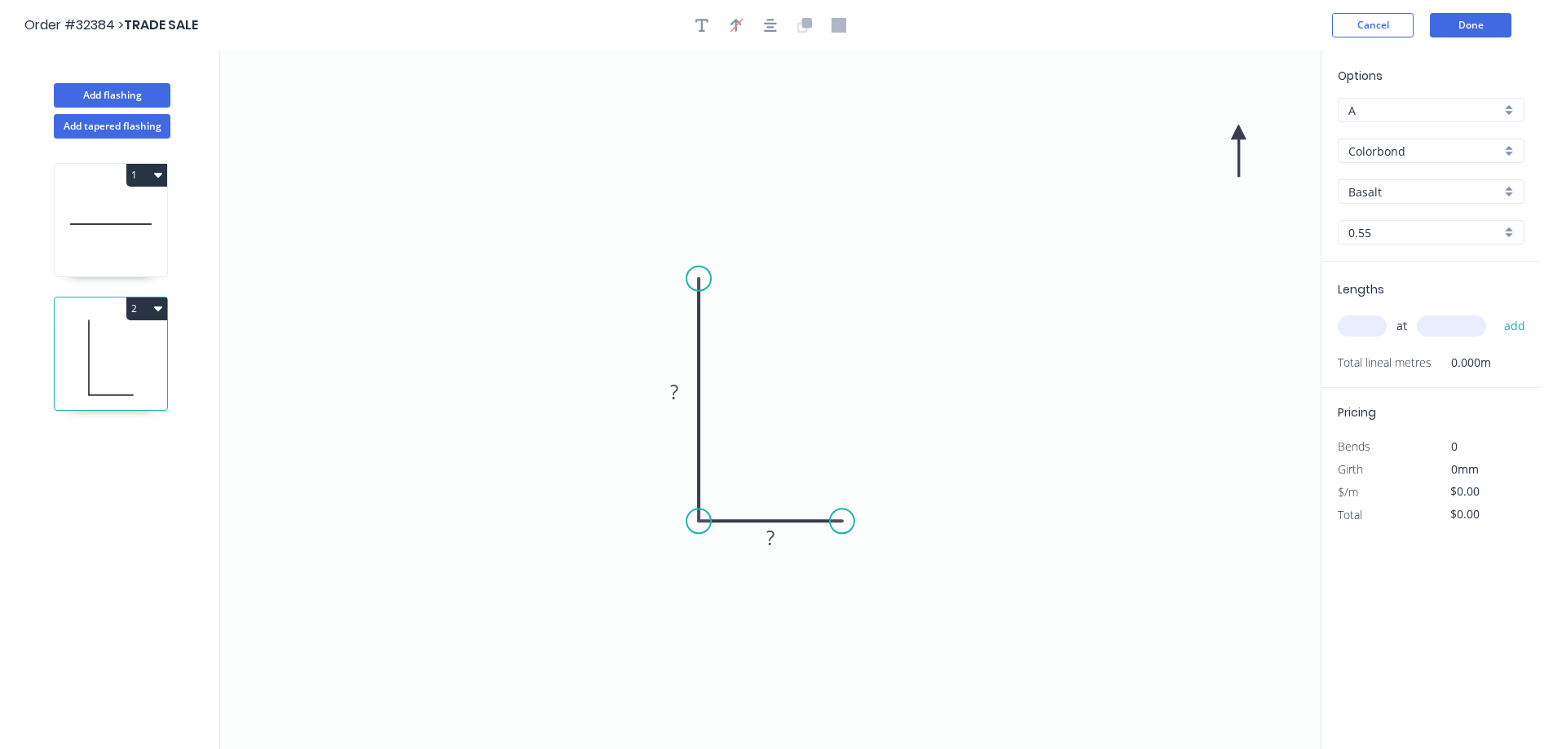
click at [1237, 134] on icon at bounding box center [1238, 151] width 15 height 52
click at [1237, 134] on icon at bounding box center [1224, 144] width 47 height 47
drag, startPoint x: 1231, startPoint y: 128, endPoint x: 554, endPoint y: 330, distance: 706.8
click at [554, 329] on icon at bounding box center [529, 324] width 52 height 15
drag, startPoint x: 679, startPoint y: 401, endPoint x: 716, endPoint y: 381, distance: 42.3
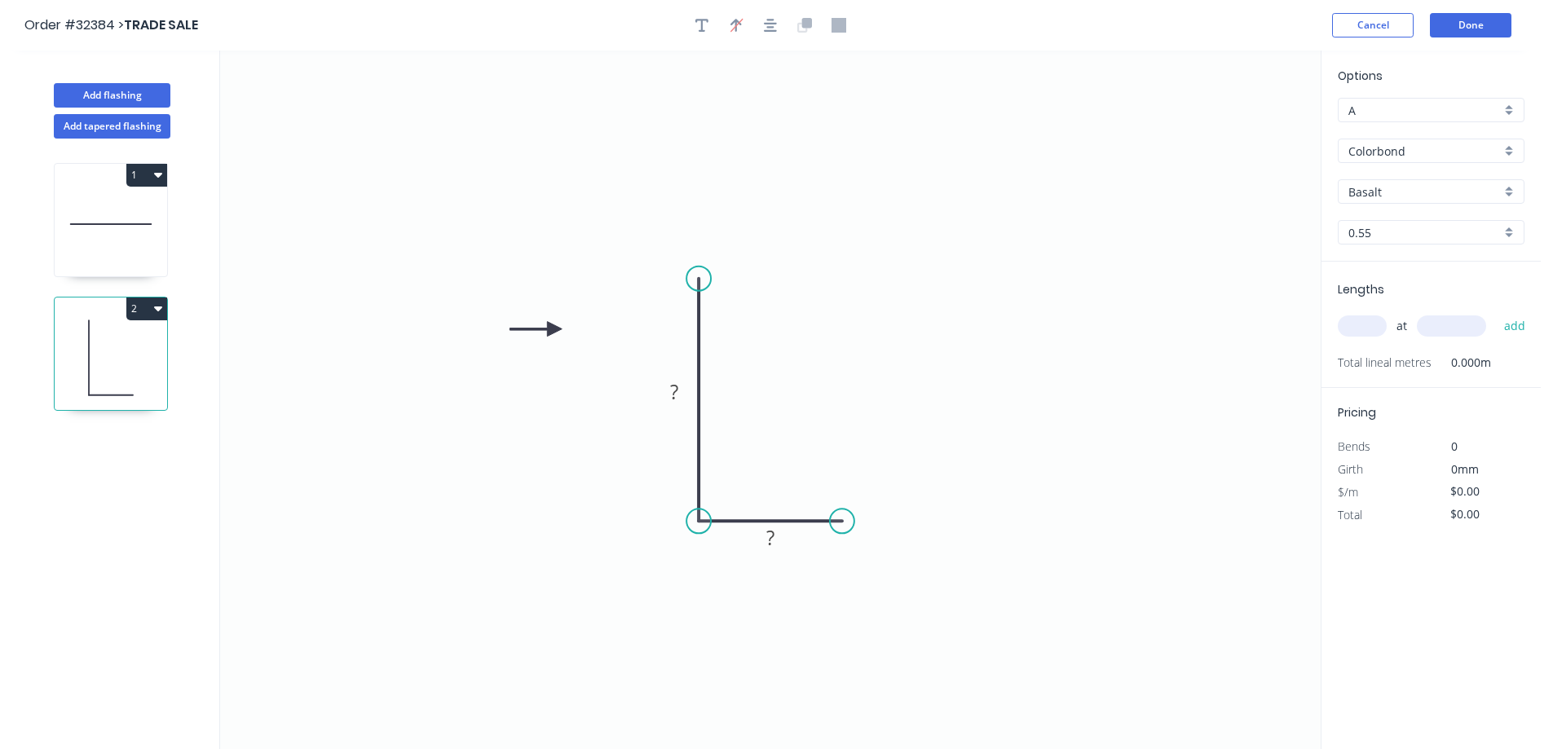
click at [679, 400] on rect at bounding box center [674, 393] width 33 height 23
type input "$10.08"
click at [1504, 188] on div "Basalt" at bounding box center [1430, 191] width 187 height 24
click at [1456, 218] on div "Monument" at bounding box center [1430, 214] width 185 height 29
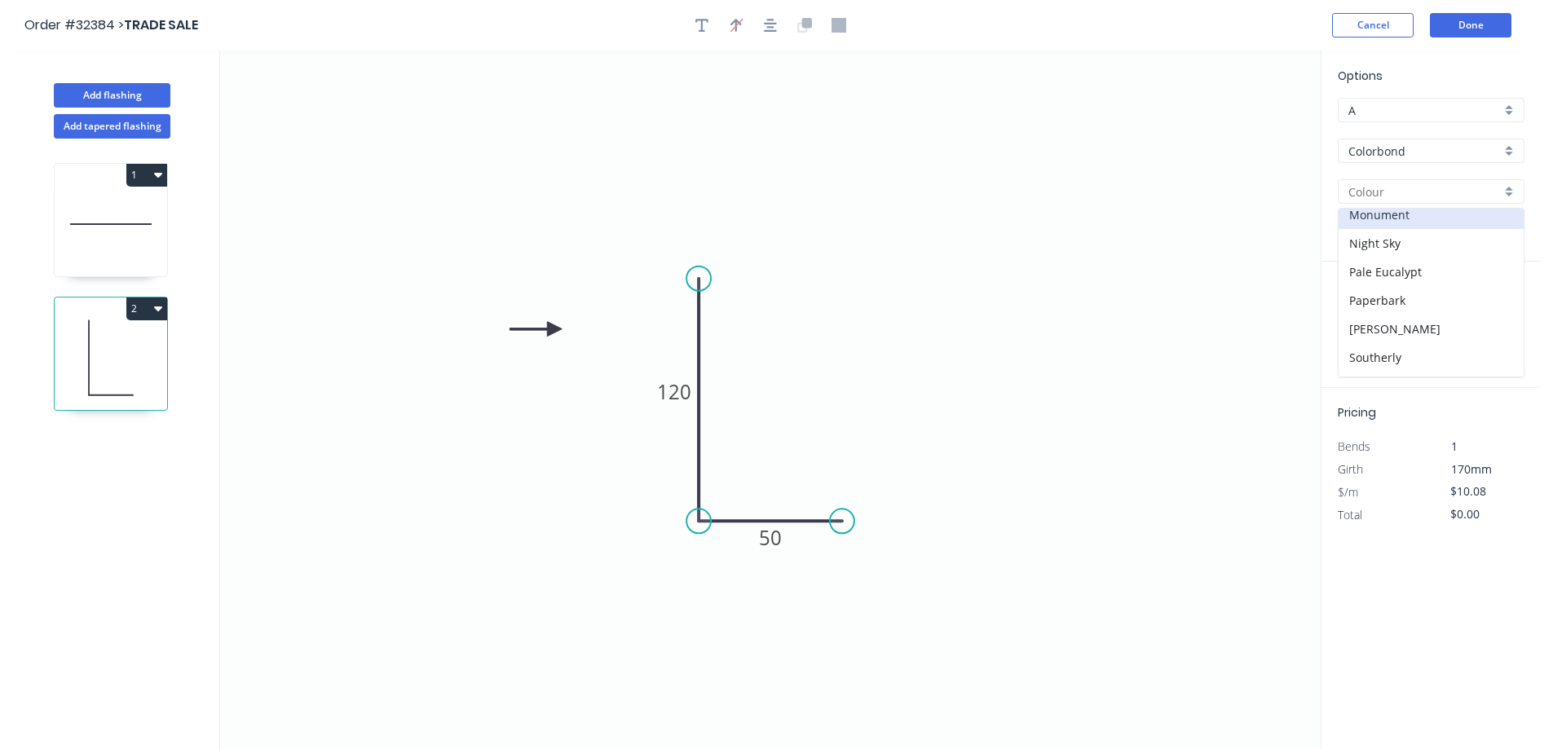
type input "Monument"
click at [1370, 328] on input "text" at bounding box center [1361, 325] width 49 height 21
type input "1"
type input "4050"
click at [1495, 312] on button "add" at bounding box center [1514, 326] width 38 height 28
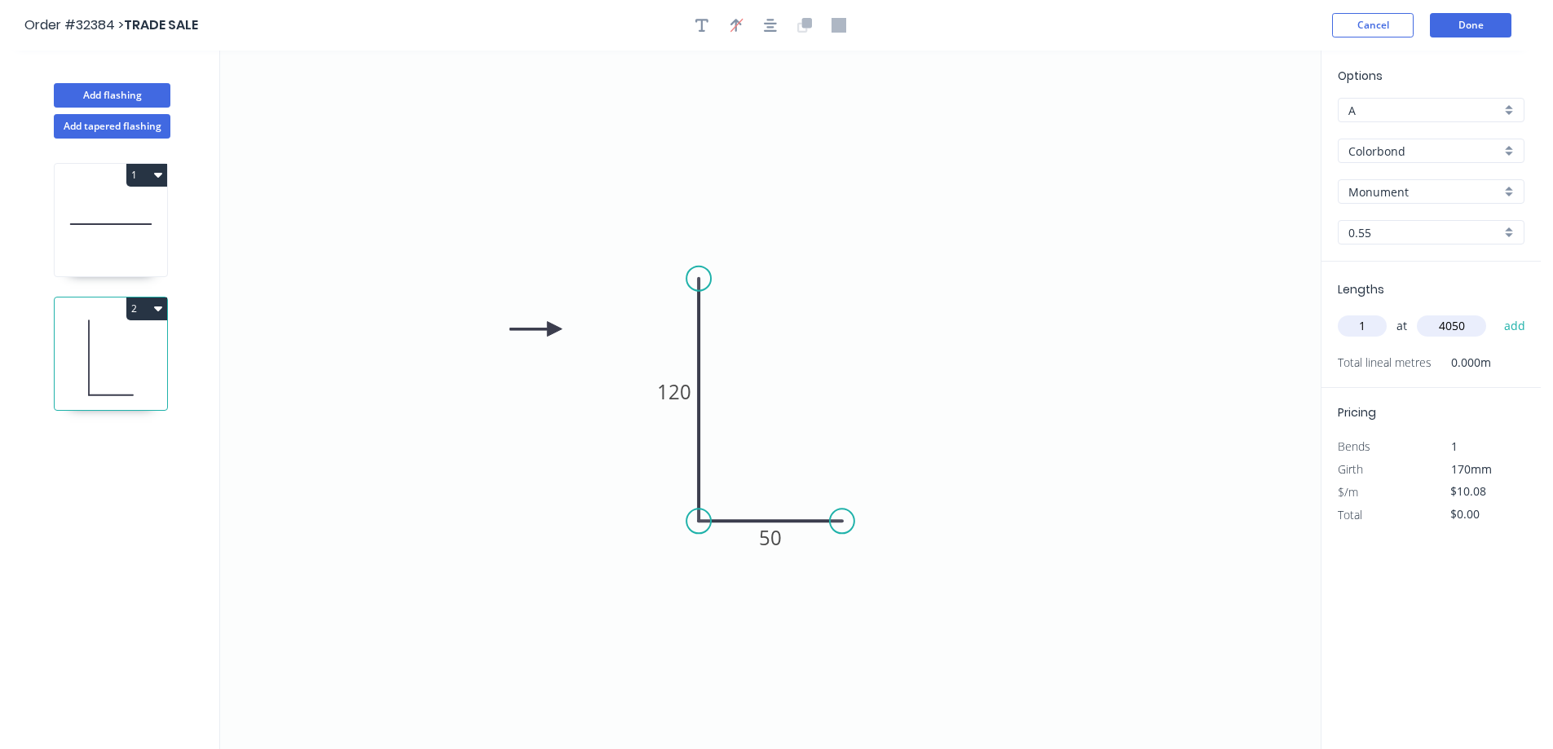
type input "$40.82"
click at [1470, 24] on button "Done" at bounding box center [1469, 25] width 81 height 24
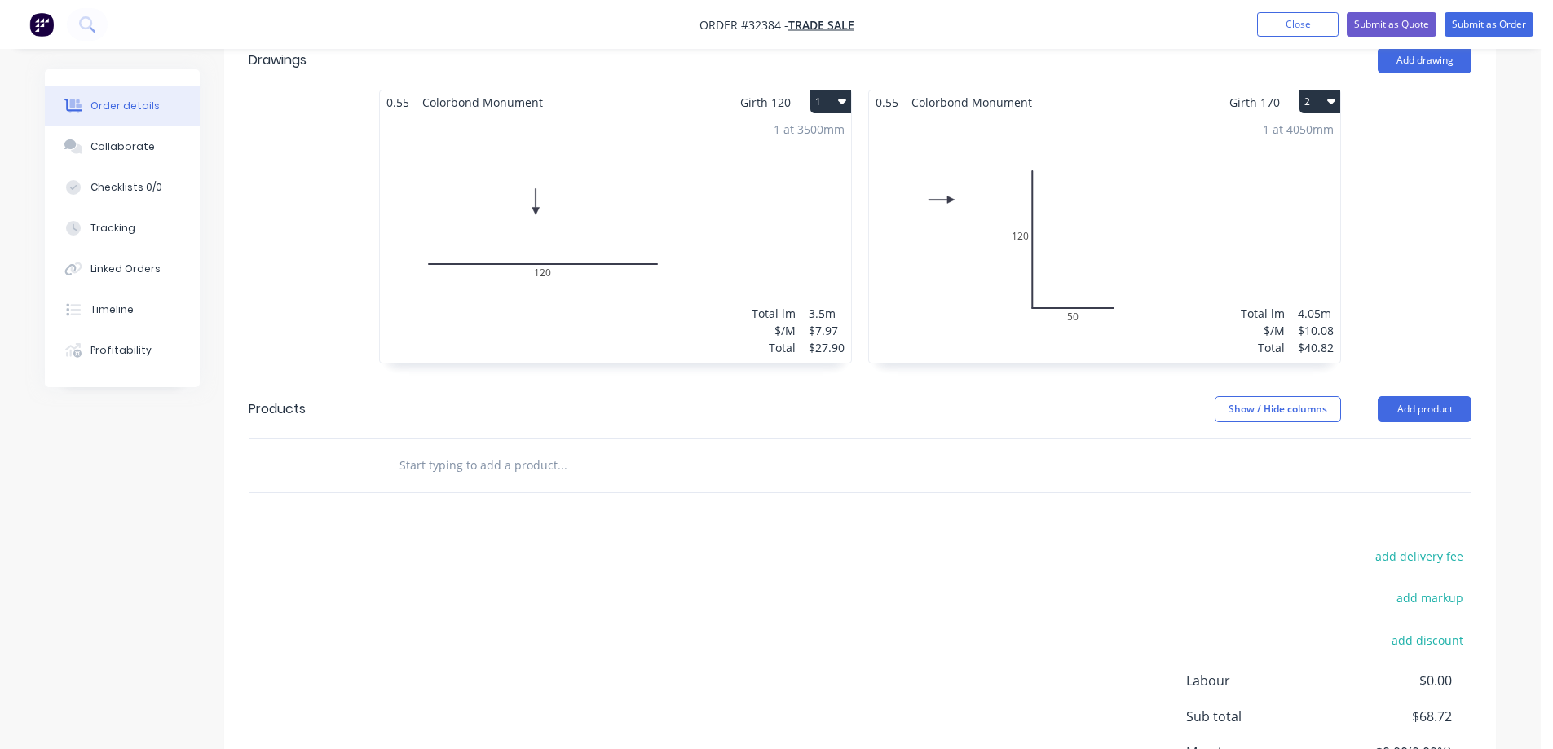
scroll to position [326, 0]
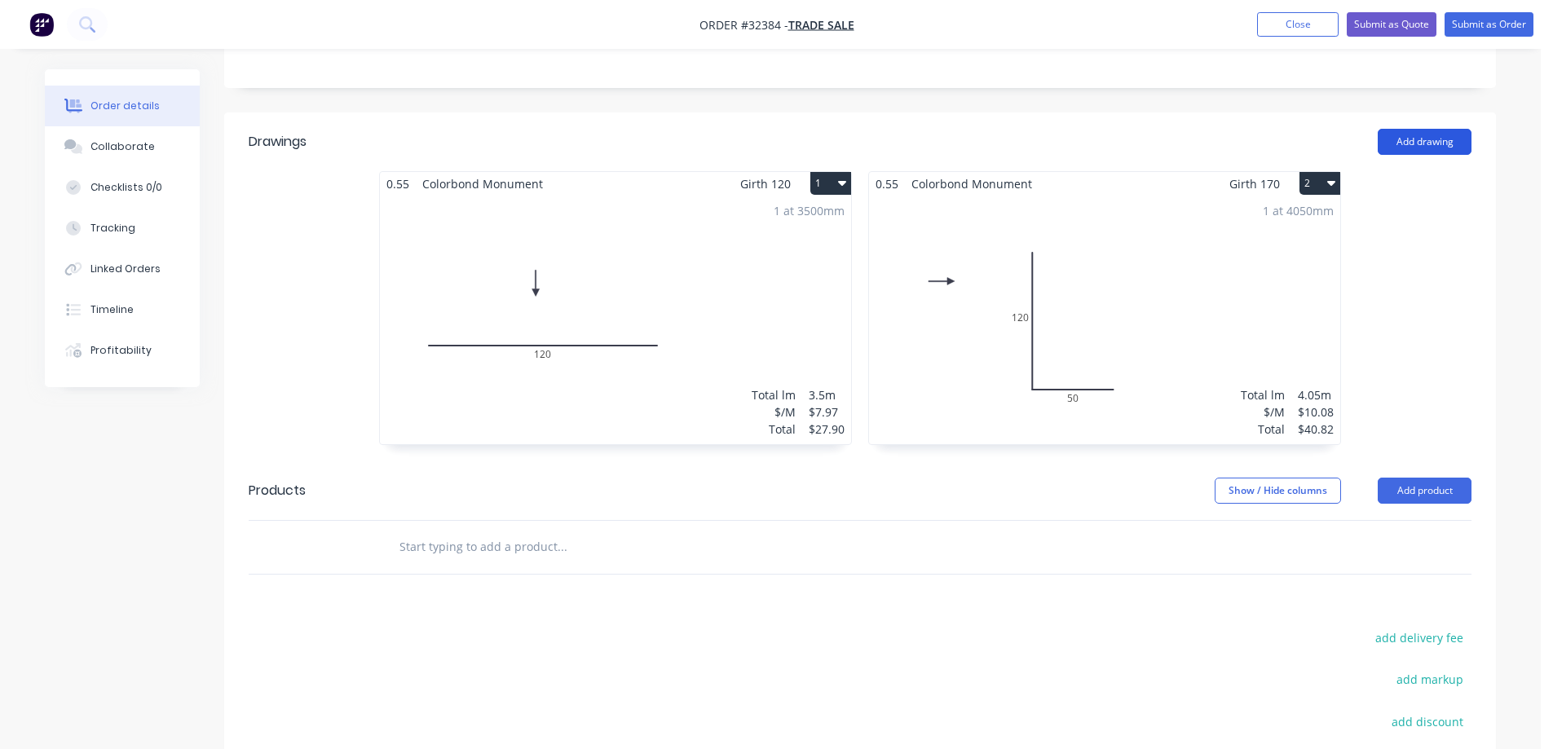
click at [1441, 140] on button "Add drawing" at bounding box center [1424, 142] width 94 height 26
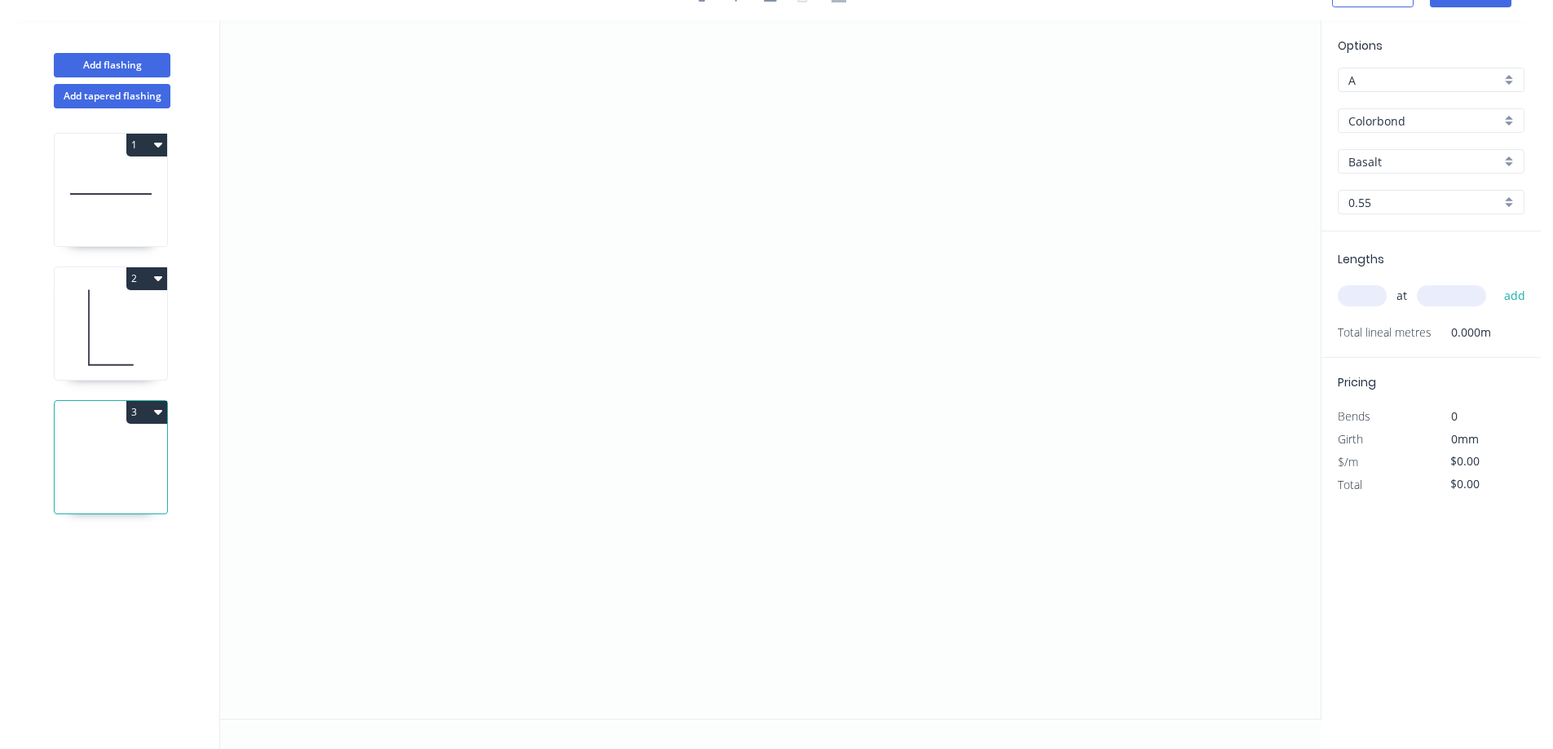
scroll to position [30, 0]
click at [690, 142] on icon "0" at bounding box center [770, 369] width 1100 height 698
click at [698, 382] on icon "0" at bounding box center [770, 369] width 1100 height 698
click at [826, 389] on icon "0 ?" at bounding box center [770, 369] width 1100 height 698
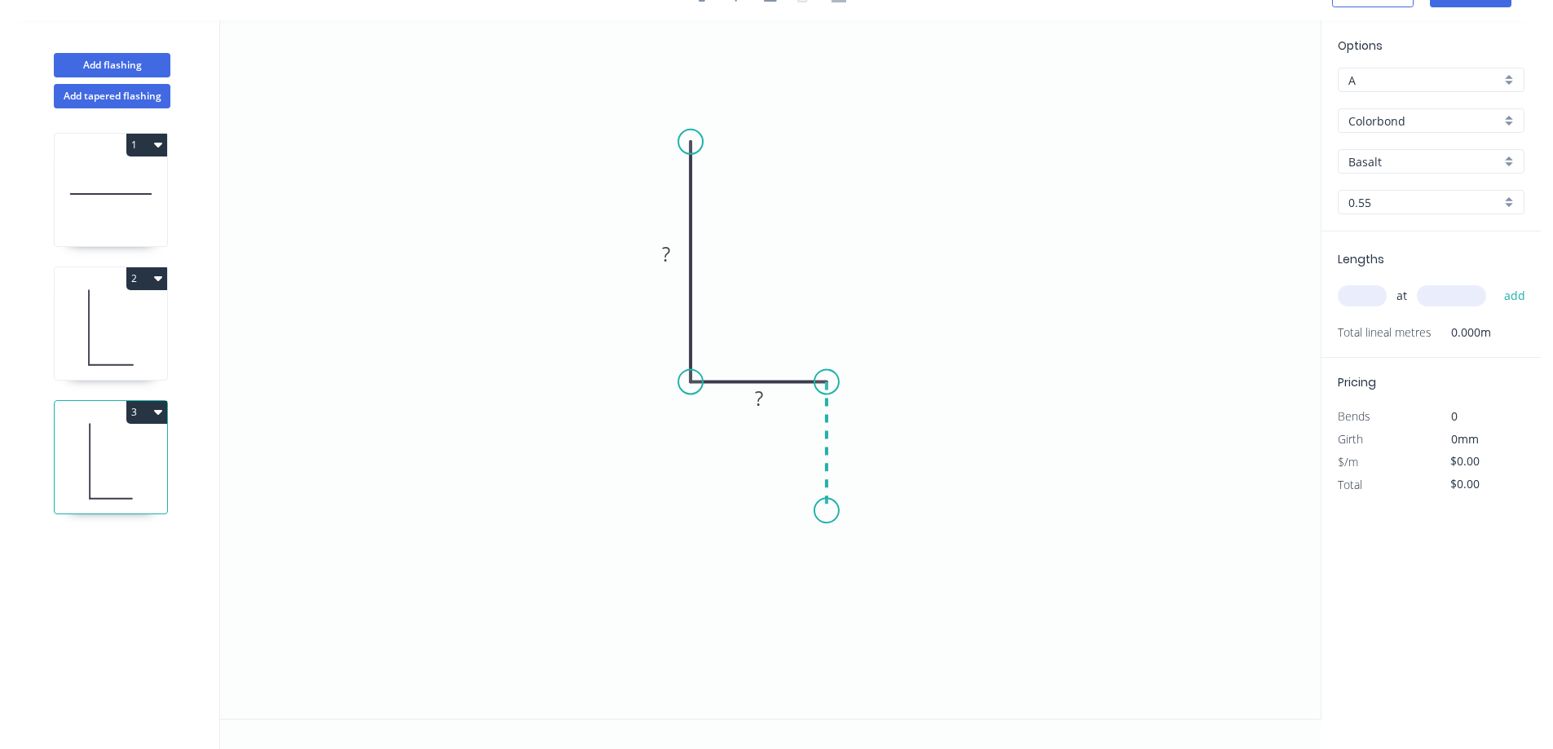
click at [816, 511] on icon "0 ? ?" at bounding box center [770, 369] width 1100 height 698
drag, startPoint x: 667, startPoint y: 254, endPoint x: 918, endPoint y: 263, distance: 250.4
click at [686, 249] on g "?" at bounding box center [666, 253] width 53 height 33
type input "$13.86"
click at [820, 551] on circle at bounding box center [826, 550] width 24 height 24
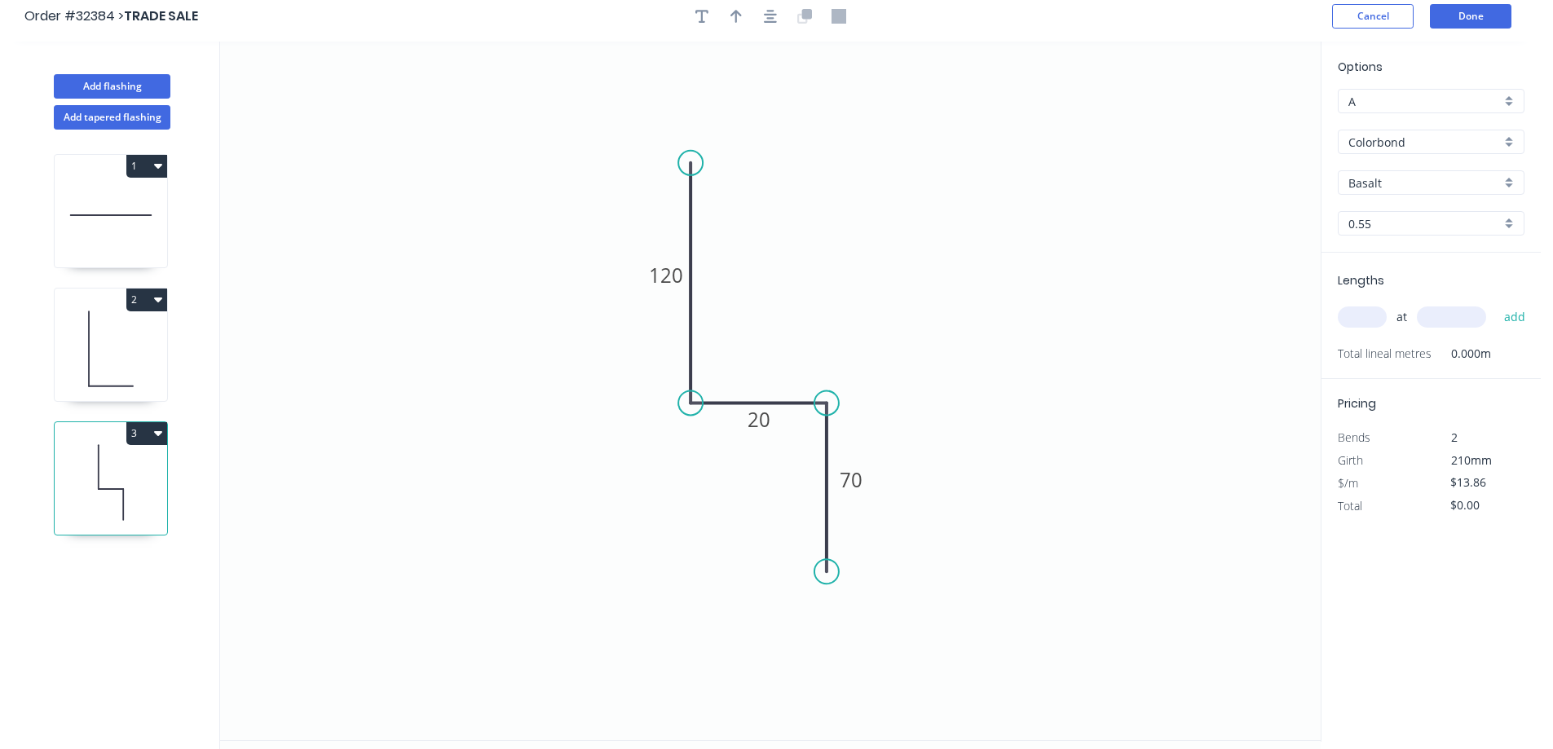
scroll to position [0, 0]
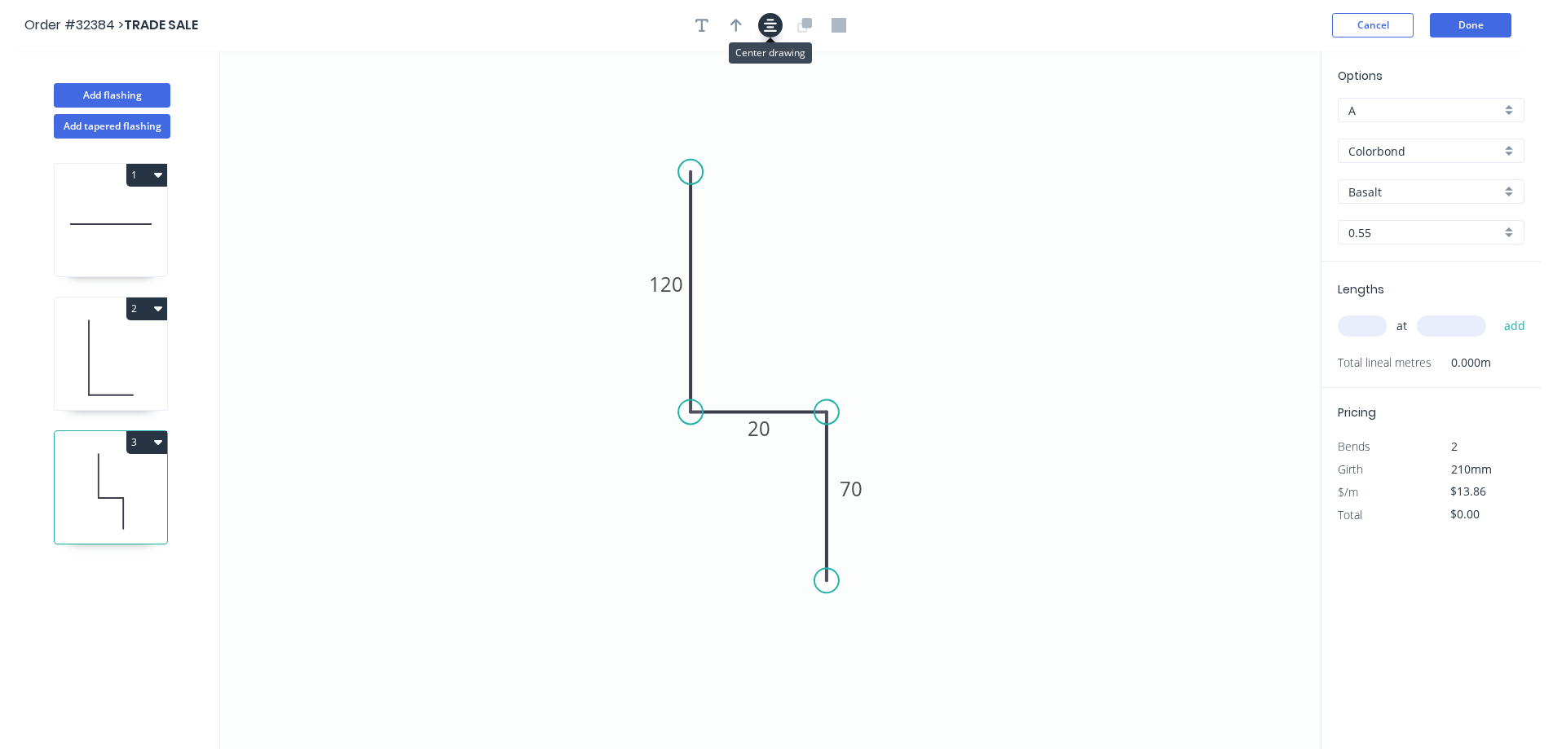
click at [768, 23] on icon "button" at bounding box center [770, 25] width 13 height 13
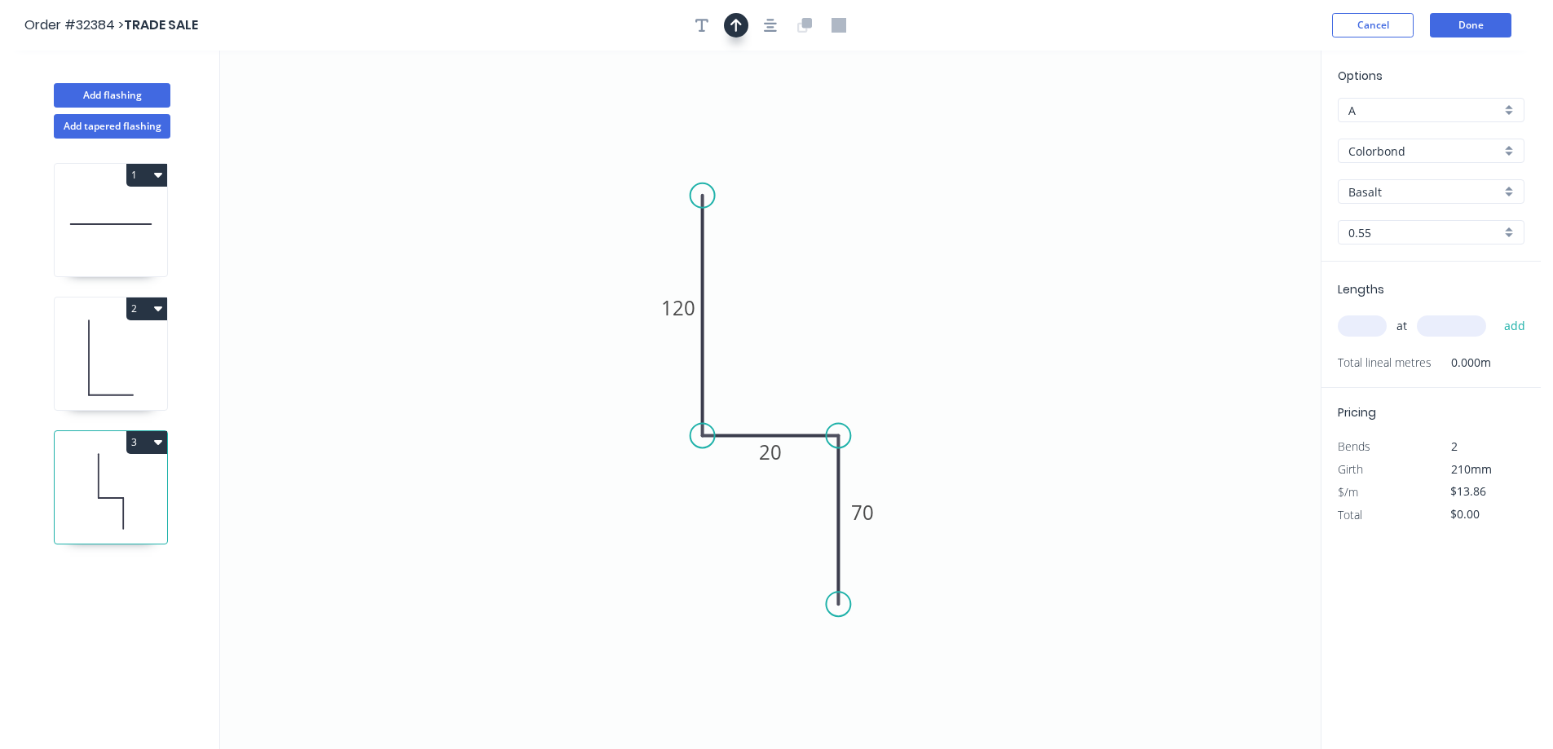
click at [738, 24] on icon "button" at bounding box center [735, 25] width 11 height 15
drag, startPoint x: 1235, startPoint y: 128, endPoint x: 830, endPoint y: 388, distance: 482.0
click at [830, 388] on icon at bounding box center [829, 369] width 15 height 52
click at [1513, 190] on div "Basalt" at bounding box center [1430, 191] width 187 height 24
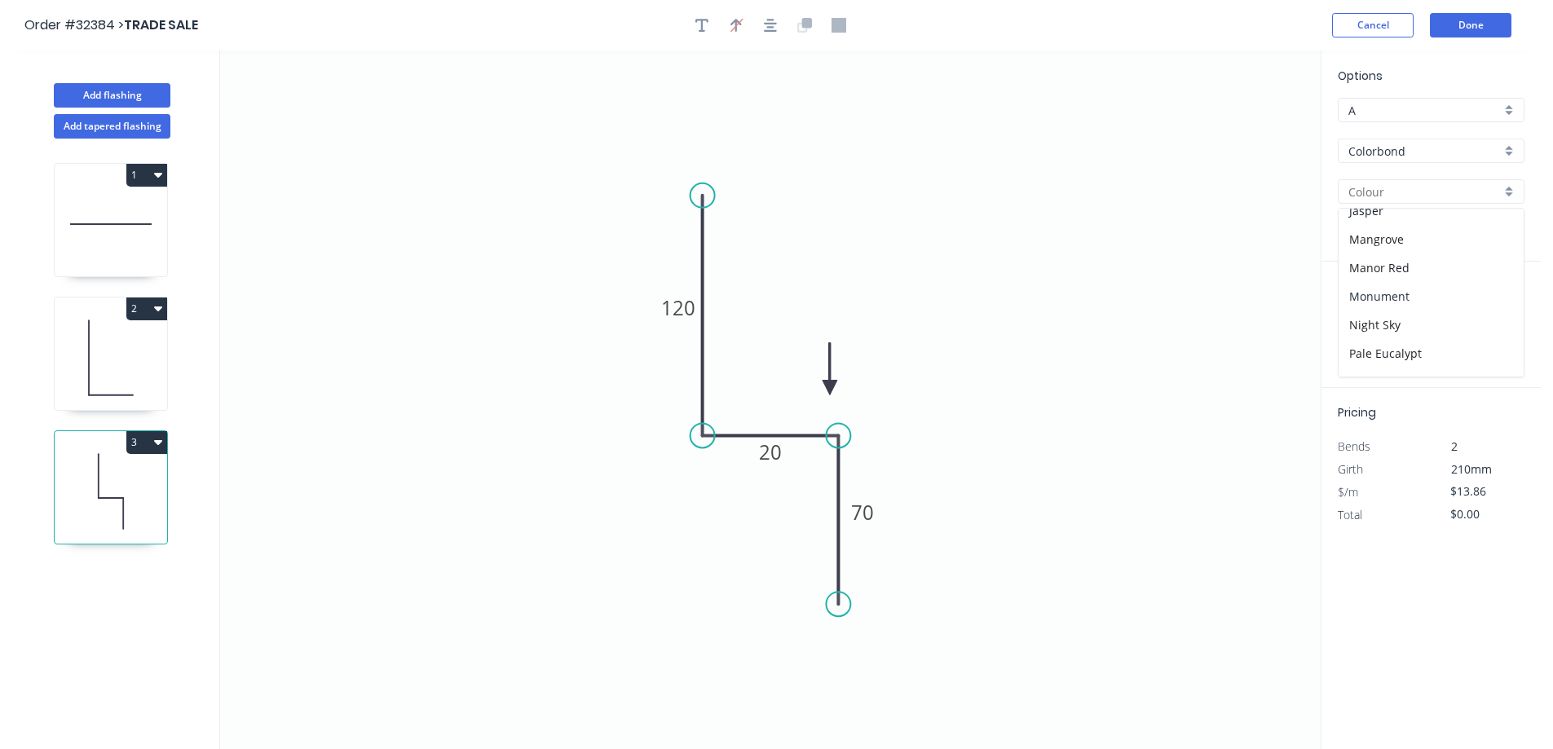
click at [1425, 293] on div "Monument" at bounding box center [1430, 296] width 185 height 29
type input "Monument"
click at [1356, 325] on input "text" at bounding box center [1361, 325] width 49 height 21
type input "1"
type input "4000"
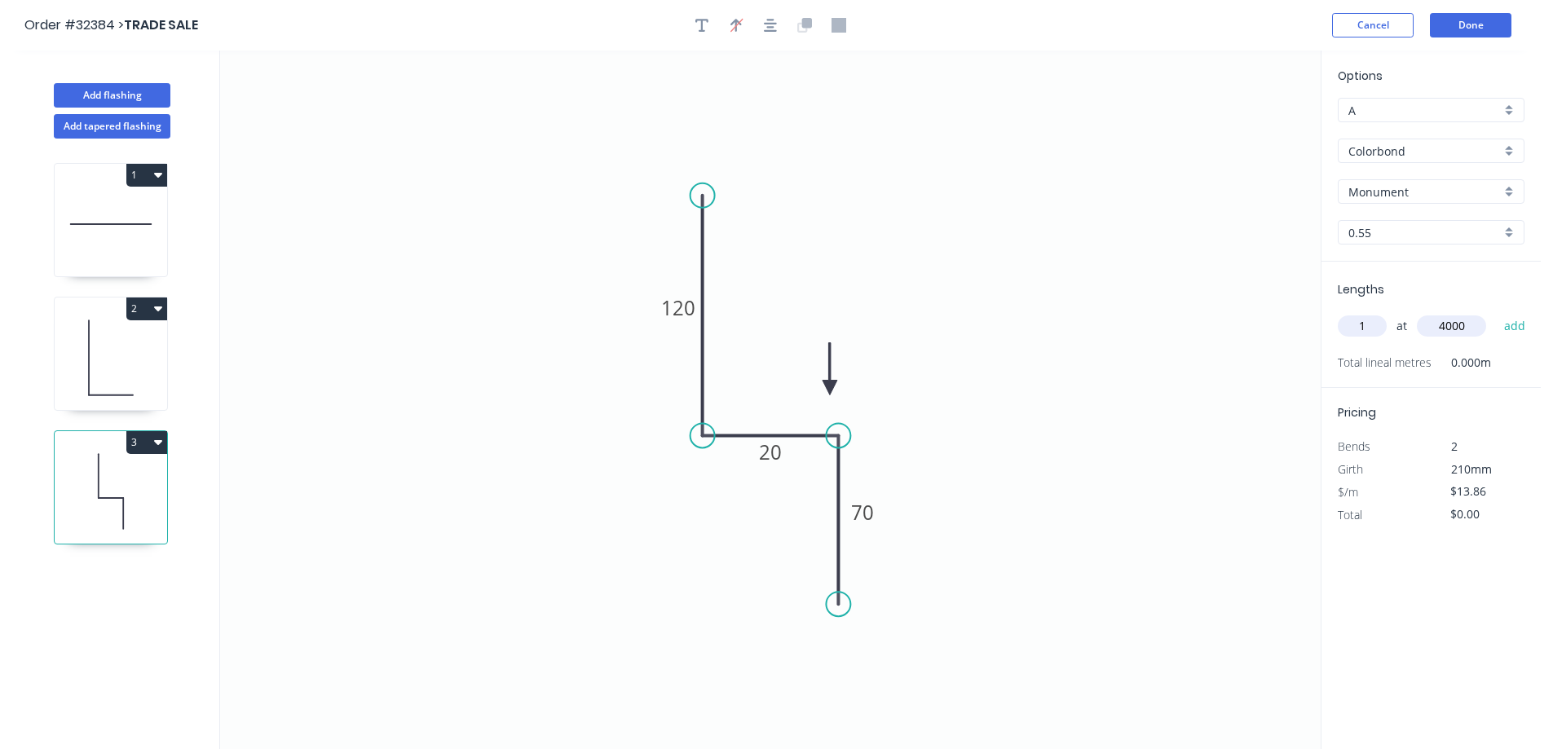
click at [1495, 312] on button "add" at bounding box center [1514, 326] width 38 height 28
type input "$55.44"
click at [1457, 29] on button "Done" at bounding box center [1469, 25] width 81 height 24
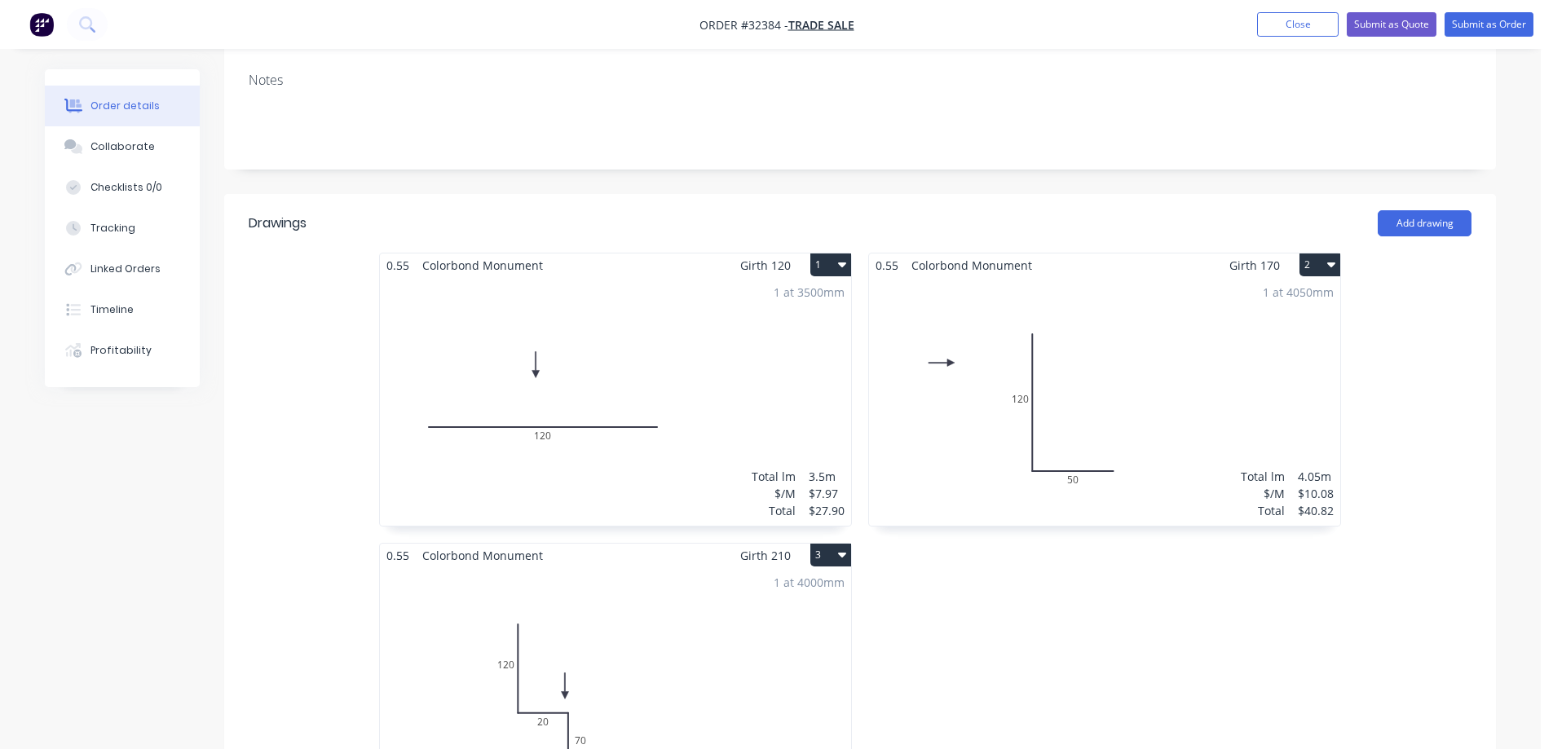
click at [1112, 385] on div "1 at 4050mm Total lm $/M Total 4.05m $10.08 $40.82" at bounding box center [1104, 401] width 471 height 249
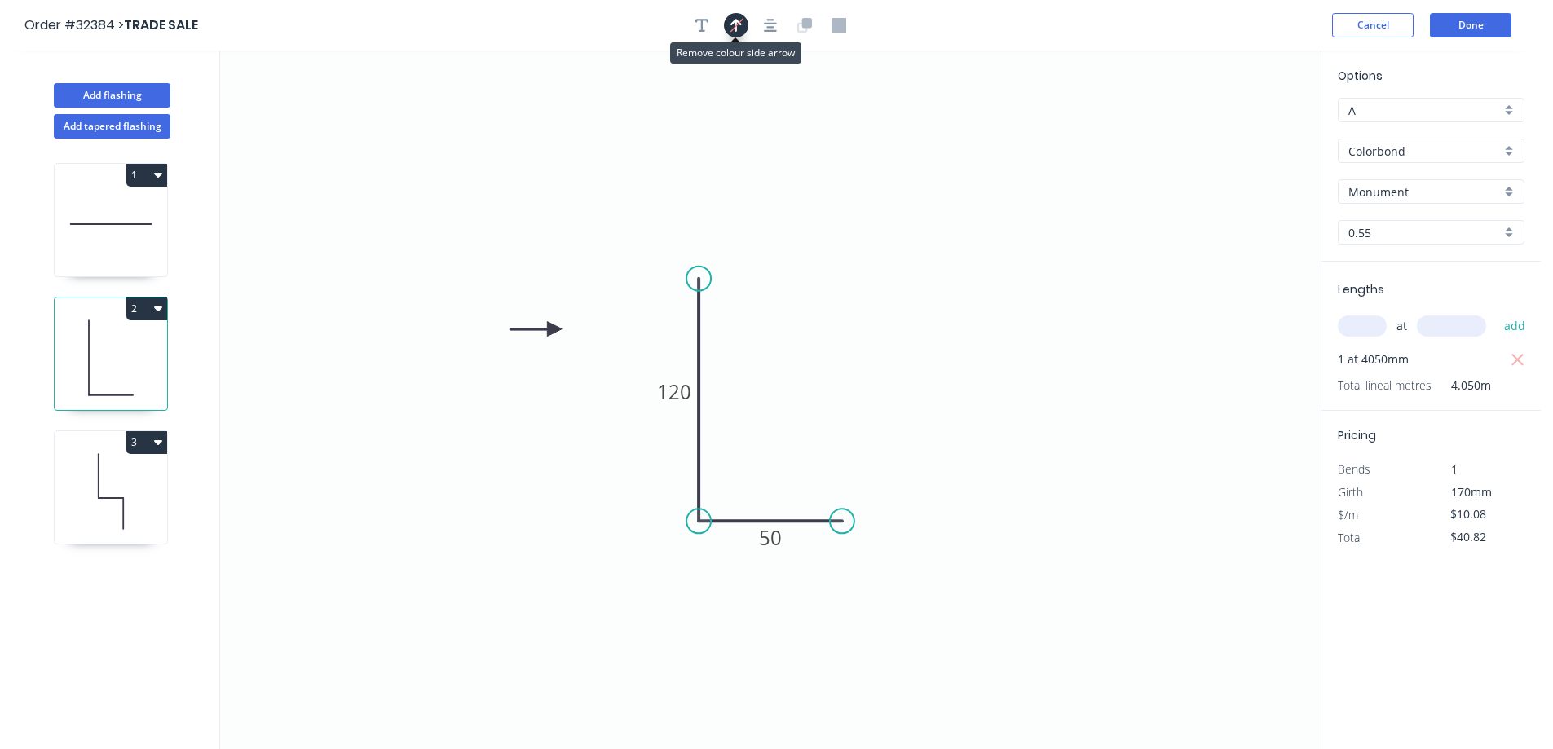
click at [736, 24] on icon "button" at bounding box center [736, 24] width 12 height 15
click at [733, 20] on icon "button" at bounding box center [735, 25] width 11 height 15
drag, startPoint x: 1236, startPoint y: 126, endPoint x: 800, endPoint y: 443, distance: 539.1
click at [800, 443] on icon at bounding box center [800, 424] width 15 height 52
click at [1479, 26] on button "Done" at bounding box center [1469, 25] width 81 height 24
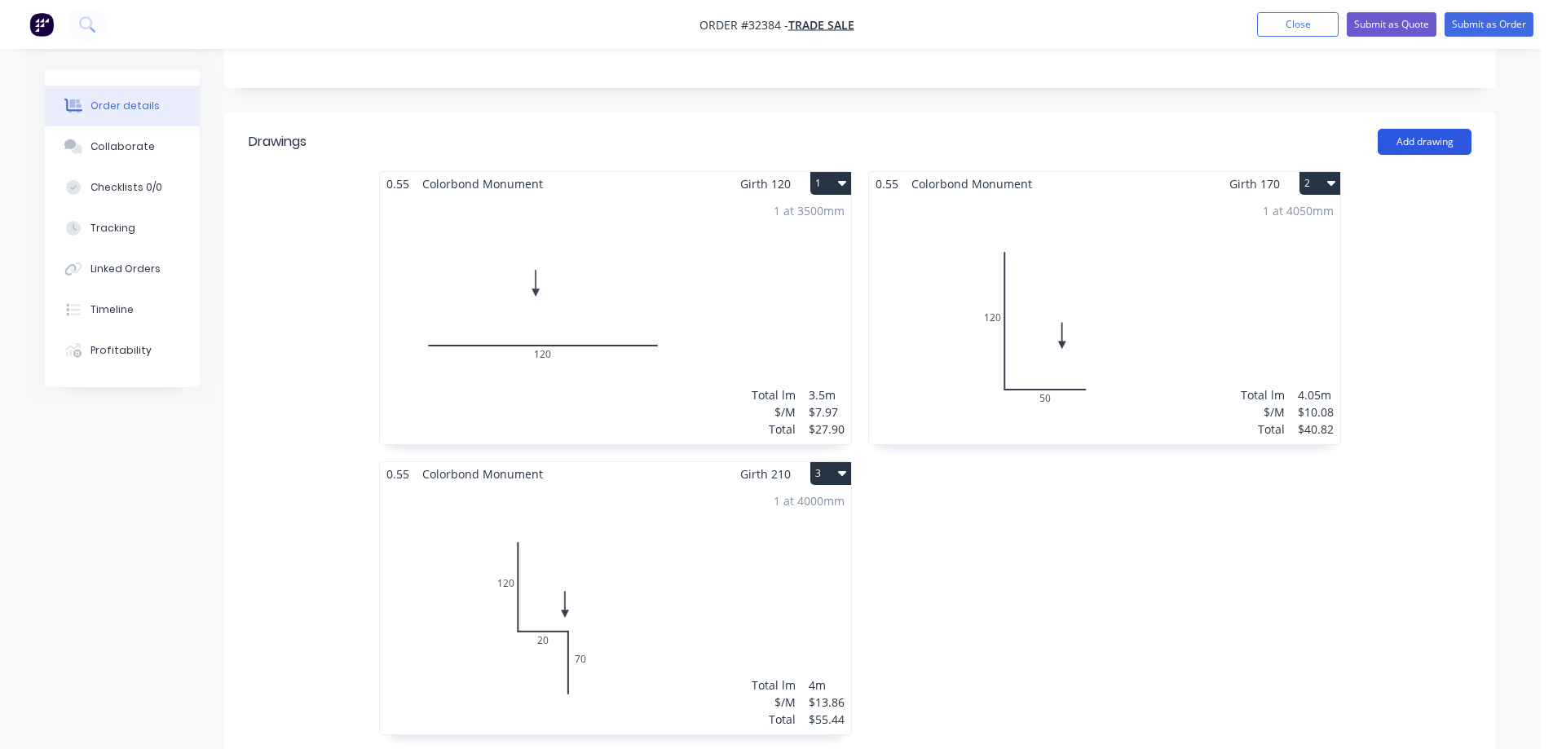
click at [1434, 142] on button "Add drawing" at bounding box center [1424, 142] width 94 height 26
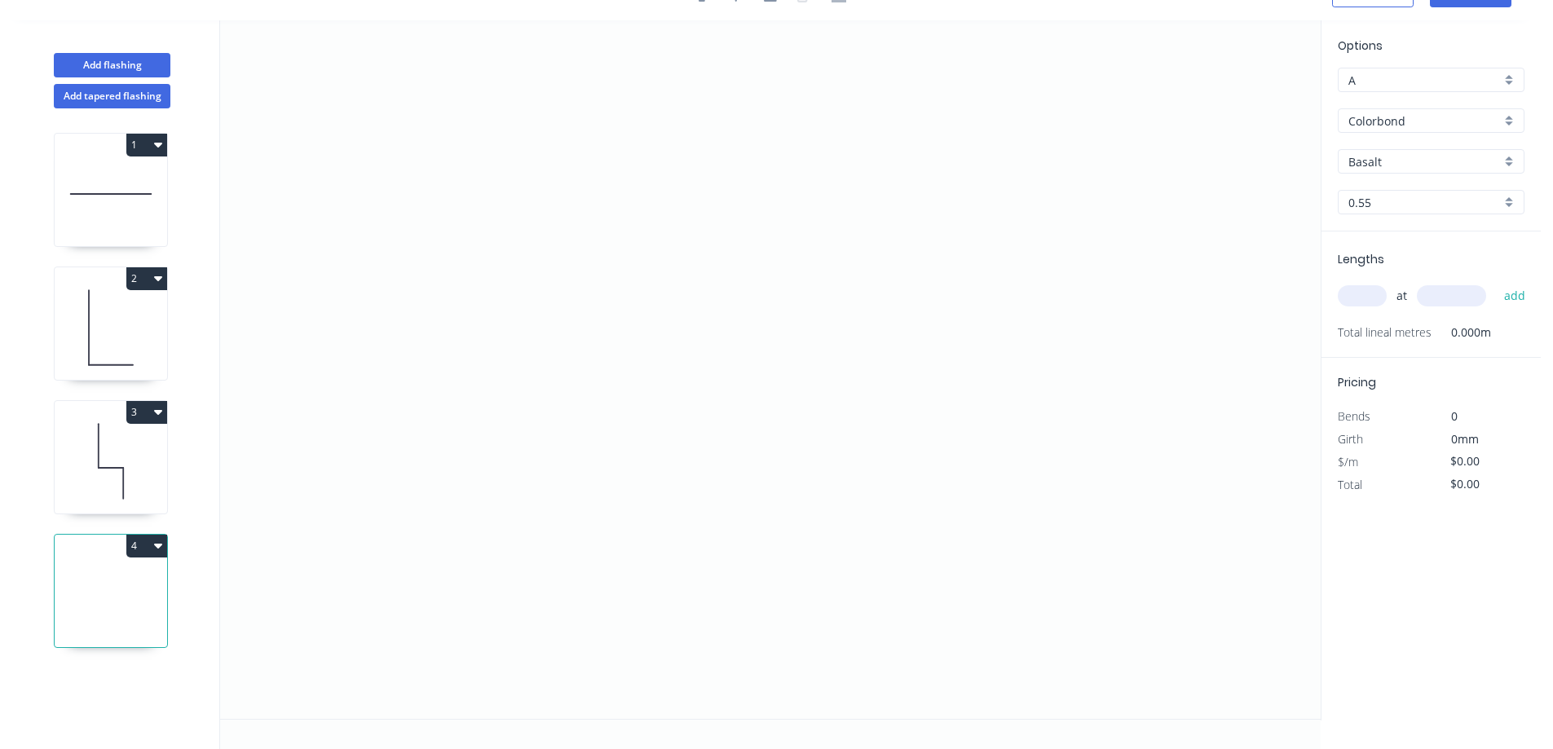
scroll to position [30, 0]
drag, startPoint x: 694, startPoint y: 168, endPoint x: 663, endPoint y: 338, distance: 173.3
click at [694, 168] on icon "0" at bounding box center [770, 369] width 1100 height 698
click at [698, 450] on icon "0" at bounding box center [770, 369] width 1100 height 698
click at [914, 451] on icon "0 ?" at bounding box center [770, 369] width 1100 height 698
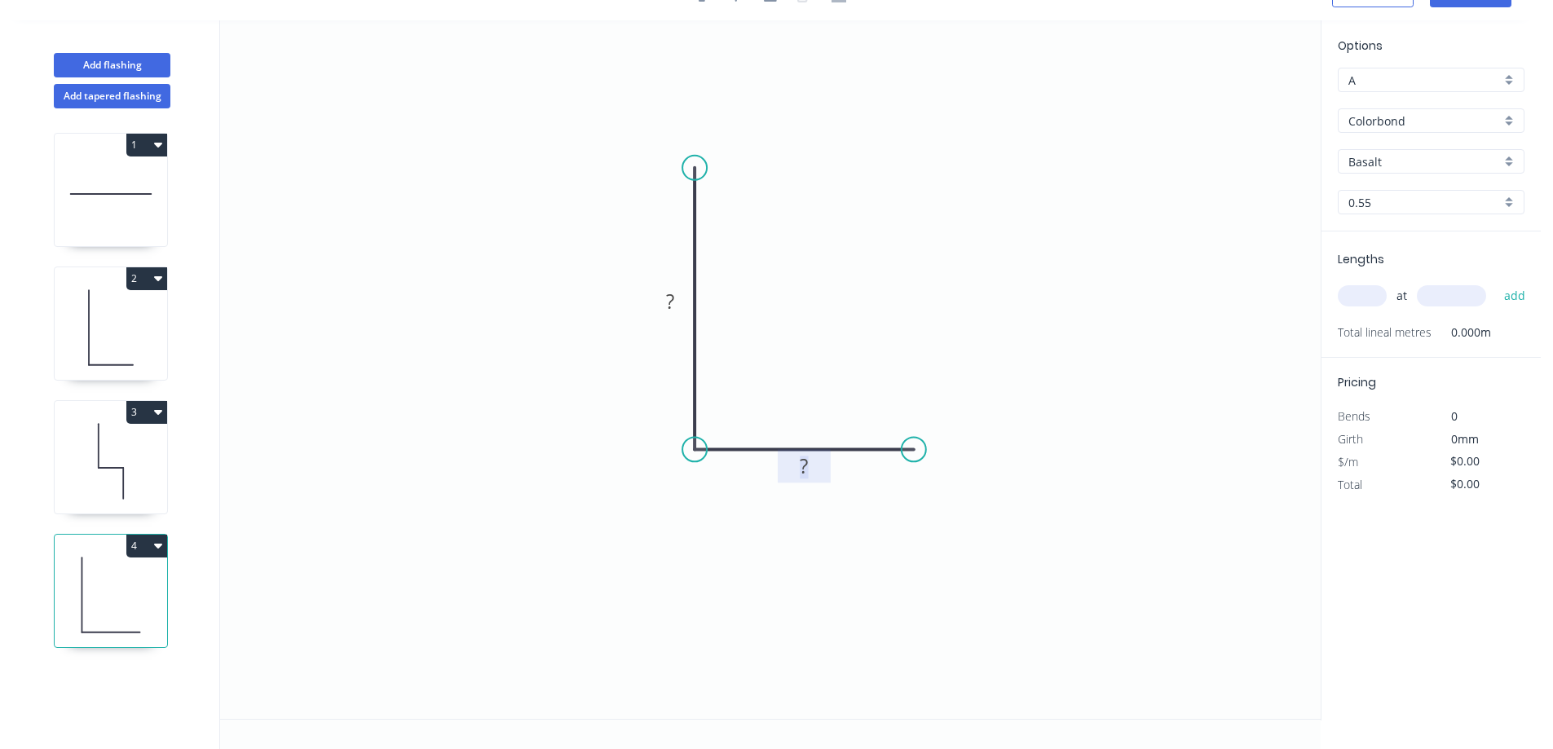
drag, startPoint x: 808, startPoint y: 471, endPoint x: 923, endPoint y: 307, distance: 200.1
click at [813, 466] on rect at bounding box center [803, 467] width 33 height 23
type input "$10.08"
click at [1503, 163] on div "Basalt" at bounding box center [1430, 161] width 187 height 24
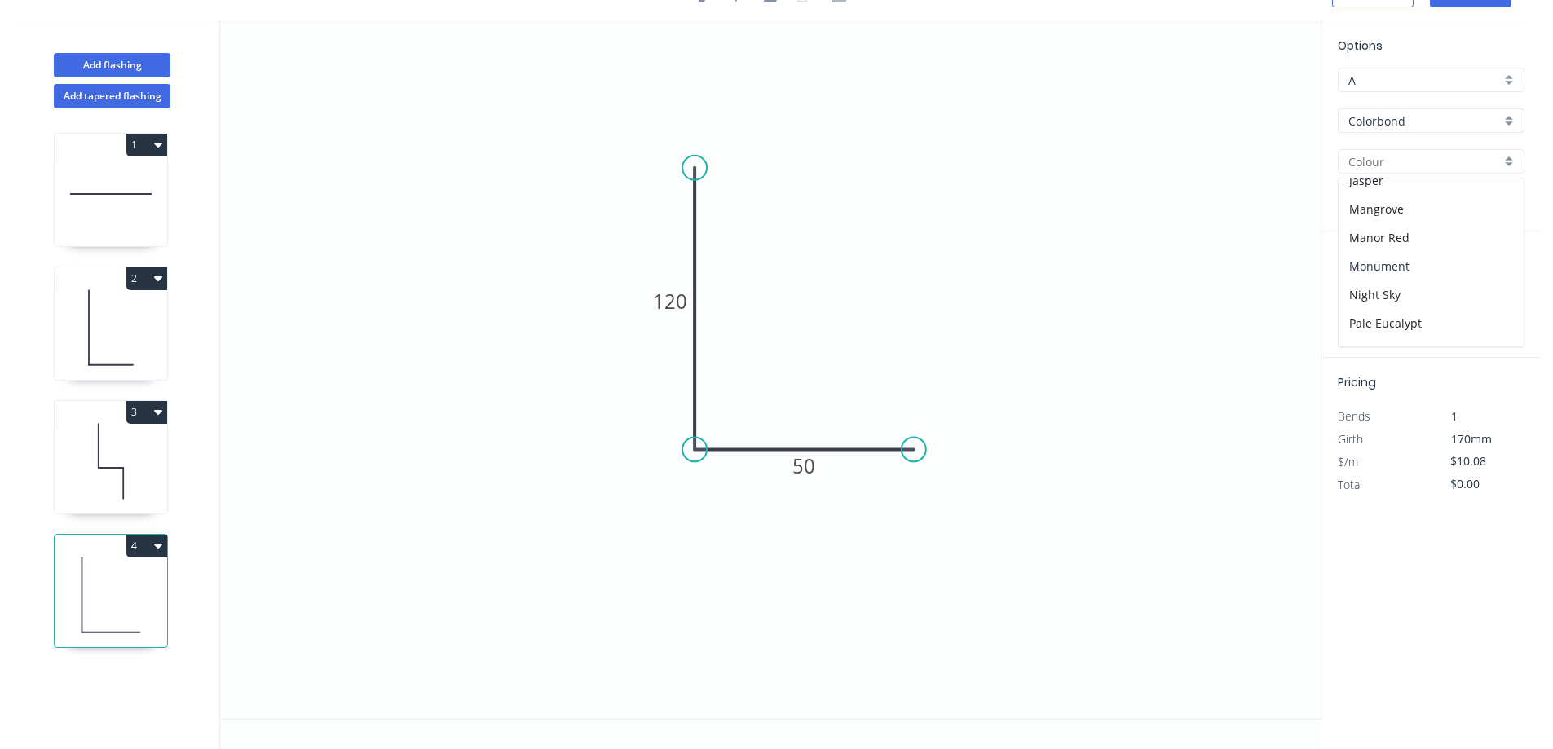
click at [1417, 266] on div "Monument" at bounding box center [1430, 266] width 185 height 29
type input "Monument"
click at [1354, 304] on input "text" at bounding box center [1361, 295] width 49 height 21
type input "1"
type input "500"
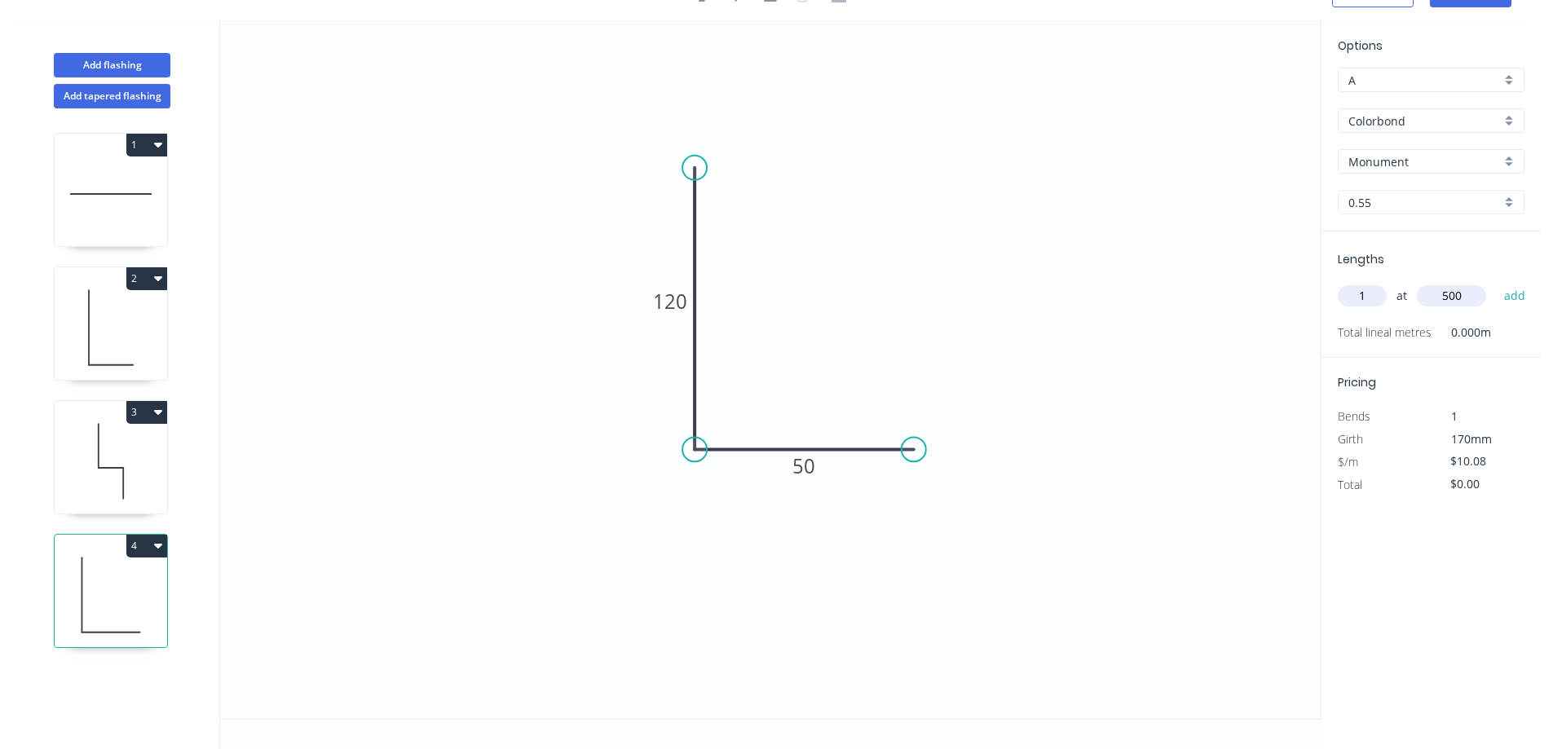
click at [1495, 282] on button "add" at bounding box center [1514, 296] width 38 height 28
type input "$10.08"
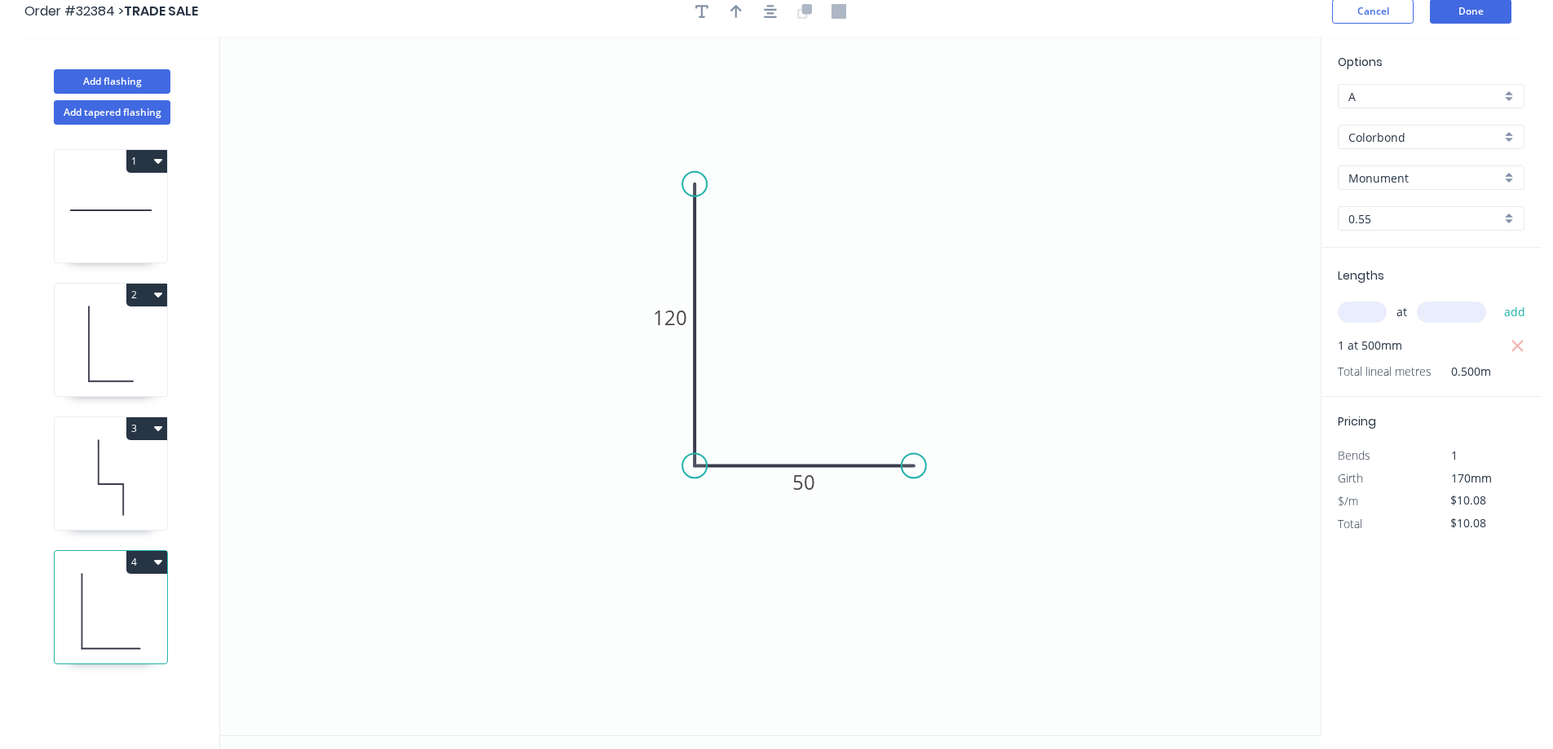
scroll to position [0, 0]
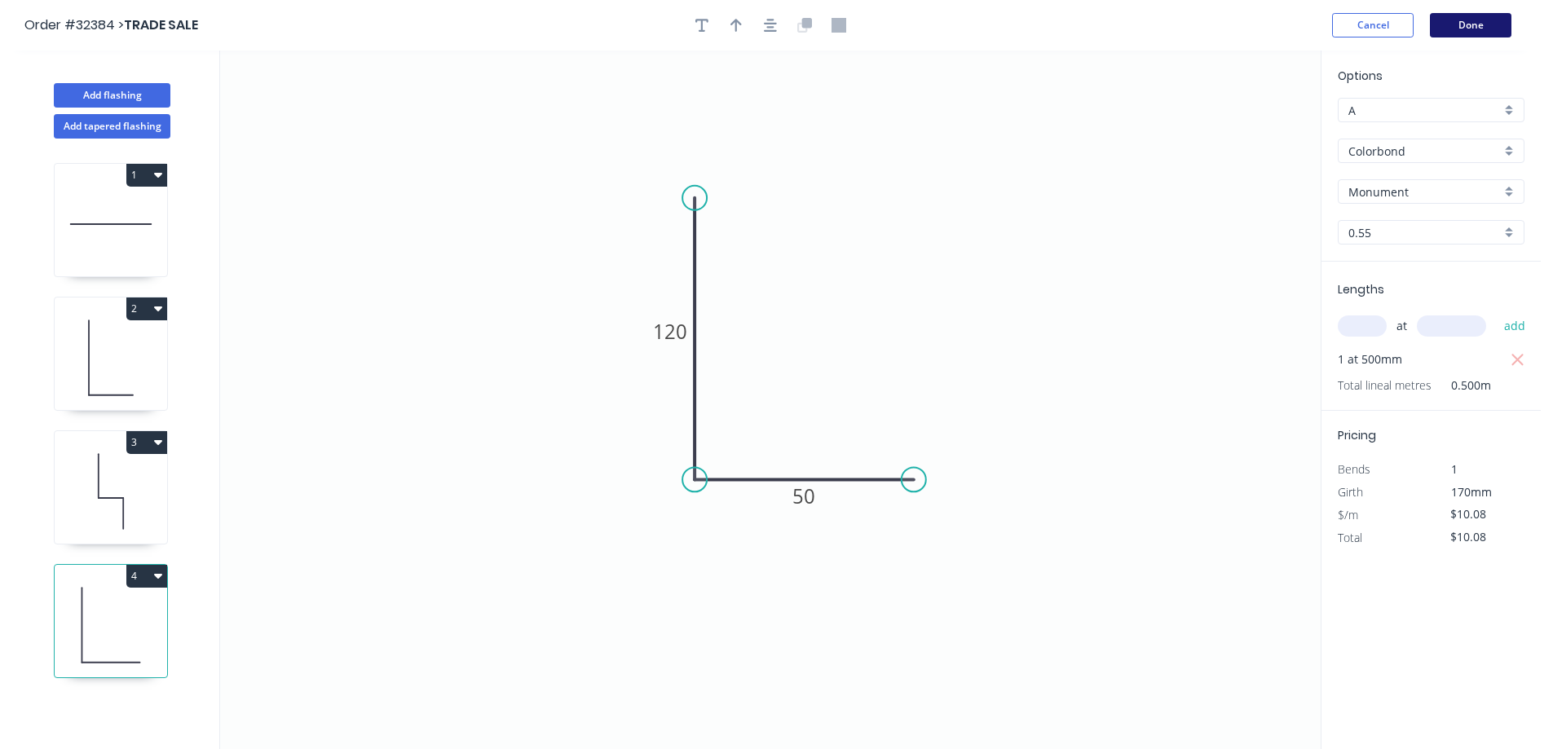
click at [1467, 29] on button "Done" at bounding box center [1469, 25] width 81 height 24
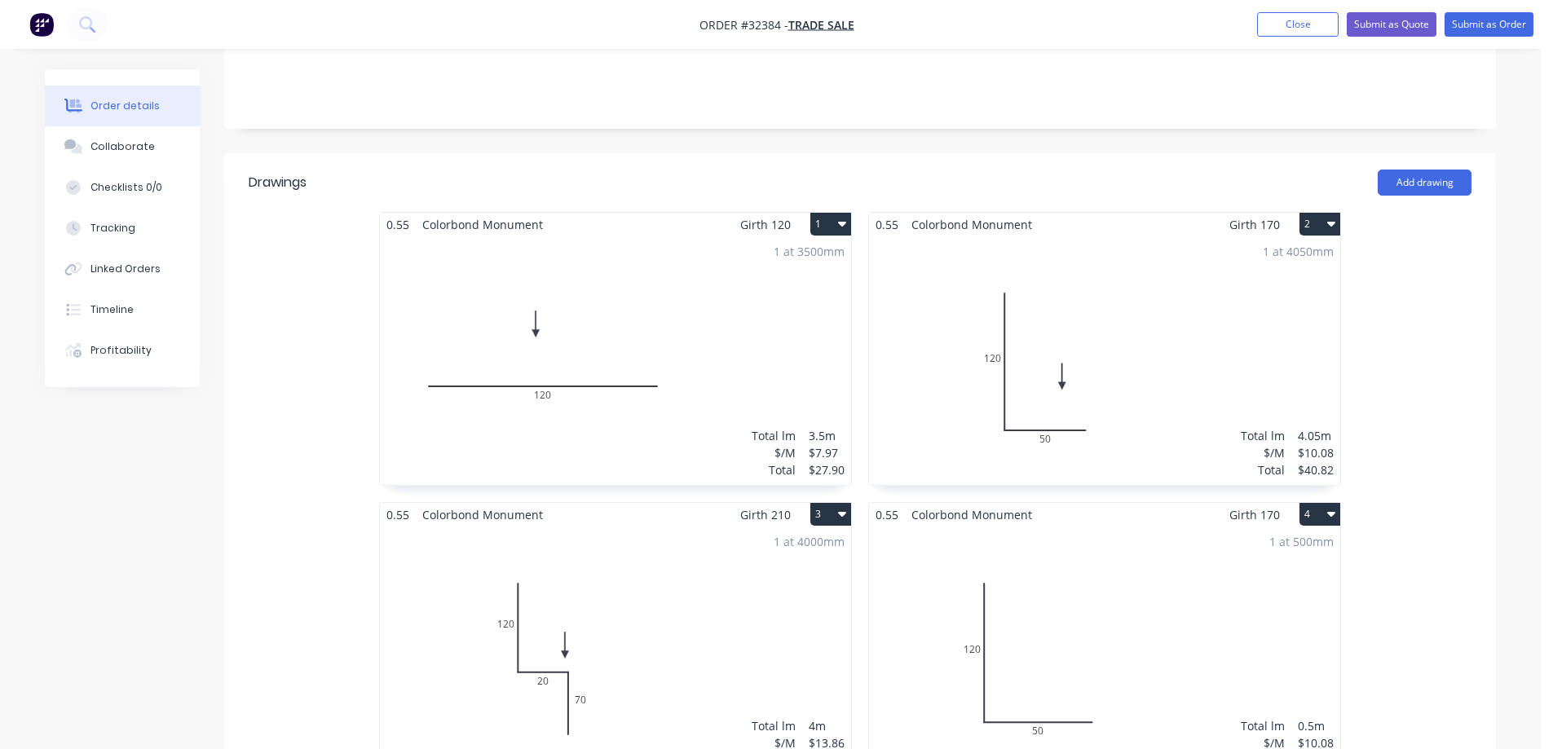
scroll to position [407, 0]
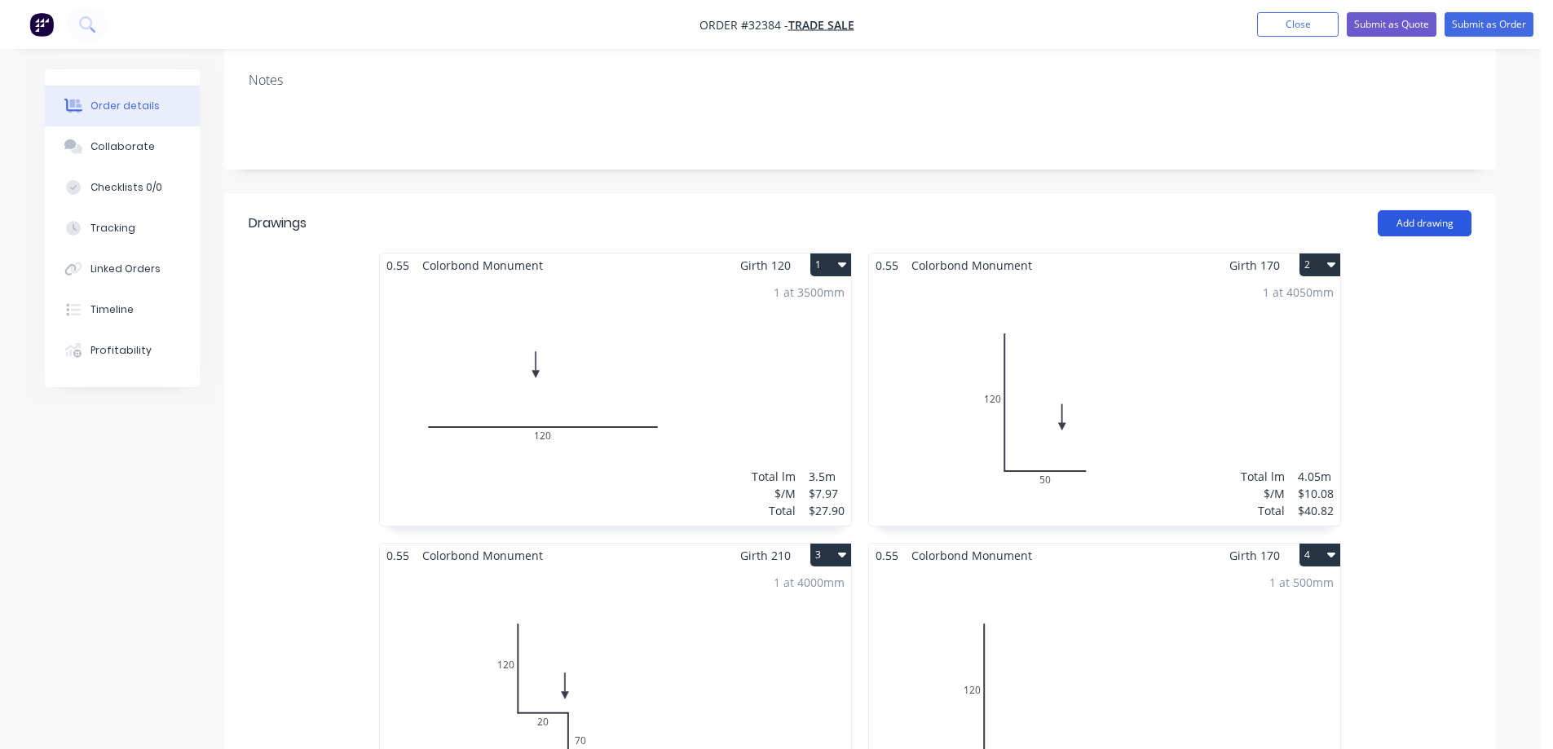
click at [1408, 225] on button "Add drawing" at bounding box center [1424, 223] width 94 height 26
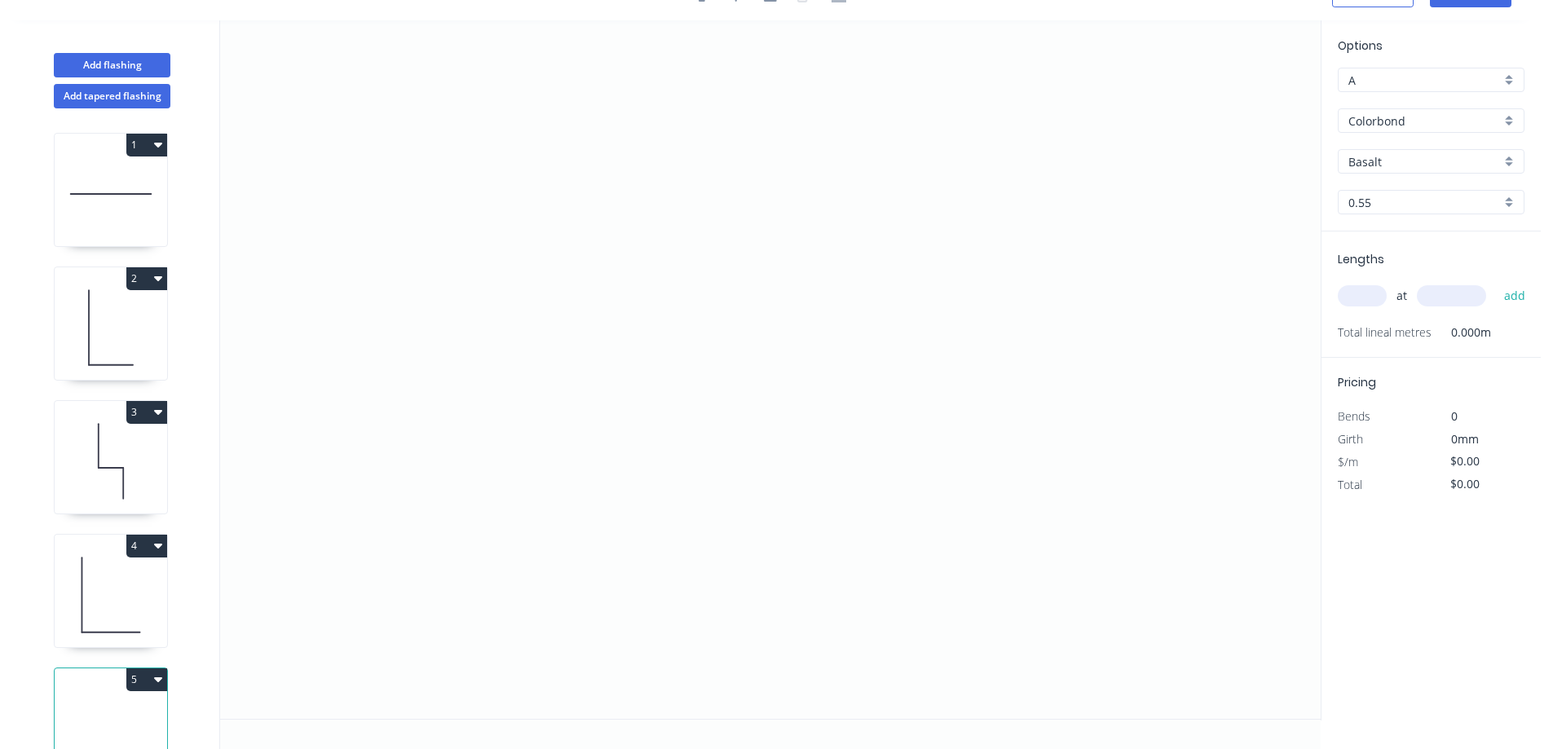
scroll to position [30, 0]
click at [685, 410] on icon "0" at bounding box center [770, 369] width 1100 height 698
drag, startPoint x: 694, startPoint y: 192, endPoint x: 777, endPoint y: 169, distance: 87.2
click at [694, 192] on icon "0" at bounding box center [770, 369] width 1100 height 698
click at [908, 192] on icon "0 ?" at bounding box center [770, 369] width 1100 height 698
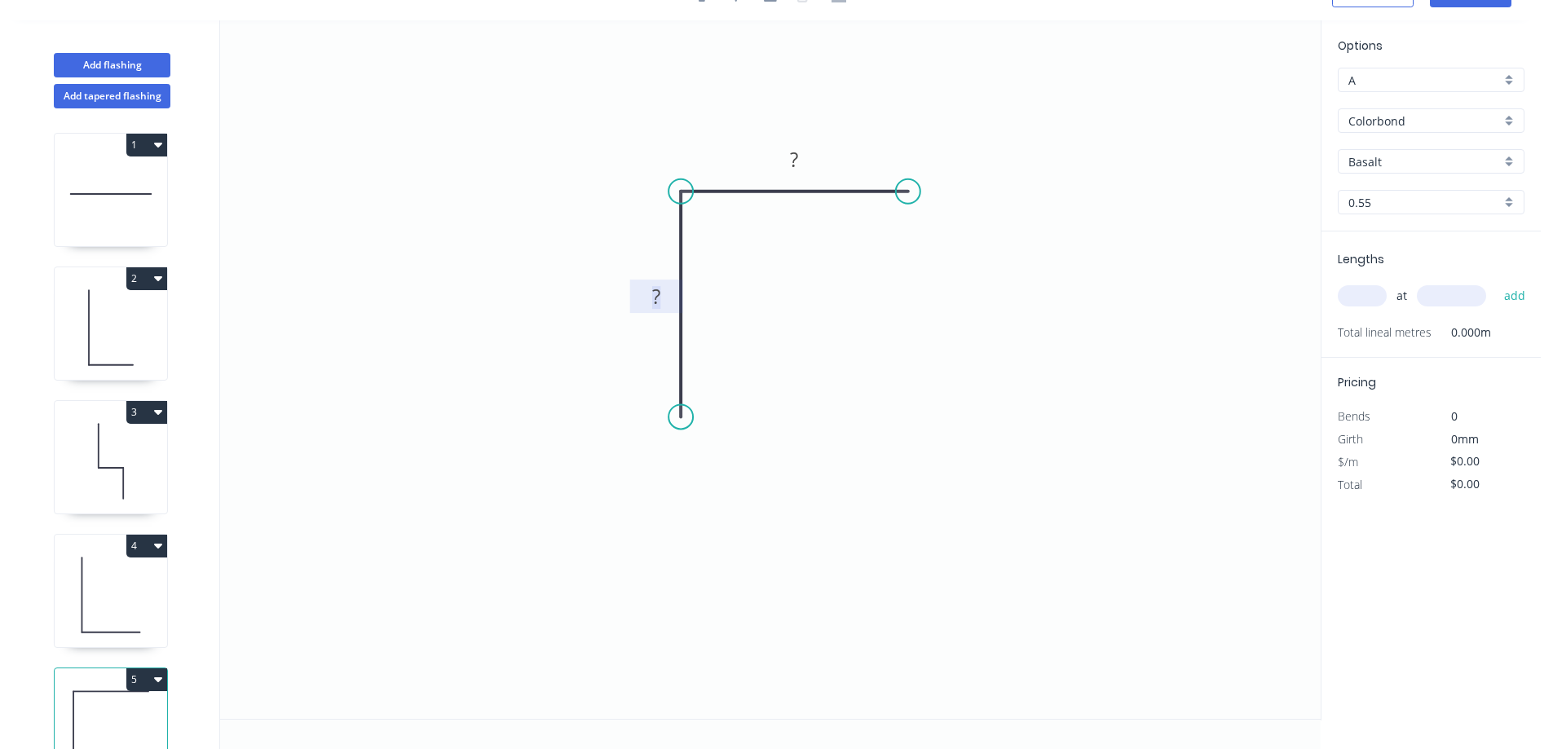
click at [671, 293] on rect at bounding box center [656, 297] width 33 height 23
type input "$6.26"
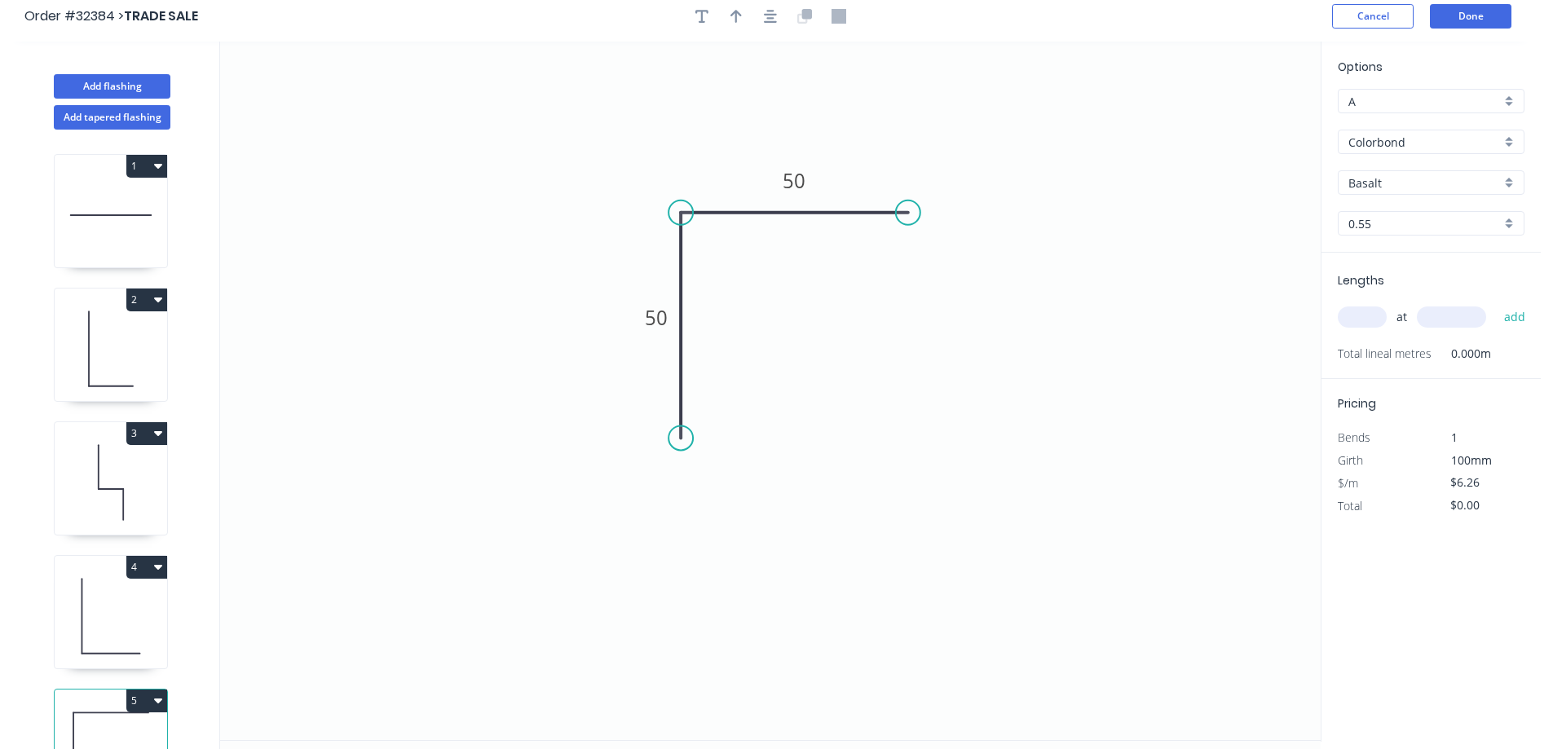
scroll to position [0, 0]
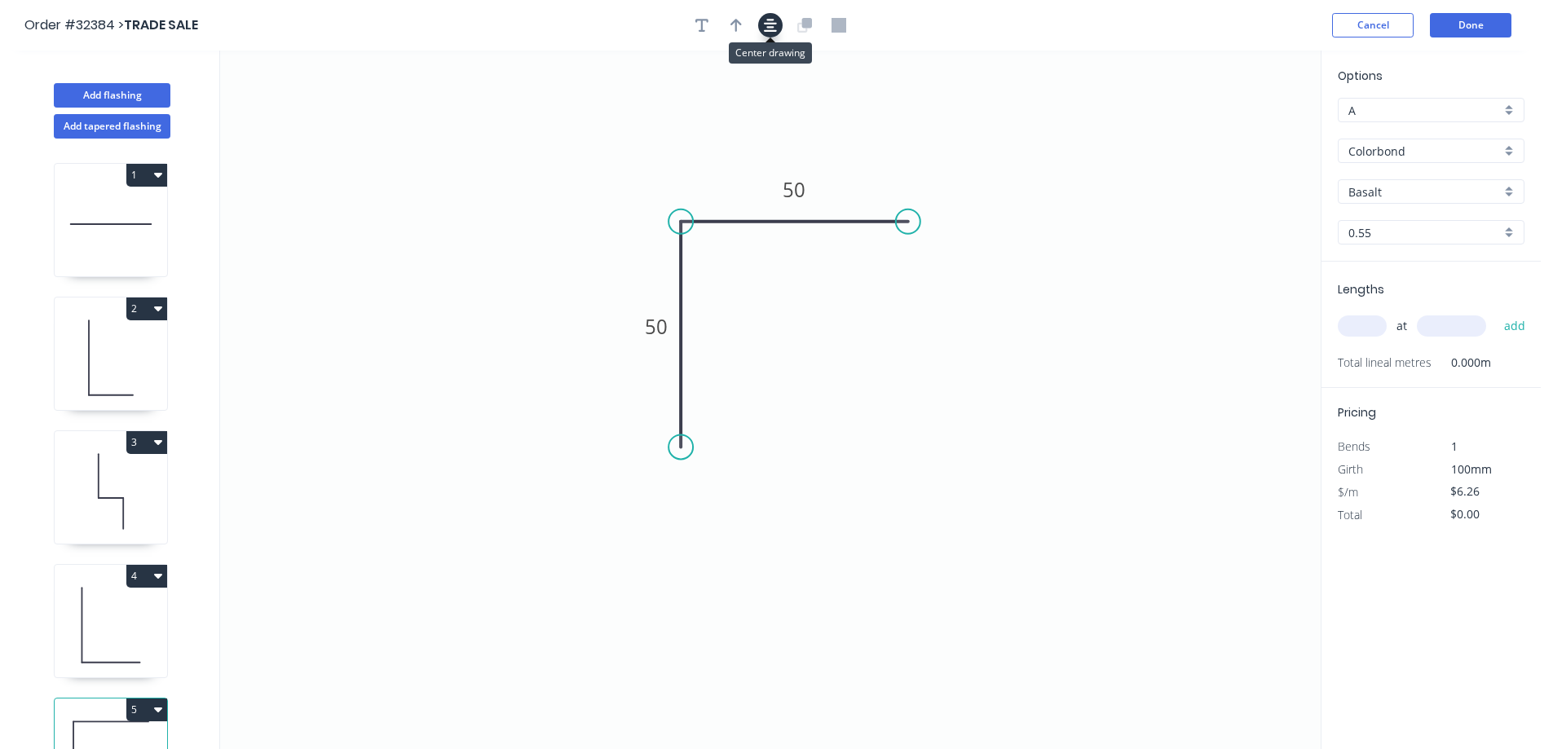
click at [771, 24] on icon "button" at bounding box center [770, 25] width 13 height 15
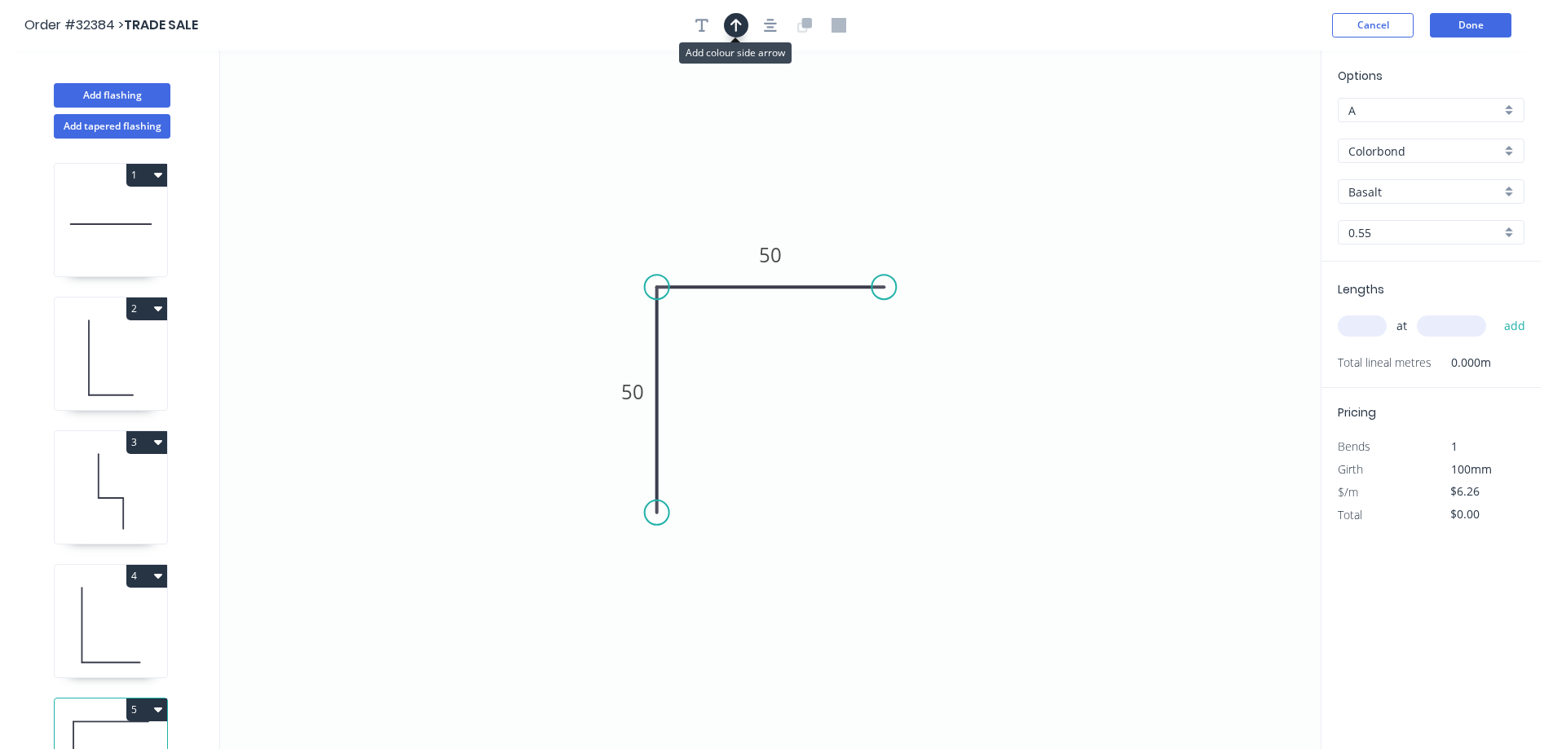
click at [739, 27] on icon "button" at bounding box center [735, 25] width 11 height 15
drag, startPoint x: 1135, startPoint y: 143, endPoint x: 719, endPoint y: 227, distance: 424.8
click at [697, 234] on icon at bounding box center [696, 214] width 15 height 52
click at [1460, 28] on button "Done" at bounding box center [1469, 25] width 81 height 24
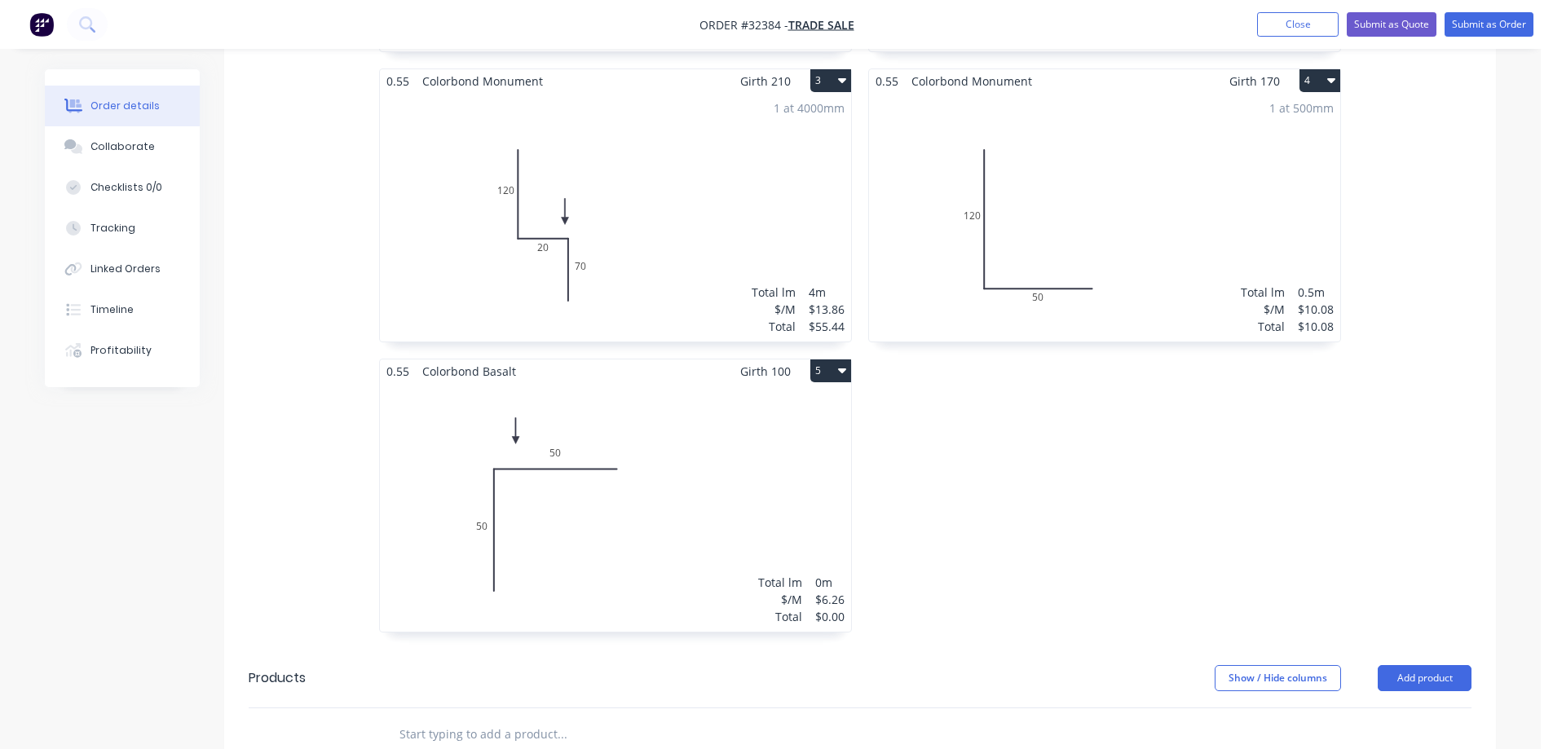
scroll to position [733, 0]
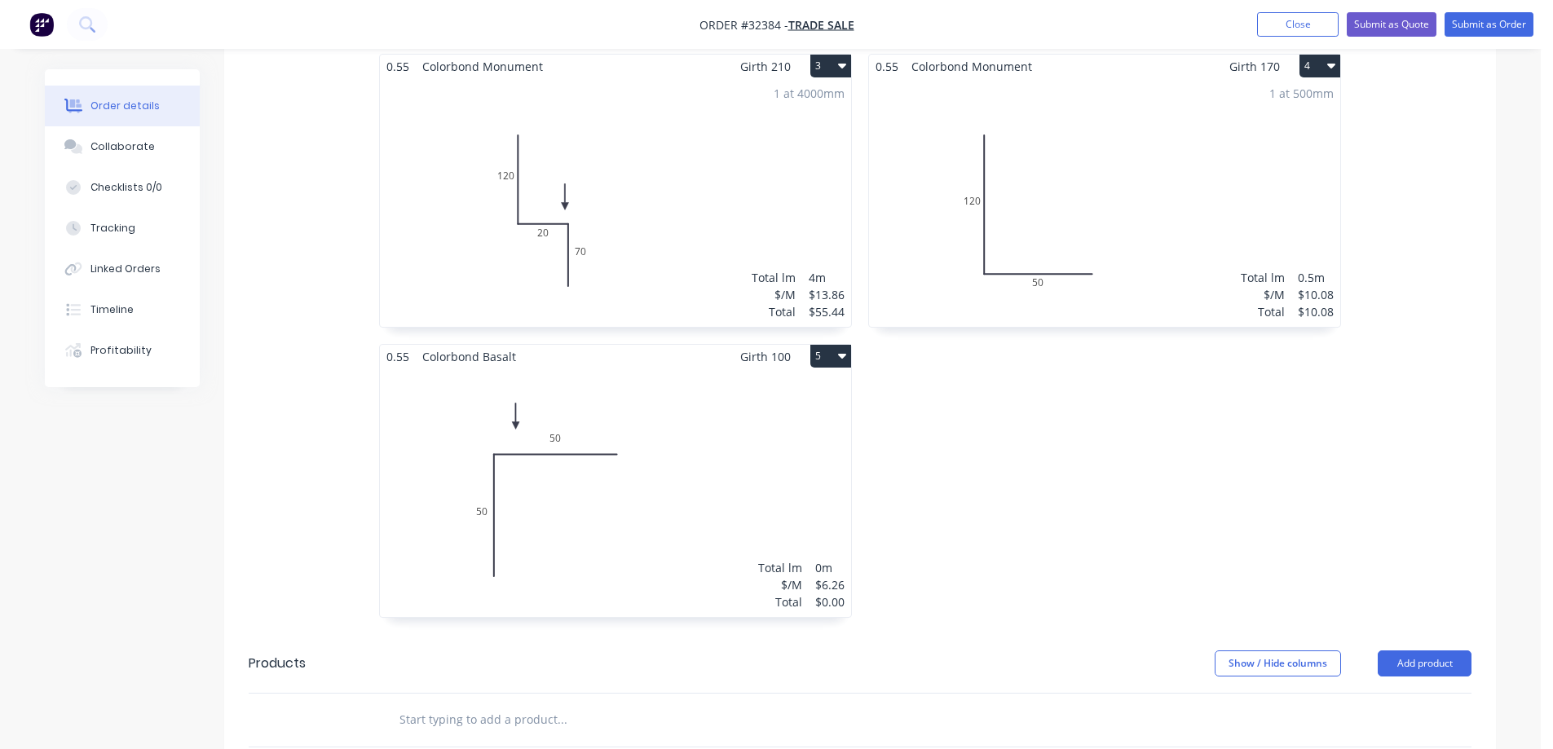
click at [1196, 166] on div "1 at 500mm Total lm $/M Total 0.5m $10.08 $10.08" at bounding box center [1104, 202] width 471 height 249
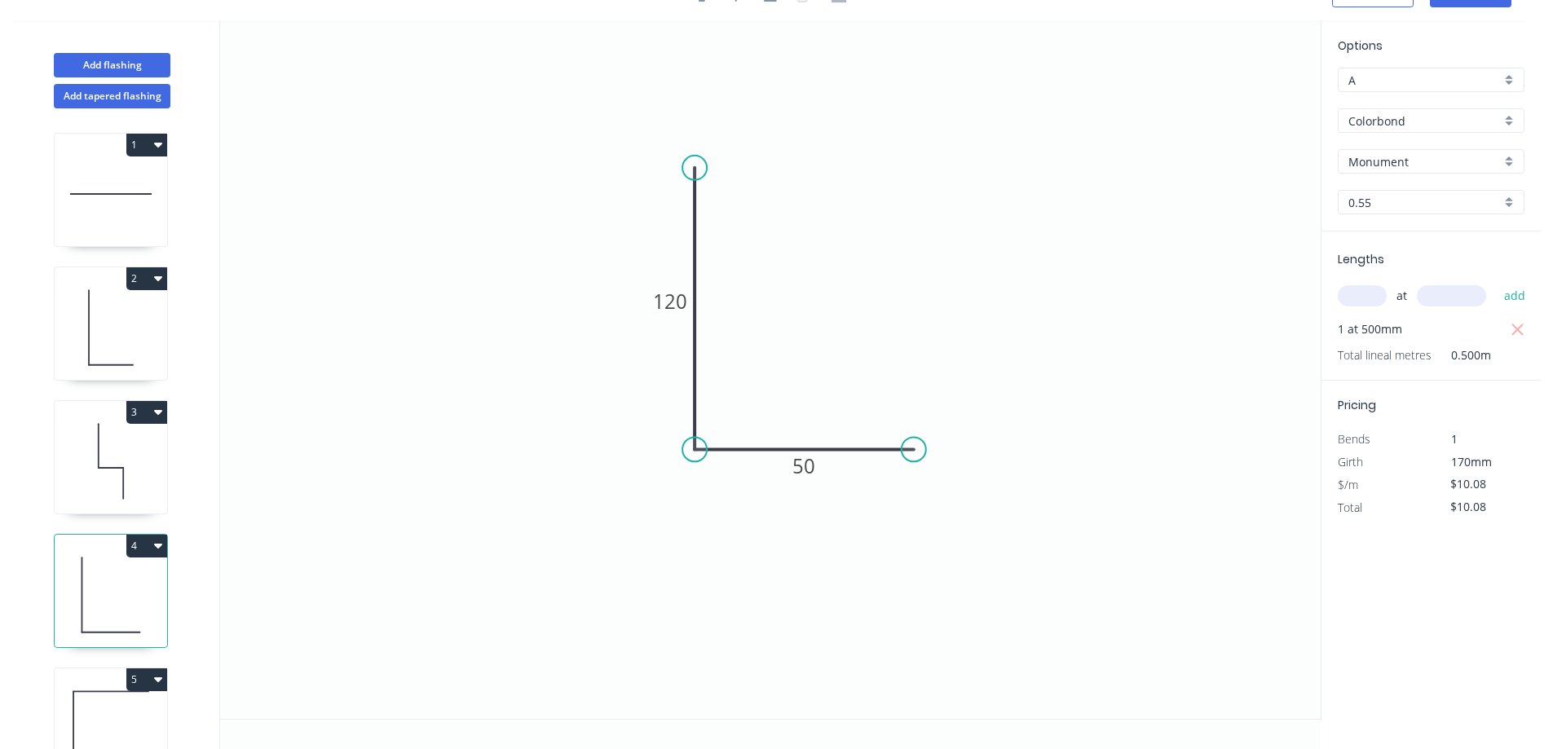
scroll to position [30, 0]
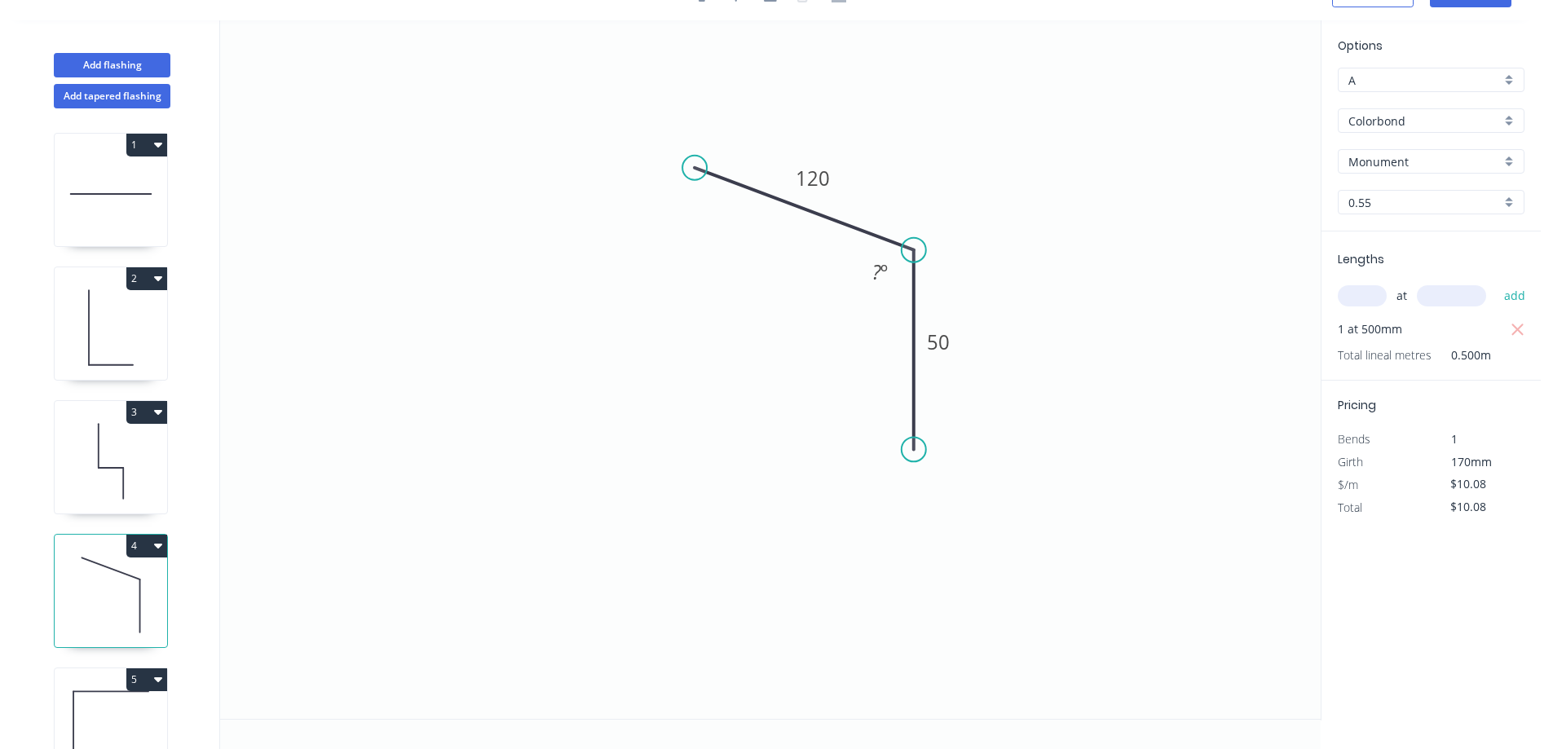
drag, startPoint x: 698, startPoint y: 451, endPoint x: 918, endPoint y: 250, distance: 298.2
click at [918, 250] on circle at bounding box center [913, 250] width 24 height 24
drag, startPoint x: 657, startPoint y: 193, endPoint x: 696, endPoint y: 189, distance: 39.3
click at [601, 233] on icon "0 120 50" at bounding box center [770, 369] width 1100 height 698
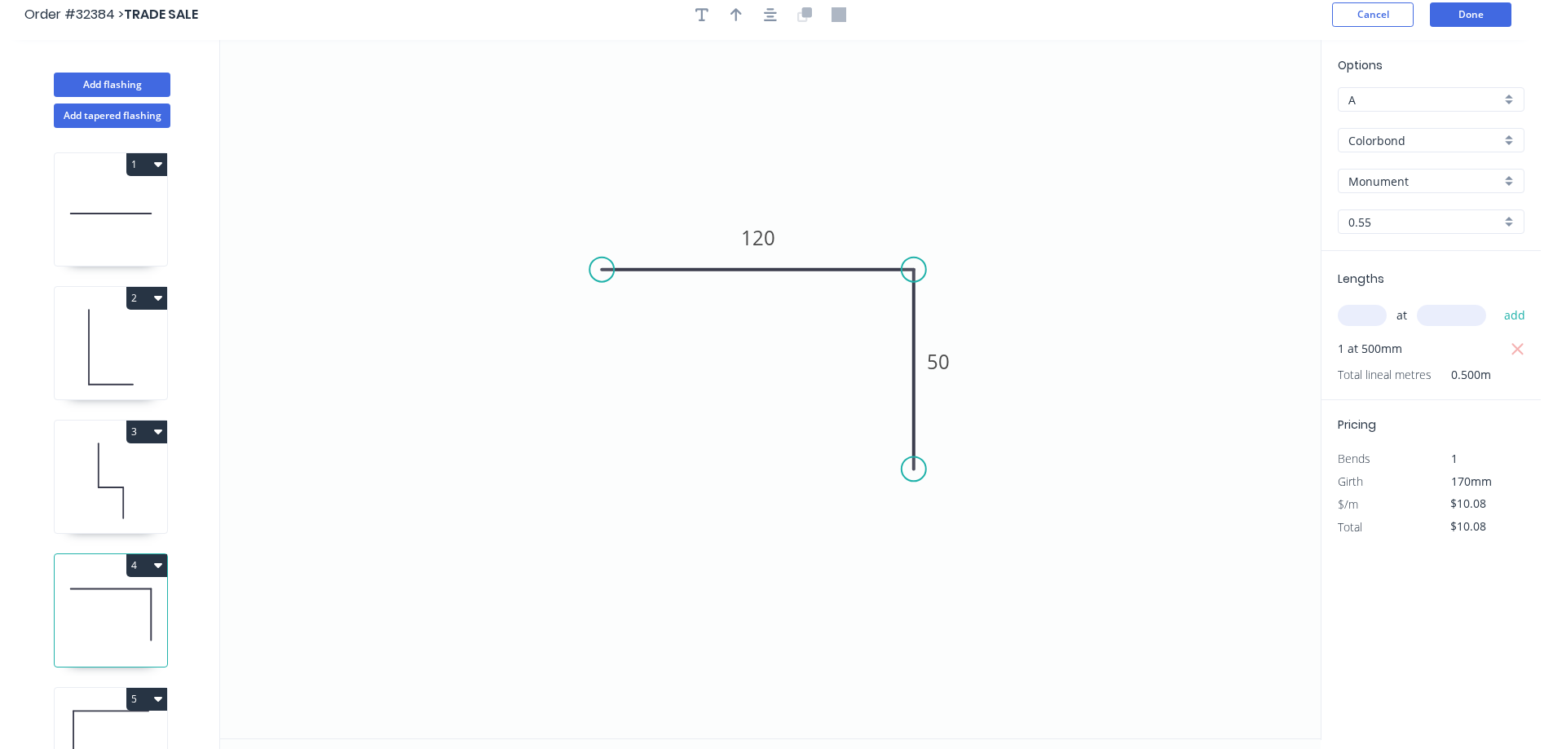
scroll to position [0, 0]
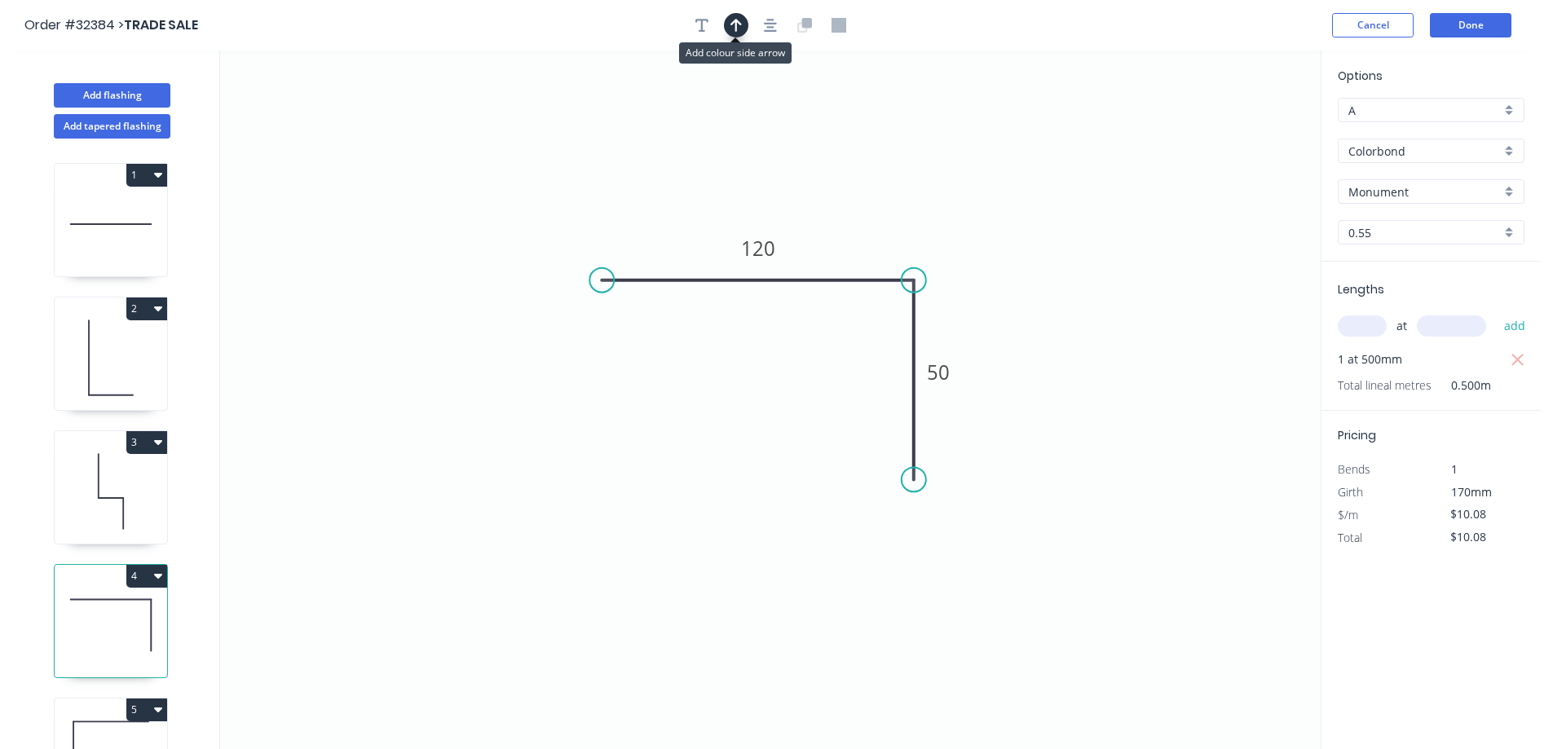
click at [742, 25] on button "button" at bounding box center [736, 25] width 24 height 24
drag, startPoint x: 1236, startPoint y: 127, endPoint x: 892, endPoint y: 210, distance: 354.6
click at [866, 222] on icon at bounding box center [860, 206] width 15 height 52
click at [1446, 30] on button "Done" at bounding box center [1469, 25] width 81 height 24
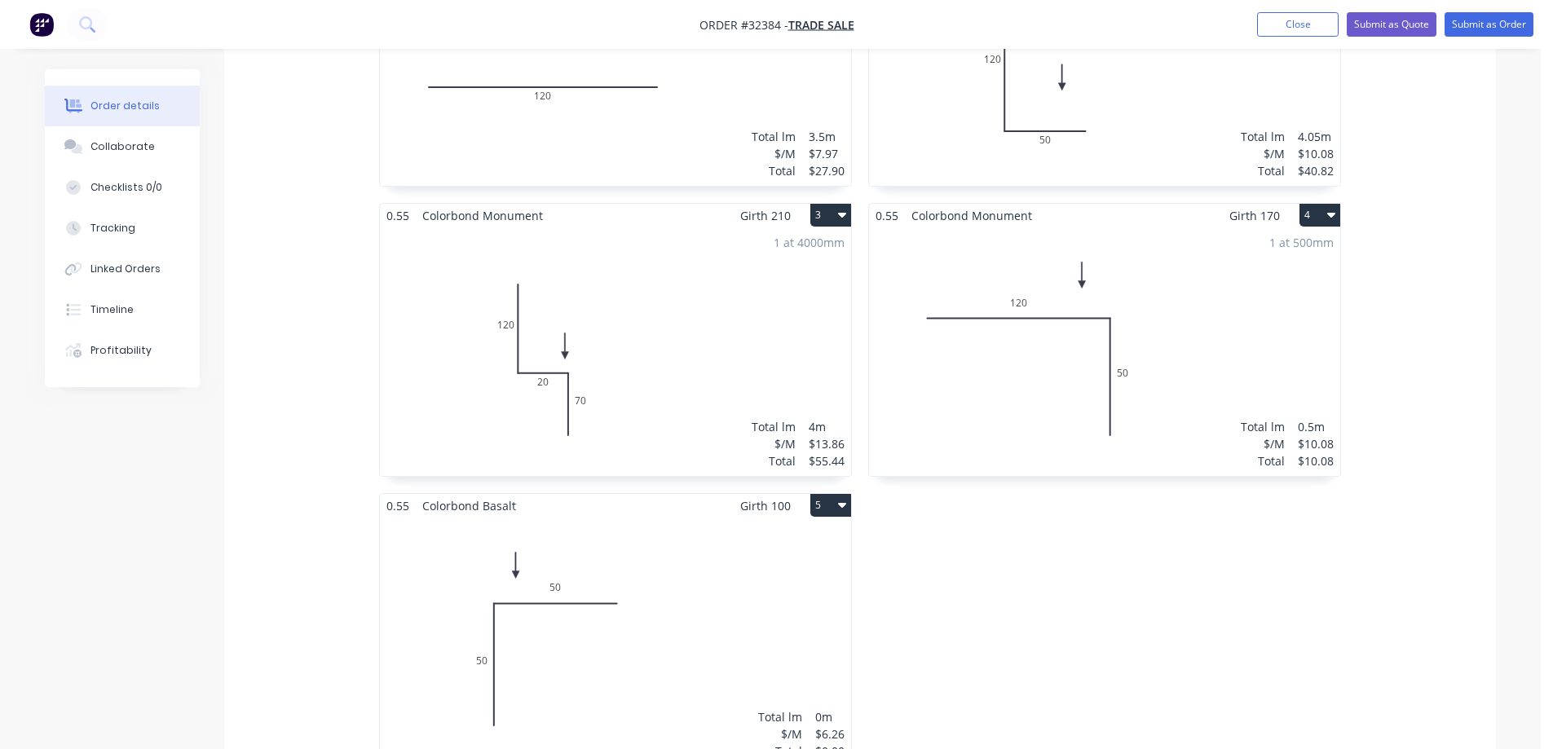
scroll to position [244, 0]
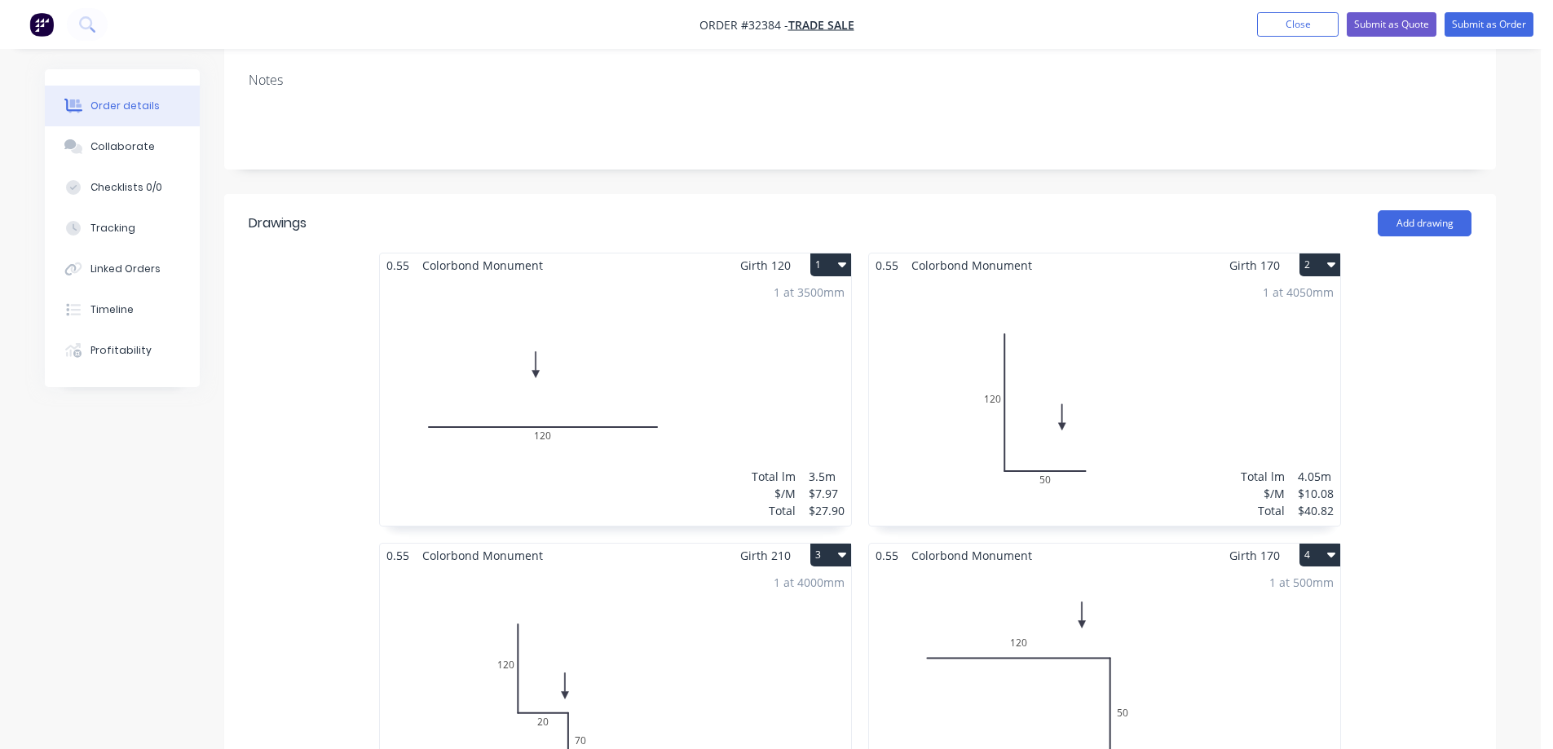
click at [1150, 412] on div "1 at 4050mm Total lm $/M Total 4.05m $10.08 $40.82" at bounding box center [1104, 401] width 471 height 249
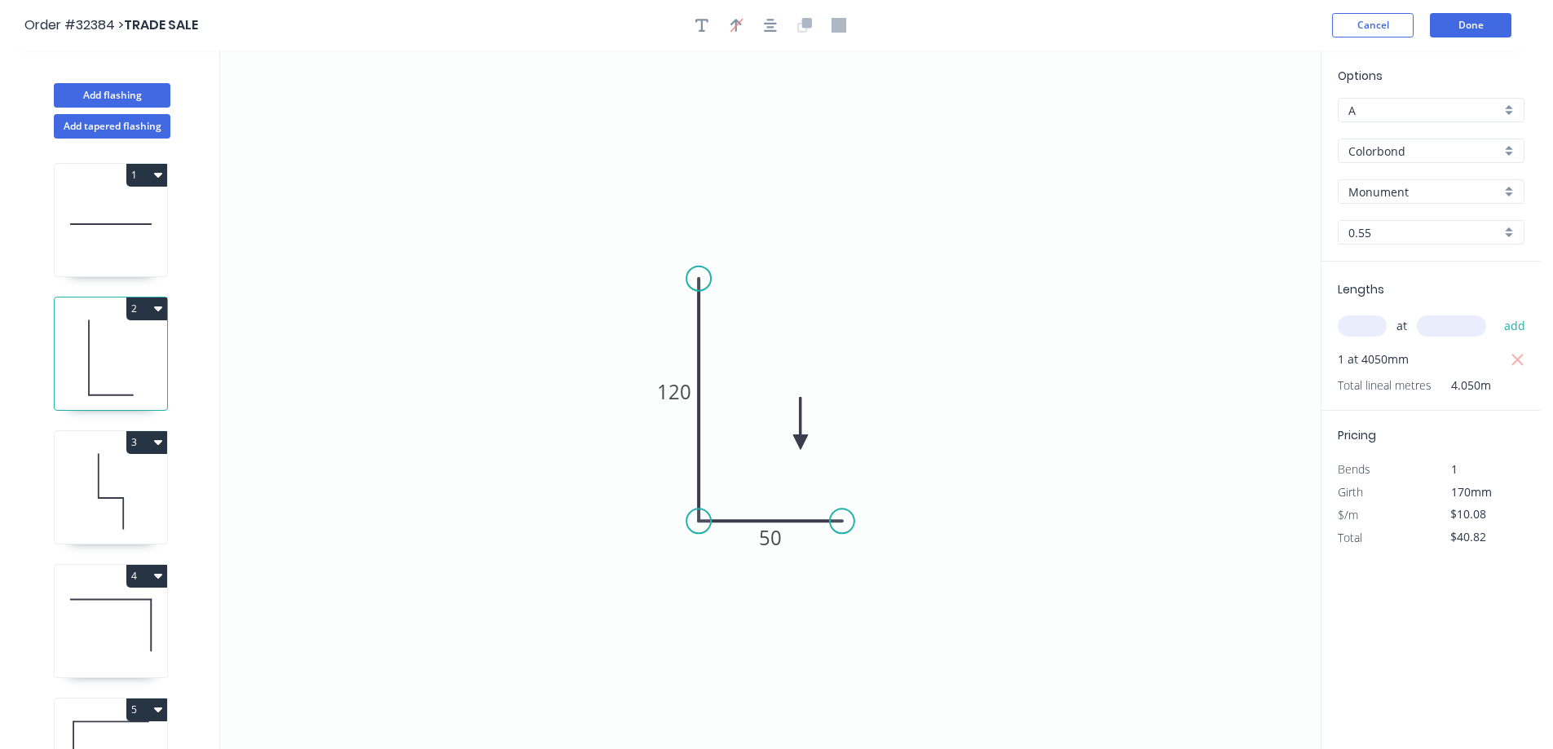
drag, startPoint x: 1366, startPoint y: 324, endPoint x: 1284, endPoint y: 368, distance: 93.3
click at [1364, 324] on input "text" at bounding box center [1361, 325] width 49 height 21
type input "1"
type input "500"
click at [1495, 312] on button "add" at bounding box center [1514, 326] width 38 height 28
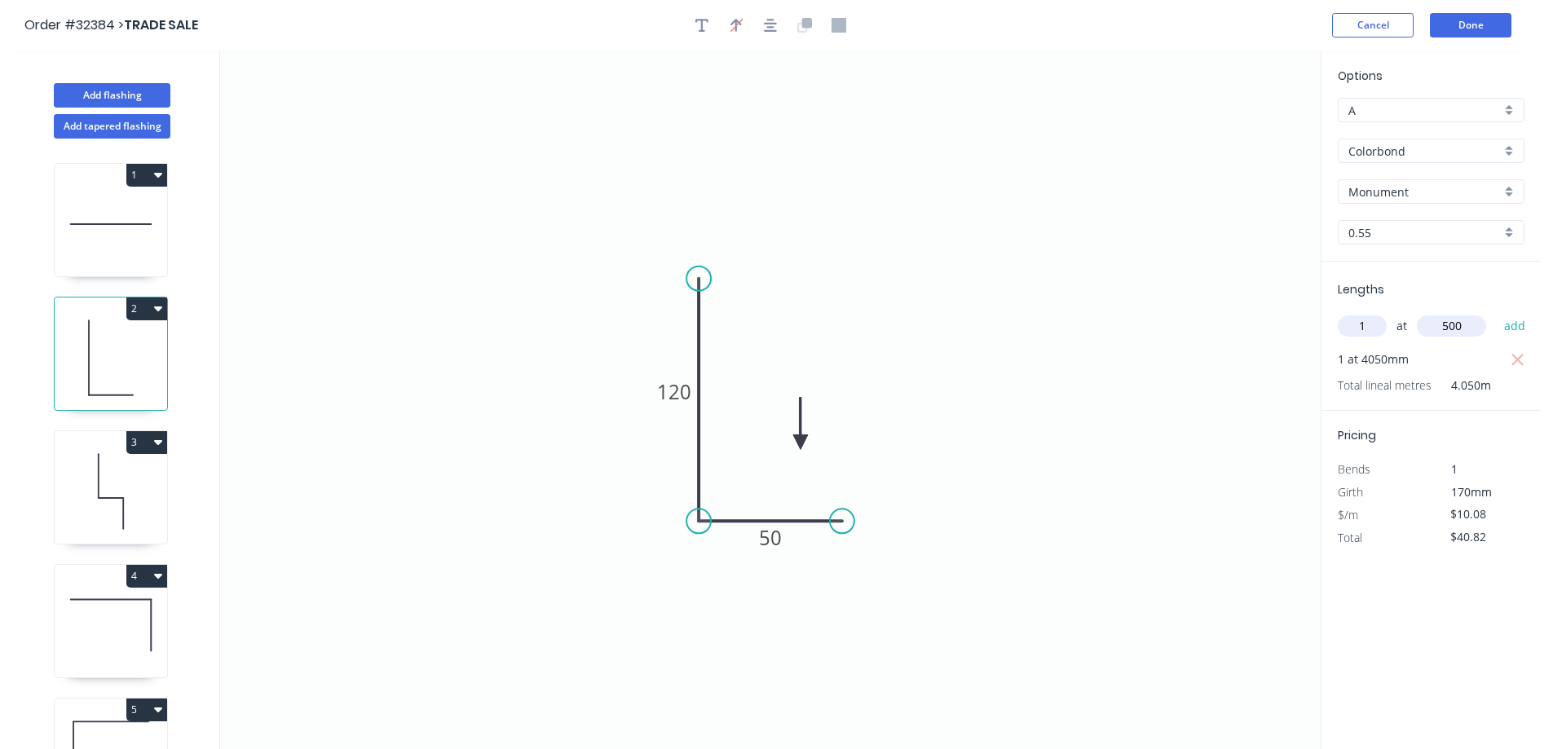
type input "$50.90"
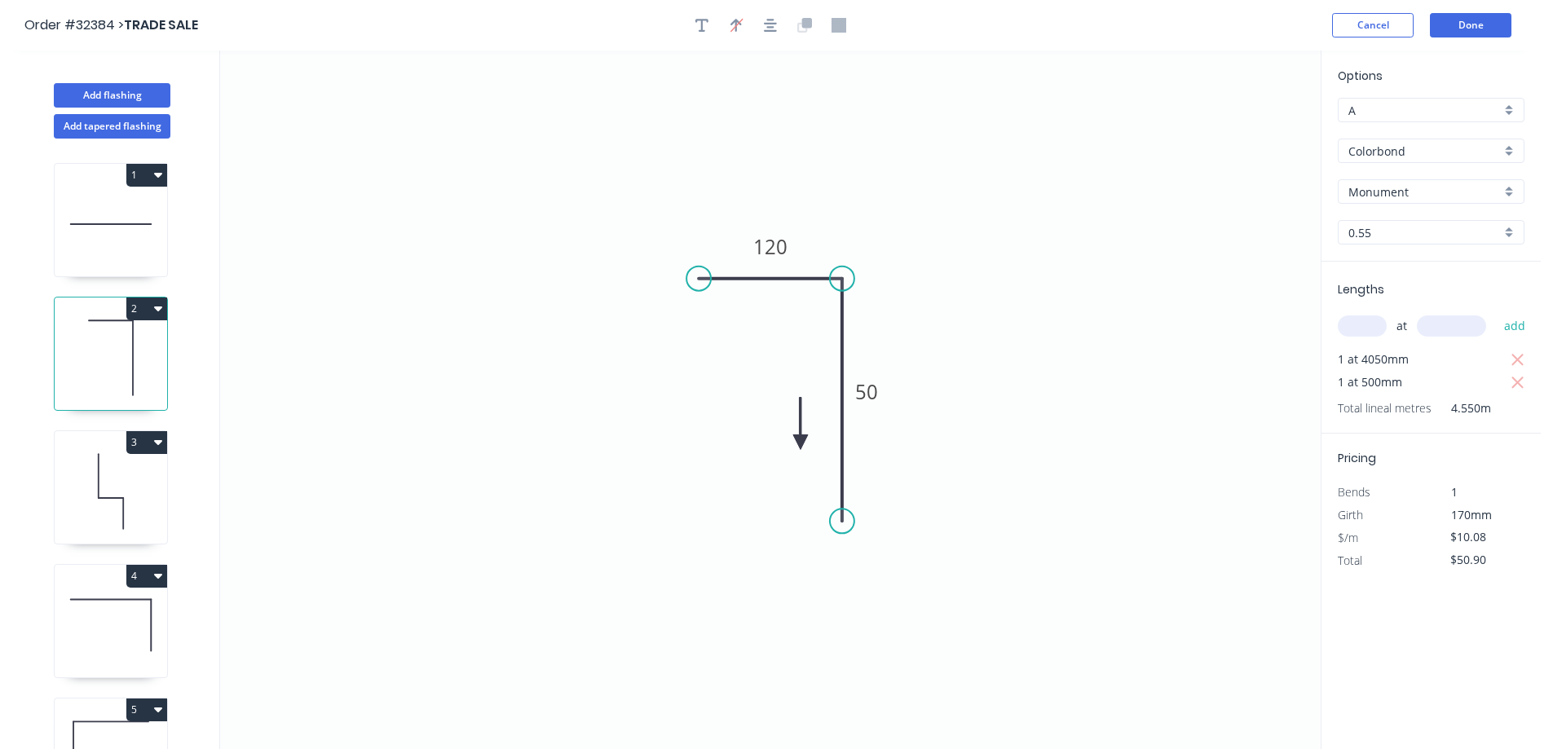
drag, startPoint x: 696, startPoint y: 520, endPoint x: 850, endPoint y: 275, distance: 289.7
click at [850, 275] on circle at bounding box center [842, 278] width 24 height 24
drag, startPoint x: 560, startPoint y: 270, endPoint x: 544, endPoint y: 298, distance: 32.9
click at [531, 271] on circle at bounding box center [530, 278] width 24 height 24
drag, startPoint x: 843, startPoint y: 525, endPoint x: 835, endPoint y: 420, distance: 105.4
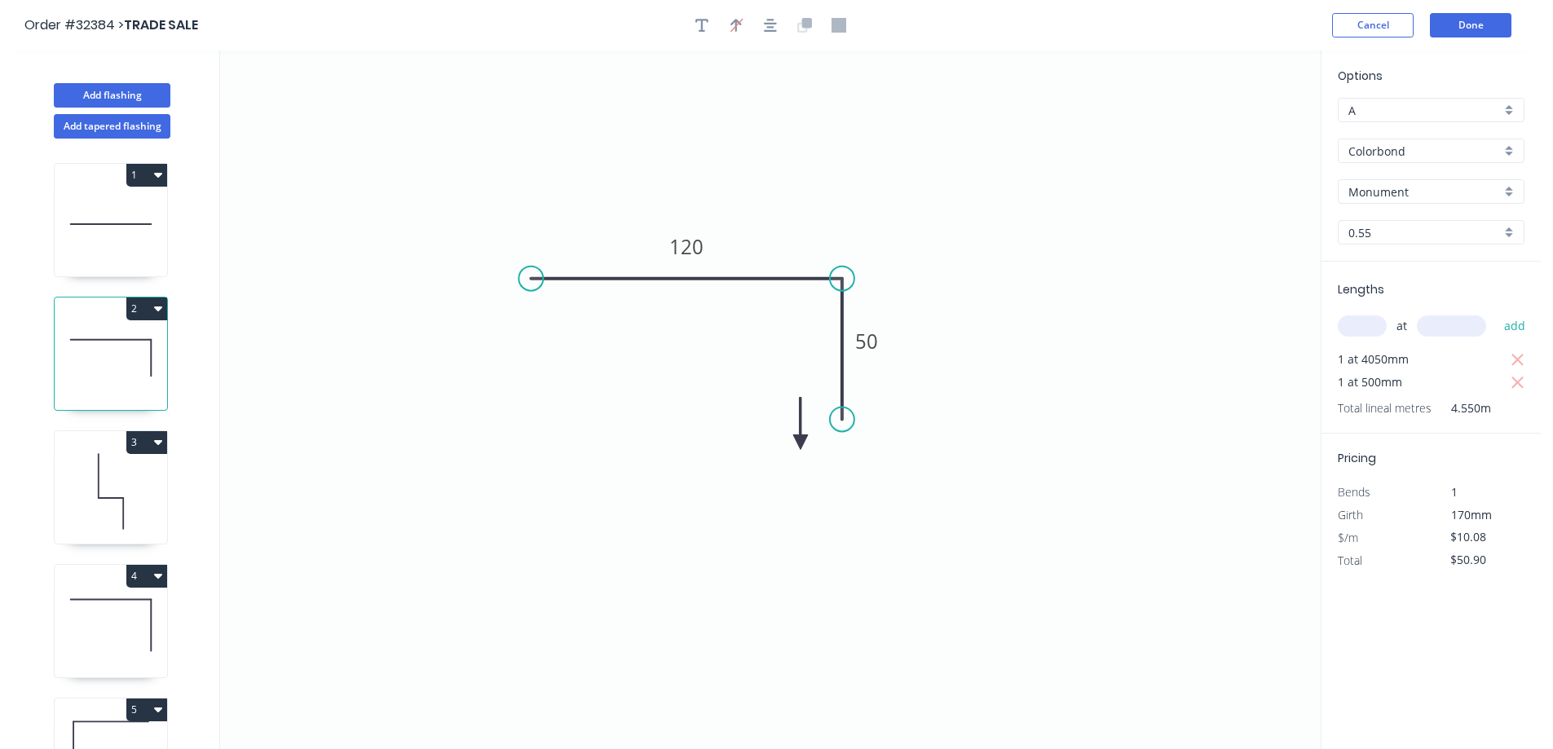
click at [835, 420] on circle at bounding box center [842, 419] width 24 height 24
click at [738, 21] on icon "button" at bounding box center [736, 24] width 12 height 15
click at [785, 38] on header "Order #32384 > TRADE SALE Cancel Done" at bounding box center [770, 25] width 1540 height 51
click at [772, 24] on icon "button" at bounding box center [770, 25] width 13 height 15
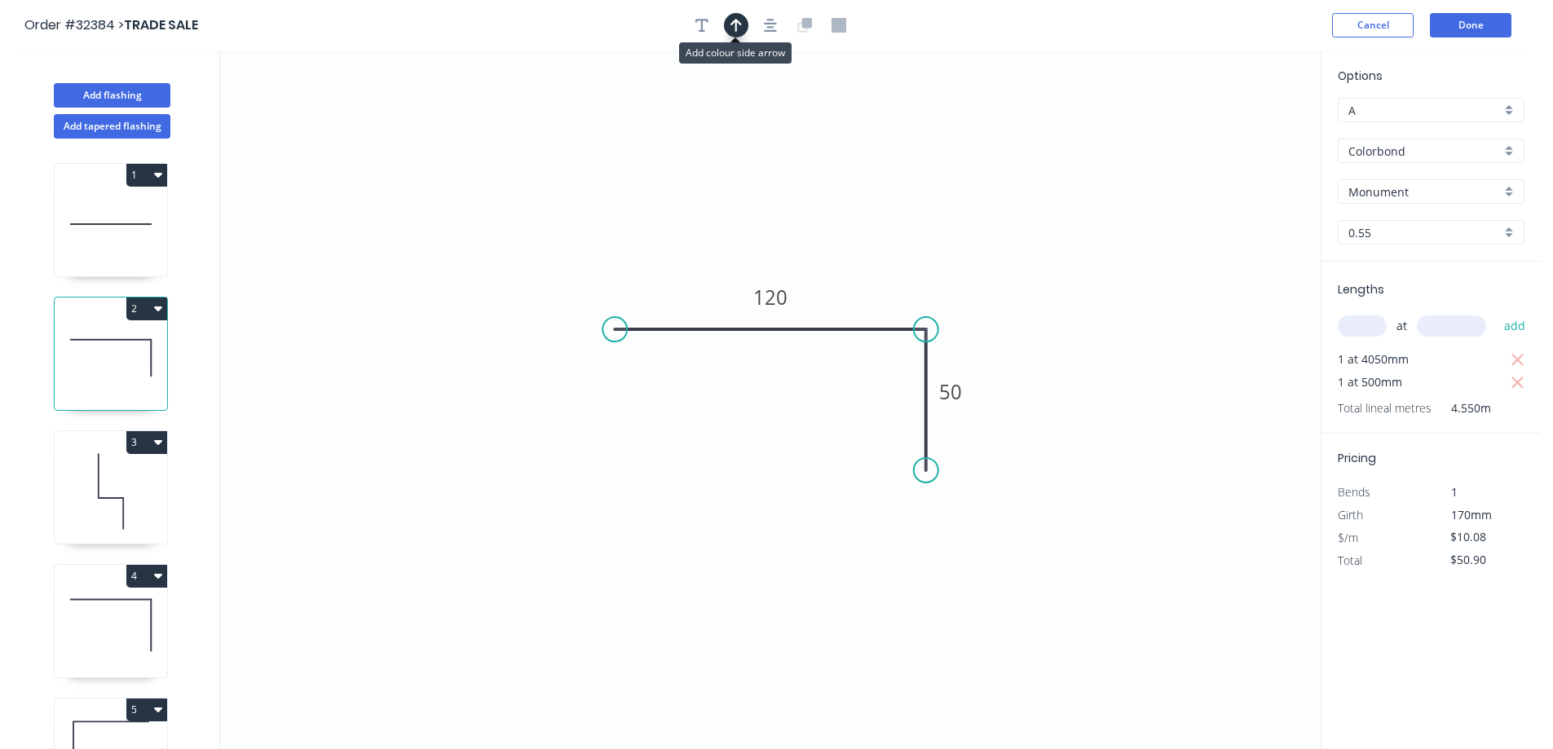
click at [740, 23] on icon "button" at bounding box center [735, 25] width 11 height 13
drag, startPoint x: 1237, startPoint y: 126, endPoint x: 890, endPoint y: 266, distance: 374.4
click at [890, 266] on icon at bounding box center [890, 247] width 15 height 52
click at [1478, 20] on button "Done" at bounding box center [1469, 25] width 81 height 24
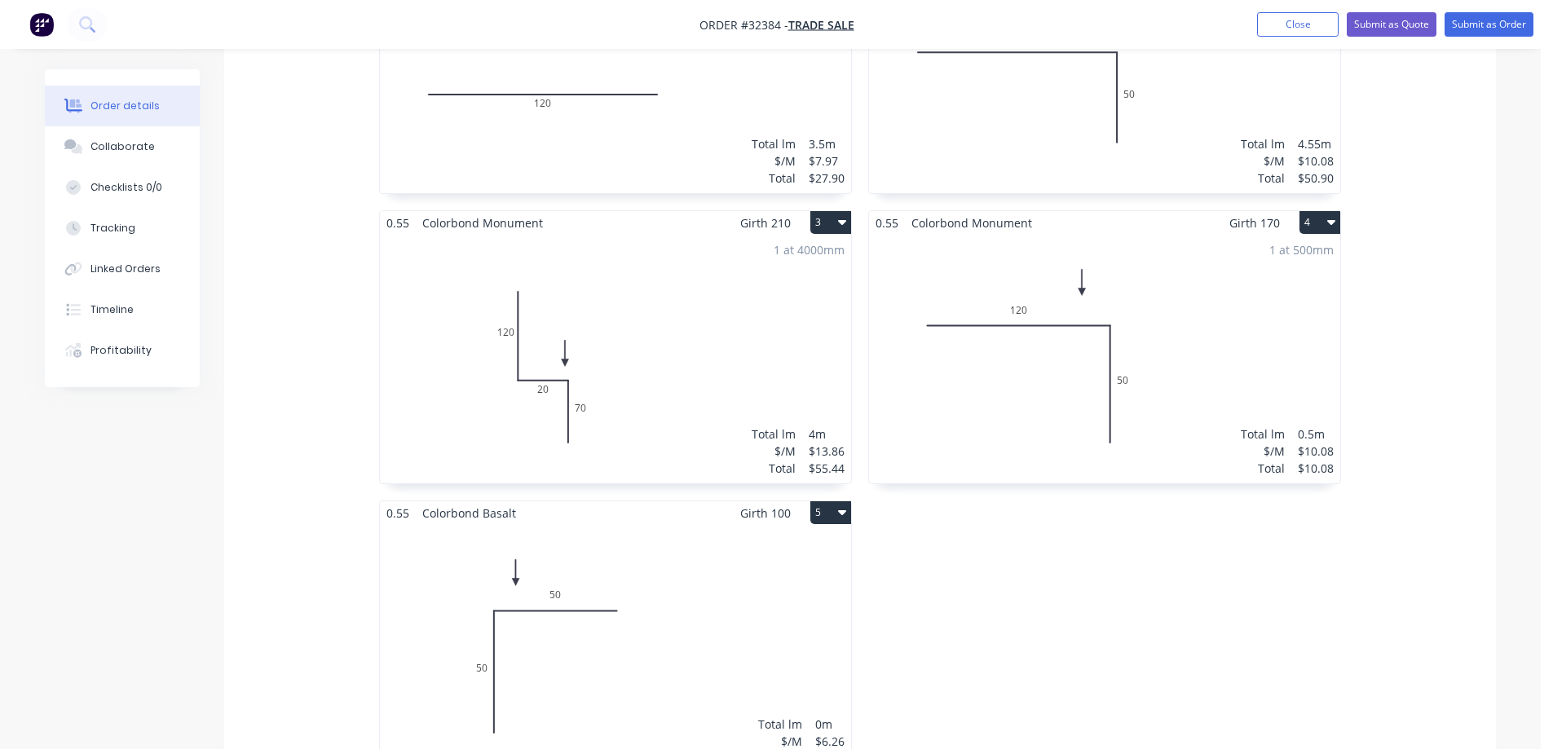
scroll to position [570, 0]
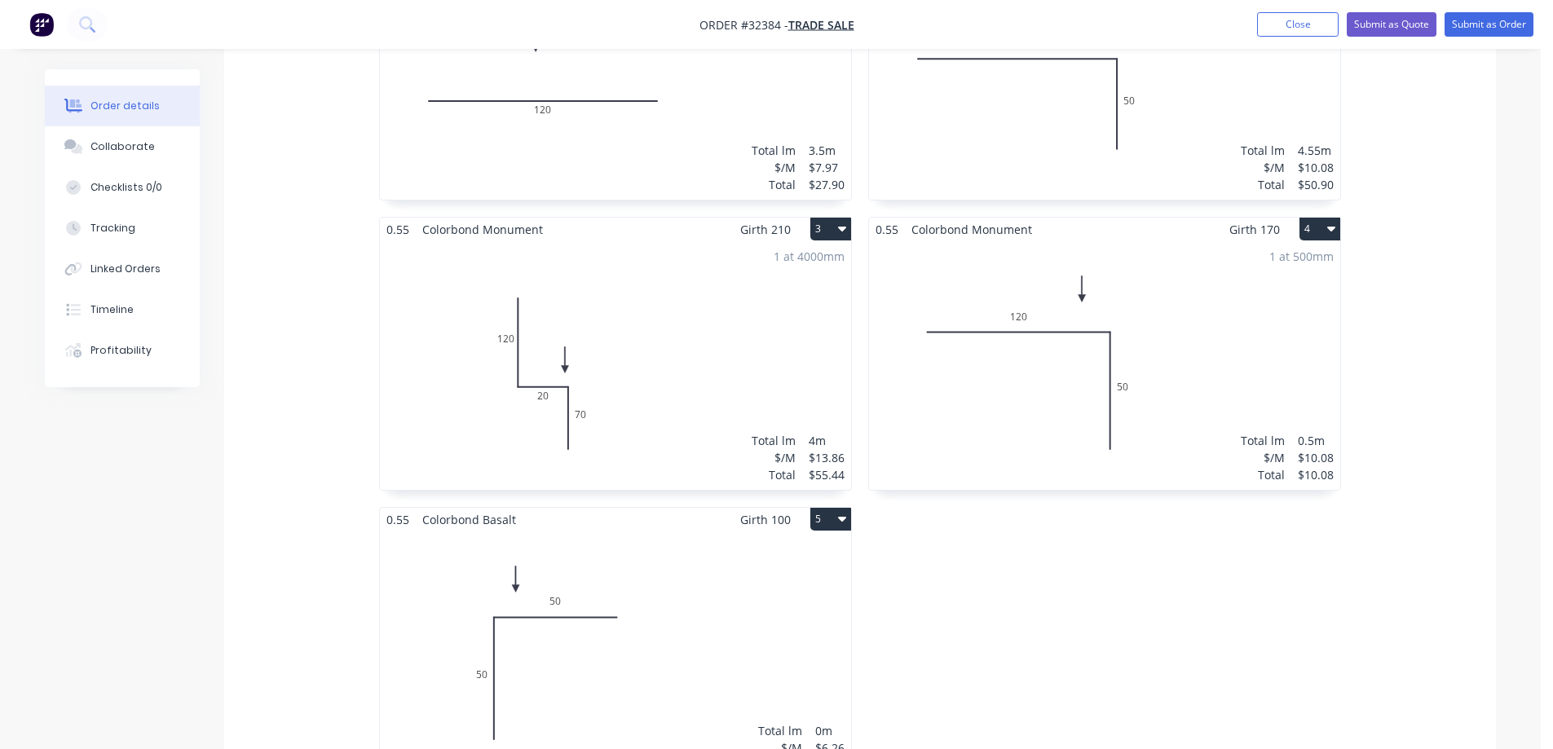
click at [1331, 227] on icon "button" at bounding box center [1331, 229] width 8 height 5
click at [1251, 337] on div "Delete" at bounding box center [1263, 334] width 126 height 24
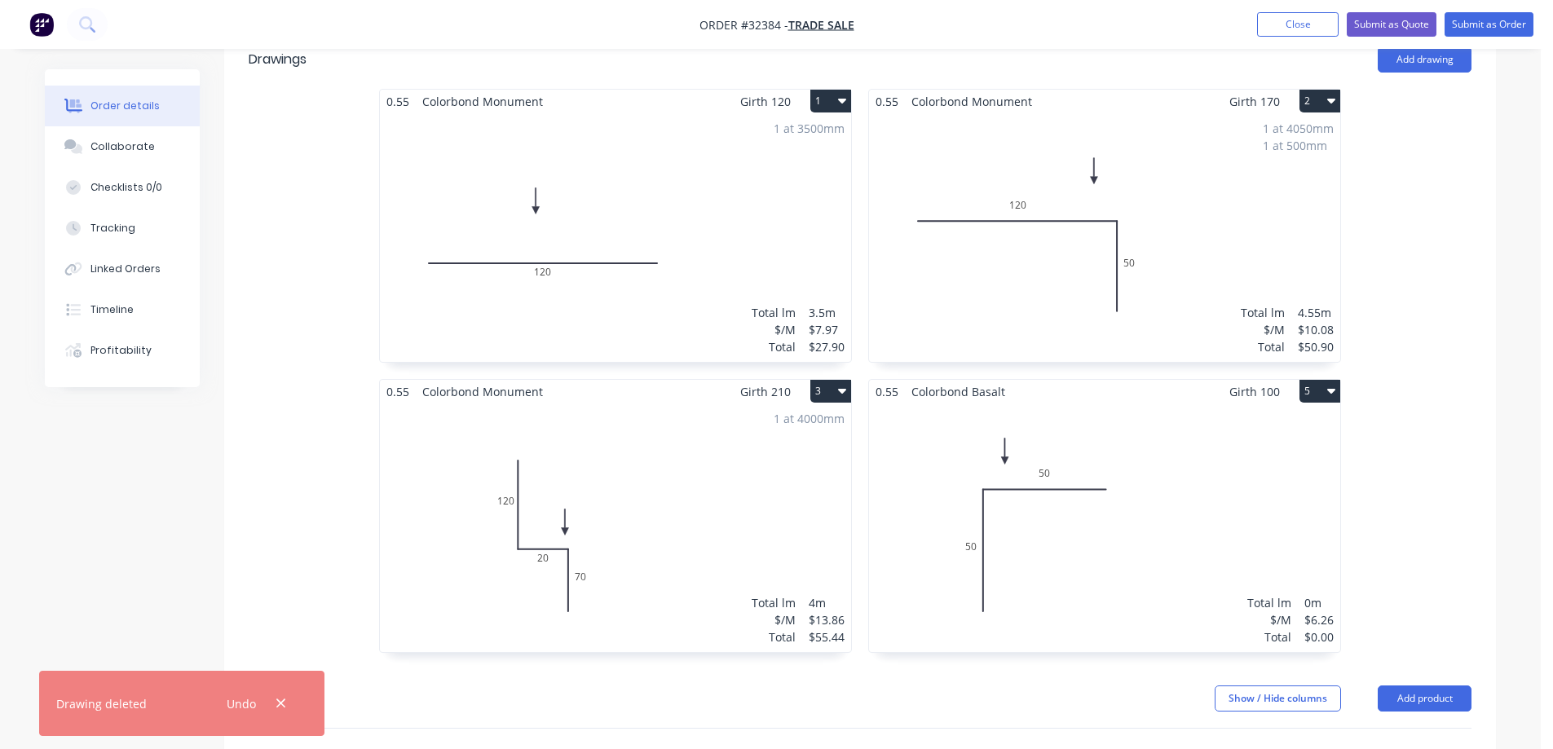
scroll to position [407, 0]
click at [1168, 442] on div "Total lm $/M Total 0m $6.26 $0.00" at bounding box center [1104, 528] width 471 height 249
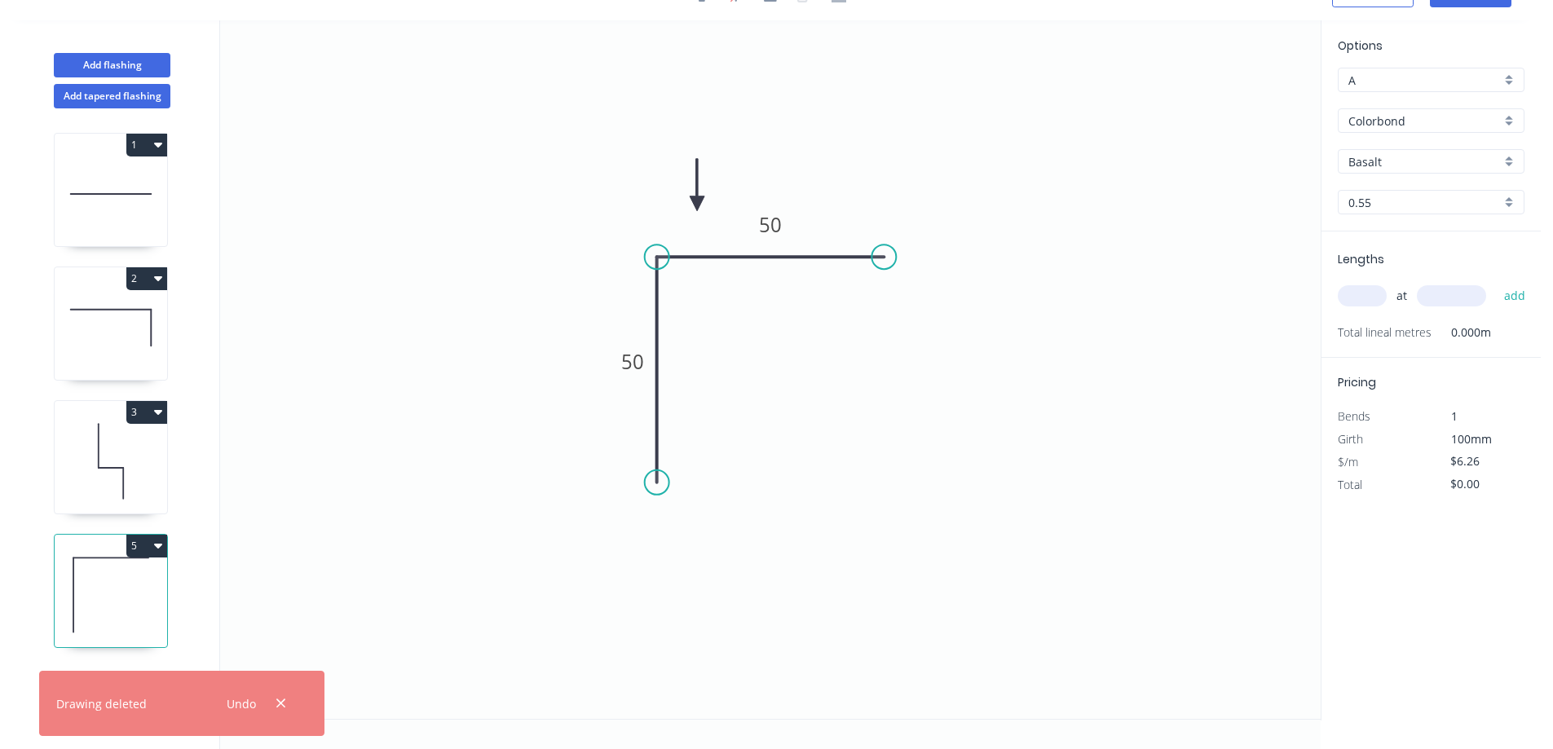
click at [1508, 167] on div "Basalt" at bounding box center [1430, 161] width 187 height 24
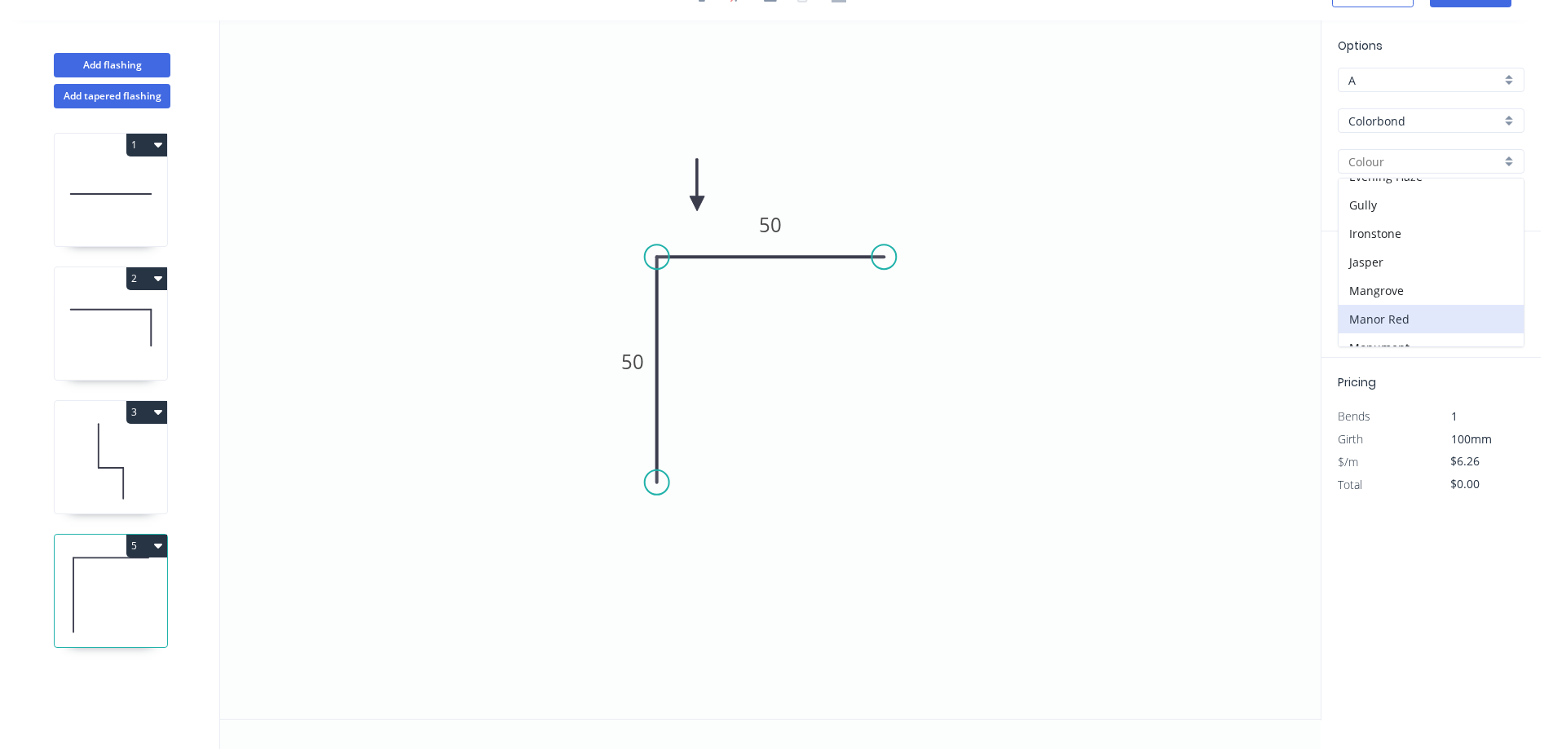
scroll to position [326, 0]
click at [1440, 267] on div "Monument" at bounding box center [1430, 266] width 185 height 29
type input "Monument"
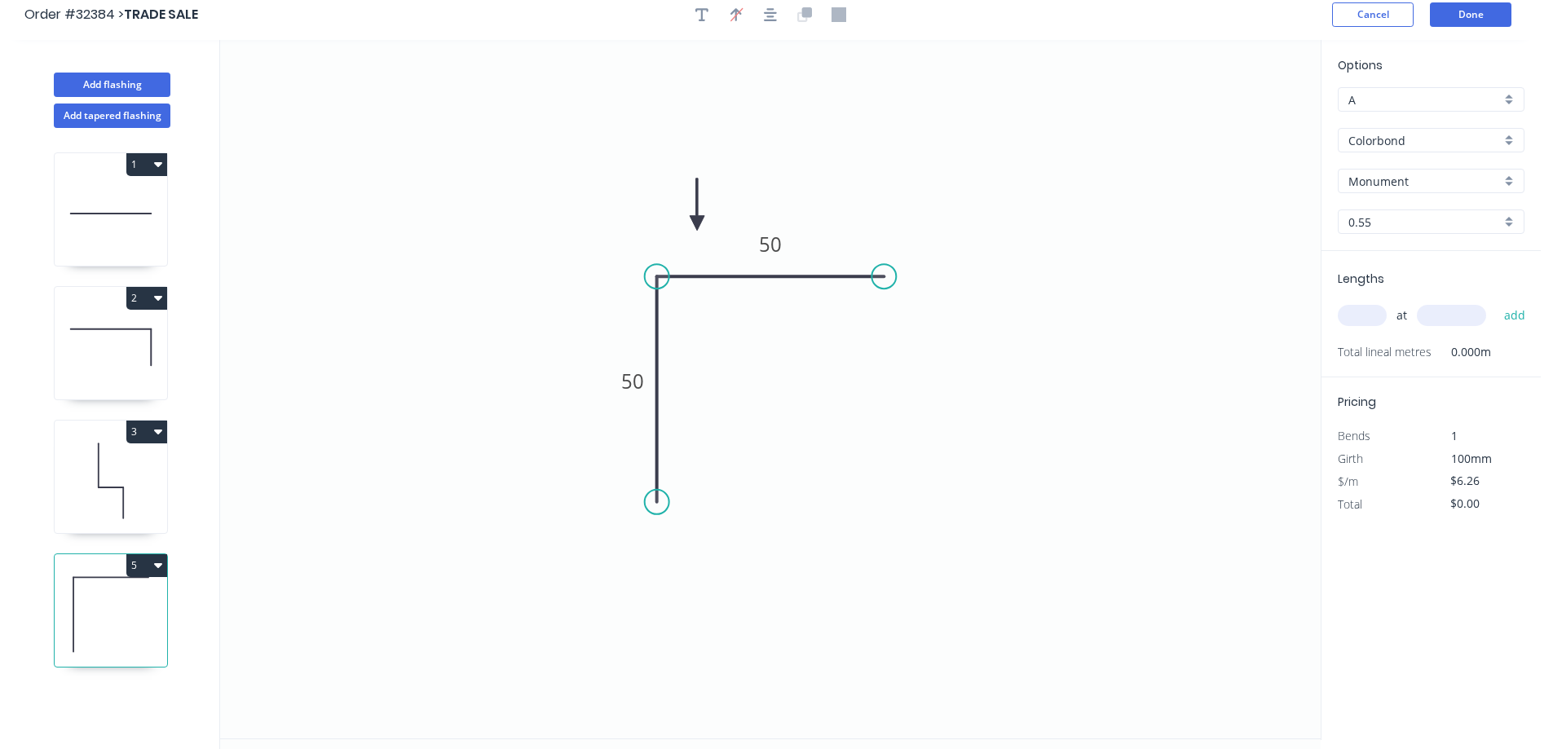
scroll to position [0, 0]
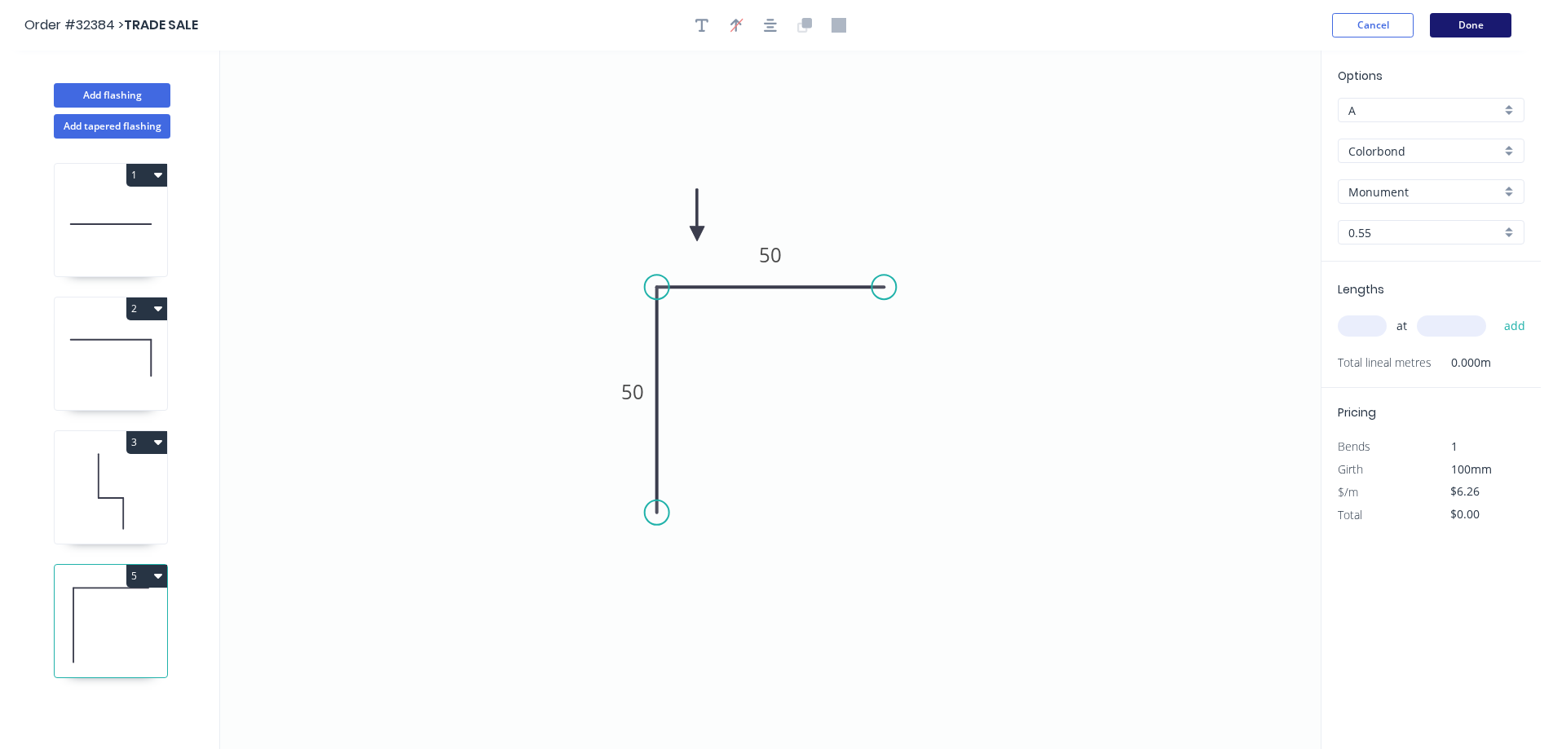
click at [1489, 29] on button "Done" at bounding box center [1469, 25] width 81 height 24
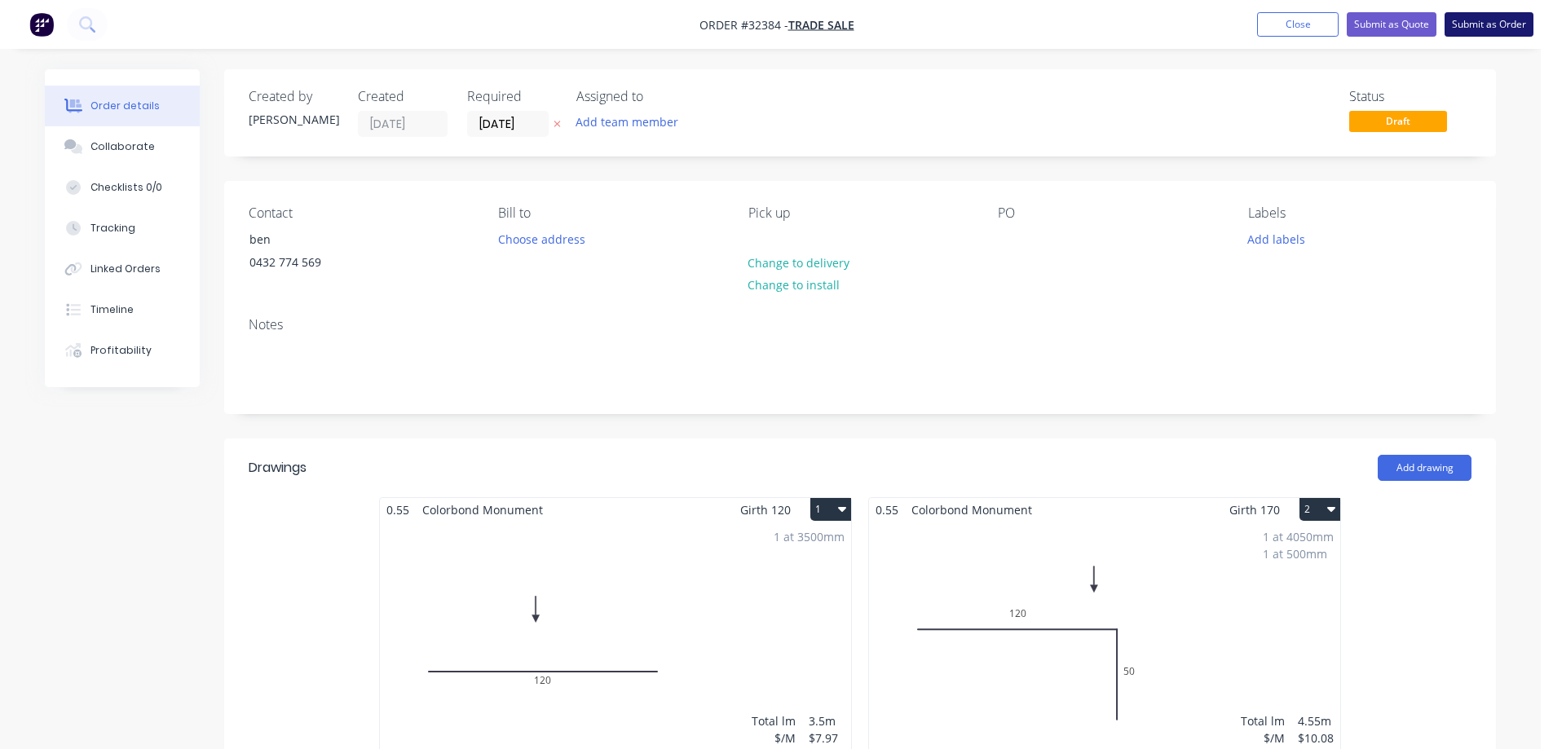
click at [1491, 20] on button "Submit as Order" at bounding box center [1488, 24] width 89 height 24
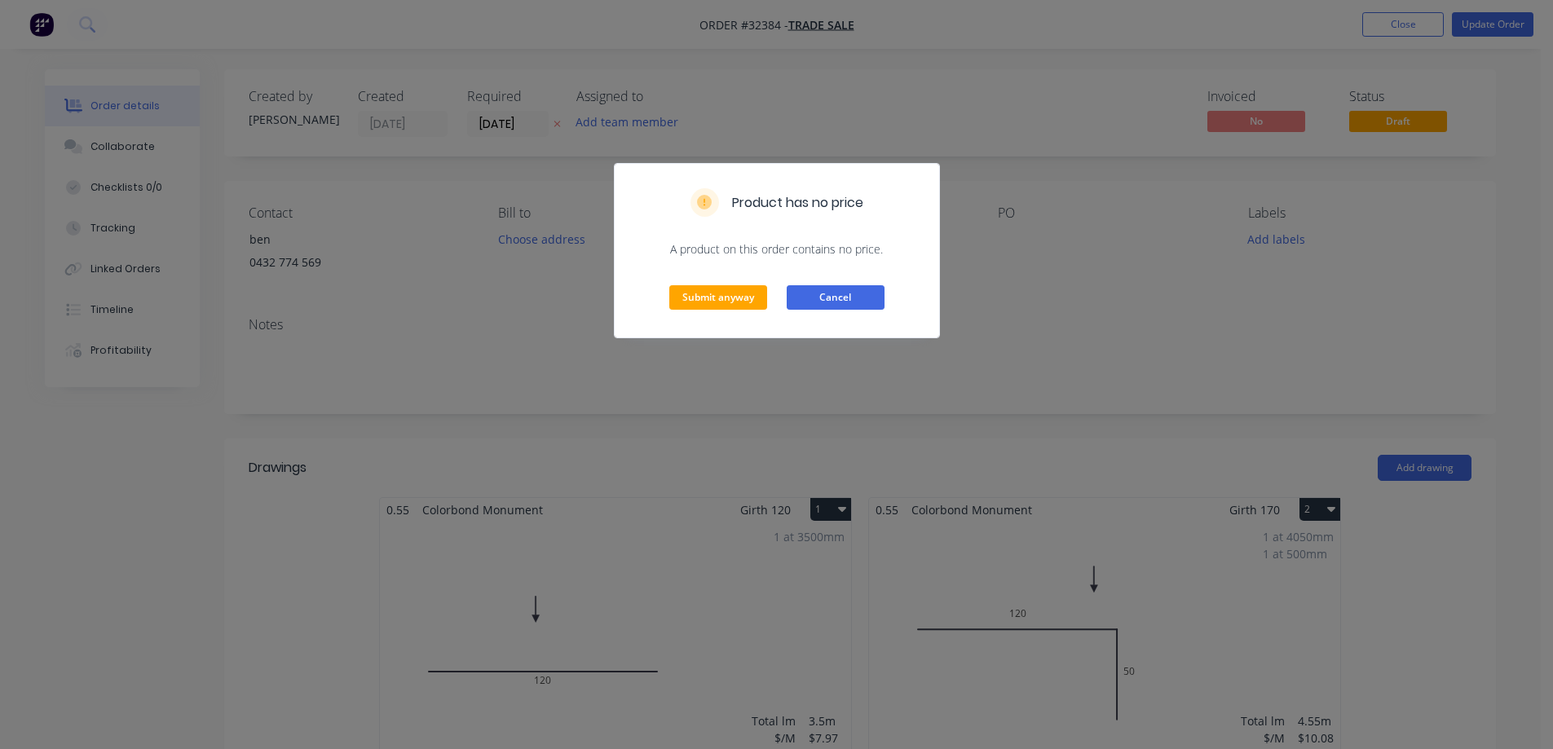
click at [843, 297] on button "Cancel" at bounding box center [835, 297] width 98 height 24
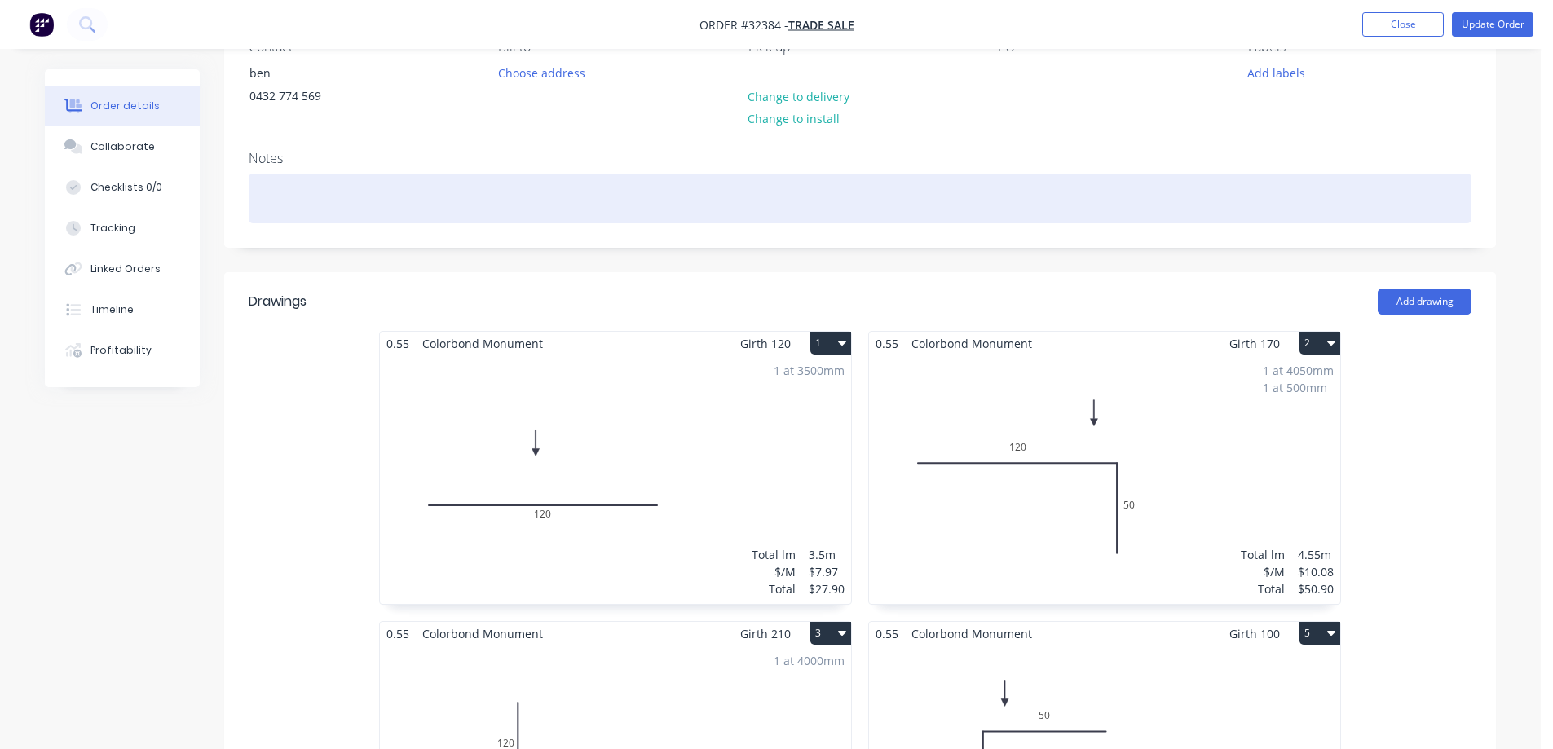
scroll to position [407, 0]
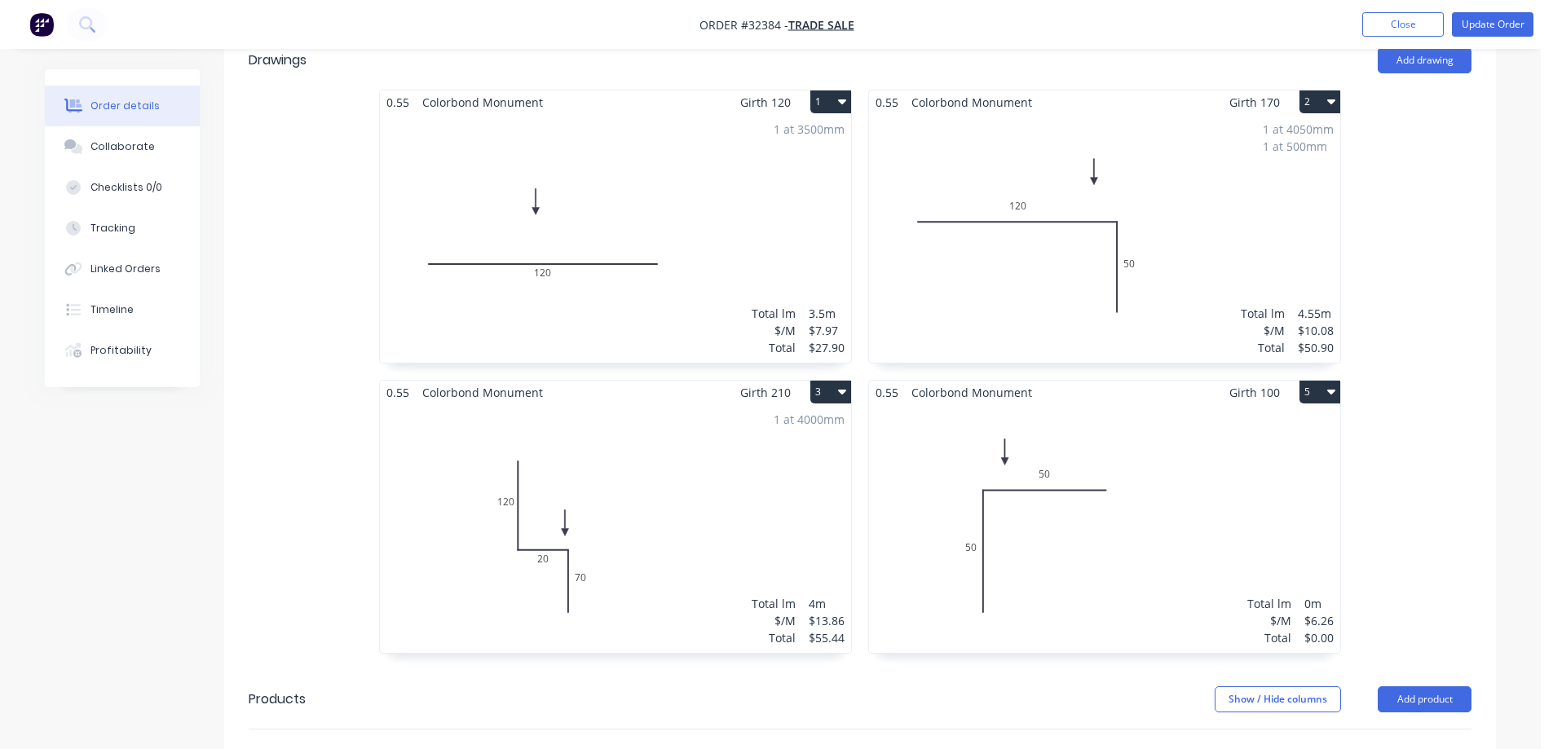
click at [1194, 518] on div "Total lm $/M Total 0m $6.26 $0.00" at bounding box center [1104, 528] width 471 height 249
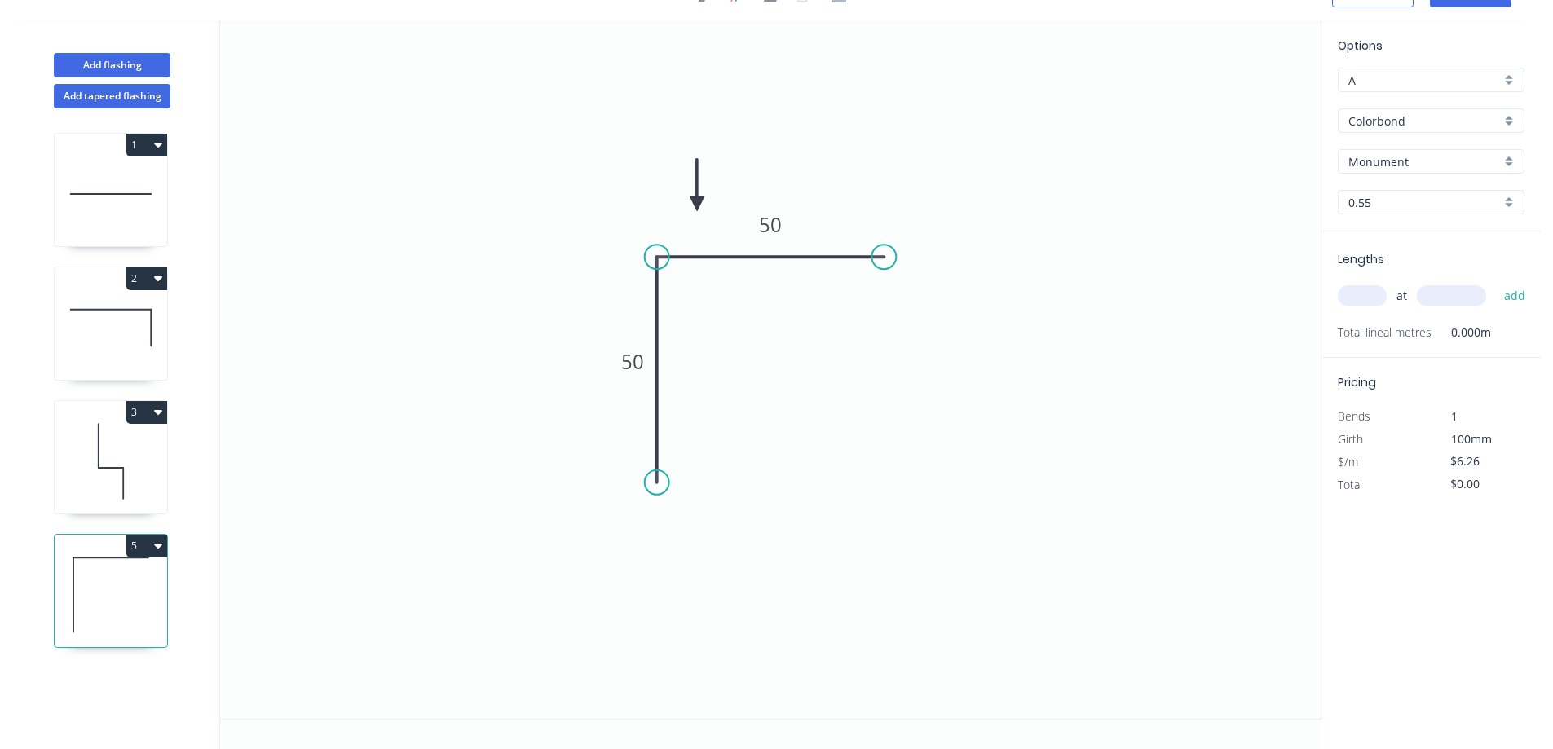
click at [1370, 291] on input "text" at bounding box center [1361, 295] width 49 height 21
type input "1"
type input "1250"
click at [1495, 282] on button "add" at bounding box center [1514, 296] width 38 height 28
type input "$7.83"
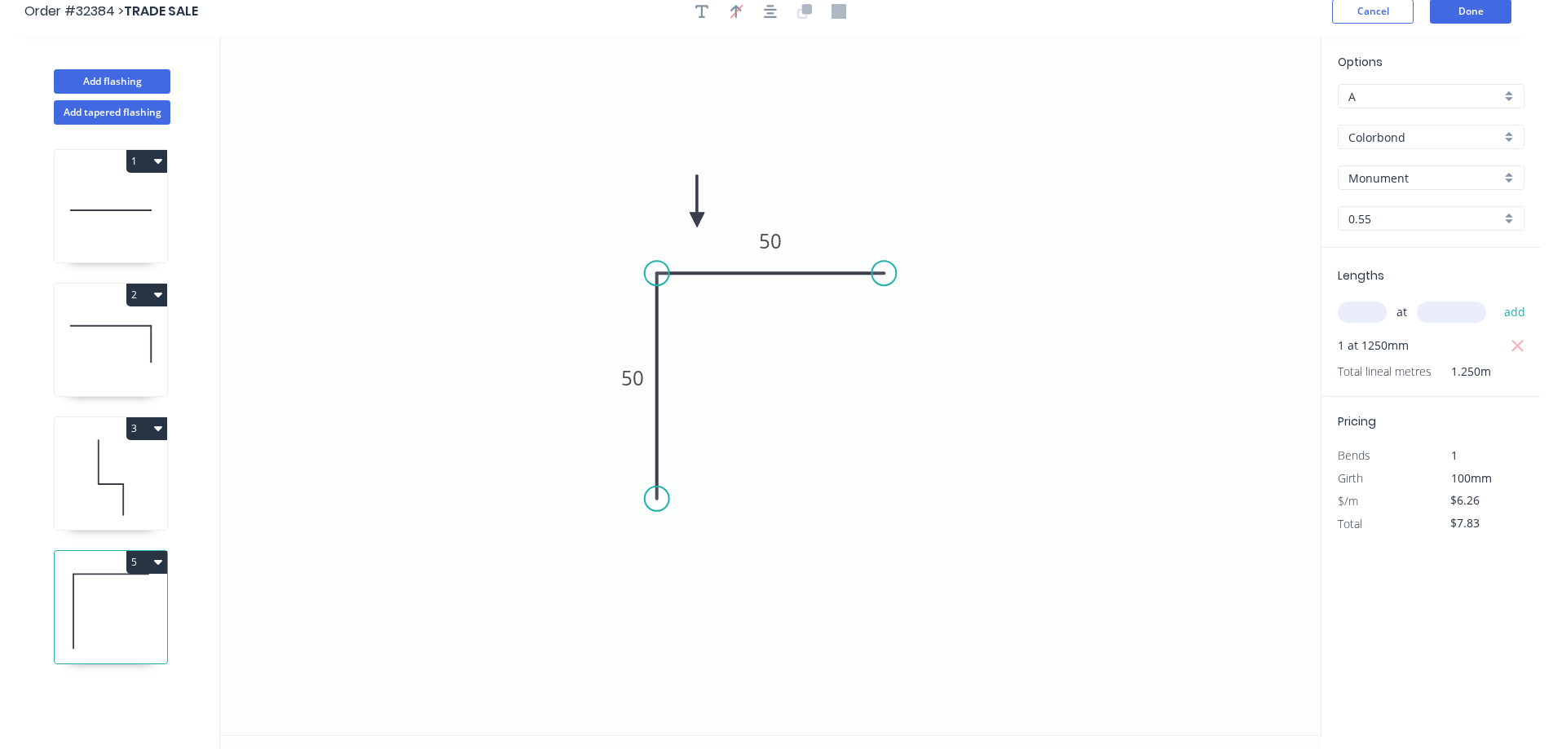
scroll to position [0, 0]
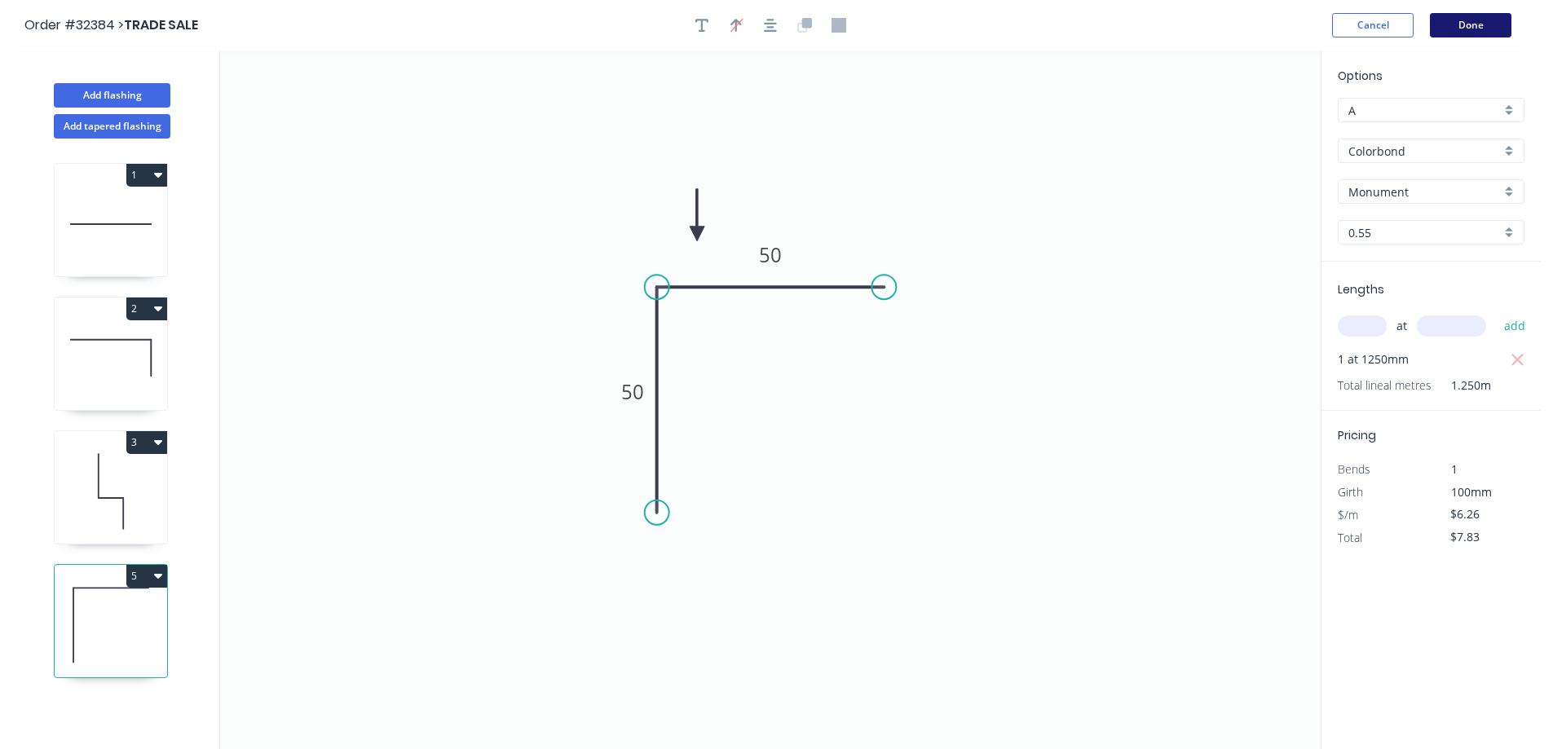
click at [1475, 17] on button "Done" at bounding box center [1469, 25] width 81 height 24
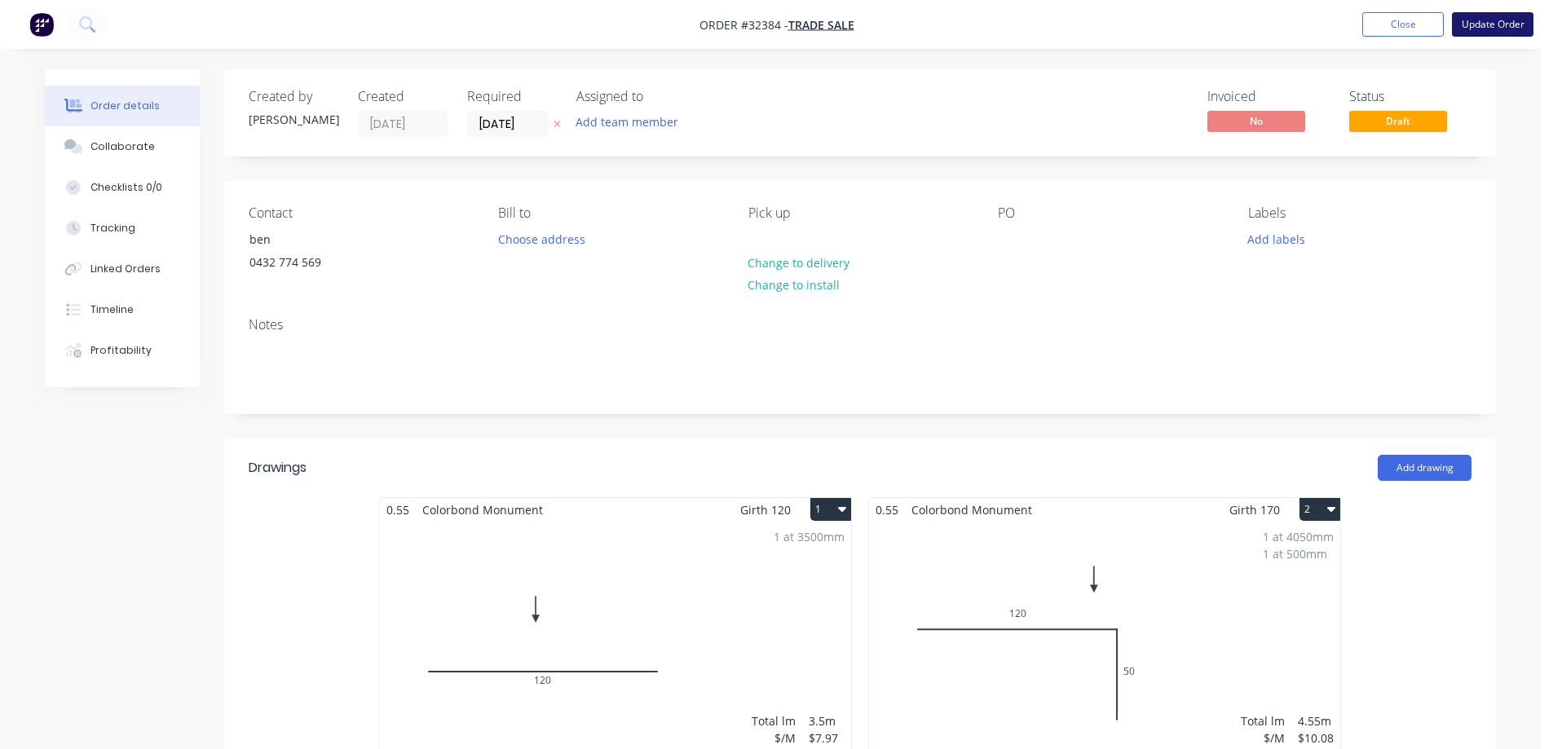
click at [1513, 30] on button "Update Order" at bounding box center [1491, 24] width 81 height 24
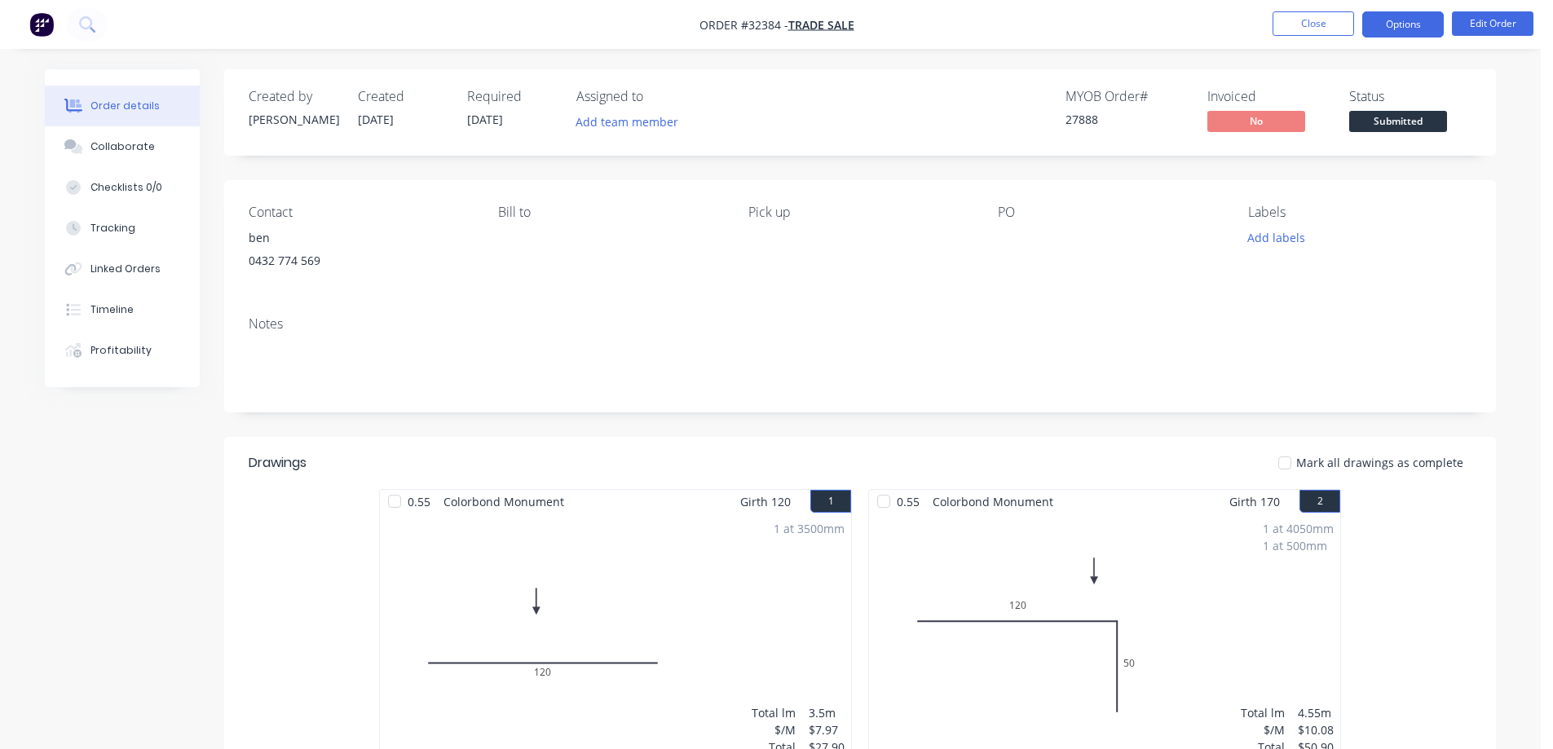
click at [1415, 29] on button "Options" at bounding box center [1402, 24] width 81 height 26
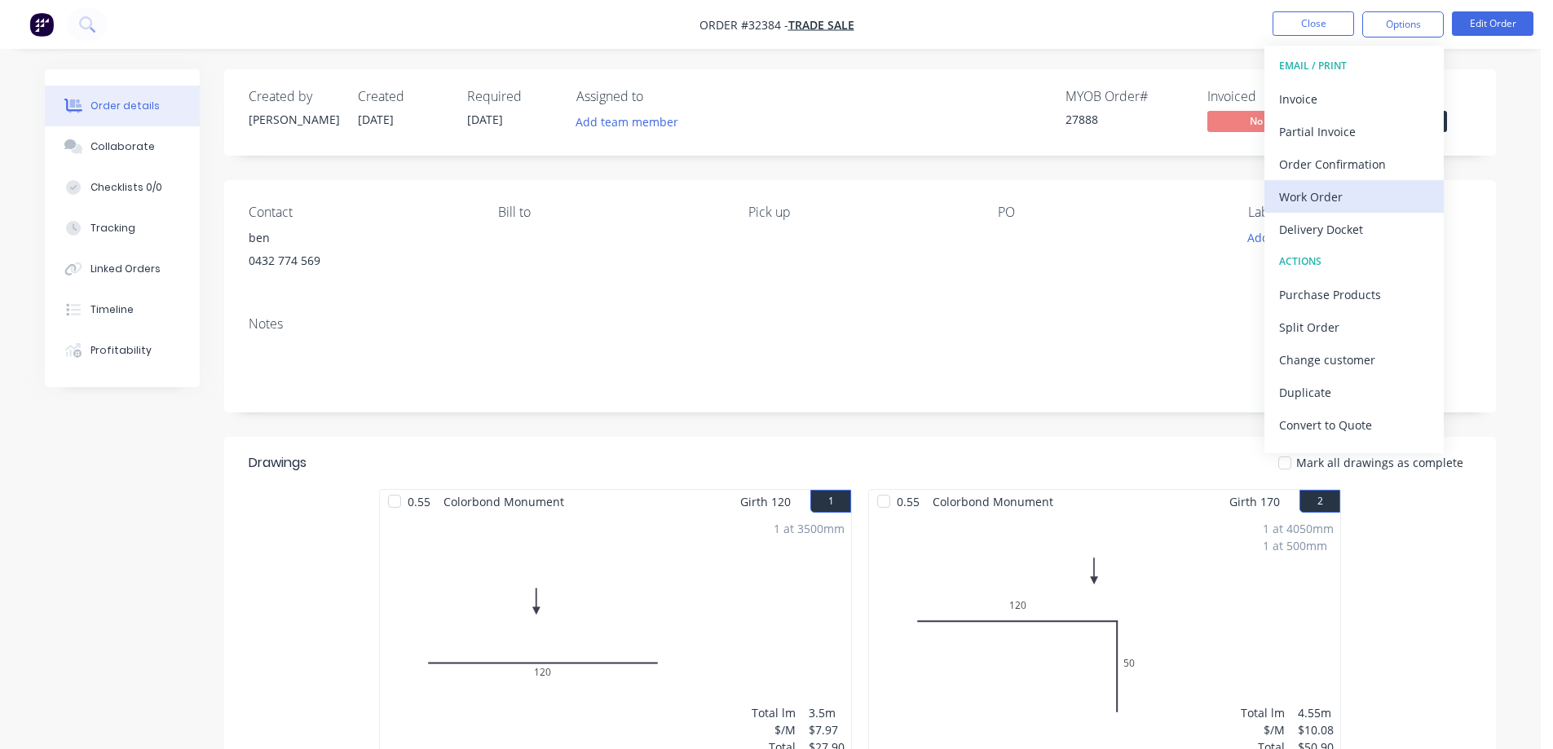
click at [1336, 200] on div "Work Order" at bounding box center [1354, 197] width 150 height 24
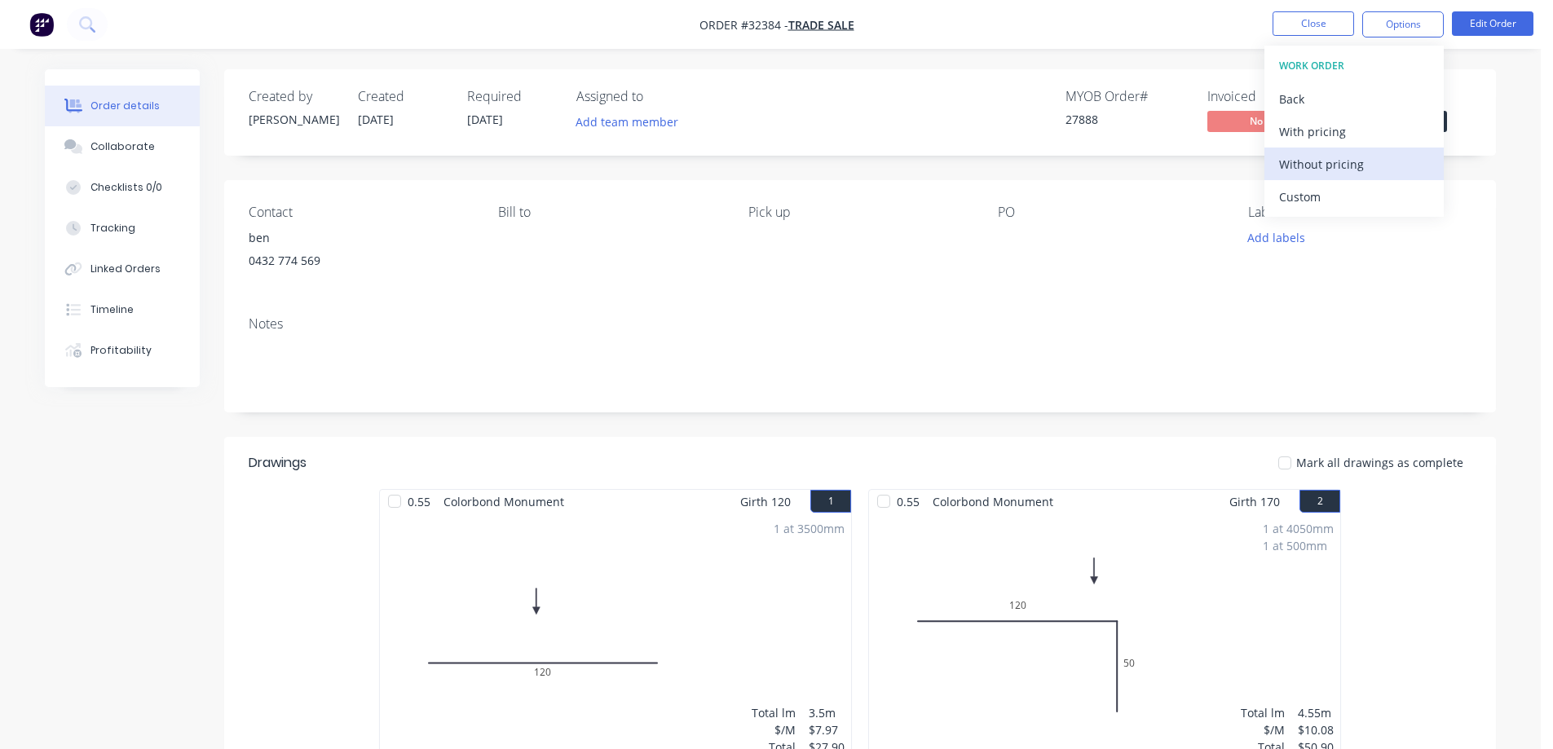
click at [1347, 165] on div "Without pricing" at bounding box center [1354, 164] width 150 height 24
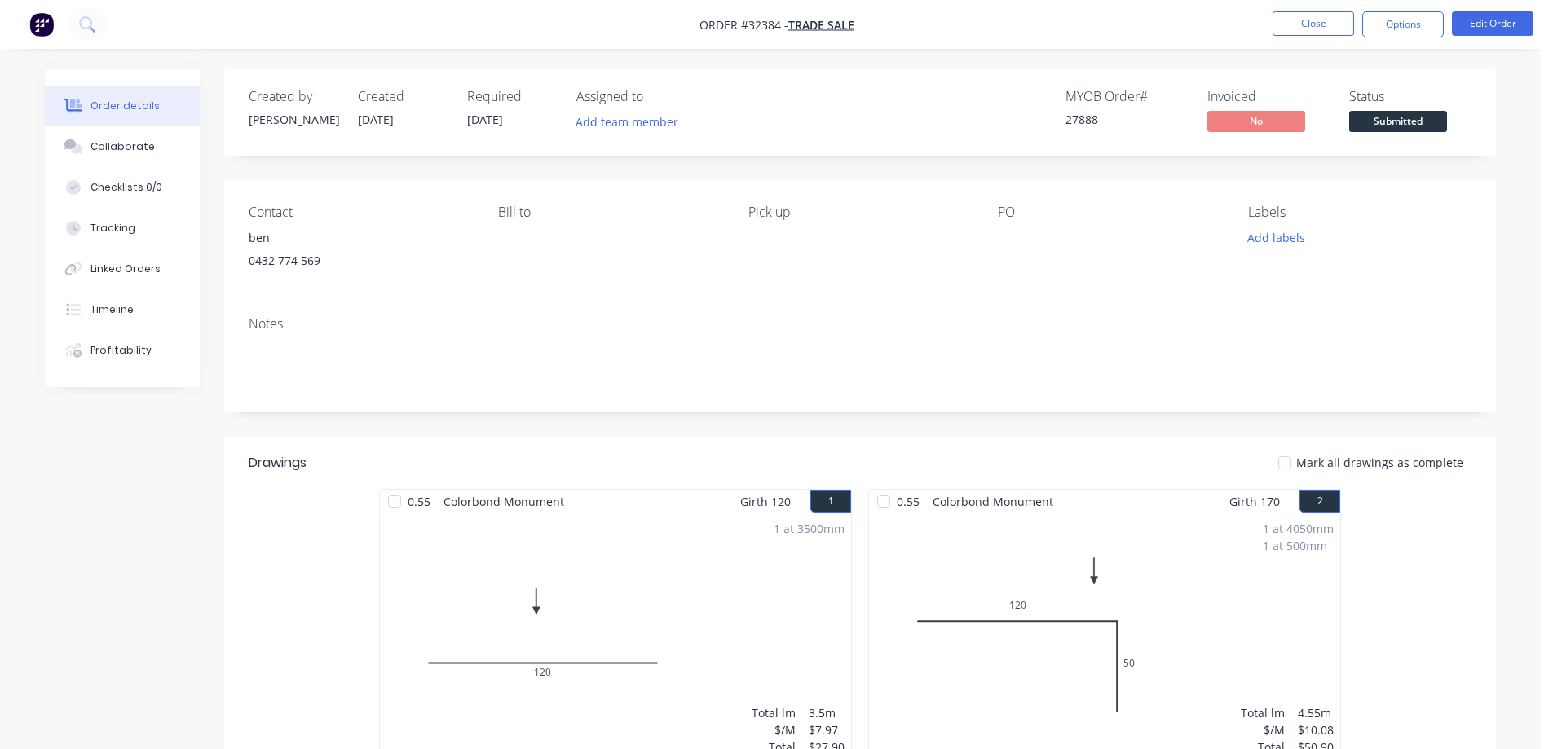
drag, startPoint x: 1524, startPoint y: 104, endPoint x: 1497, endPoint y: 105, distance: 26.9
click at [1523, 104] on div "Order details Collaborate Checklists 0/0 Tracking Linked Orders Timeline Profit…" at bounding box center [770, 679] width 1540 height 1359
click at [1432, 119] on span "Submitted" at bounding box center [1398, 121] width 98 height 20
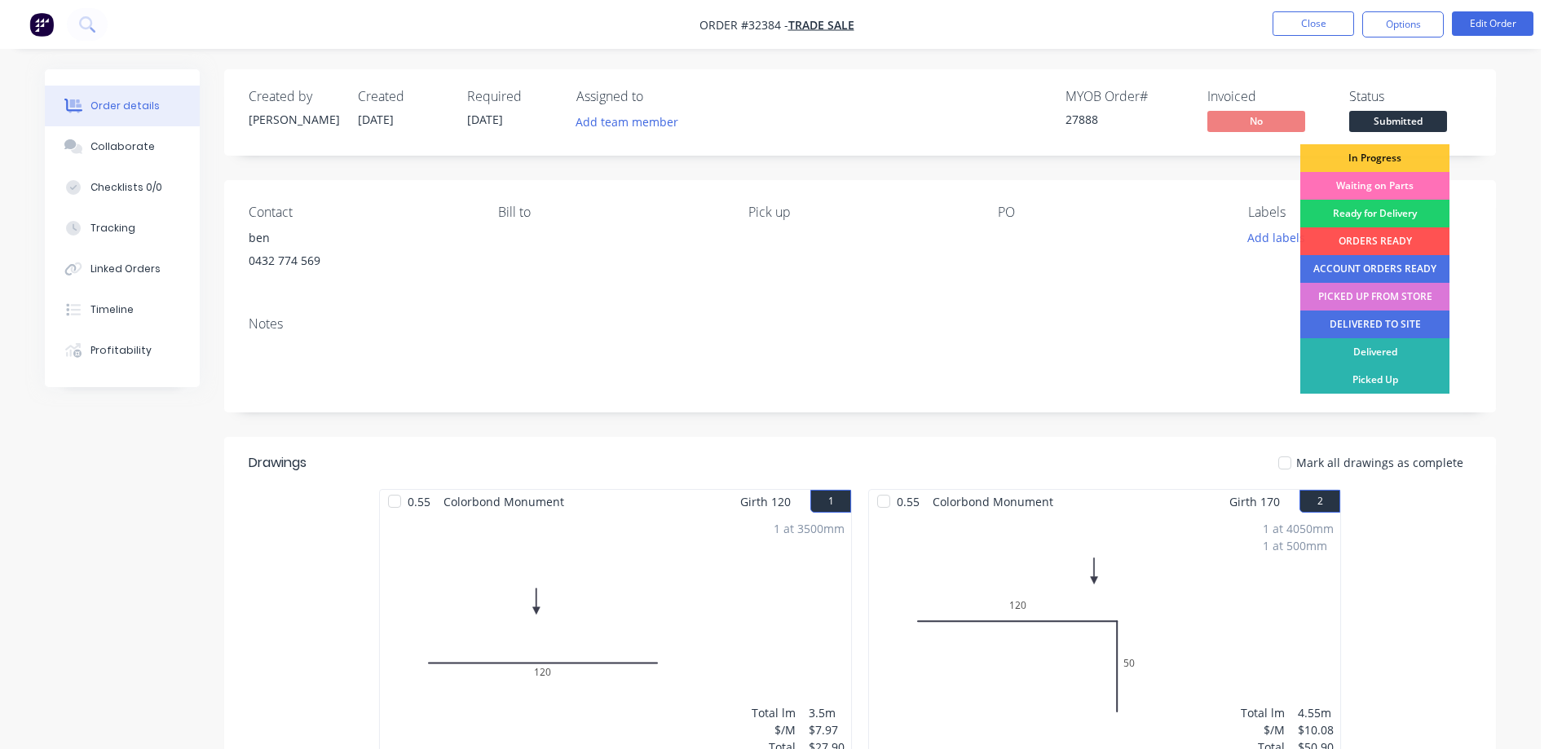
drag, startPoint x: 1397, startPoint y: 161, endPoint x: 1338, endPoint y: 93, distance: 89.5
click at [1397, 160] on div "In Progress" at bounding box center [1374, 158] width 149 height 28
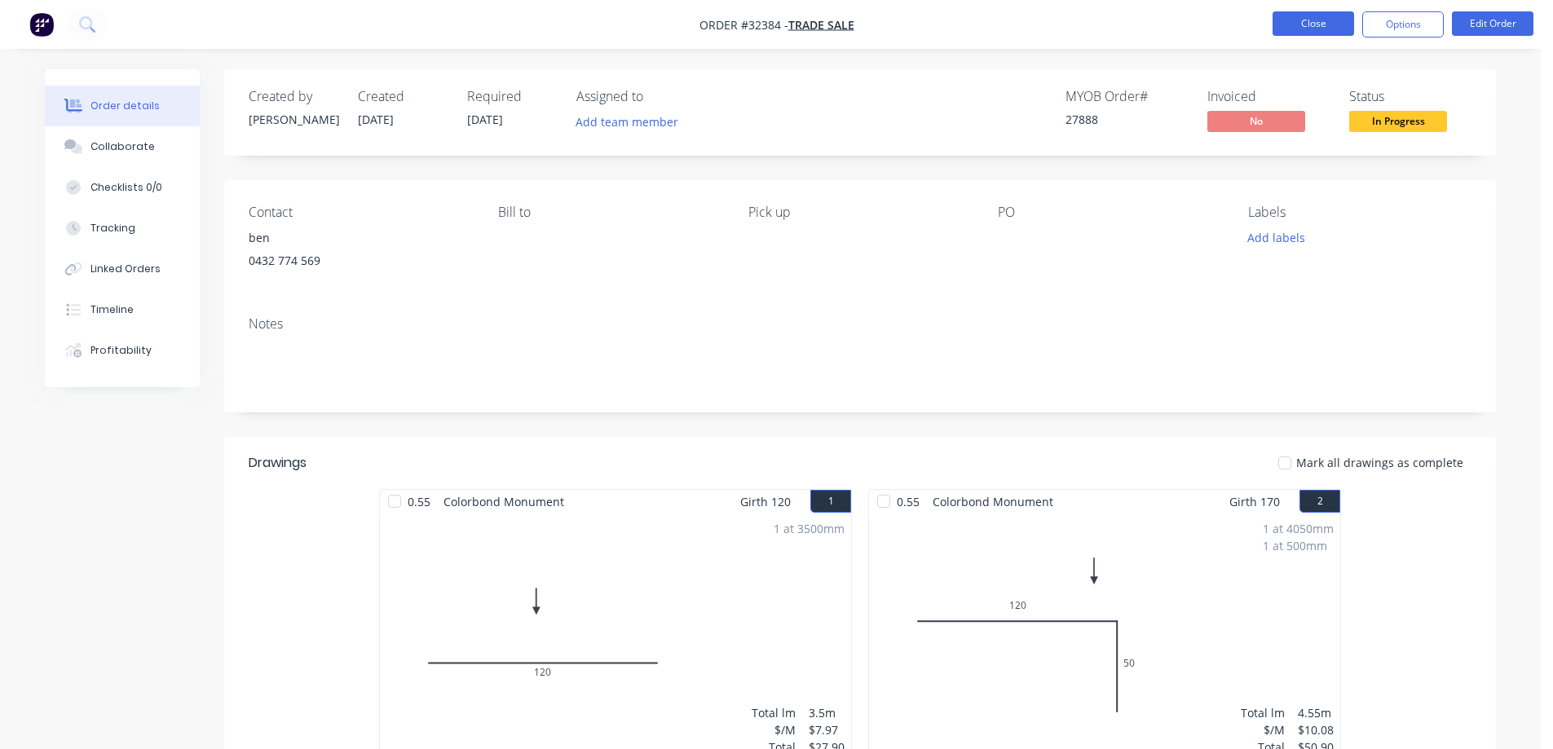
click at [1307, 29] on button "Close" at bounding box center [1312, 23] width 81 height 24
